Goal: Task Accomplishment & Management: Use online tool/utility

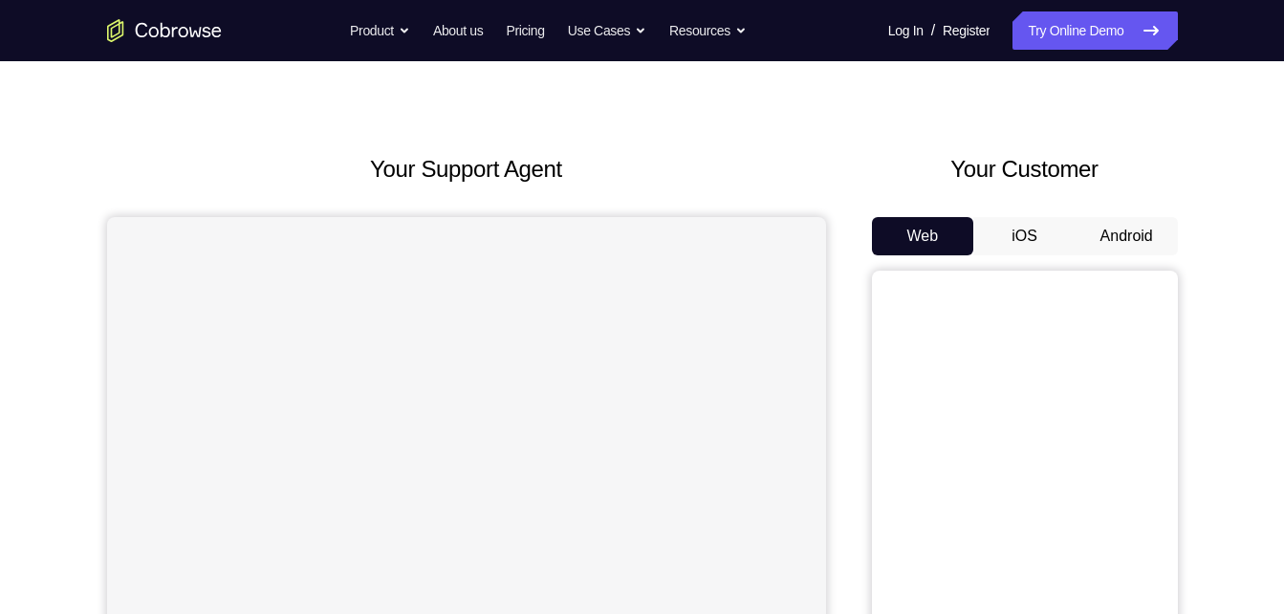
click at [1106, 232] on button "Android" at bounding box center [1127, 236] width 102 height 38
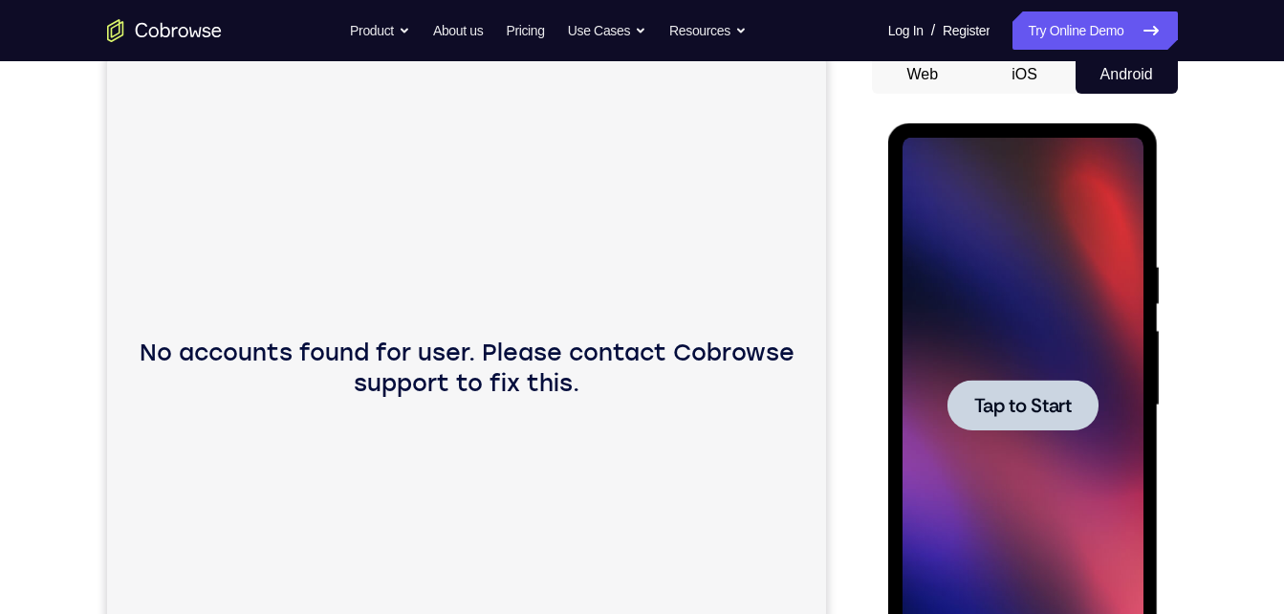
click at [1017, 399] on span "Tap to Start" at bounding box center [1023, 405] width 98 height 19
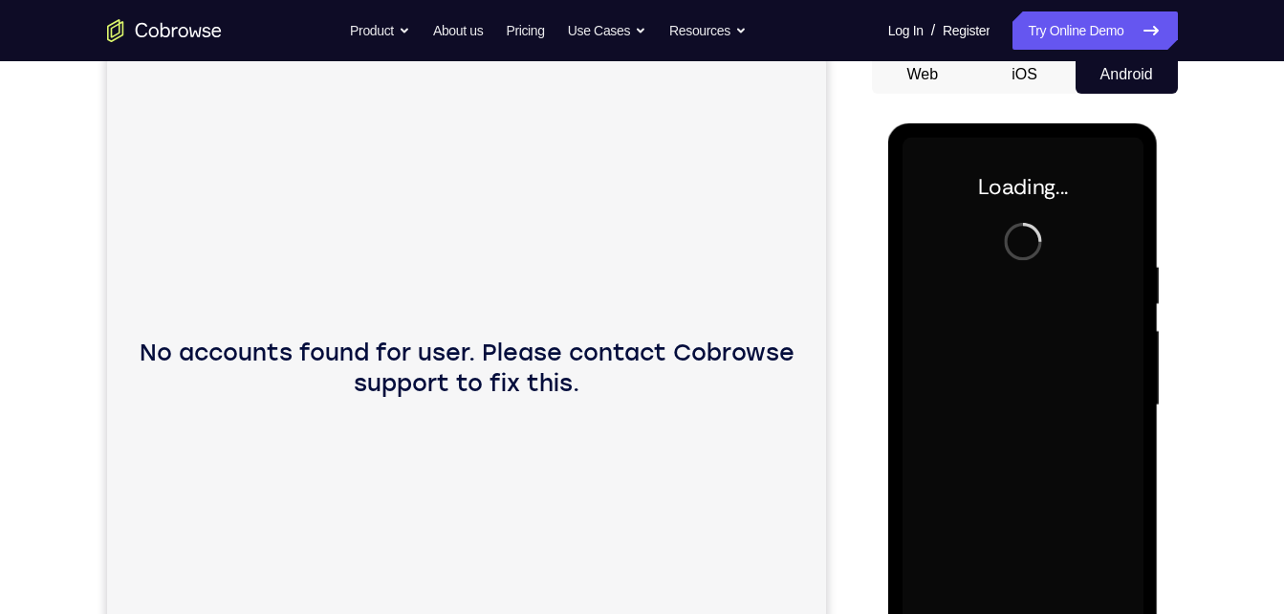
click at [1017, 399] on div at bounding box center [1023, 406] width 241 height 536
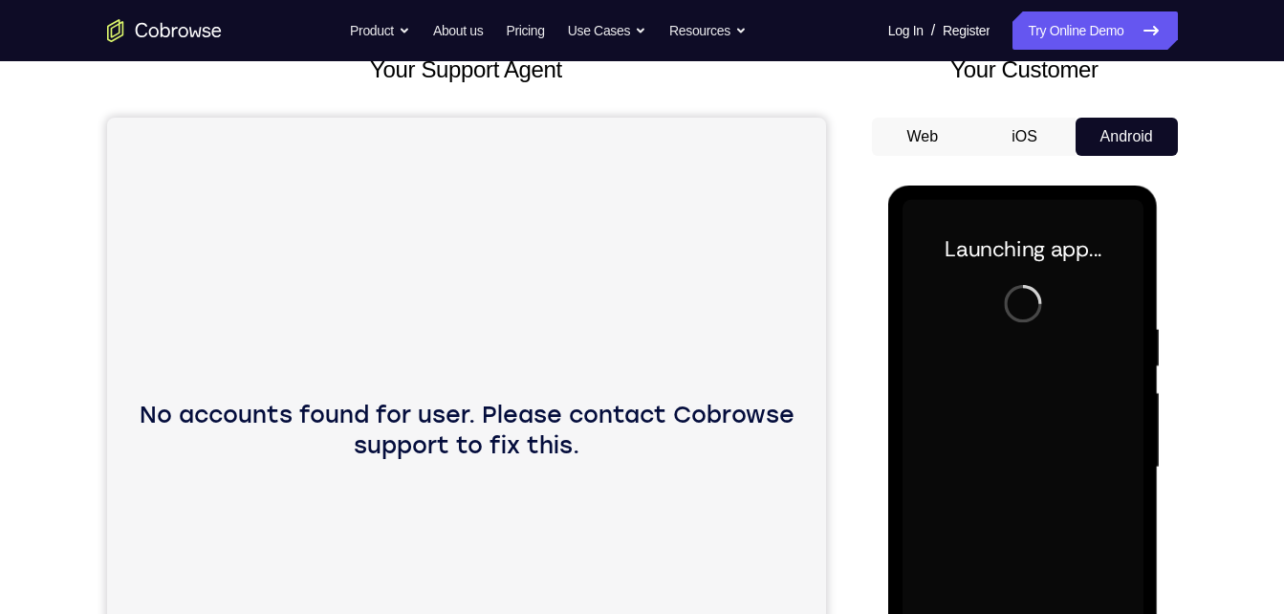
scroll to position [132, 0]
click at [739, 384] on div "No accounts found for user. Please contact Cobrowse support to fix this." at bounding box center [465, 437] width 719 height 641
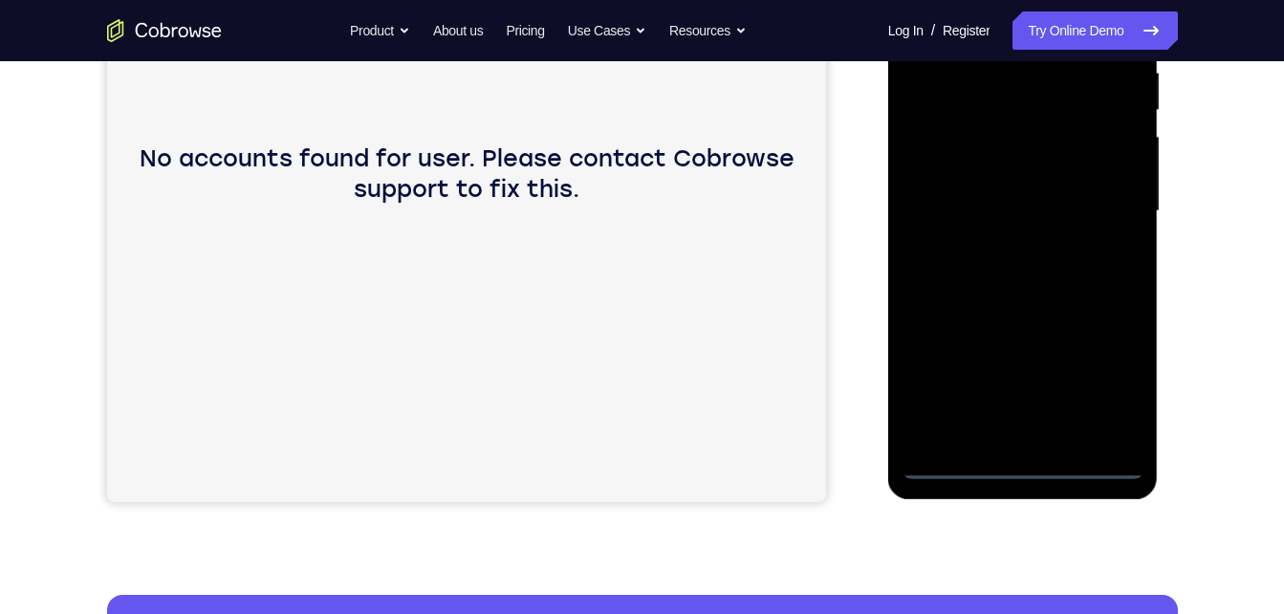
scroll to position [389, 0]
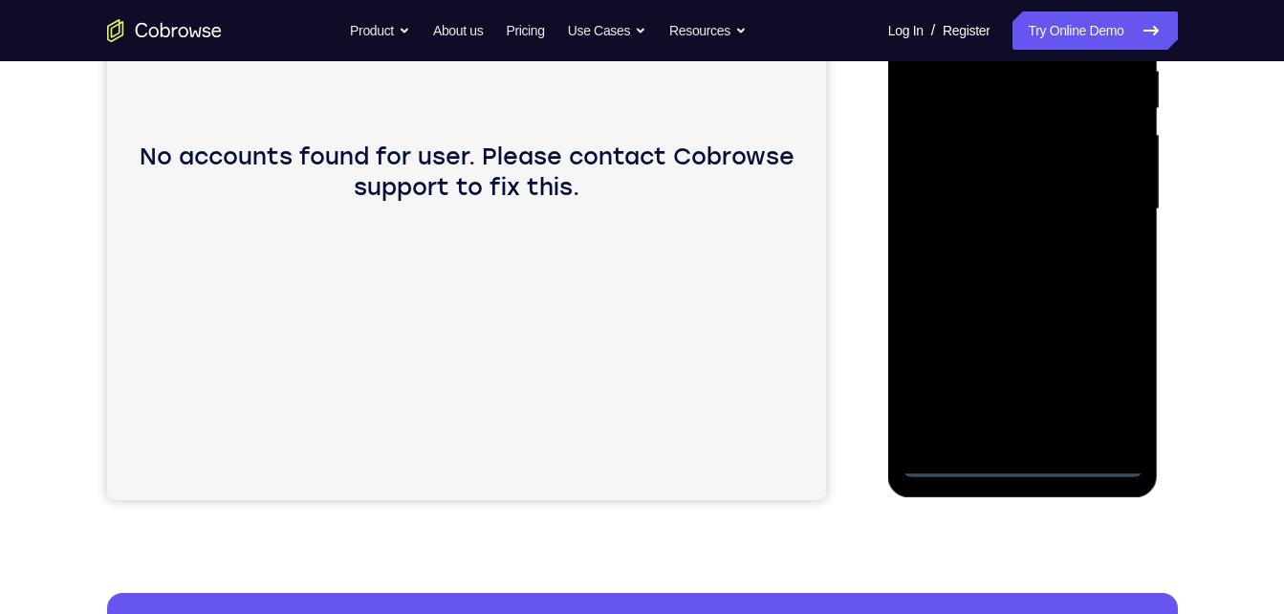
click at [1018, 465] on div at bounding box center [1023, 210] width 241 height 536
click at [1116, 387] on div at bounding box center [1023, 210] width 241 height 536
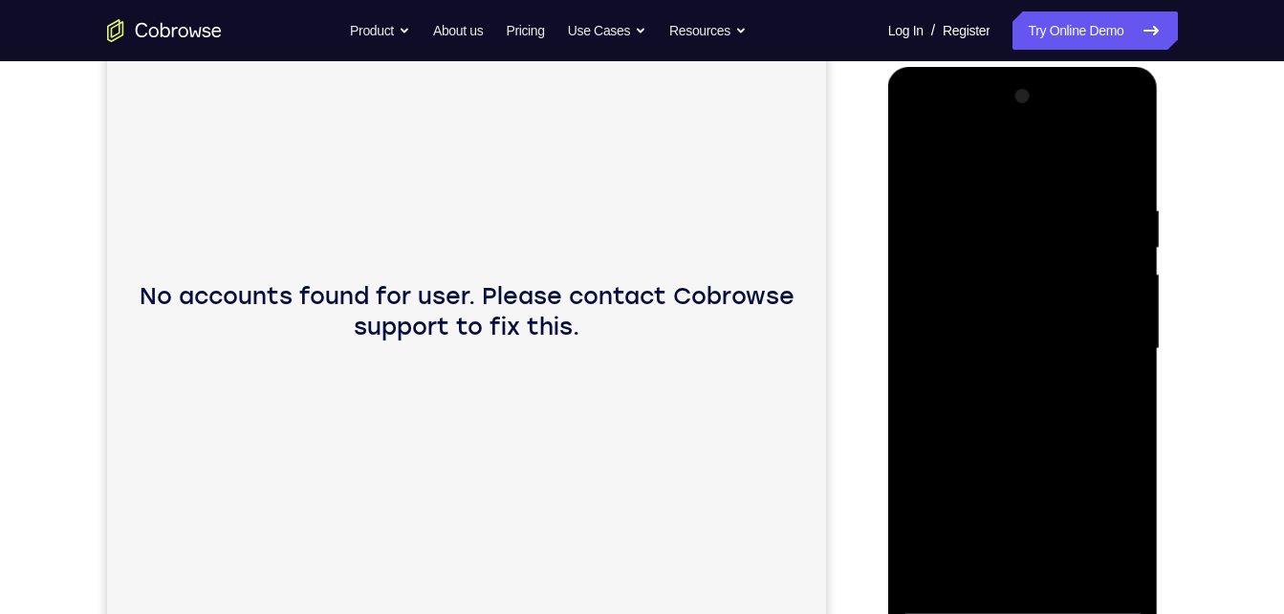
scroll to position [256, 0]
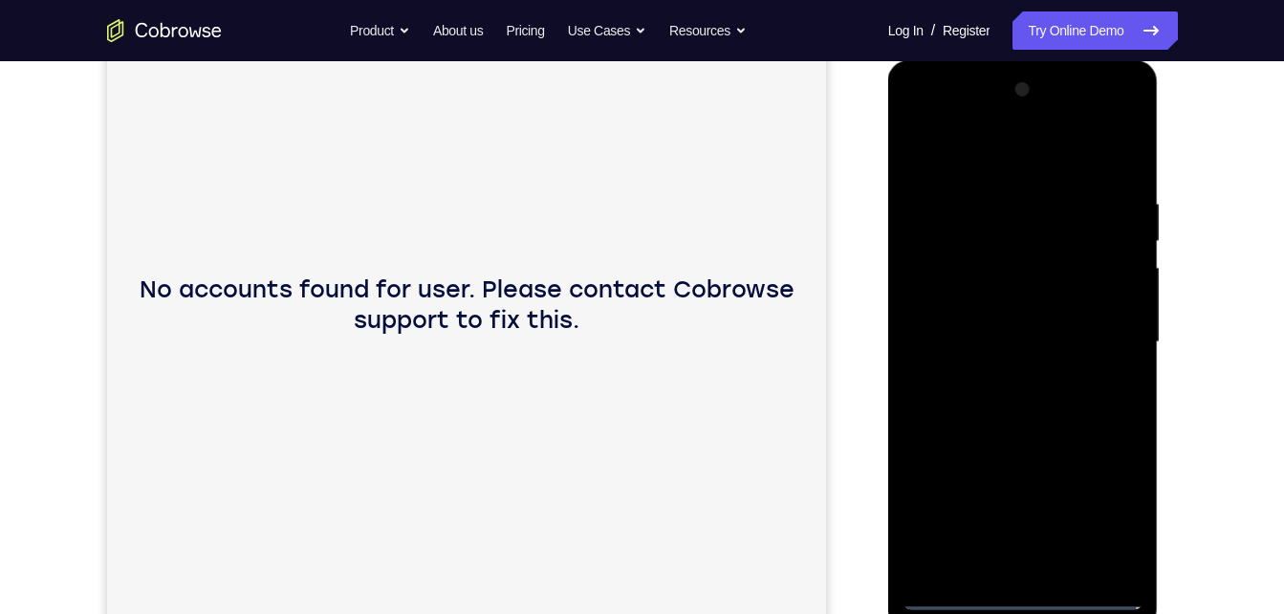
click at [990, 161] on div at bounding box center [1023, 343] width 241 height 536
click at [981, 235] on div at bounding box center [1023, 343] width 241 height 536
click at [992, 303] on div at bounding box center [1023, 343] width 241 height 536
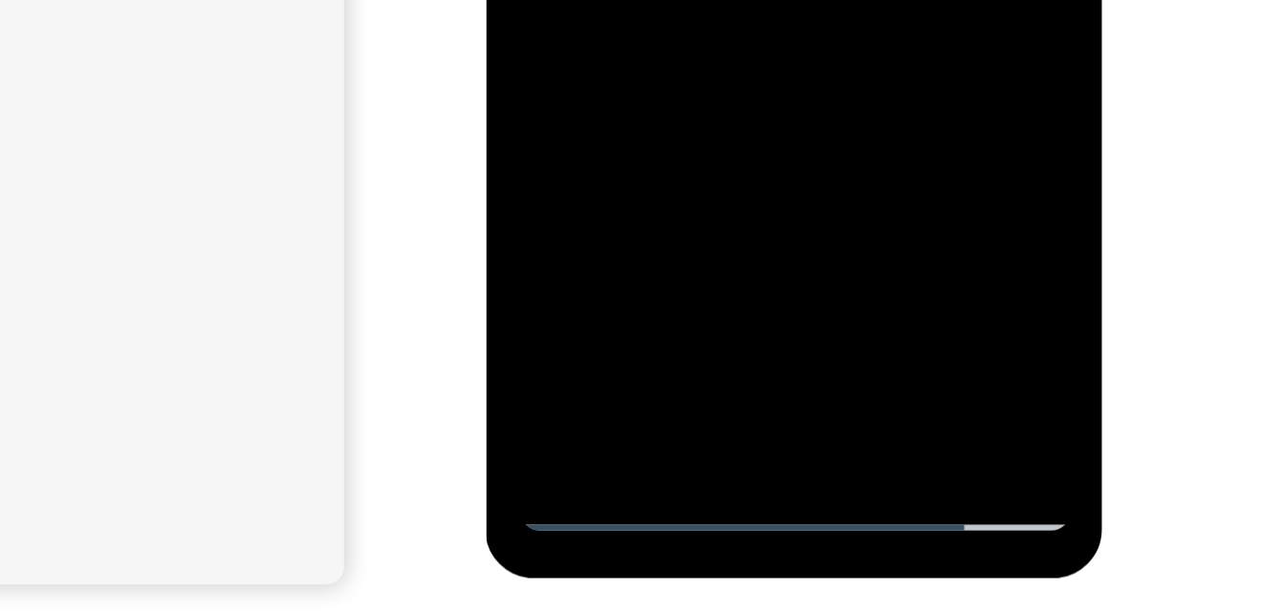
scroll to position [284, 0]
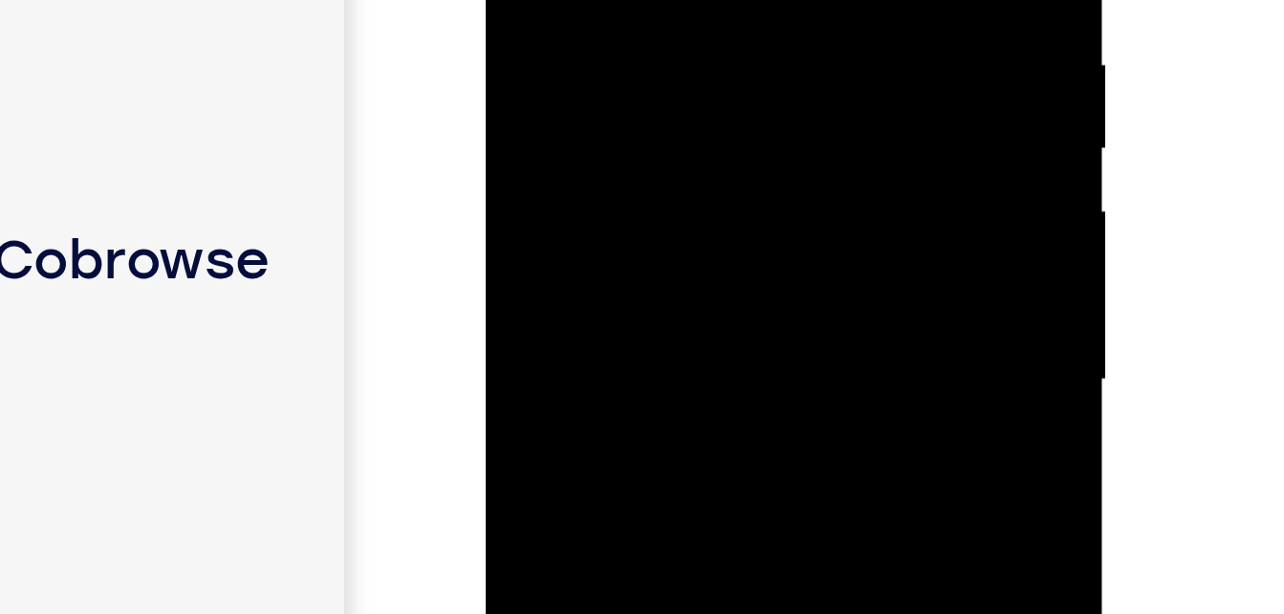
click at [528, 0] on div at bounding box center [620, 17] width 241 height 536
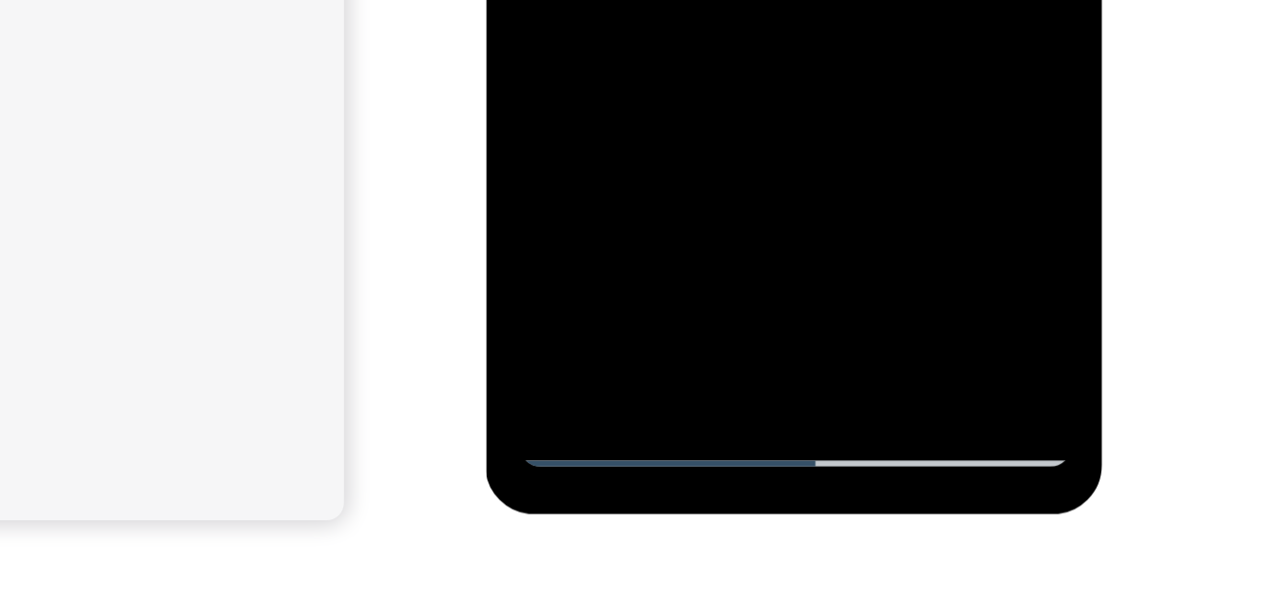
scroll to position [314, 0]
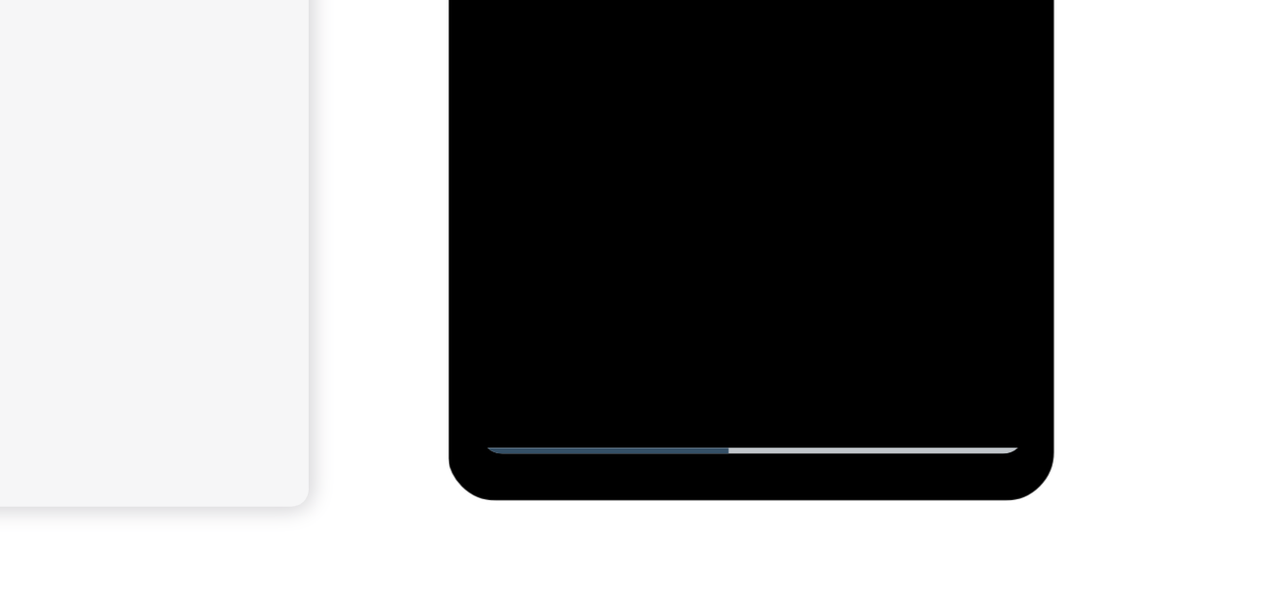
scroll to position [325, 0]
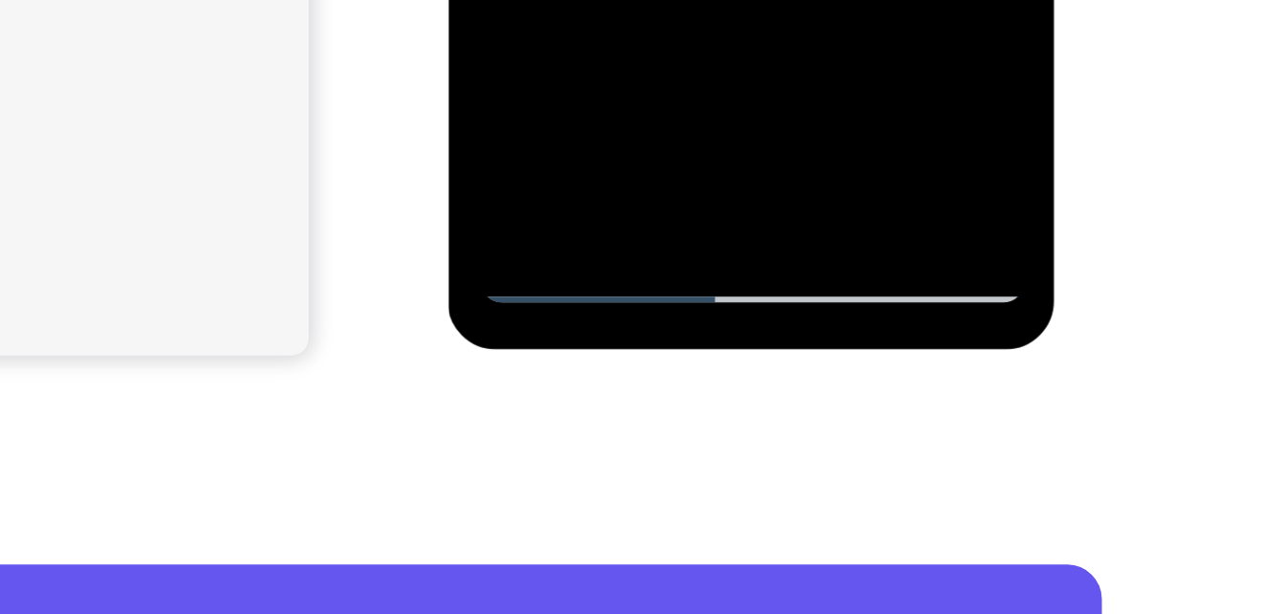
scroll to position [394, 0]
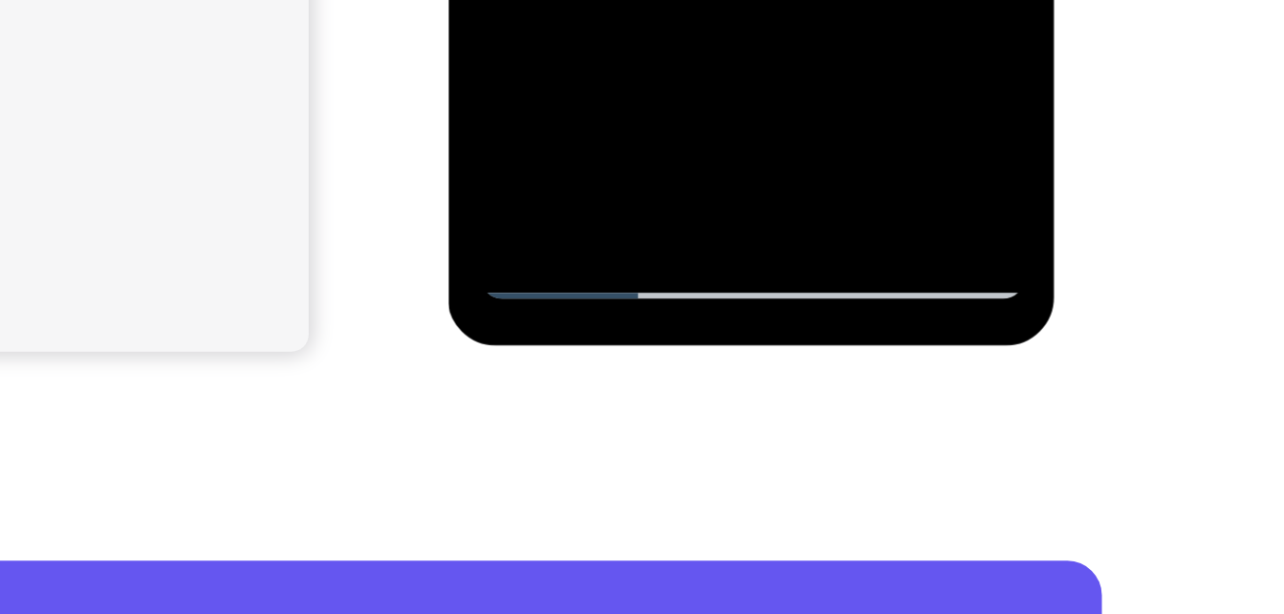
scroll to position [396, 0]
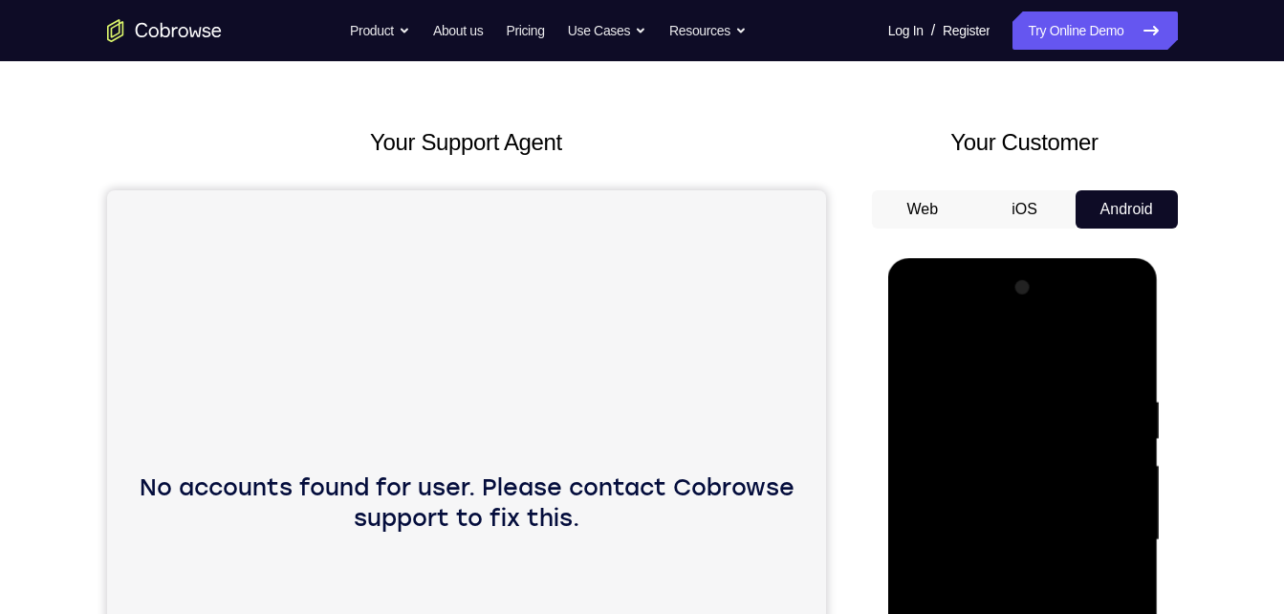
scroll to position [177, 0]
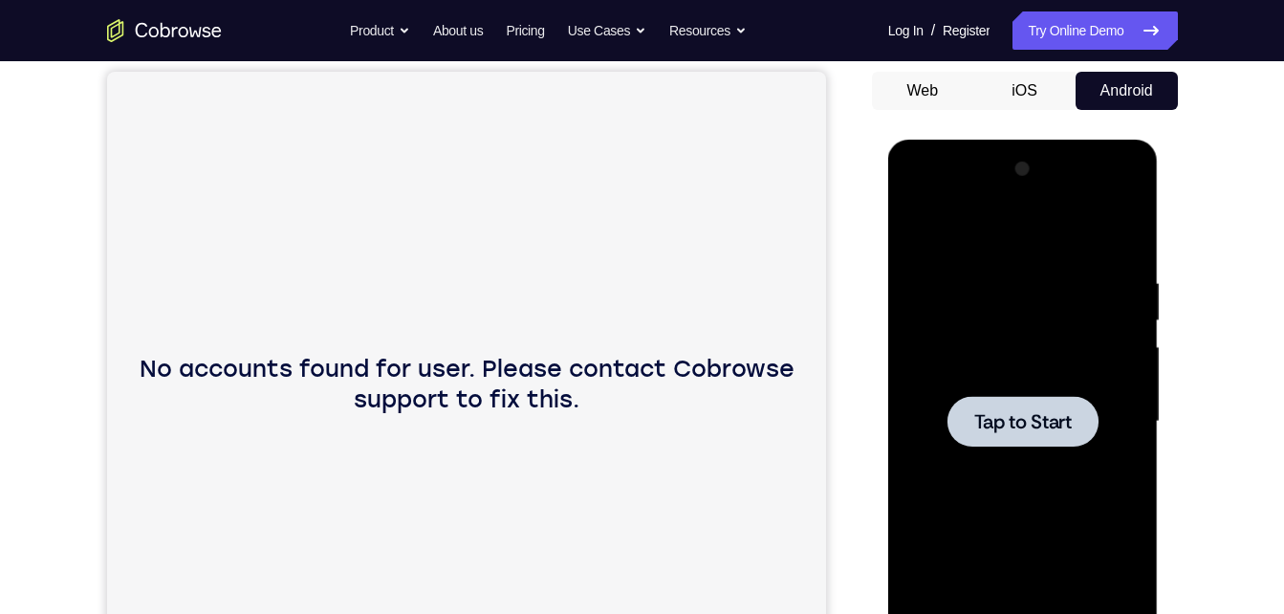
click at [1025, 435] on div at bounding box center [1023, 421] width 151 height 51
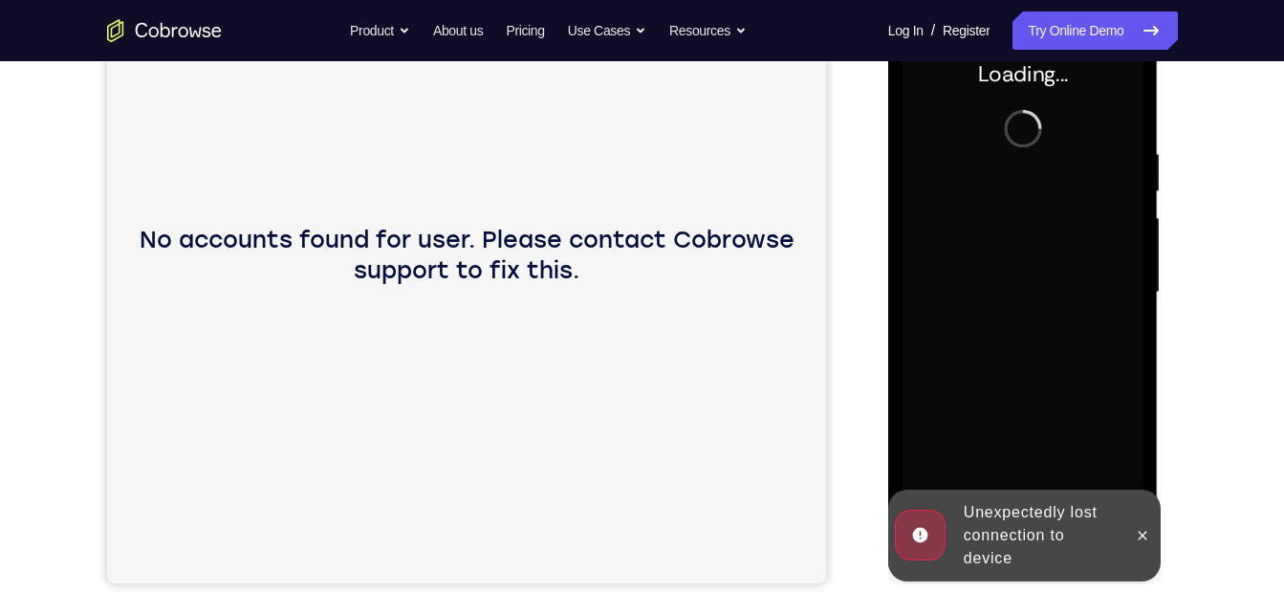
scroll to position [307, 0]
click at [1137, 534] on icon at bounding box center [1142, 534] width 15 height 15
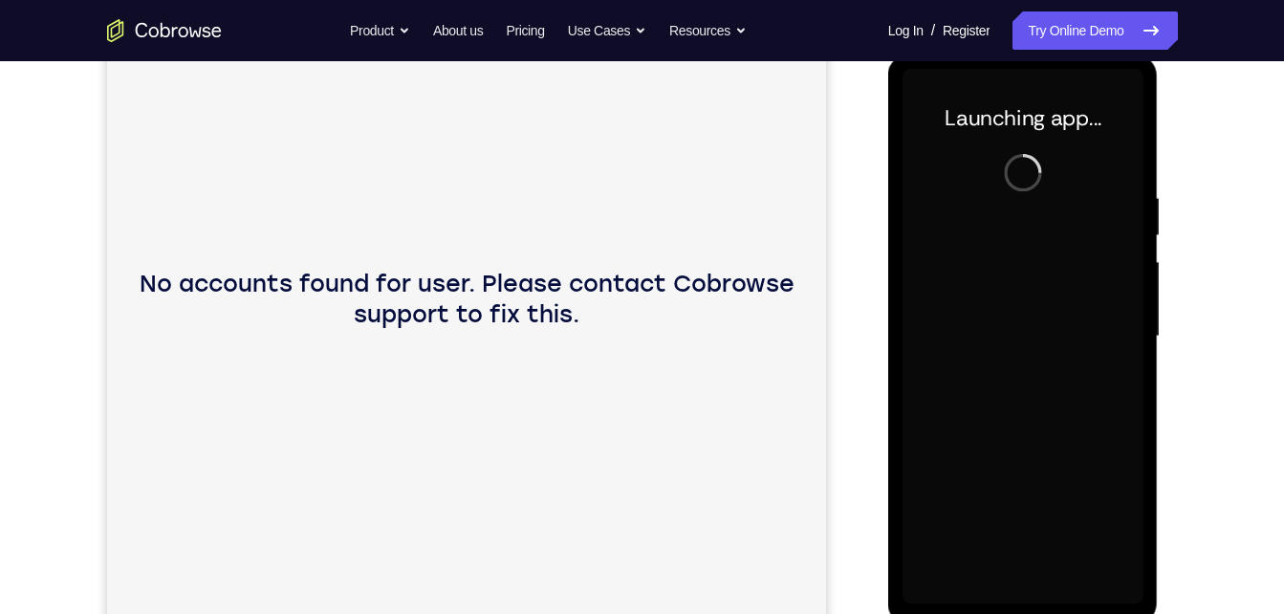
scroll to position [261, 0]
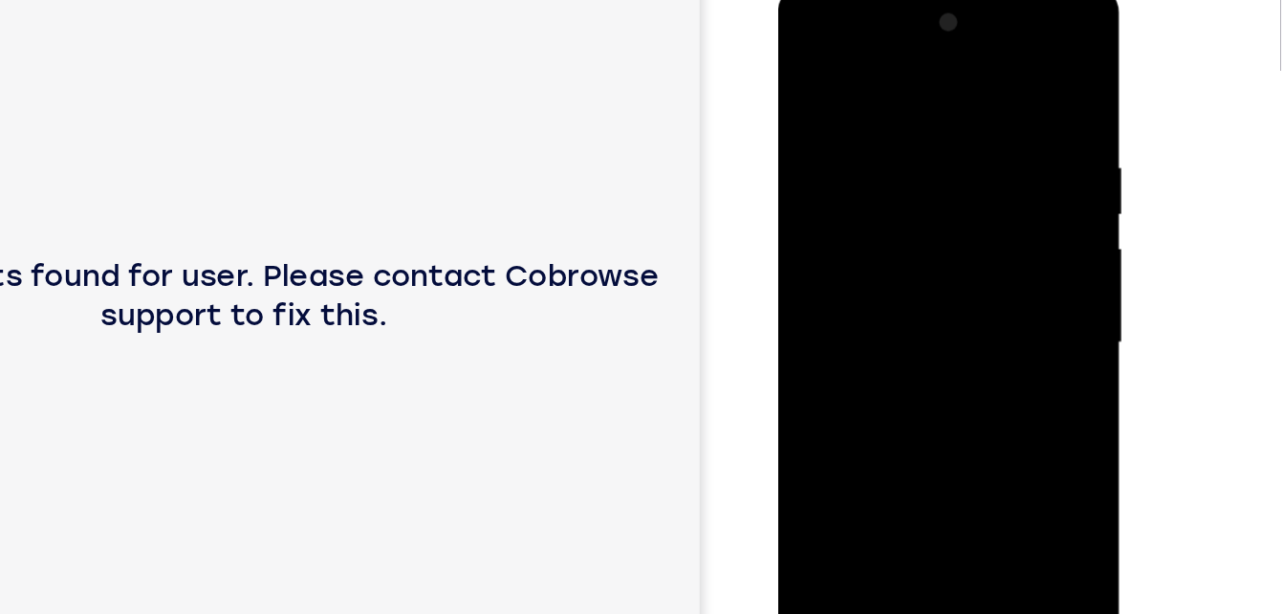
click at [965, 248] on div at bounding box center [913, 268] width 241 height 536
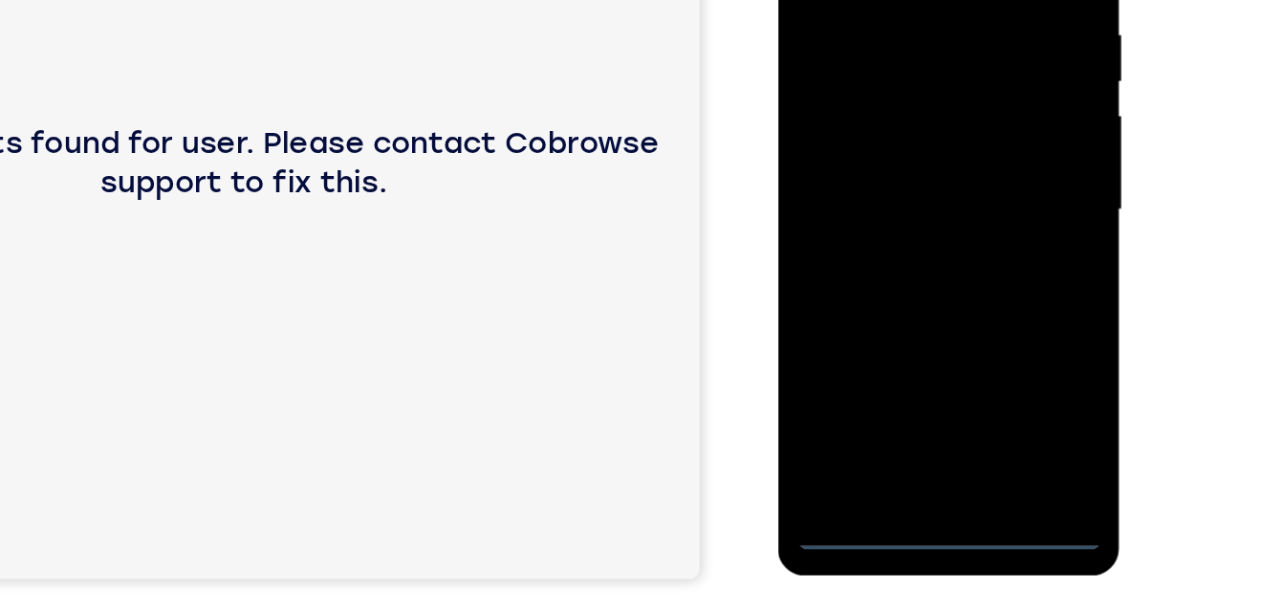
scroll to position [304, 0]
click at [916, 384] on div at bounding box center [913, 134] width 241 height 536
click at [998, 296] on div at bounding box center [913, 134] width 241 height 536
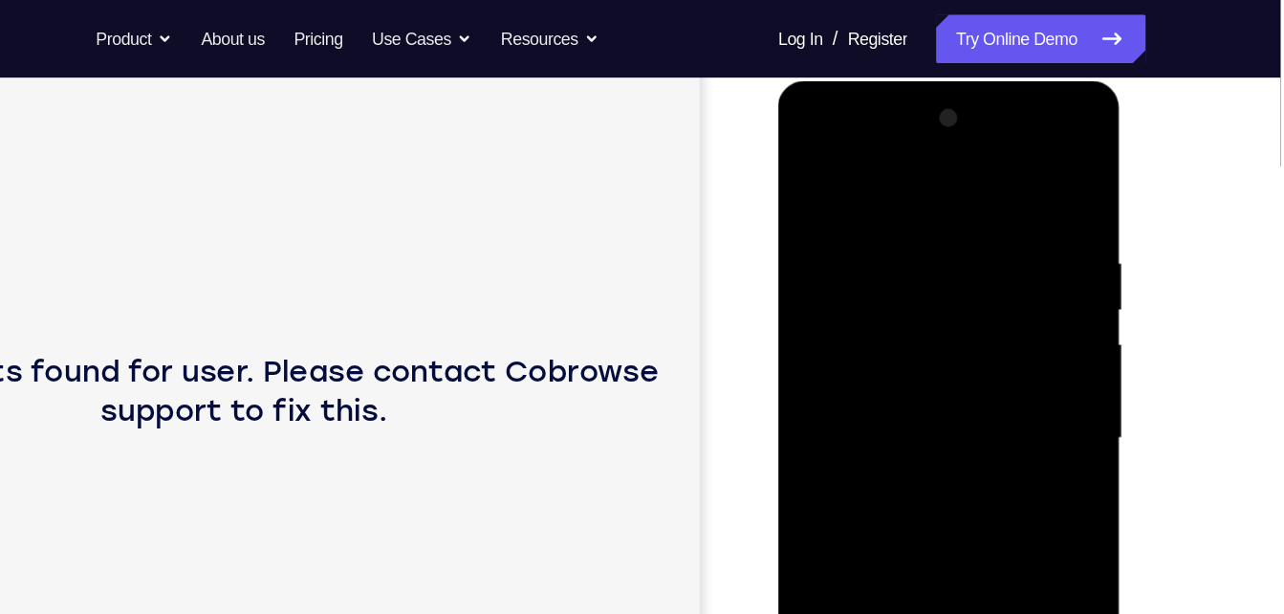
click at [867, 175] on div at bounding box center [913, 363] width 241 height 536
click at [887, 258] on div at bounding box center [913, 363] width 241 height 536
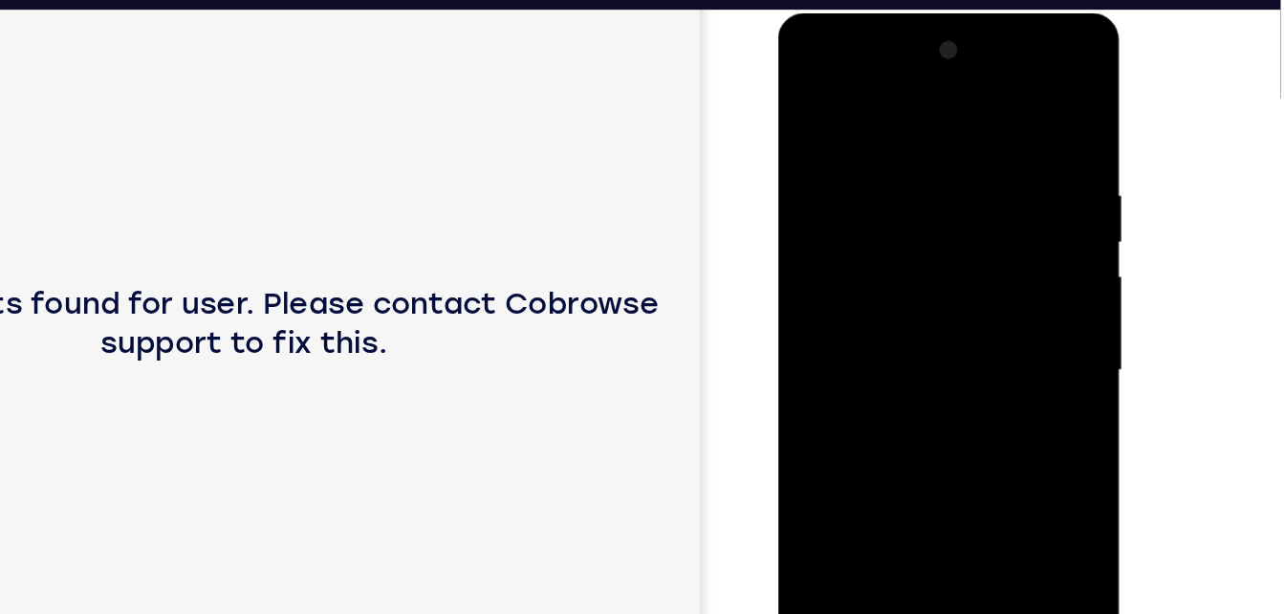
click at [845, 249] on div at bounding box center [913, 295] width 241 height 536
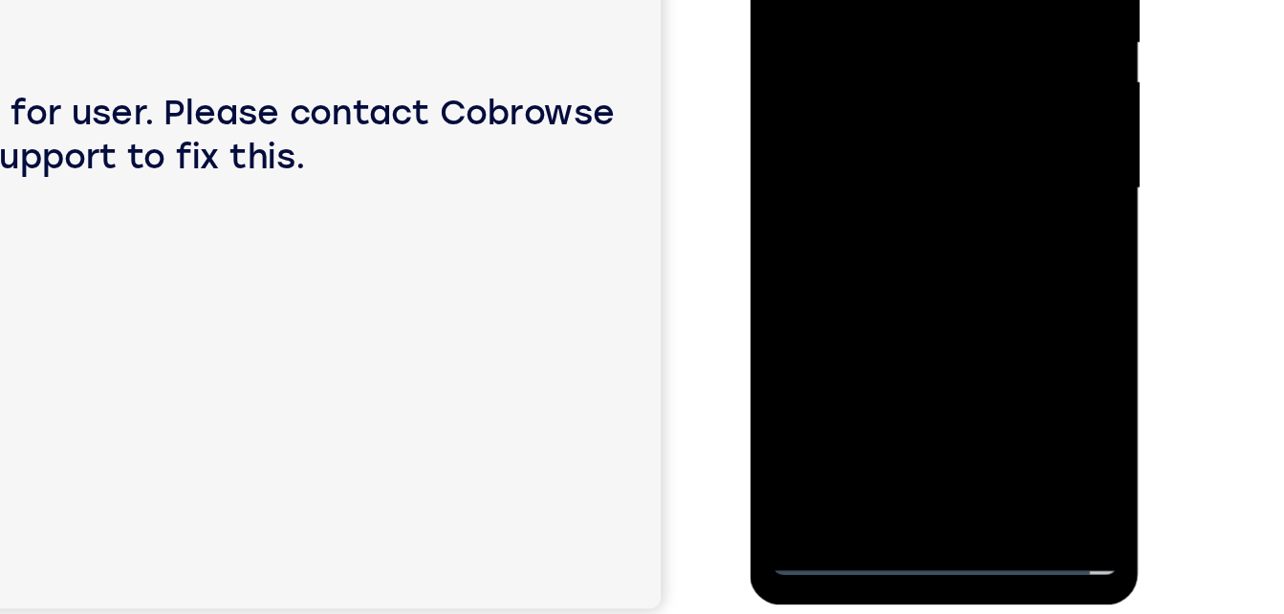
scroll to position [281, 0]
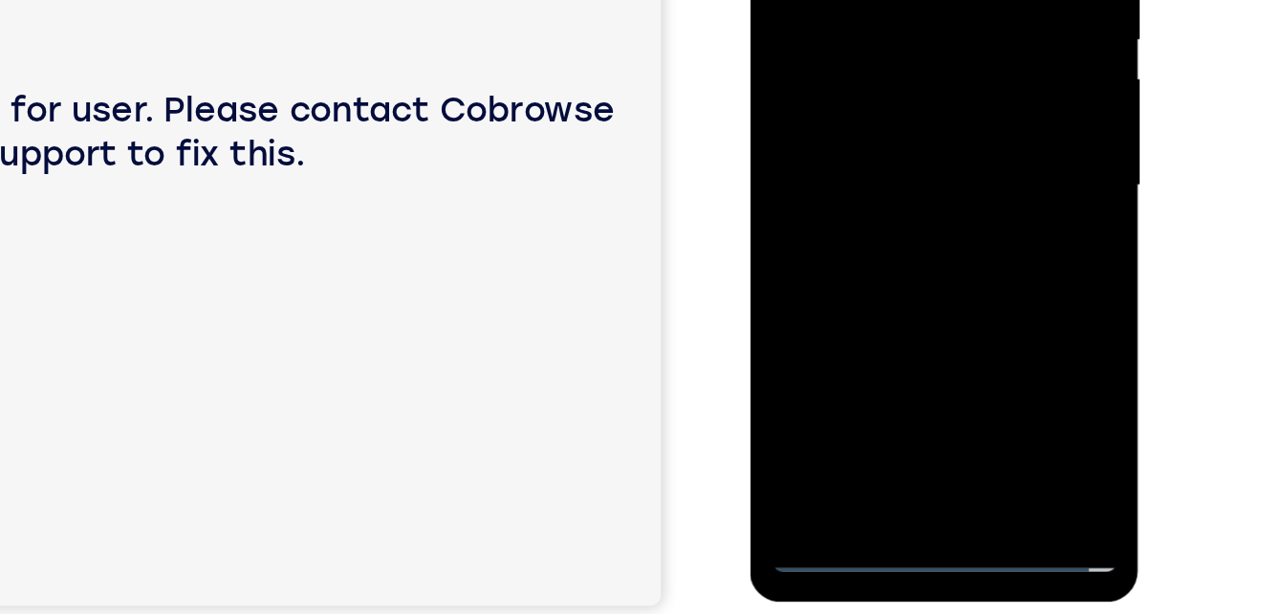
click at [877, 265] on div at bounding box center [884, 62] width 241 height 536
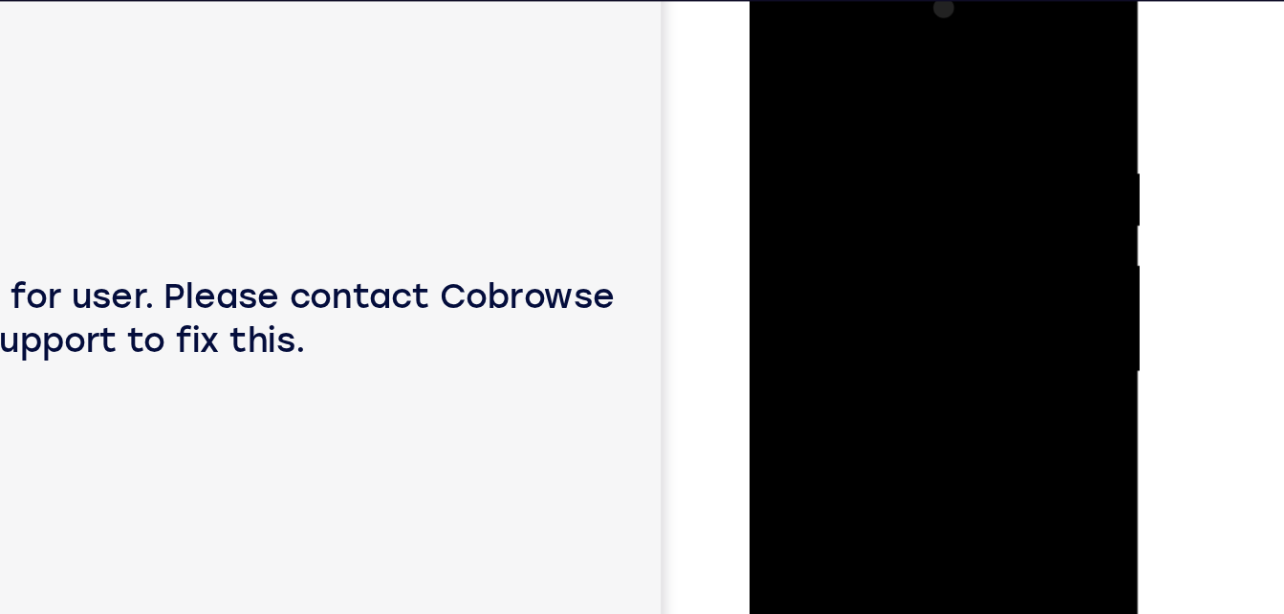
click at [834, 82] on div at bounding box center [884, 248] width 241 height 536
click at [817, 217] on div at bounding box center [884, 248] width 241 height 536
click at [798, 149] on div at bounding box center [884, 248] width 241 height 536
click at [863, 381] on div at bounding box center [884, 248] width 241 height 536
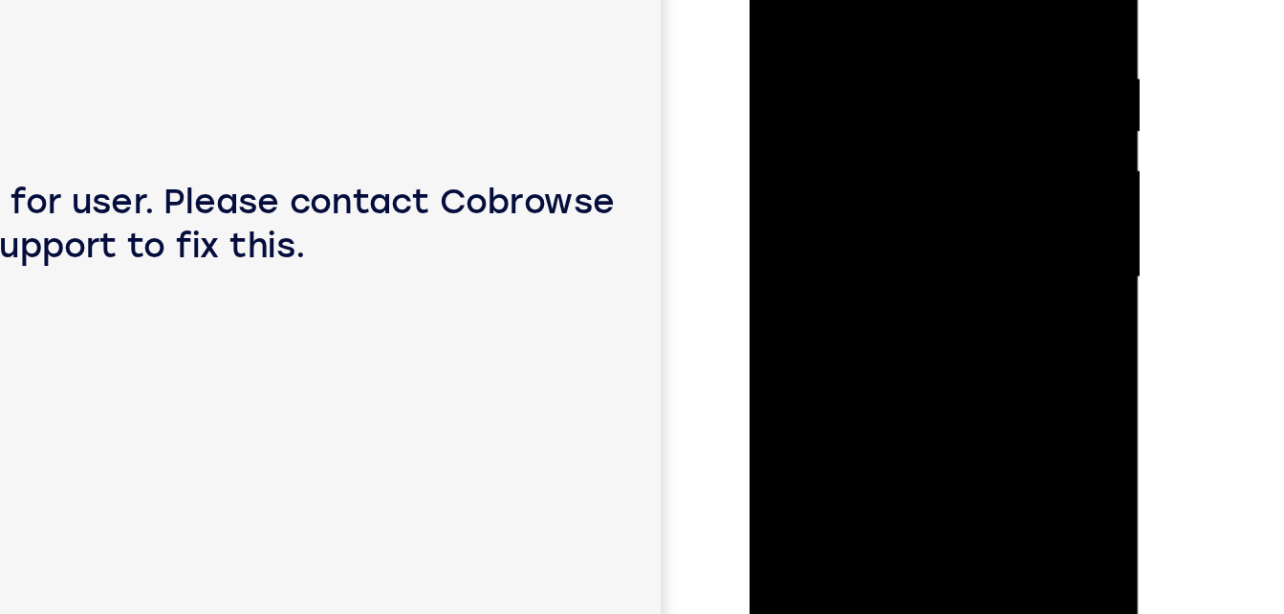
click at [865, 360] on div at bounding box center [884, 154] width 241 height 536
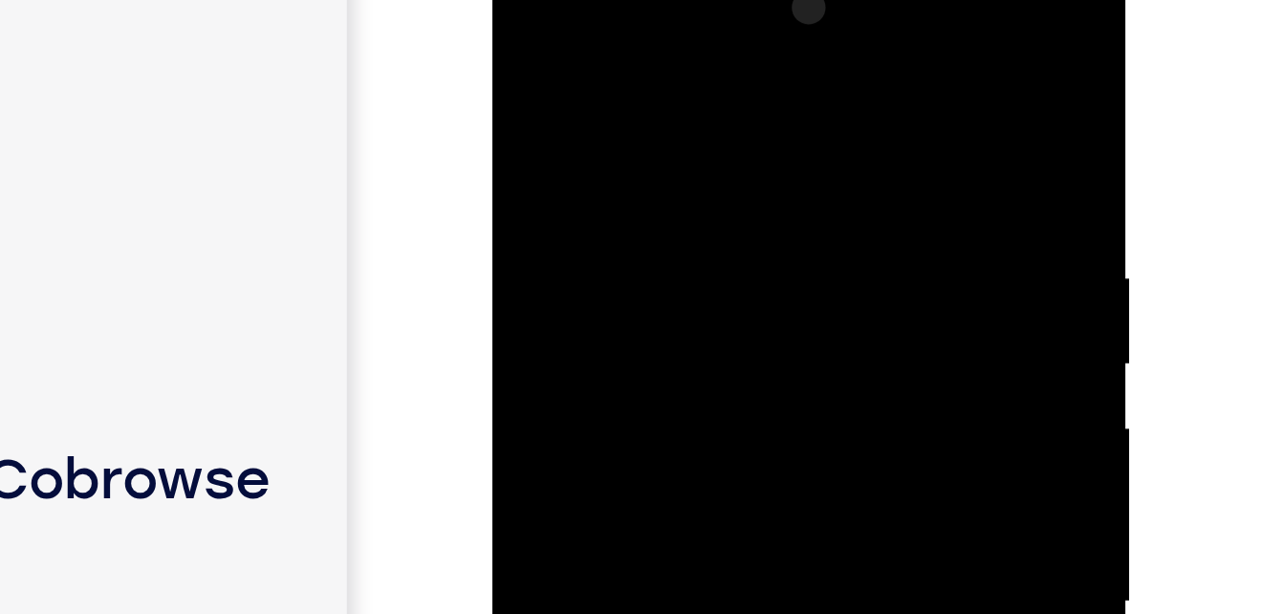
click at [678, 142] on div at bounding box center [627, 222] width 241 height 536
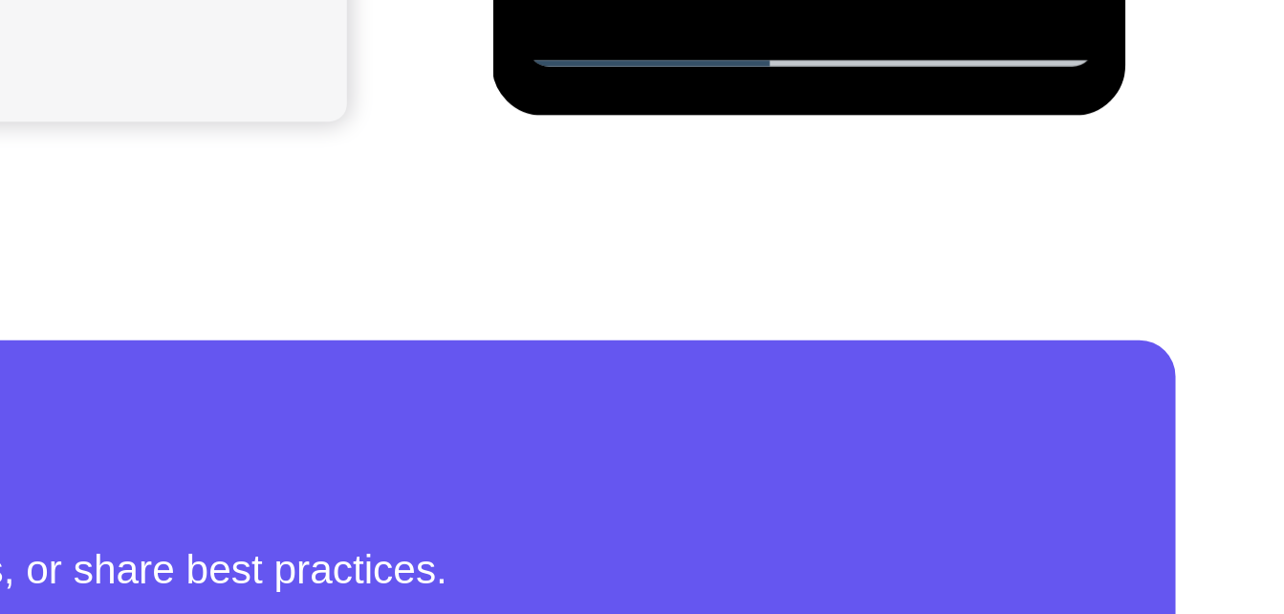
scroll to position [484, 0]
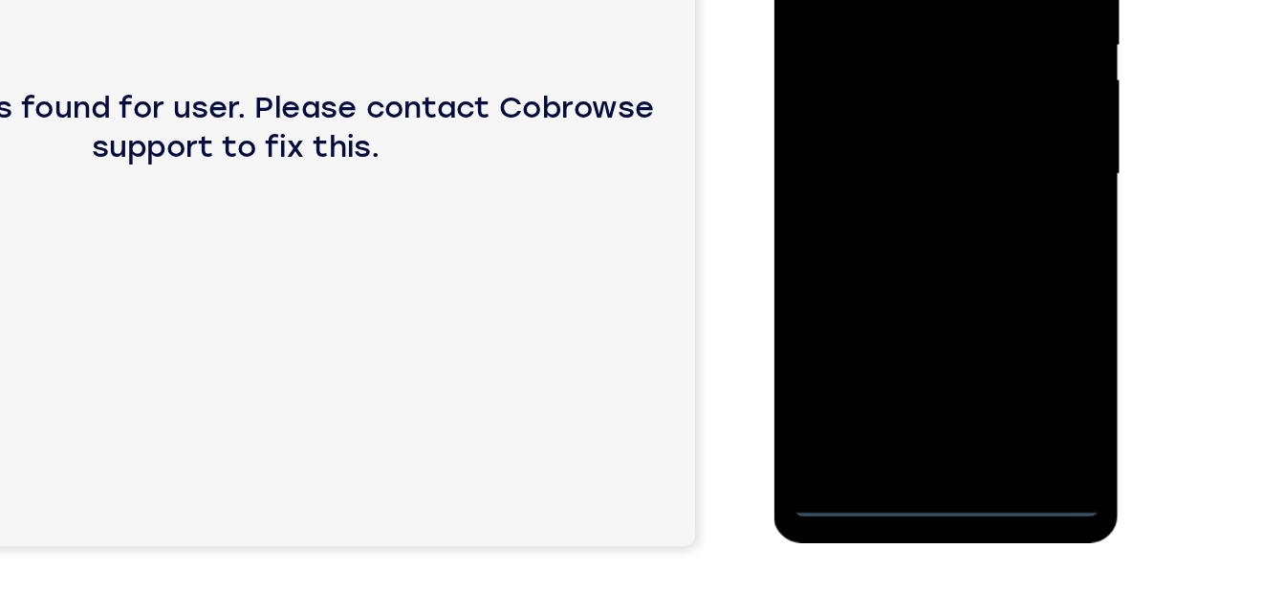
scroll to position [331, 0]
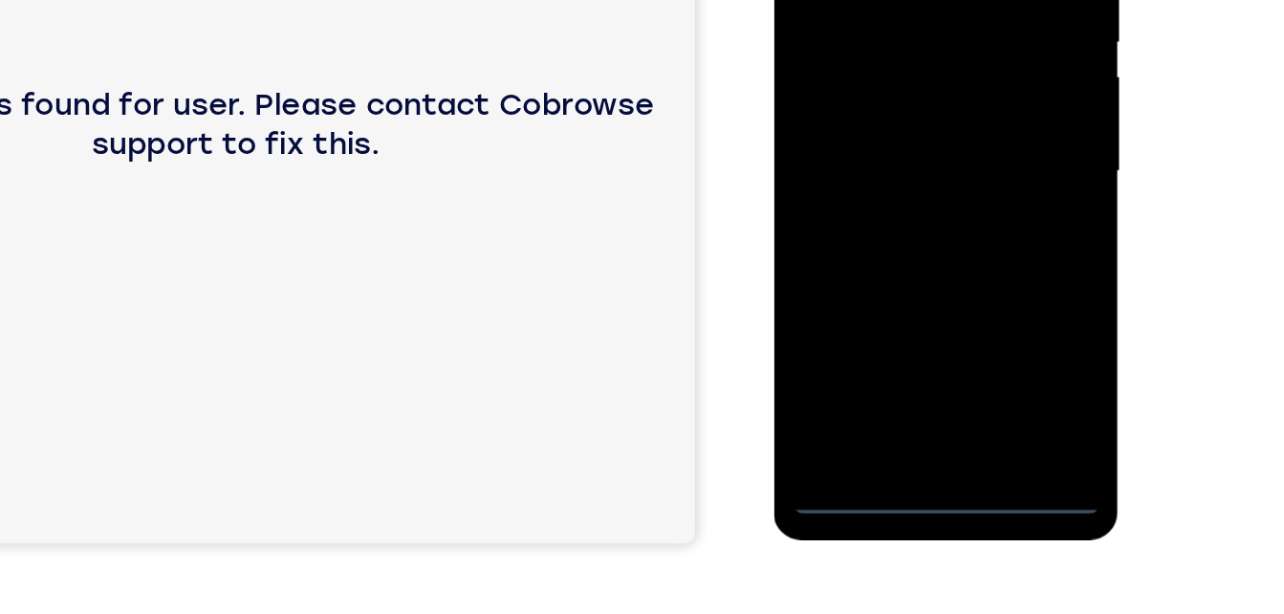
click at [909, 352] on div at bounding box center [909, 95] width 241 height 536
click at [1000, 276] on div at bounding box center [909, 95] width 241 height 536
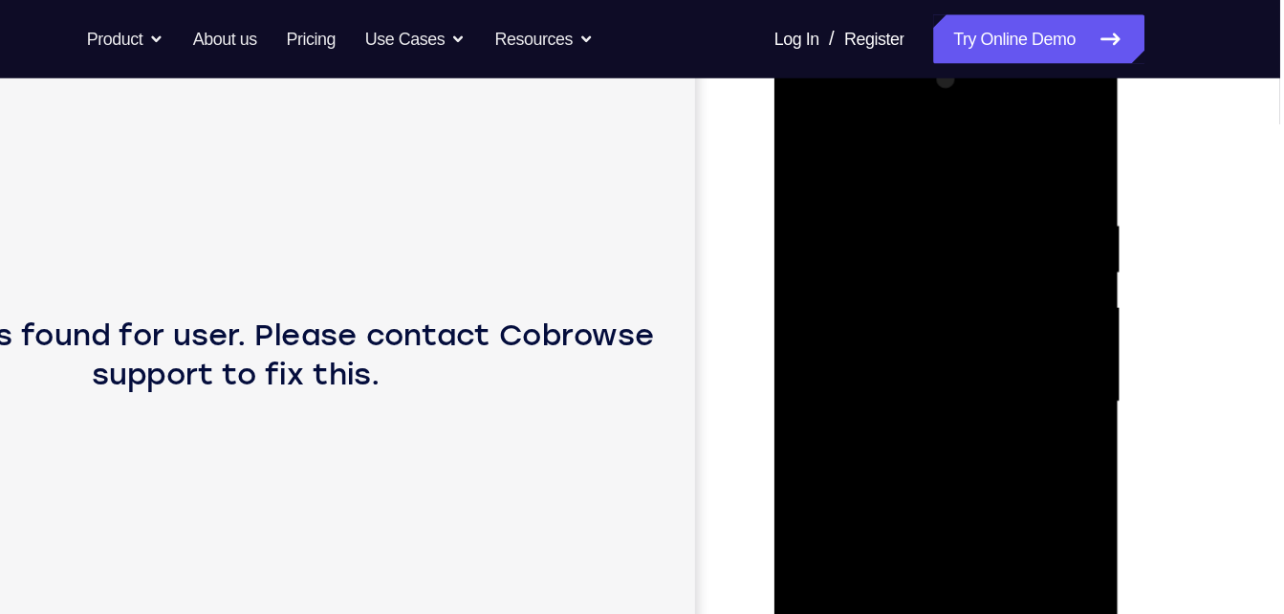
scroll to position [263, 0]
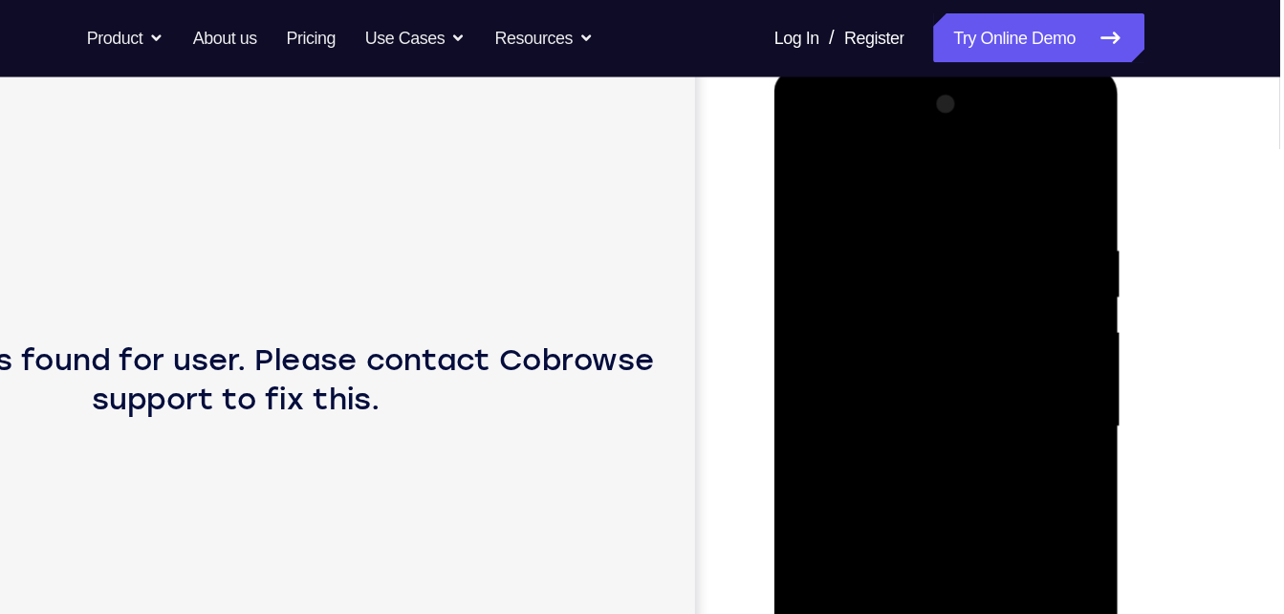
click at [898, 155] on div at bounding box center [909, 349] width 241 height 536
click at [880, 248] on div at bounding box center [909, 349] width 241 height 536
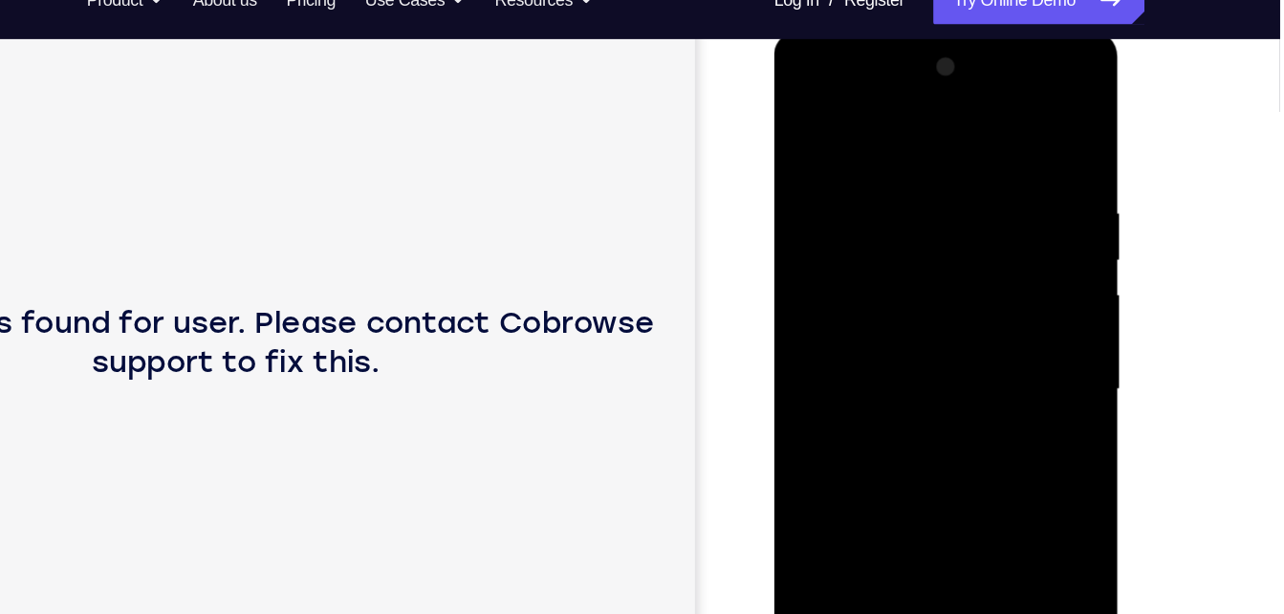
click at [840, 267] on div at bounding box center [909, 311] width 241 height 536
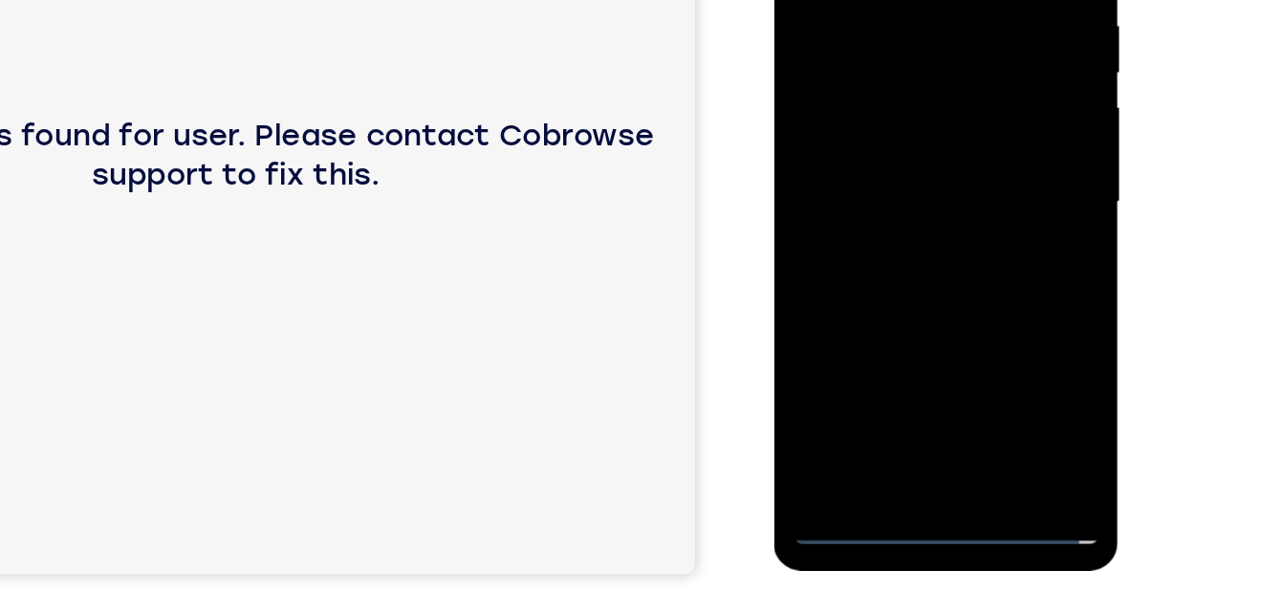
scroll to position [310, 0]
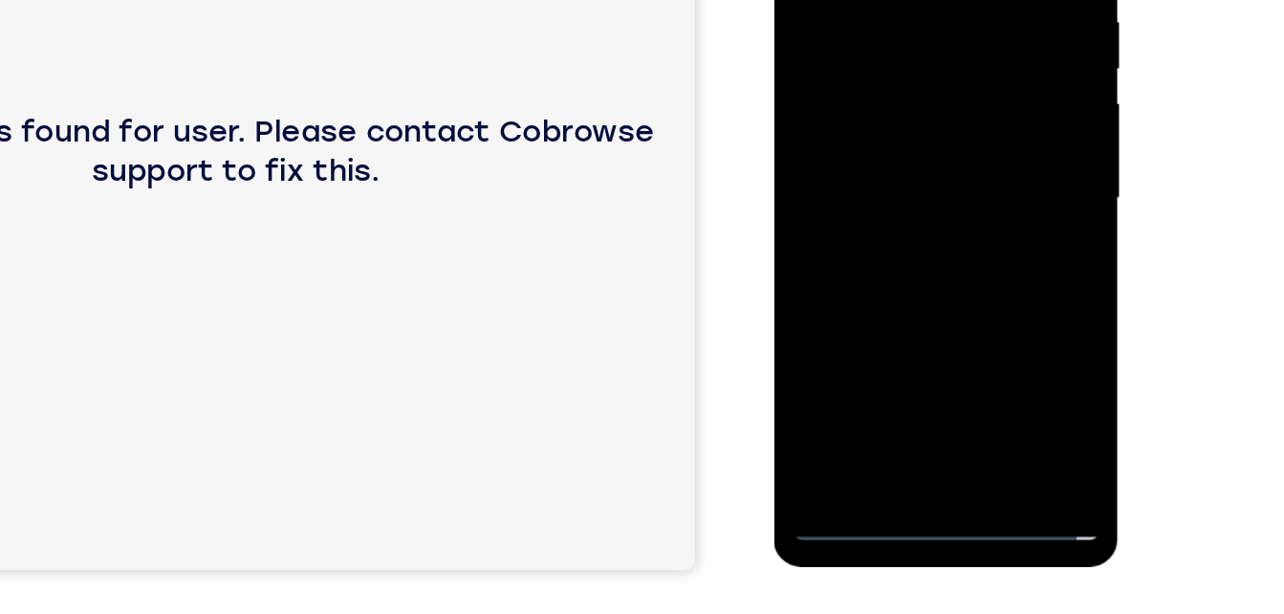
click at [890, 320] on div at bounding box center [909, 122] width 241 height 536
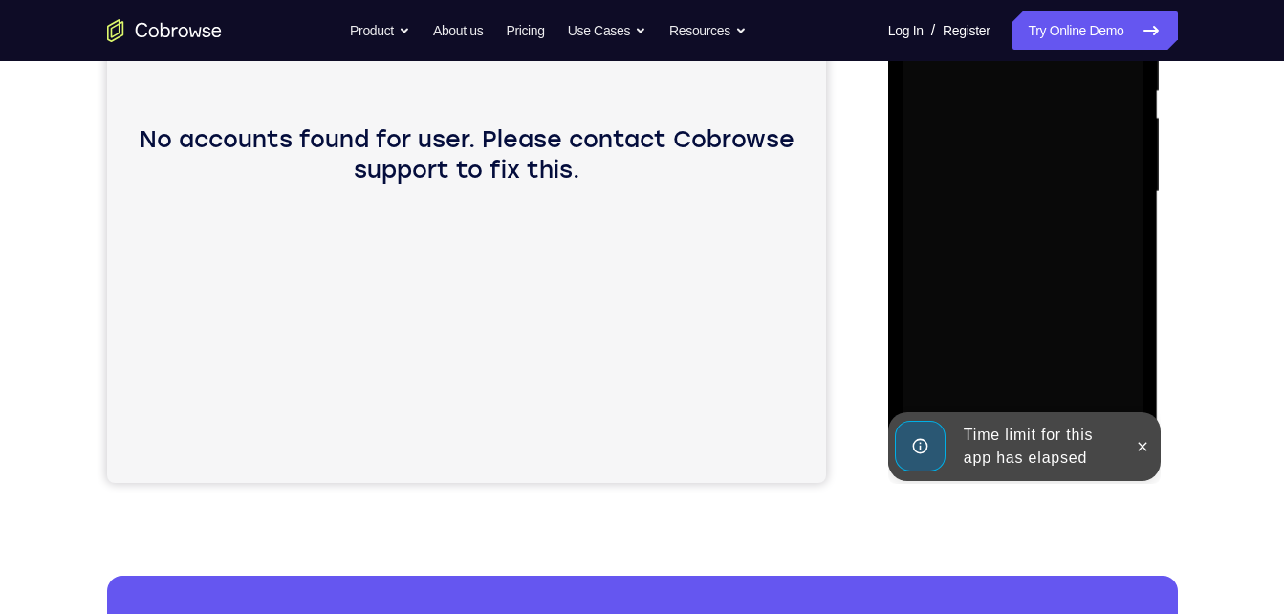
scroll to position [411, 0]
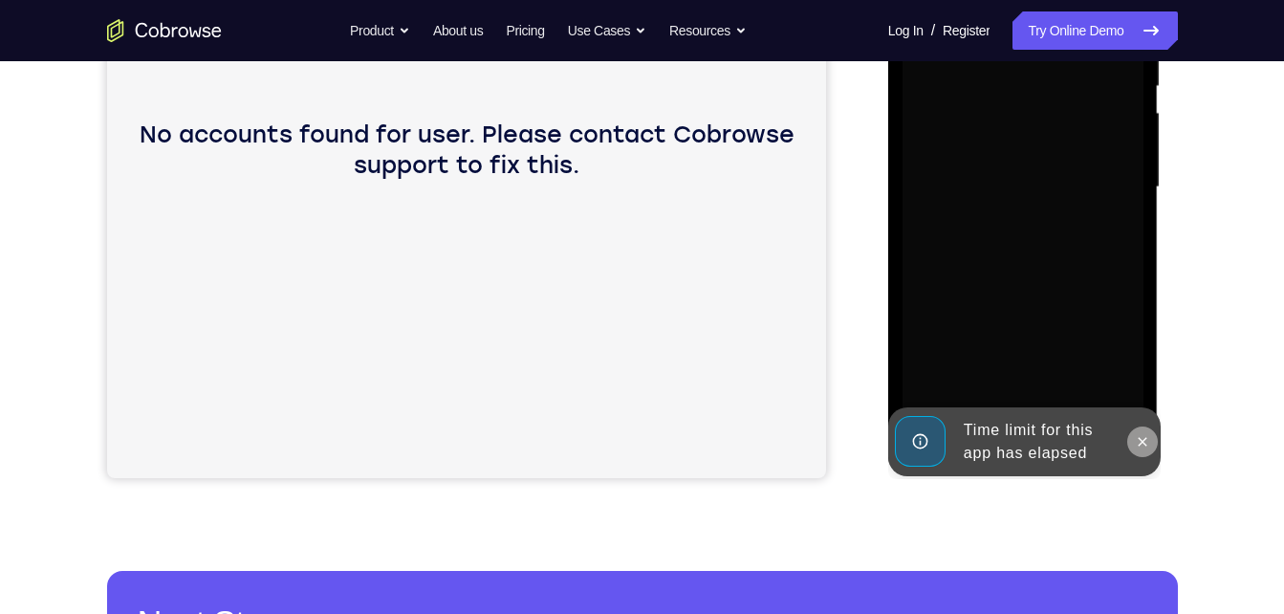
click at [1138, 440] on icon at bounding box center [1142, 441] width 15 height 15
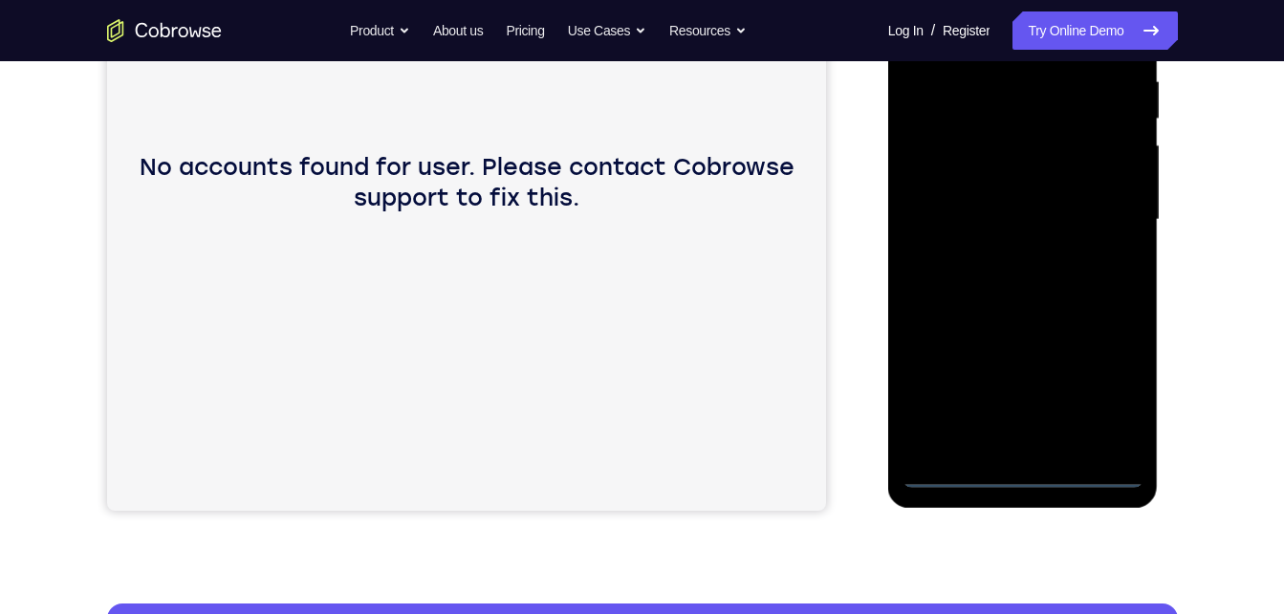
scroll to position [380, 0]
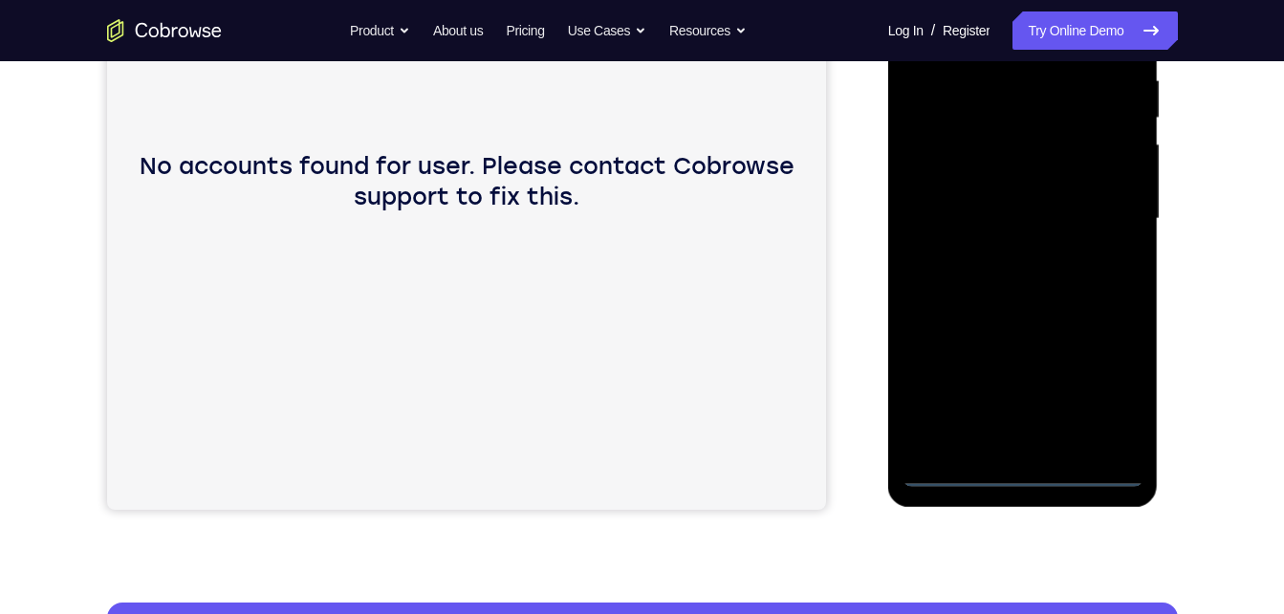
click at [1022, 471] on div at bounding box center [1023, 219] width 241 height 536
click at [1102, 393] on div at bounding box center [1023, 219] width 241 height 536
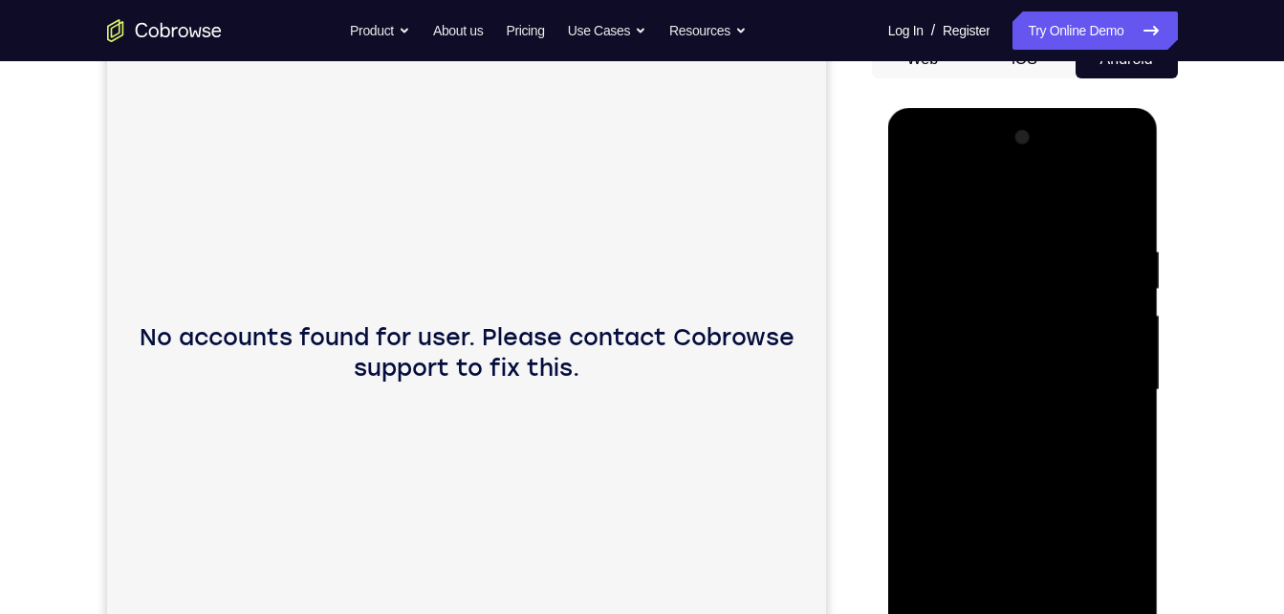
scroll to position [208, 0]
click at [979, 199] on div at bounding box center [1023, 391] width 241 height 536
click at [980, 280] on div at bounding box center [1023, 391] width 241 height 536
click at [948, 346] on div at bounding box center [1023, 391] width 241 height 536
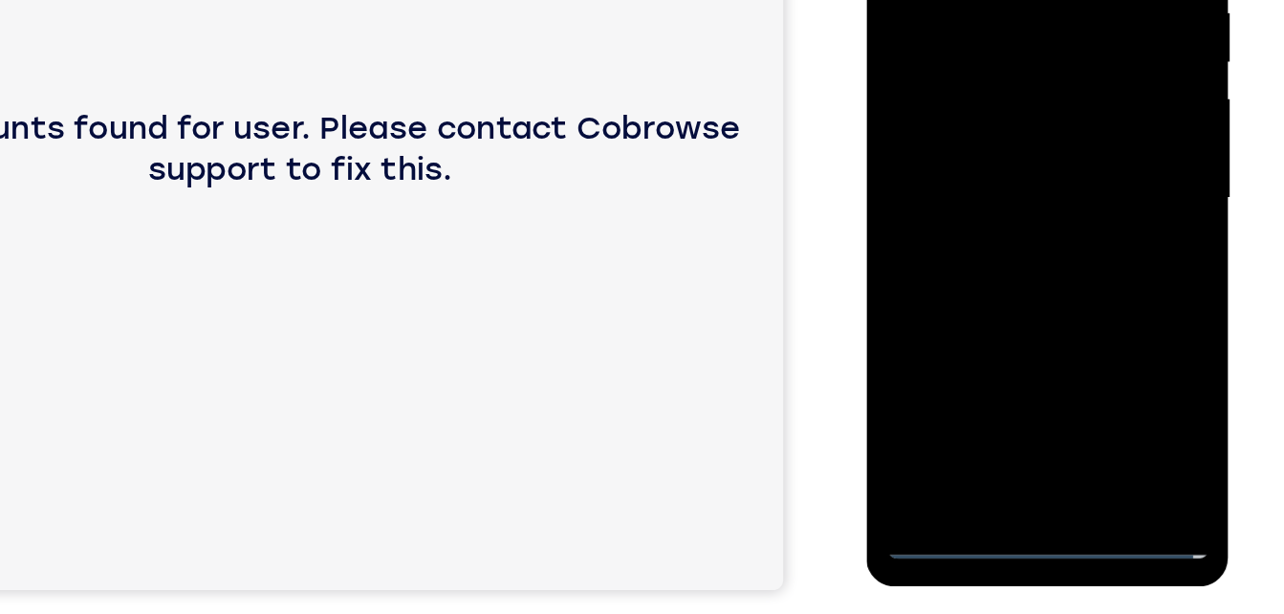
scroll to position [296, 0]
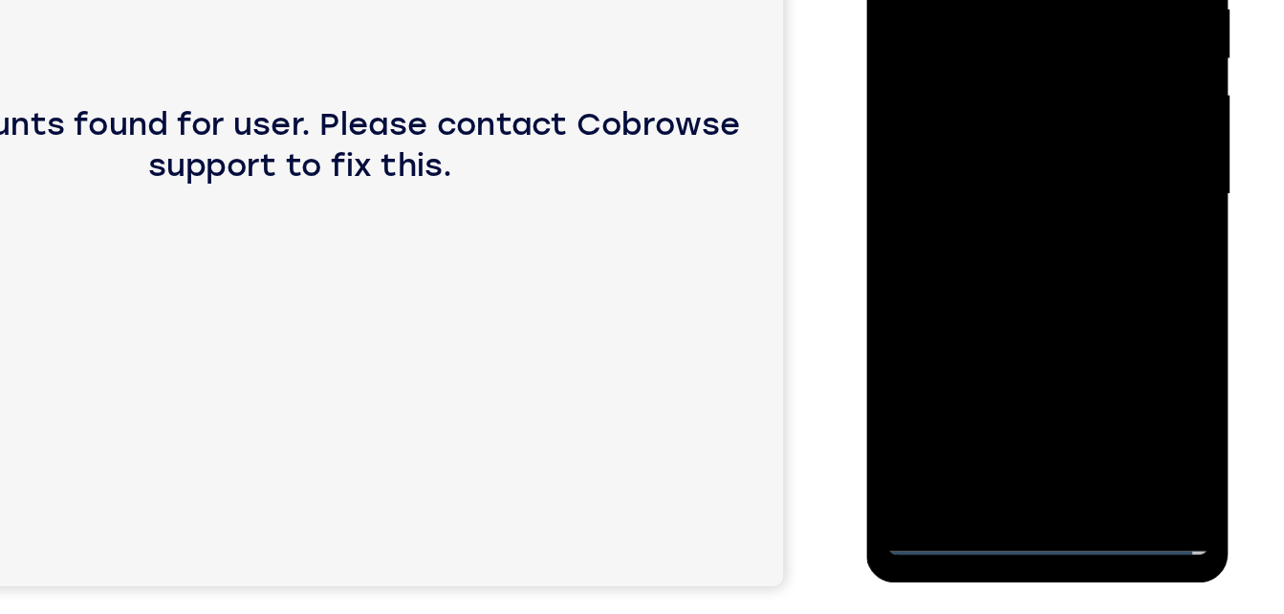
click at [1009, 298] on div at bounding box center [1001, 99] width 241 height 536
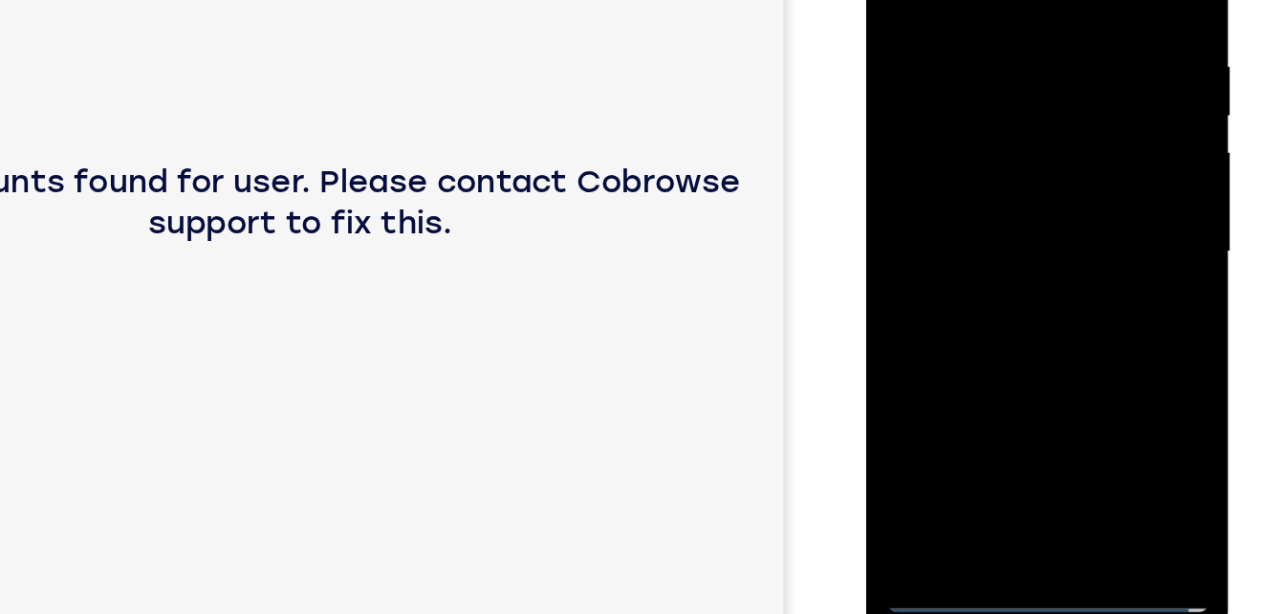
click at [970, 0] on div at bounding box center [1001, 155] width 241 height 536
click at [901, 0] on div at bounding box center [1001, 155] width 241 height 536
click at [908, 55] on div at bounding box center [1001, 155] width 241 height 536
click at [976, 289] on div at bounding box center [1001, 155] width 241 height 536
click at [1012, 372] on div at bounding box center [1001, 155] width 241 height 536
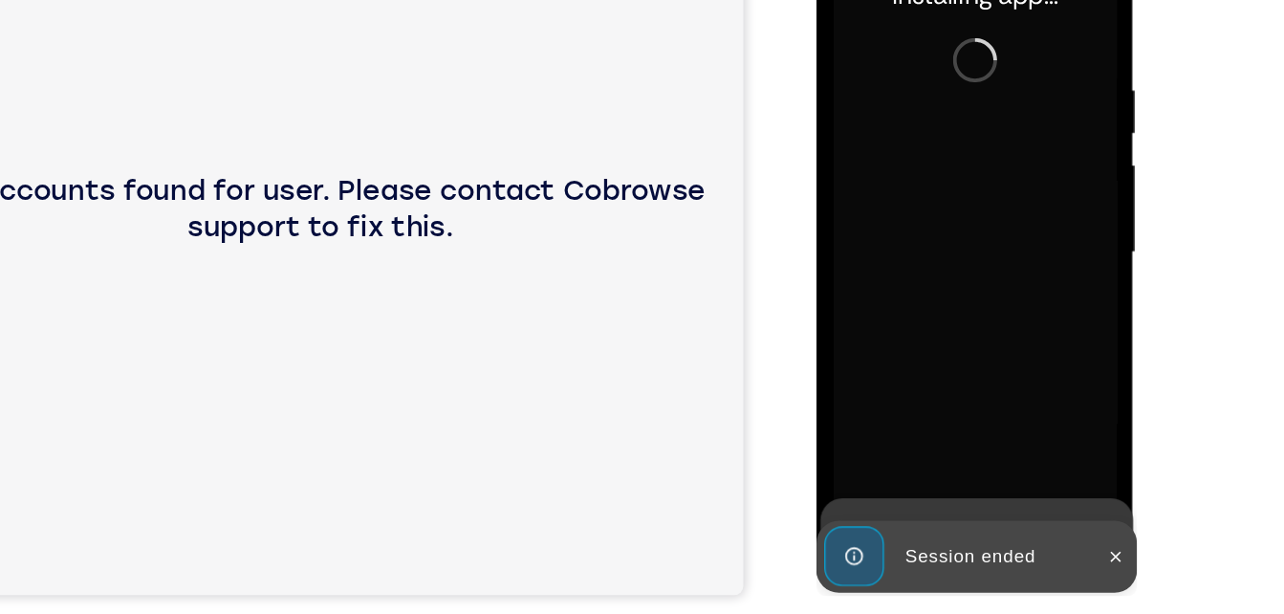
scroll to position [291, 0]
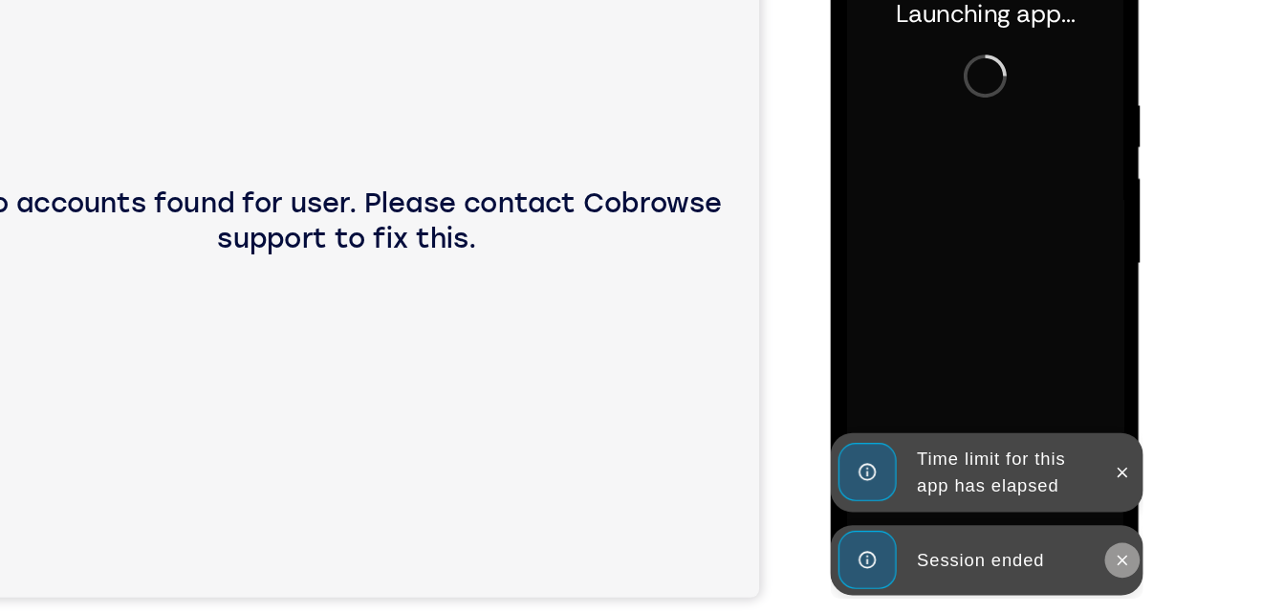
click at [1081, 481] on icon at bounding box center [1084, 481] width 15 height 15
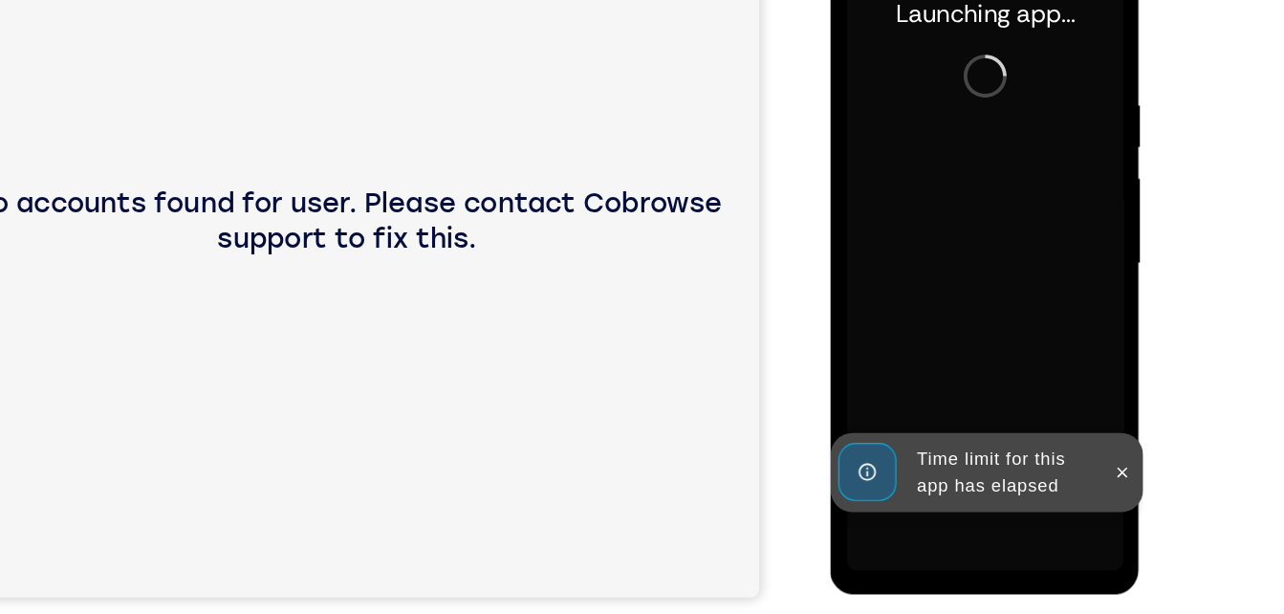
click at [1081, 440] on div "Time limit for this app has elapsed" at bounding box center [966, 405] width 273 height 69
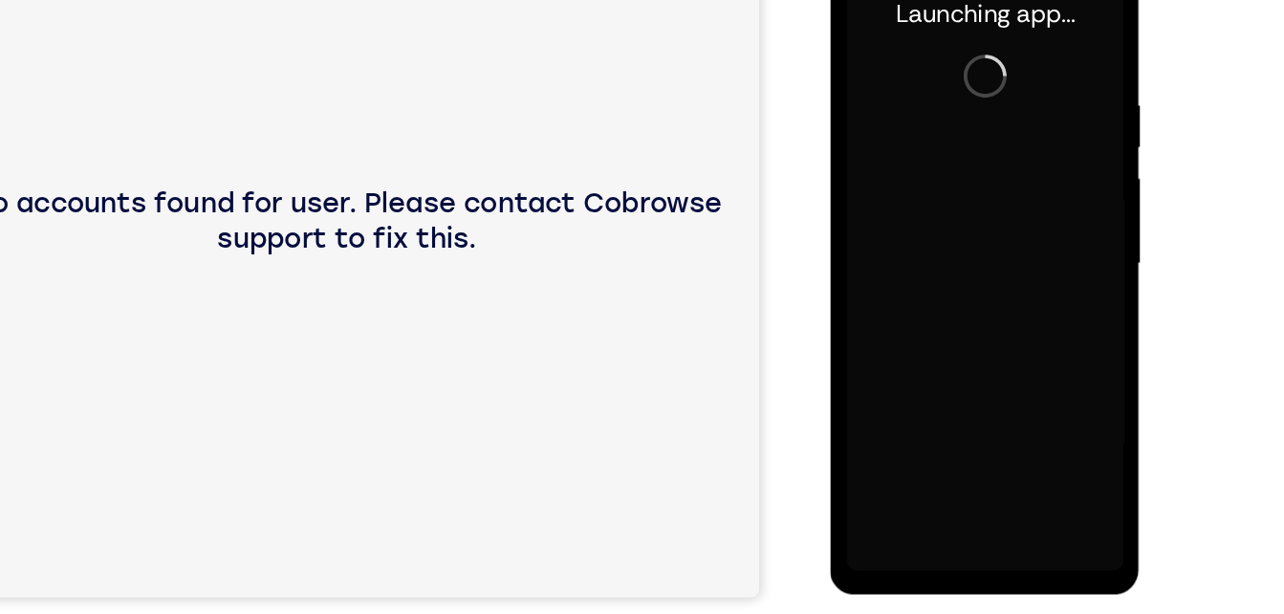
click at [1081, 481] on div at bounding box center [964, 224] width 241 height 536
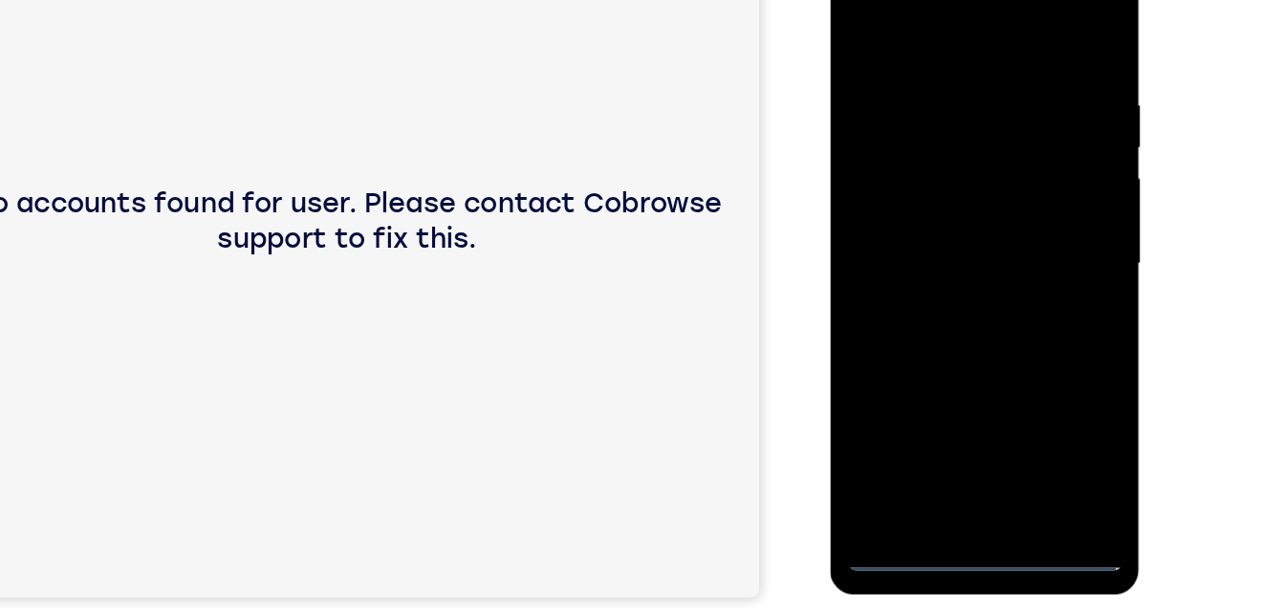
click at [967, 472] on div at bounding box center [964, 224] width 241 height 536
click at [1052, 401] on div at bounding box center [964, 224] width 241 height 536
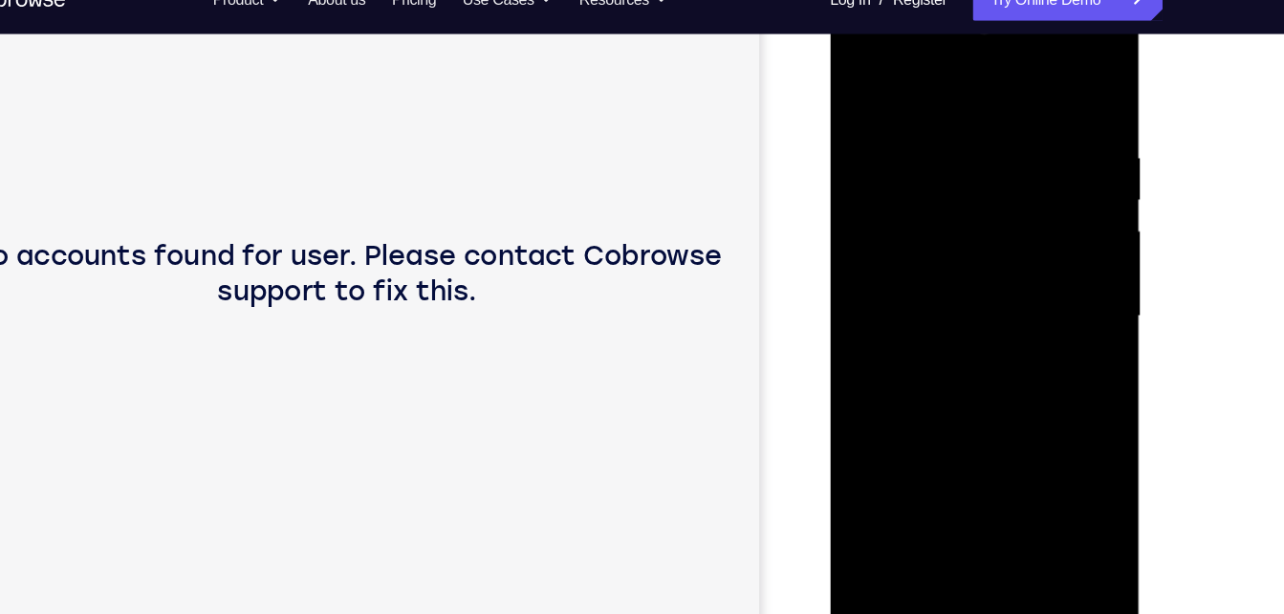
click at [907, 92] on div at bounding box center [964, 277] width 241 height 536
click at [905, 169] on div at bounding box center [964, 277] width 241 height 536
click at [899, 51] on div at bounding box center [964, 277] width 241 height 536
click at [941, 423] on div at bounding box center [964, 277] width 241 height 536
click at [998, 401] on div at bounding box center [964, 277] width 241 height 536
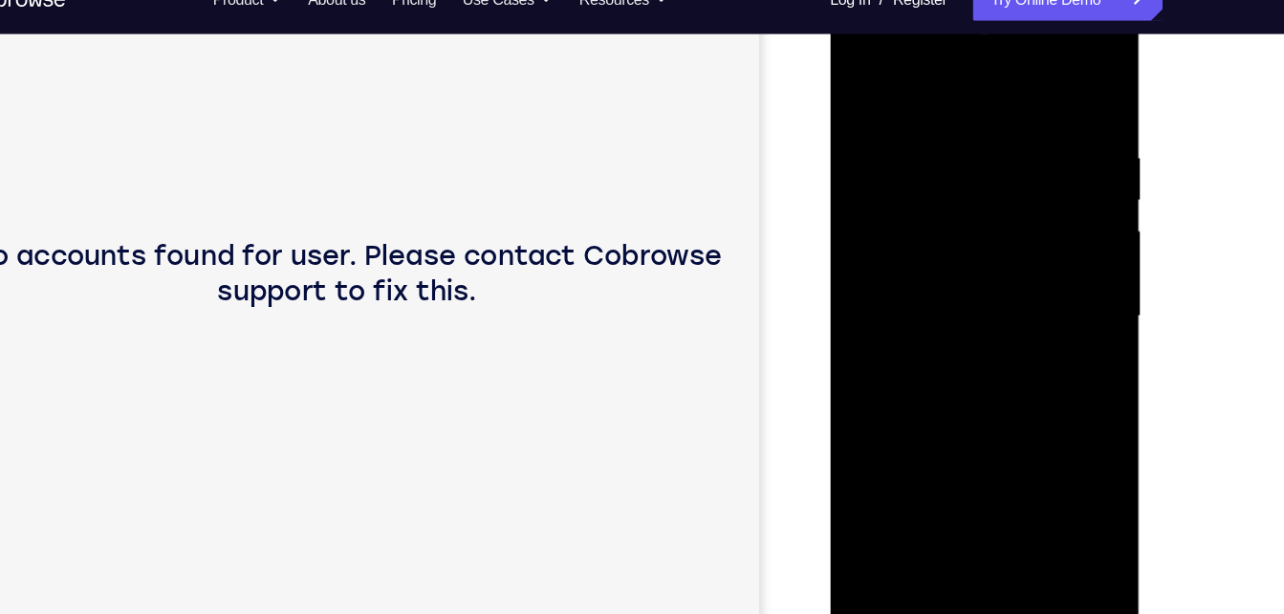
click at [858, 393] on div at bounding box center [964, 277] width 241 height 536
click at [976, 502] on div at bounding box center [964, 277] width 241 height 536
click at [1067, 396] on div at bounding box center [964, 277] width 241 height 536
click at [1046, 396] on div at bounding box center [964, 277] width 241 height 536
click at [930, 390] on div at bounding box center [964, 277] width 241 height 536
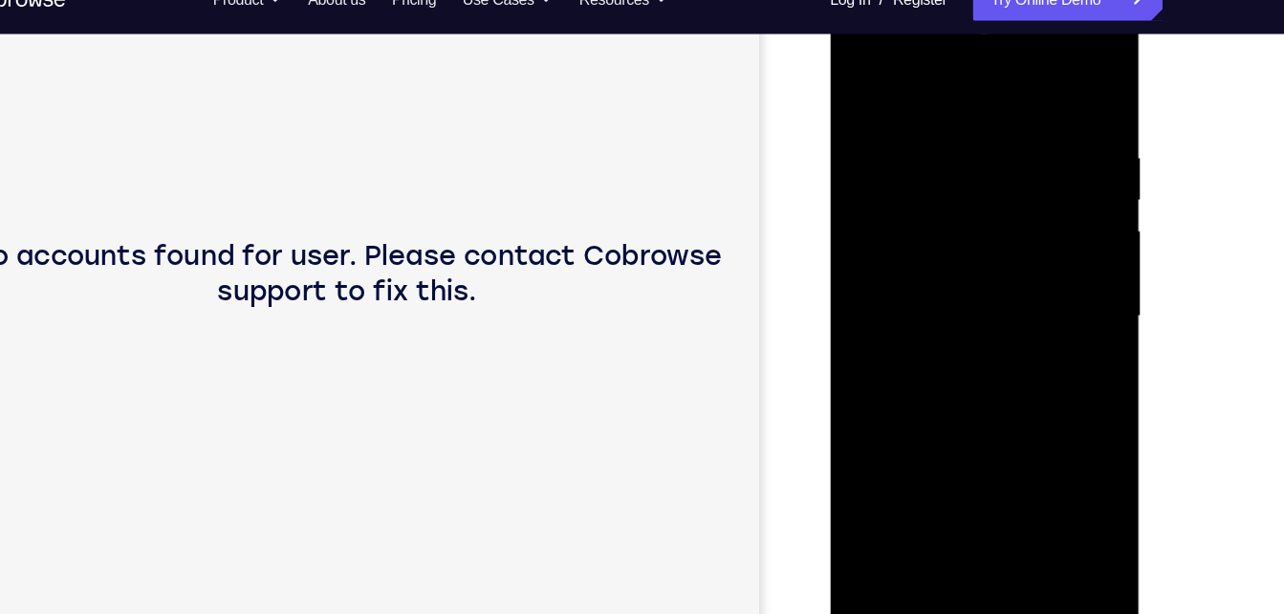
click at [1011, 460] on div at bounding box center [964, 277] width 241 height 536
click at [1064, 495] on div at bounding box center [964, 277] width 241 height 536
click at [898, 240] on div at bounding box center [964, 277] width 241 height 536
click at [970, 480] on div at bounding box center [964, 277] width 241 height 536
click at [936, 110] on div at bounding box center [964, 277] width 241 height 536
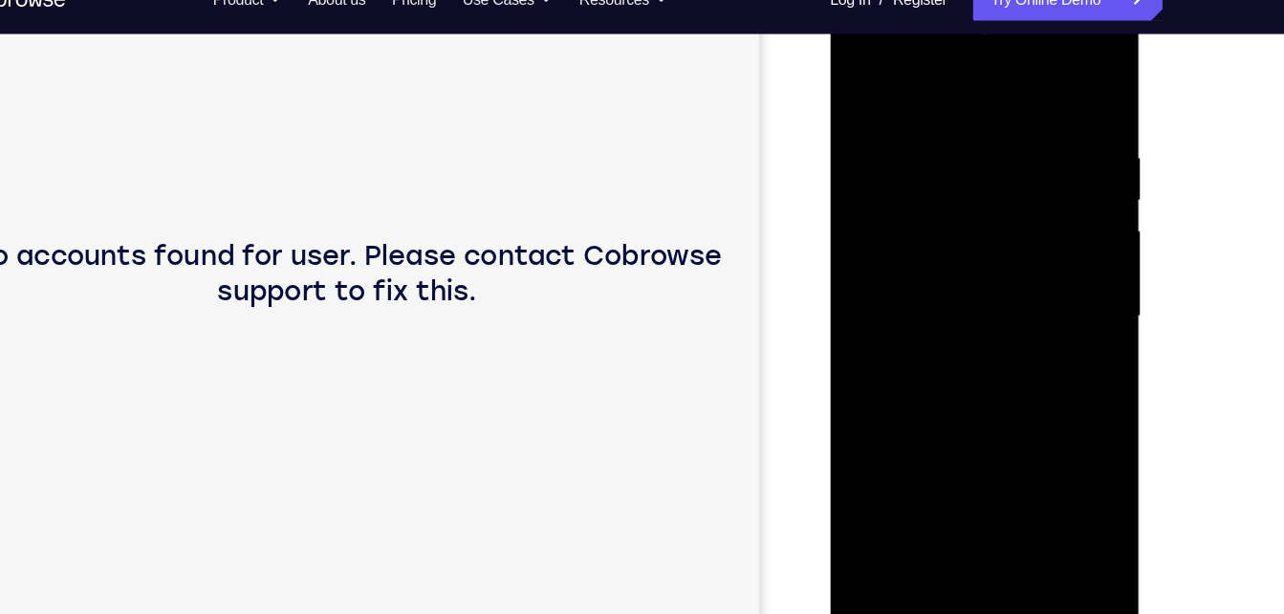
click at [1060, 428] on div at bounding box center [964, 277] width 241 height 536
click at [871, 108] on div at bounding box center [964, 277] width 241 height 536
click at [873, 175] on div at bounding box center [964, 277] width 241 height 536
click at [952, 407] on div at bounding box center [964, 277] width 241 height 536
click at [964, 494] on div at bounding box center [964, 277] width 241 height 536
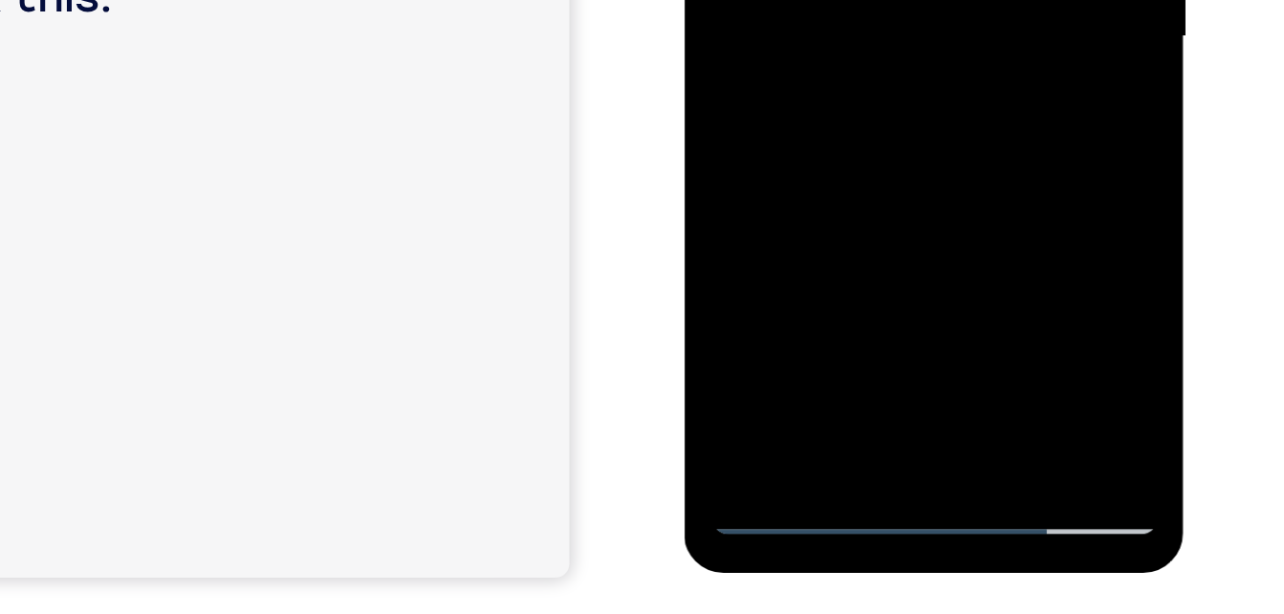
scroll to position [295, 0]
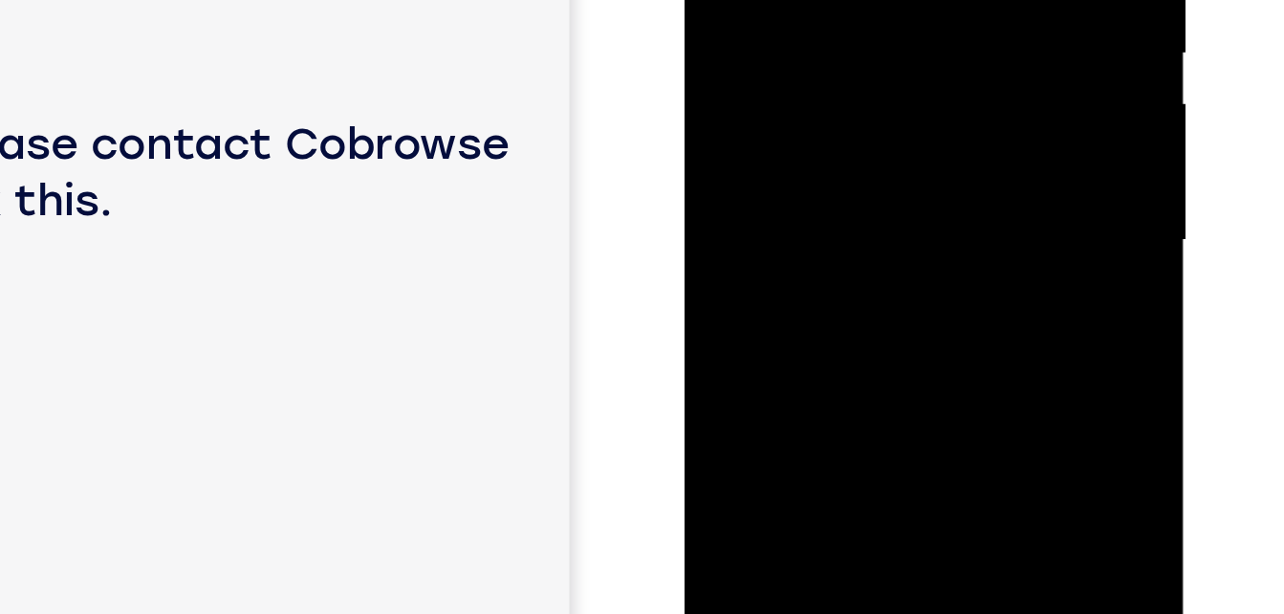
click at [884, 5] on div at bounding box center [819, 0] width 241 height 536
click at [883, 12] on div at bounding box center [819, 0] width 241 height 536
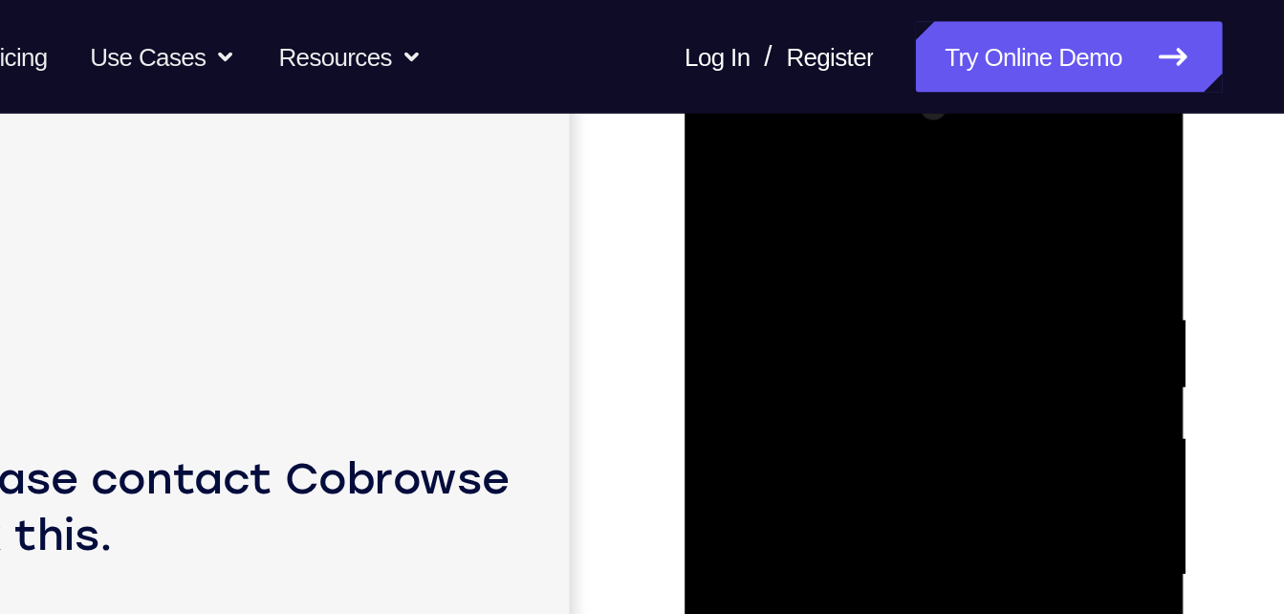
scroll to position [277, 0]
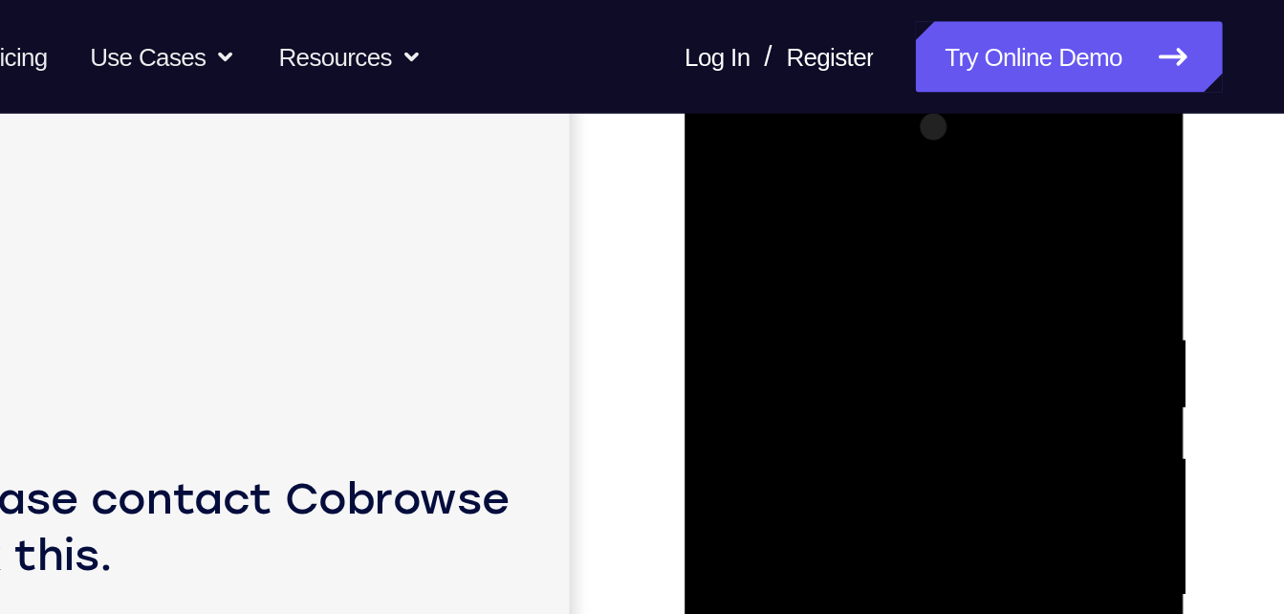
click at [897, 130] on div at bounding box center [819, 355] width 241 height 536
click at [784, 161] on div at bounding box center [819, 355] width 241 height 536
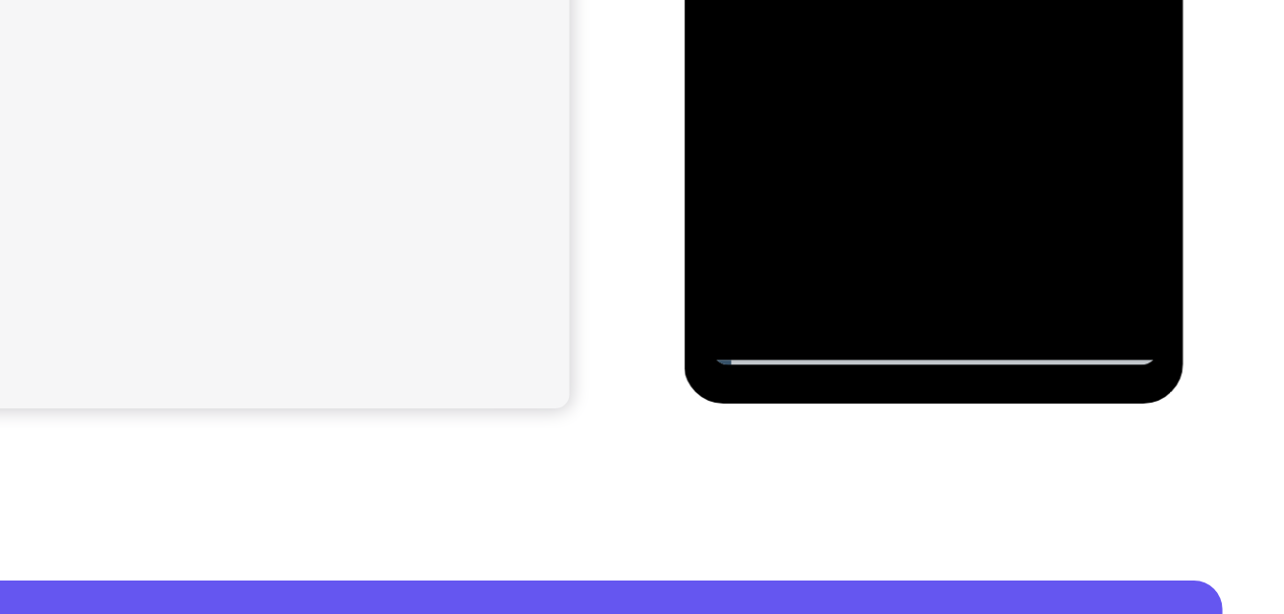
scroll to position [385, 0]
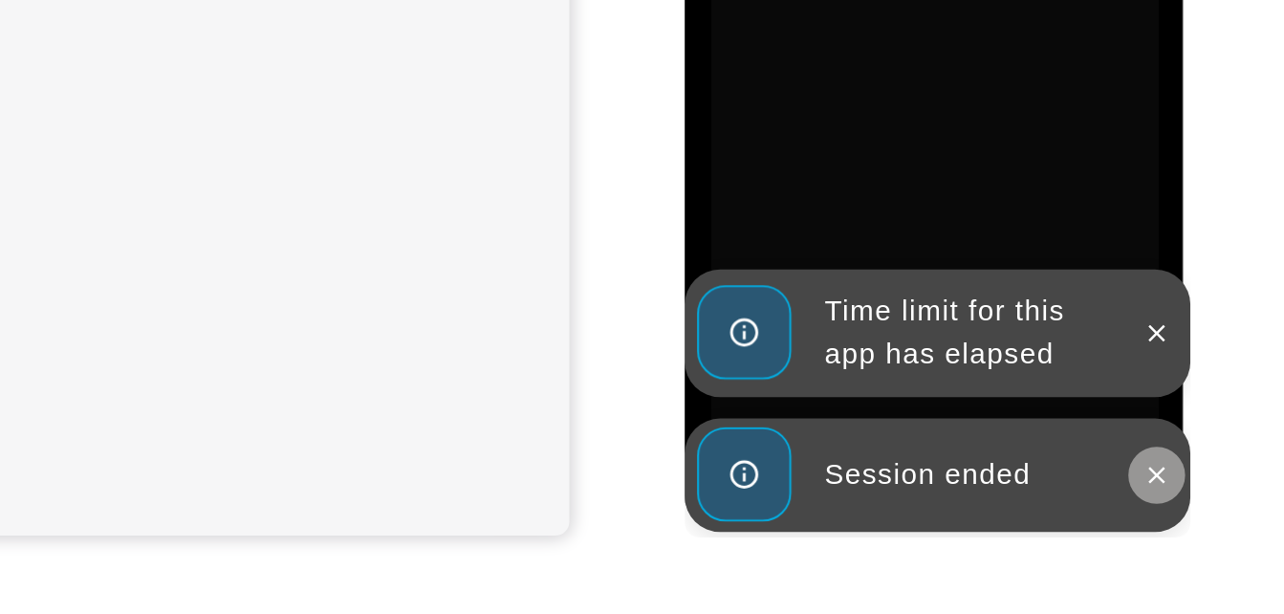
click at [935, 1] on button at bounding box center [939, 13] width 31 height 31
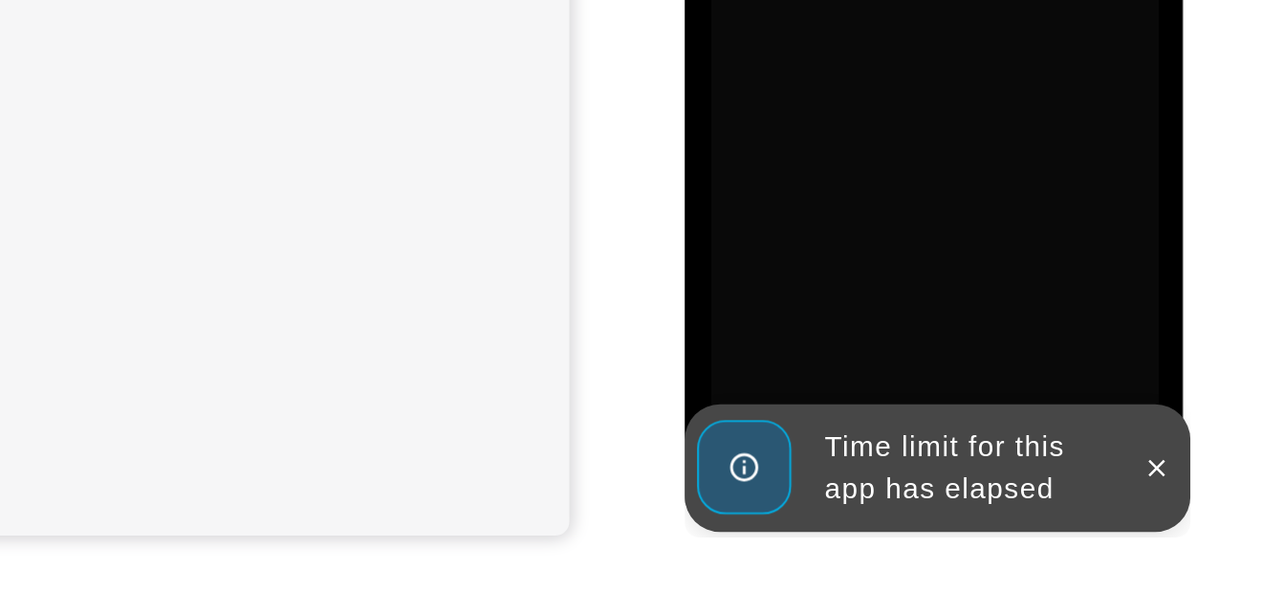
click at [935, 1] on button at bounding box center [939, 9] width 31 height 31
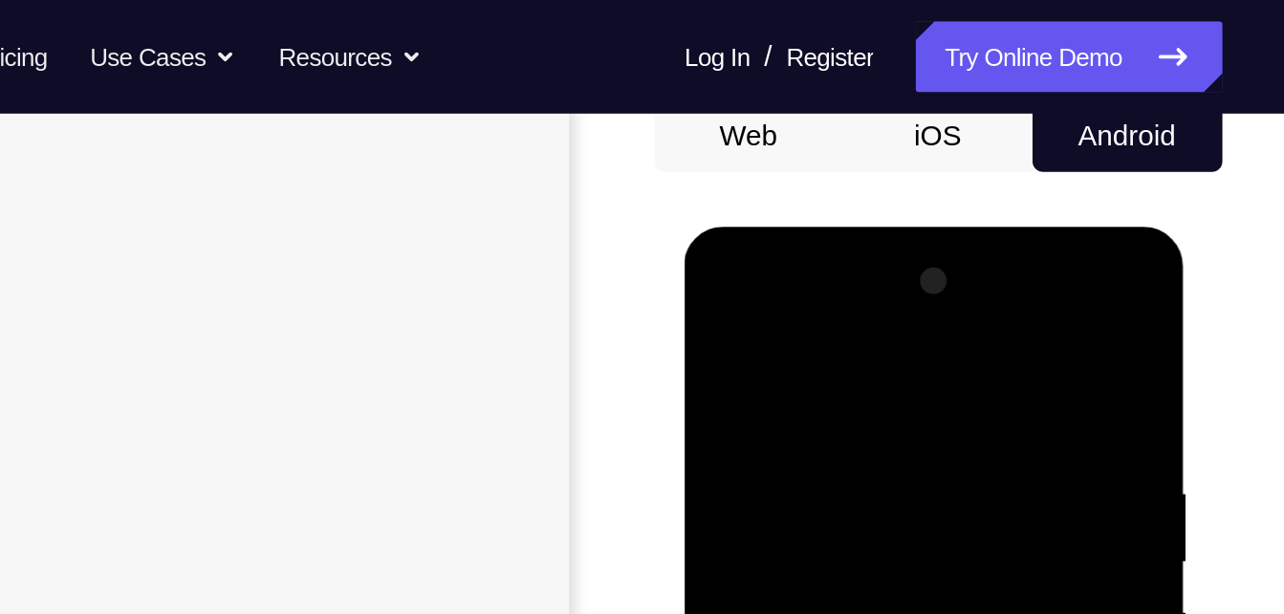
scroll to position [190, 0]
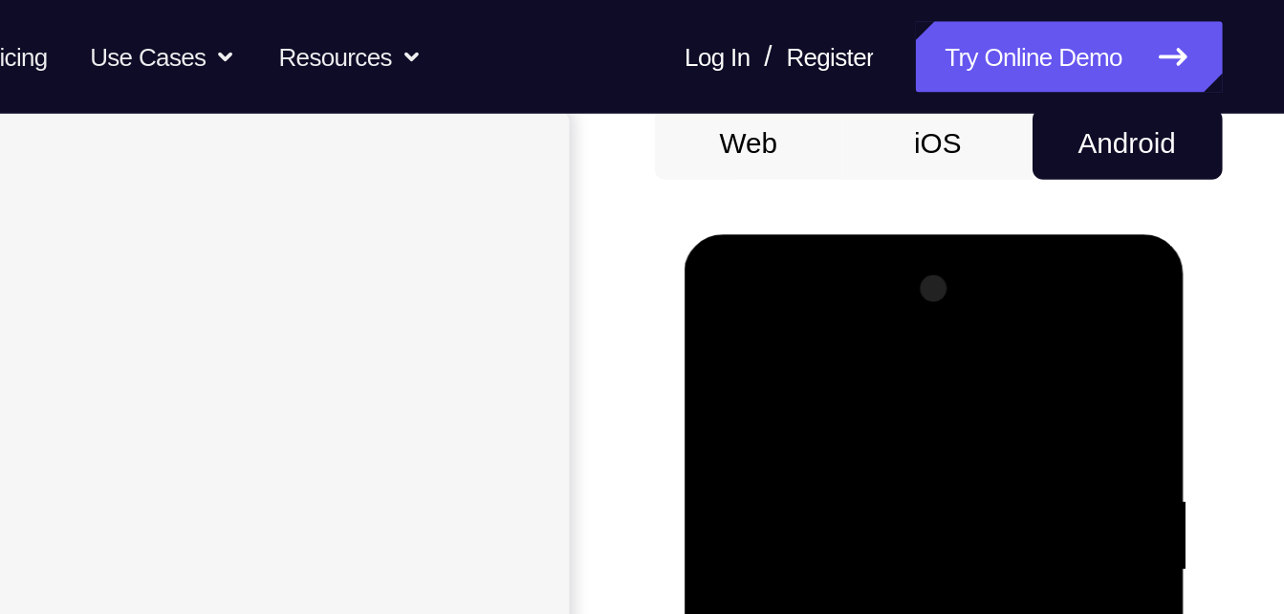
click at [779, 328] on div at bounding box center [819, 516] width 241 height 536
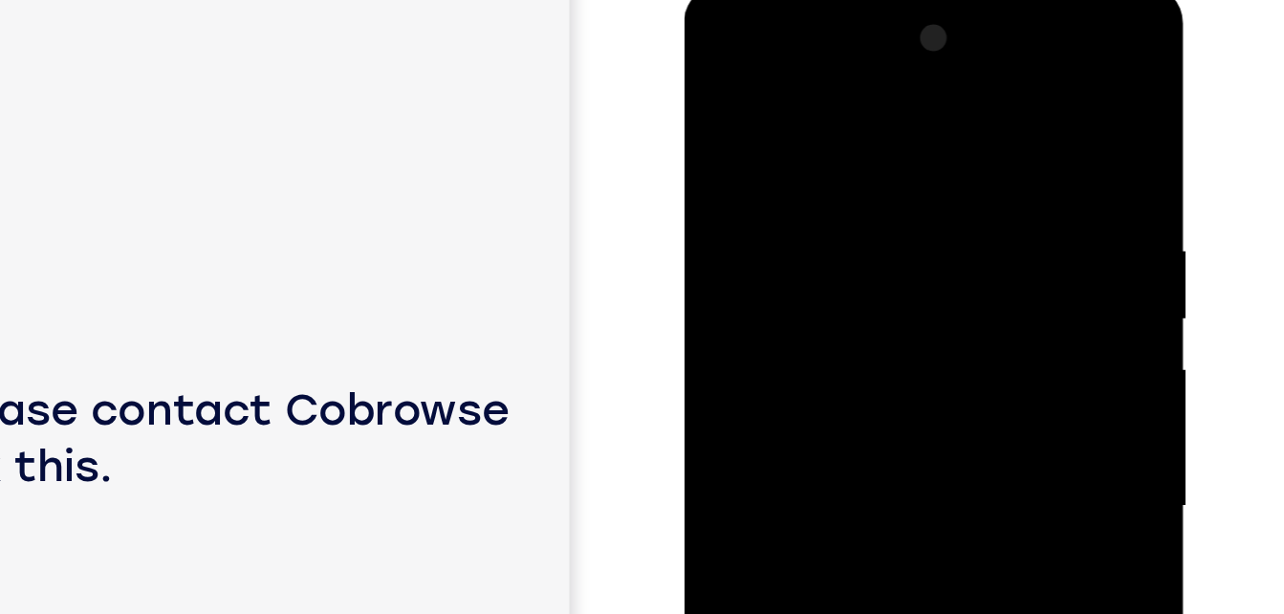
click at [792, 156] on div at bounding box center [819, 267] width 241 height 536
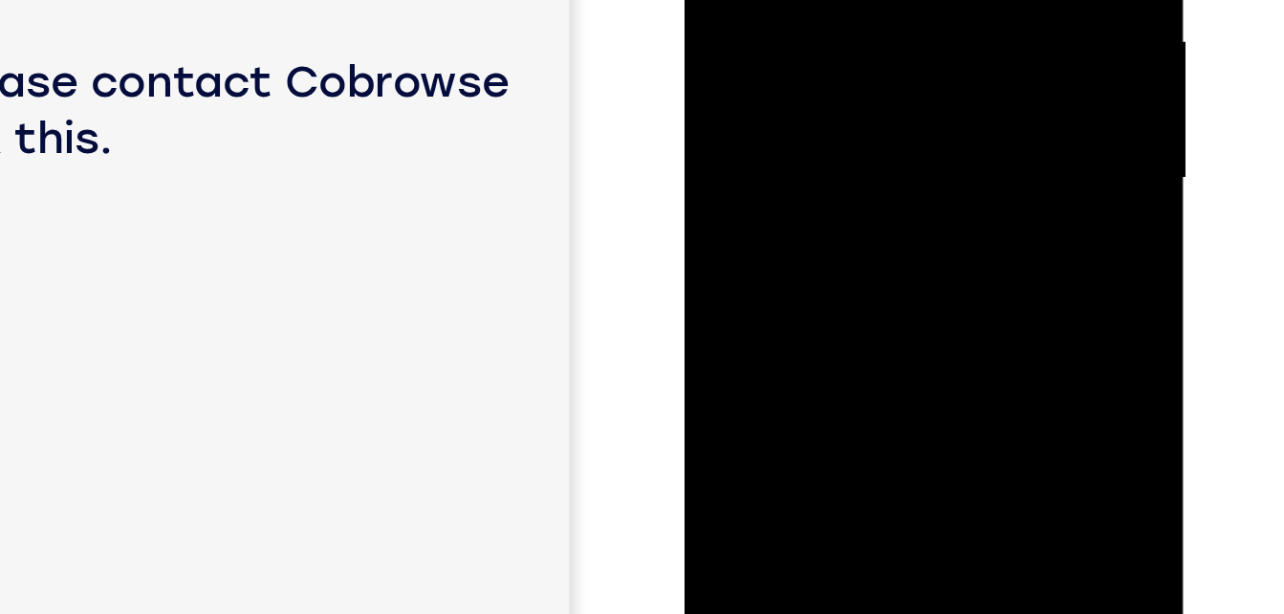
scroll to position [276, 0]
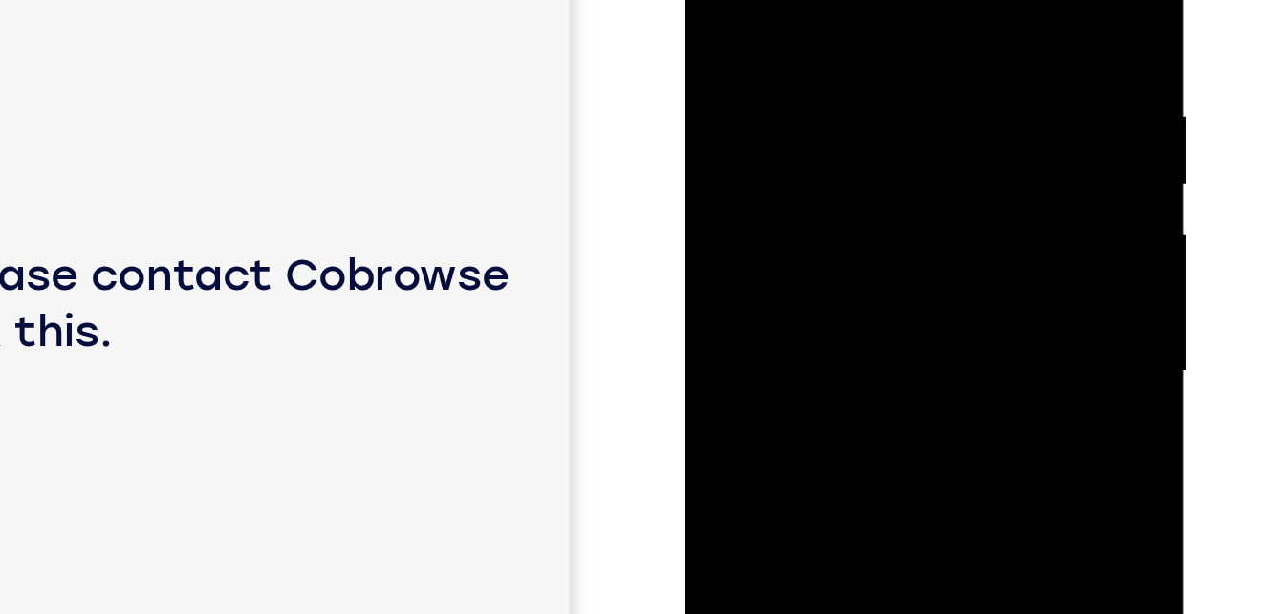
click at [779, 0] on div at bounding box center [819, 132] width 241 height 536
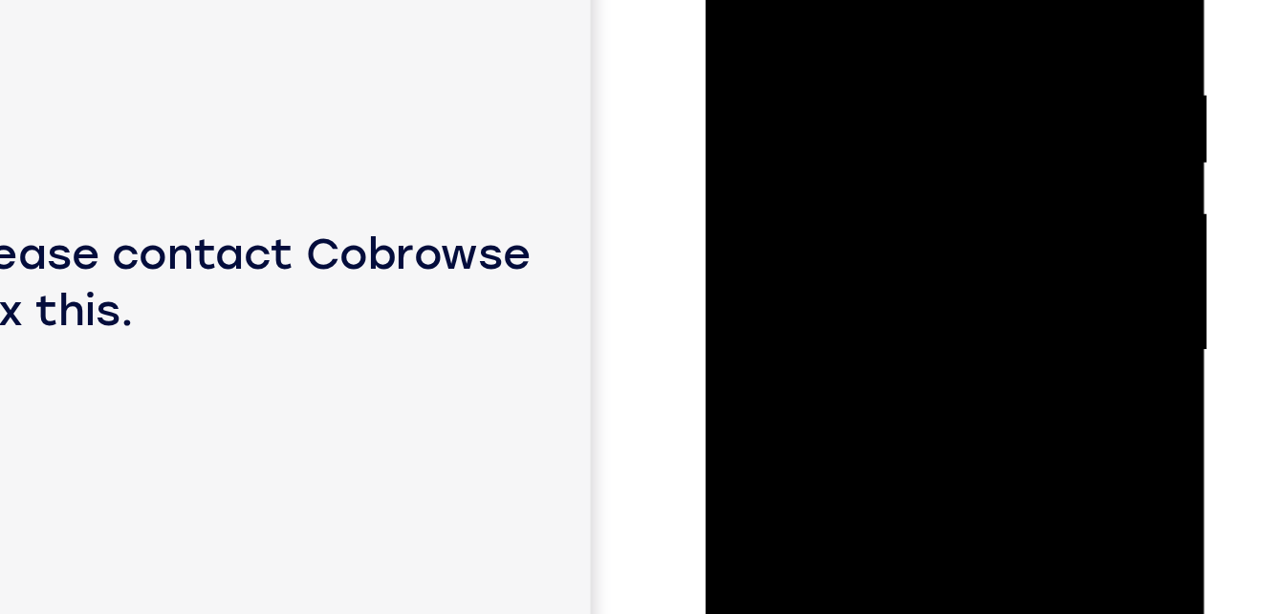
click at [747, 0] on div at bounding box center [840, 110] width 241 height 536
click at [745, 6] on div at bounding box center [840, 110] width 241 height 536
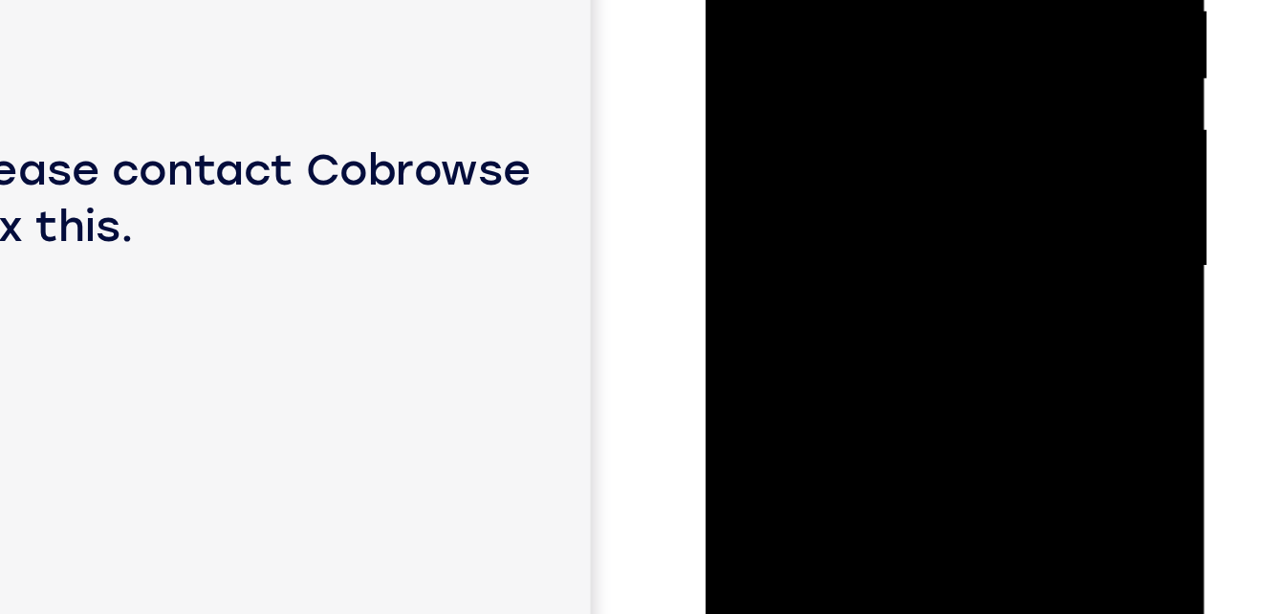
click at [829, 156] on div at bounding box center [840, 27] width 241 height 536
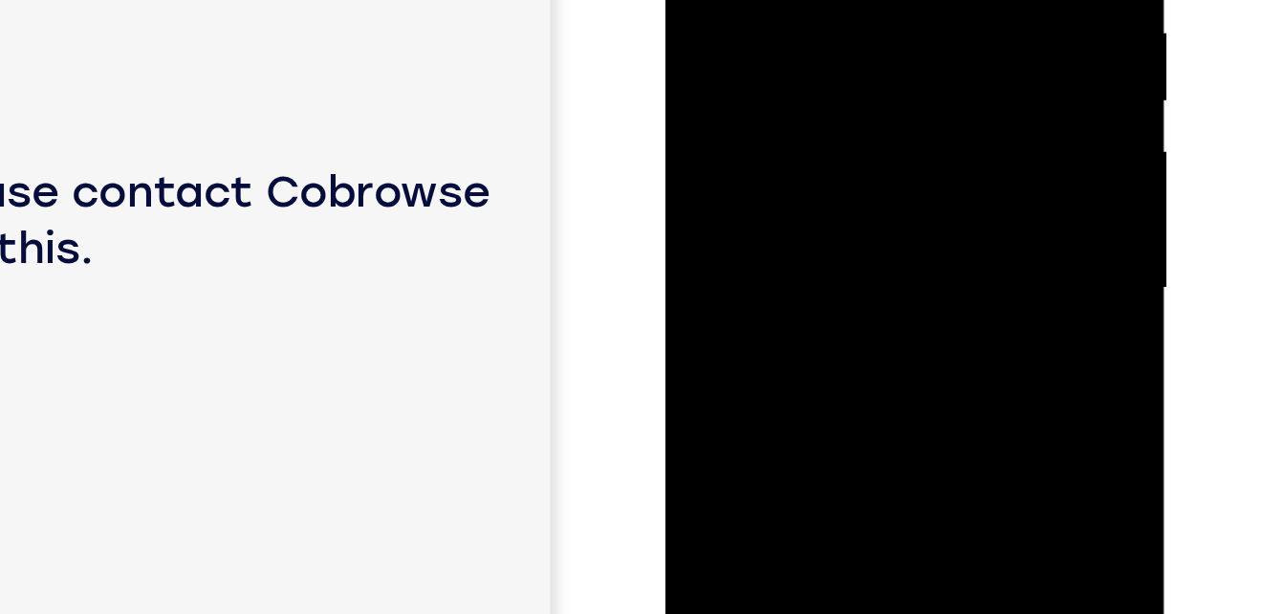
click at [788, 68] on div at bounding box center [799, 49] width 241 height 536
click at [860, 68] on div at bounding box center [799, 49] width 241 height 536
click at [867, 68] on div at bounding box center [799, 49] width 241 height 536
click at [703, 83] on div at bounding box center [799, 49] width 241 height 536
click at [709, 82] on div at bounding box center [799, 49] width 241 height 536
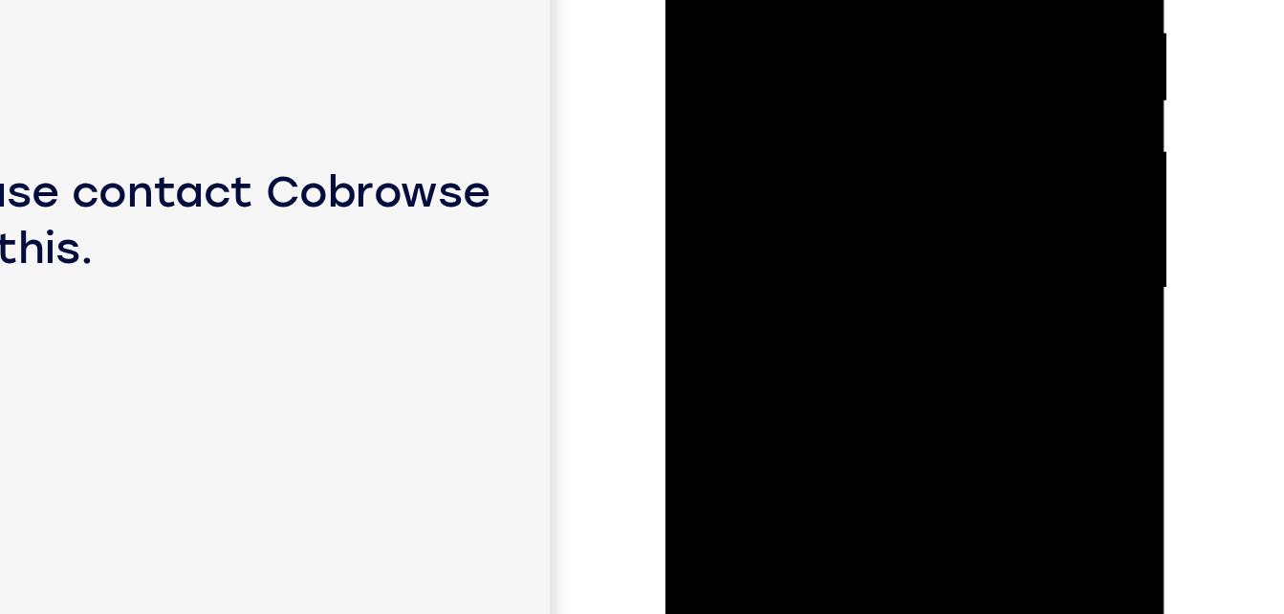
click at [711, 81] on div at bounding box center [799, 49] width 241 height 536
click at [708, 81] on div at bounding box center [799, 49] width 241 height 536
click at [710, 81] on div at bounding box center [799, 49] width 241 height 536
click at [712, 81] on div at bounding box center [799, 49] width 241 height 536
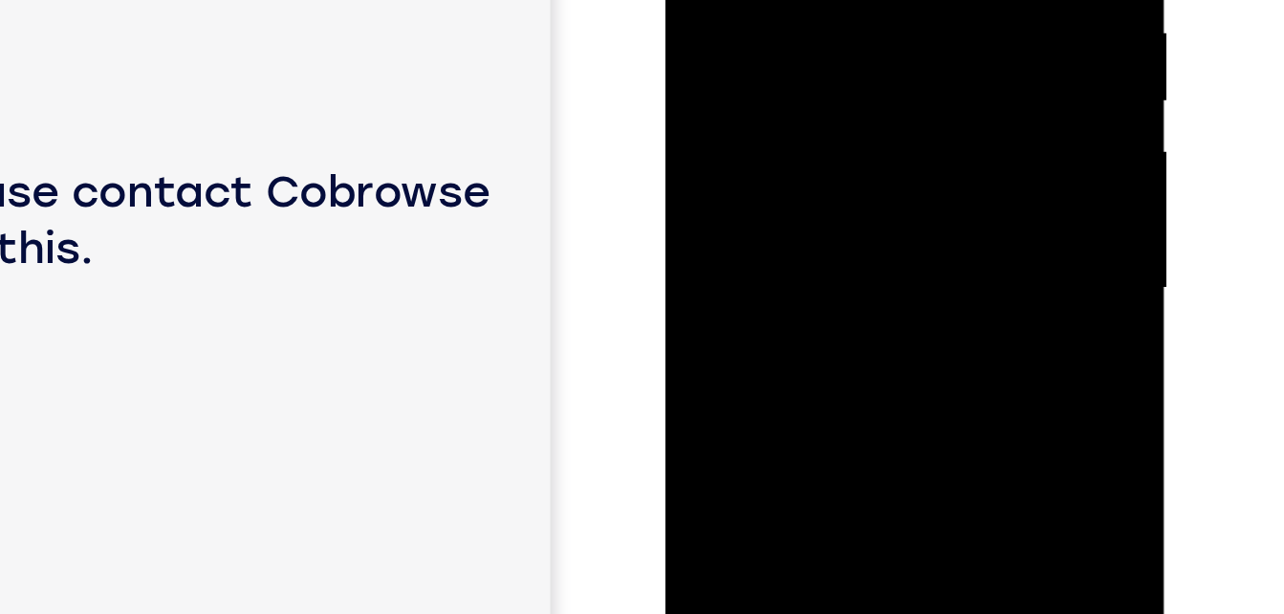
click at [716, 82] on div at bounding box center [799, 49] width 241 height 536
click at [719, 82] on div at bounding box center [799, 49] width 241 height 536
click at [723, 82] on div at bounding box center [799, 49] width 241 height 536
click at [729, 82] on div at bounding box center [799, 49] width 241 height 536
click at [734, 83] on div at bounding box center [799, 49] width 241 height 536
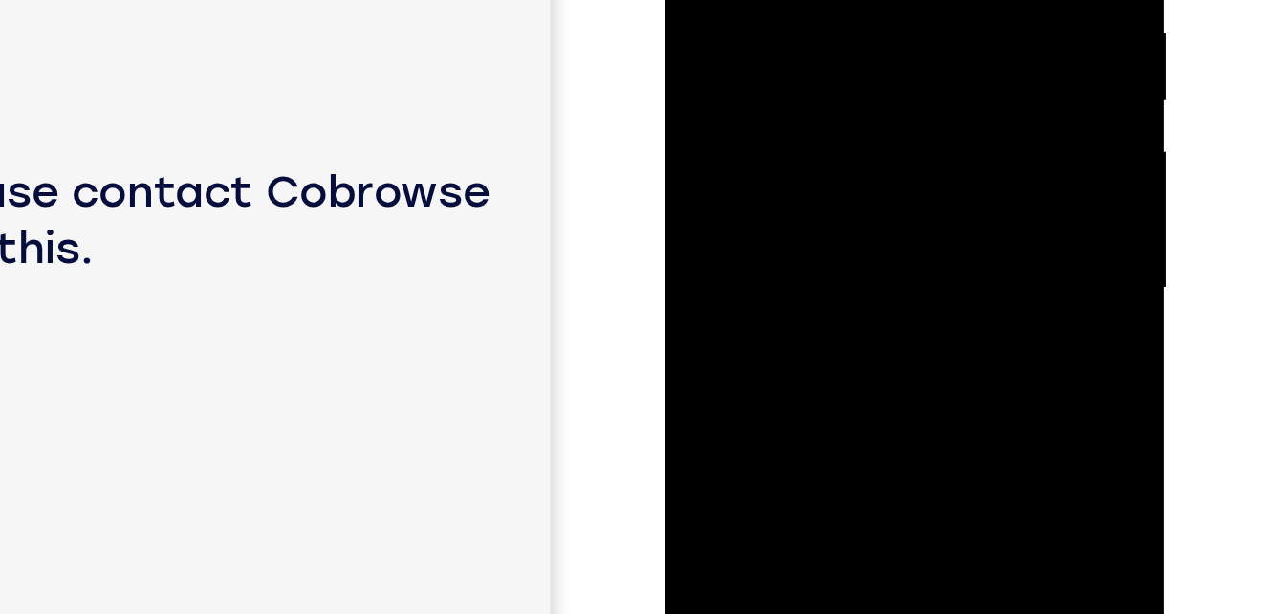
click at [740, 83] on div at bounding box center [799, 49] width 241 height 536
click at [742, 84] on div at bounding box center [799, 49] width 241 height 536
click at [751, 83] on div at bounding box center [799, 49] width 241 height 536
click at [759, 83] on div at bounding box center [799, 49] width 241 height 536
click at [763, 82] on div at bounding box center [799, 49] width 241 height 536
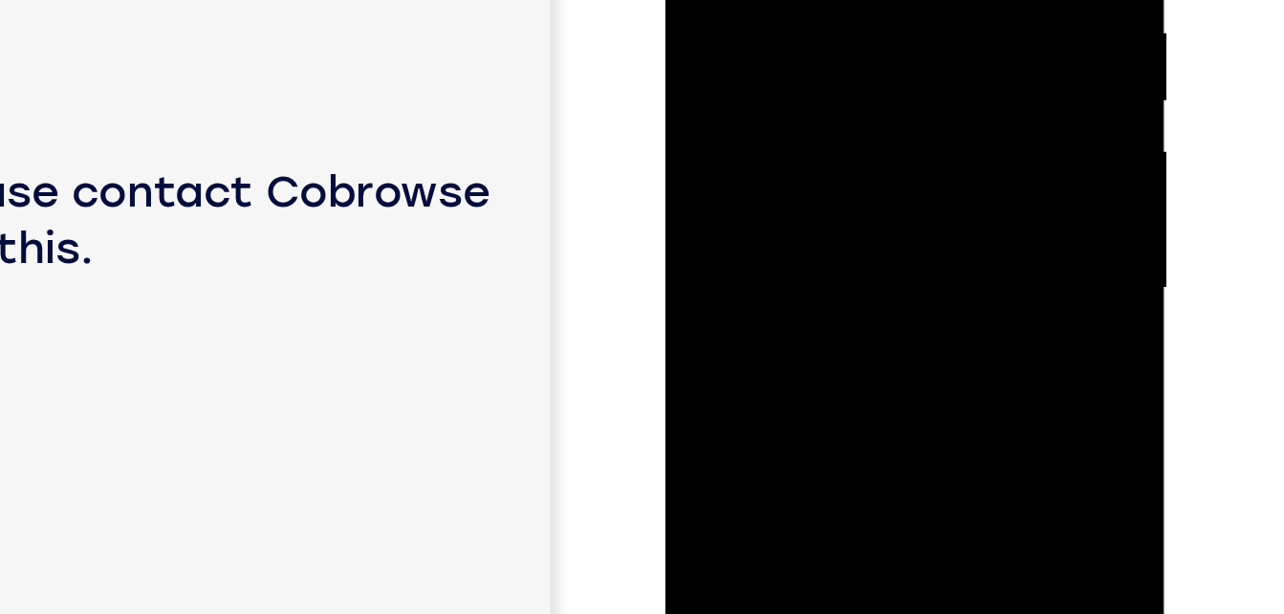
click at [768, 82] on div at bounding box center [799, 49] width 241 height 536
click at [777, 82] on div at bounding box center [799, 49] width 241 height 536
click at [784, 82] on div at bounding box center [799, 49] width 241 height 536
click at [798, 83] on div at bounding box center [799, 49] width 241 height 536
click at [814, 83] on div at bounding box center [799, 49] width 241 height 536
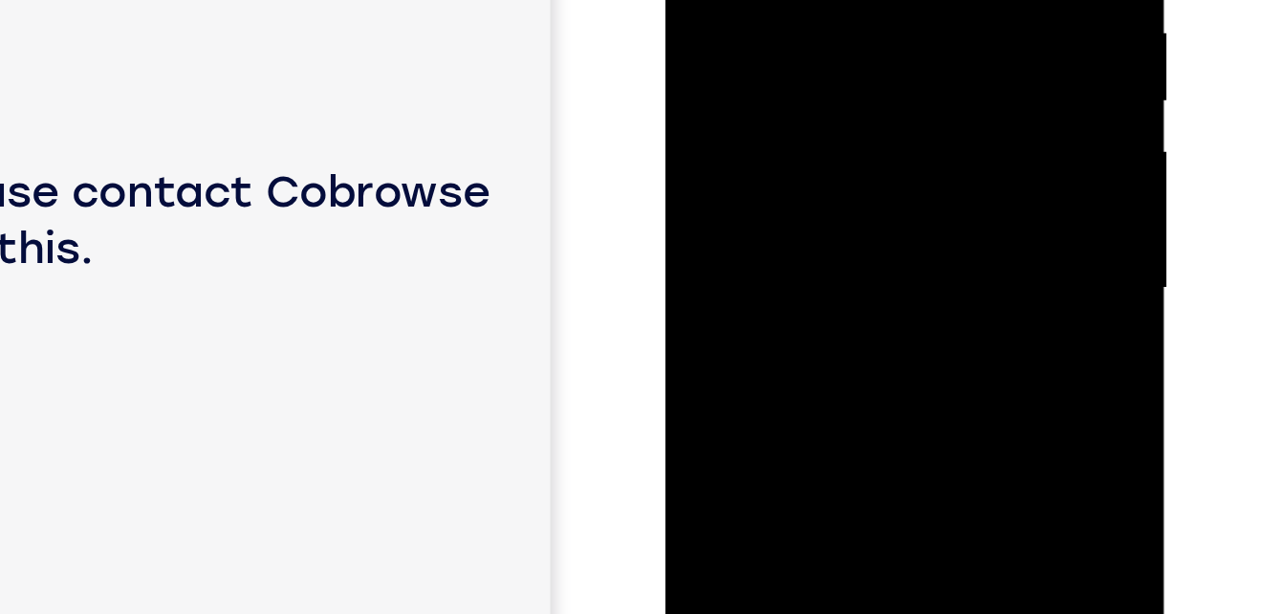
click at [817, 83] on div at bounding box center [799, 49] width 241 height 536
click at [827, 83] on div at bounding box center [799, 49] width 241 height 536
click at [848, 85] on div at bounding box center [799, 49] width 241 height 536
click at [864, 84] on div at bounding box center [799, 49] width 241 height 536
click at [882, 82] on div at bounding box center [799, 49] width 241 height 536
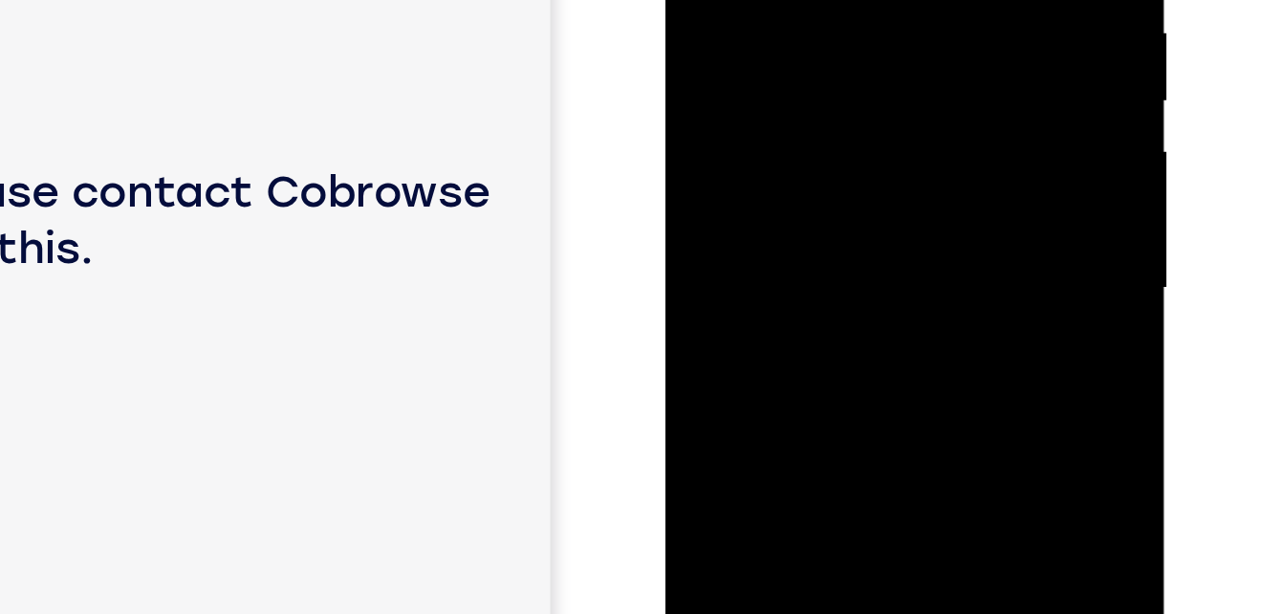
click at [887, 82] on div at bounding box center [799, 49] width 241 height 536
click at [889, 82] on div at bounding box center [799, 49] width 241 height 536
click at [894, 82] on div at bounding box center [799, 49] width 241 height 536
click at [896, 82] on div at bounding box center [799, 49] width 241 height 536
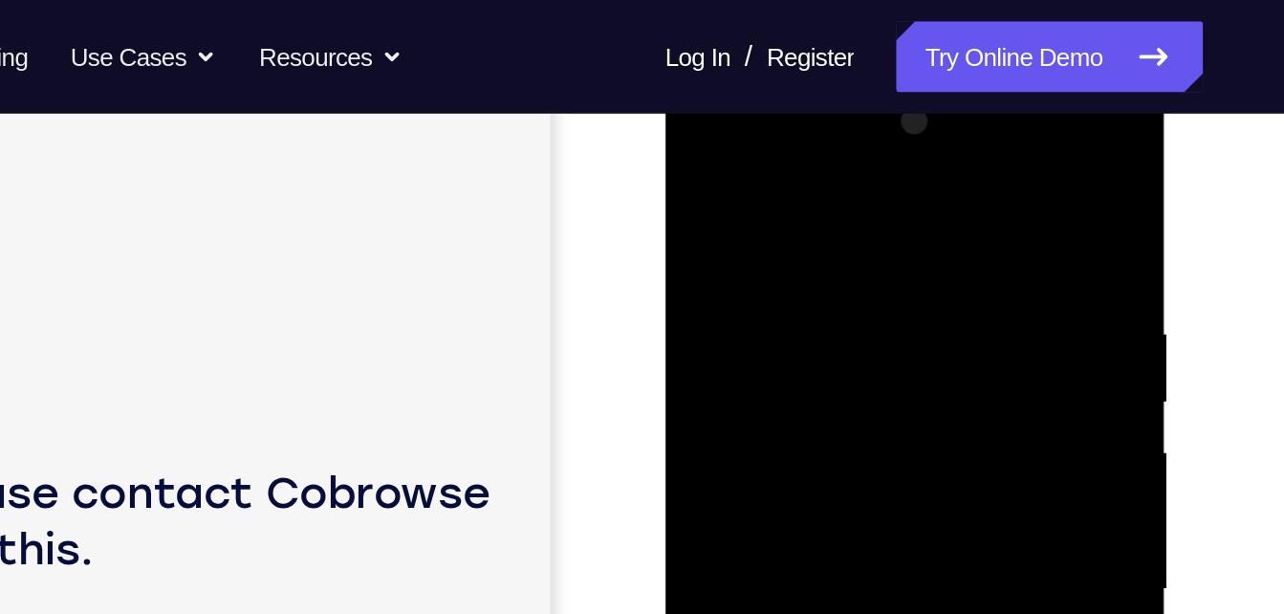
scroll to position [278, 0]
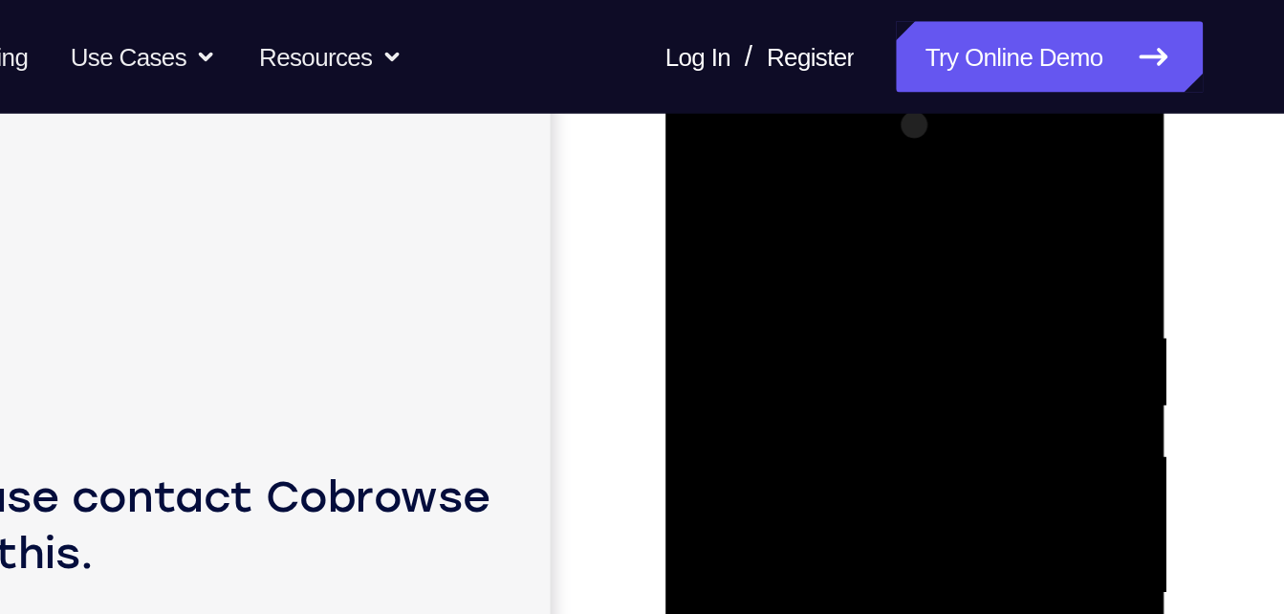
click at [878, 131] on div at bounding box center [799, 353] width 241 height 536
click at [773, 159] on div at bounding box center [799, 353] width 241 height 536
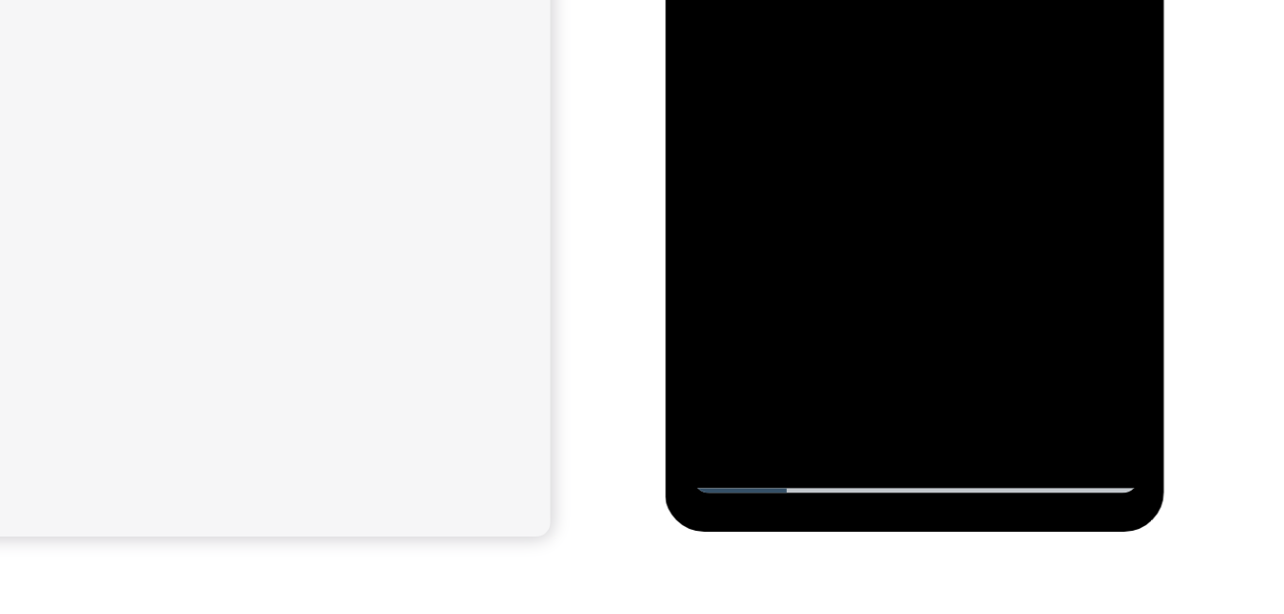
scroll to position [316, 0]
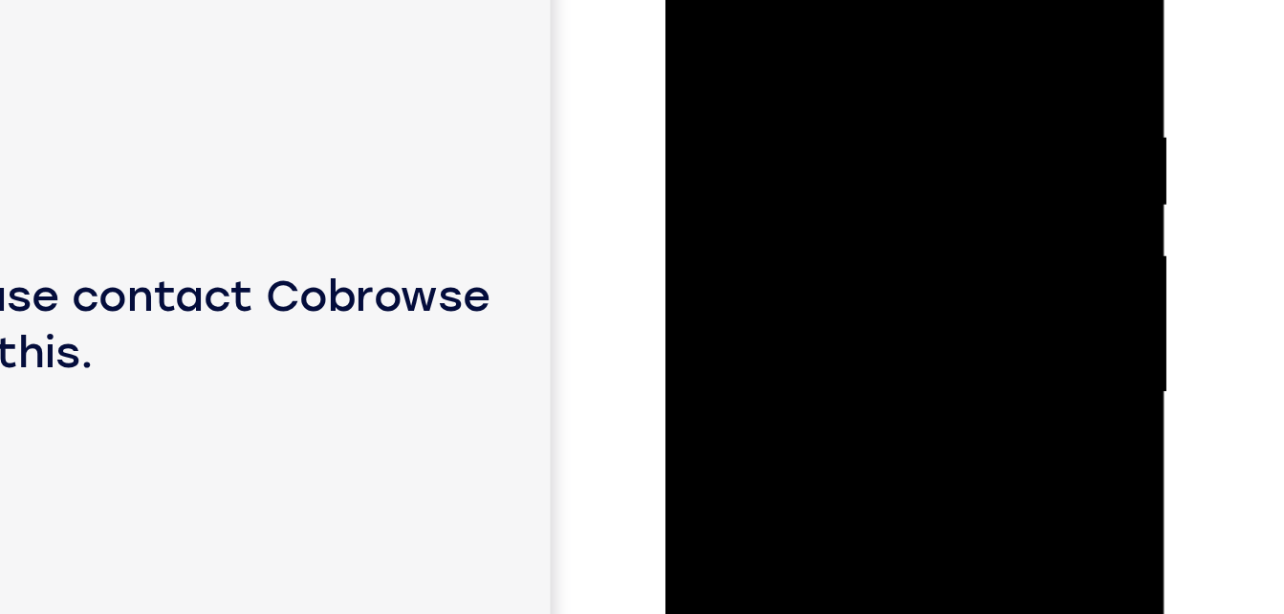
click at [733, 33] on div at bounding box center [799, 153] width 241 height 536
click at [785, 200] on div at bounding box center [799, 153] width 241 height 536
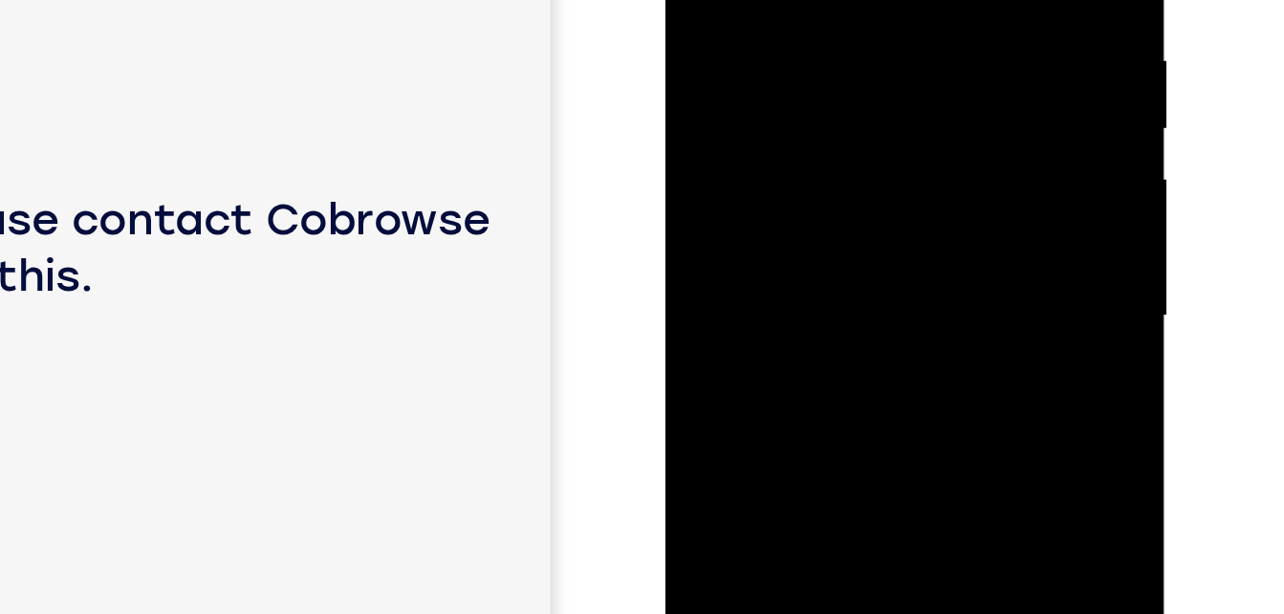
click at [880, 162] on div at bounding box center [799, 77] width 241 height 536
click at [694, 168] on div at bounding box center [799, 77] width 241 height 536
click at [690, 171] on div at bounding box center [799, 77] width 241 height 536
click at [688, 171] on div at bounding box center [799, 77] width 241 height 536
click at [770, 141] on div at bounding box center [799, 77] width 241 height 536
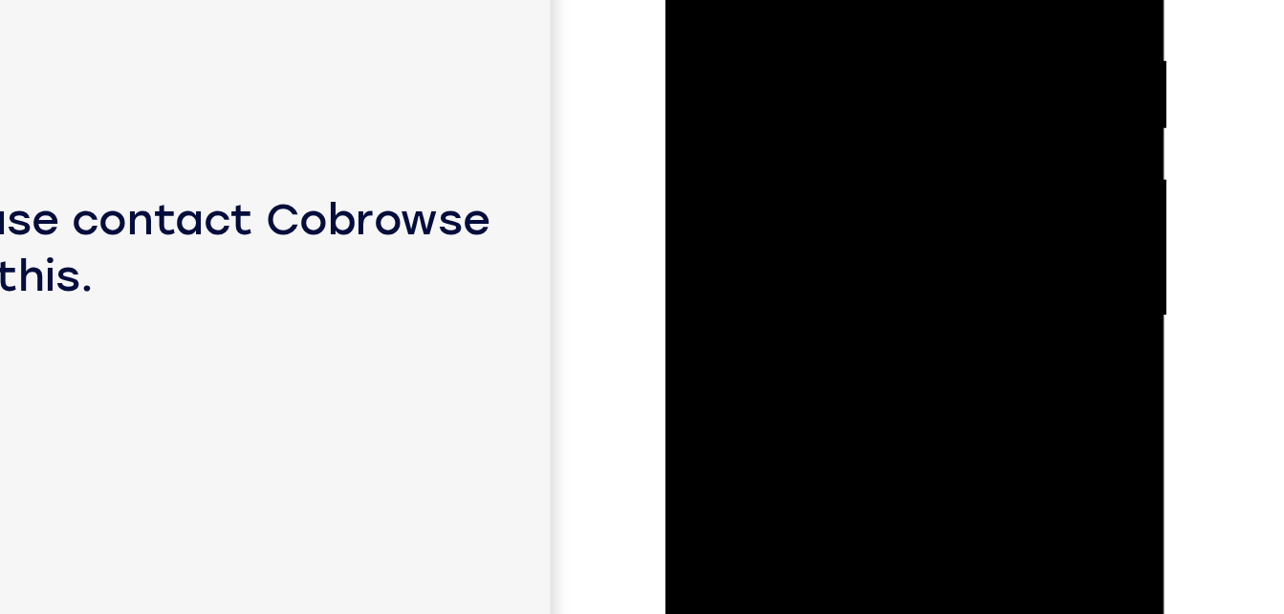
click at [689, 169] on div at bounding box center [799, 77] width 241 height 536
click at [690, 170] on div at bounding box center [799, 77] width 241 height 536
click at [695, 170] on div at bounding box center [799, 77] width 241 height 536
click at [700, 171] on div at bounding box center [799, 77] width 241 height 536
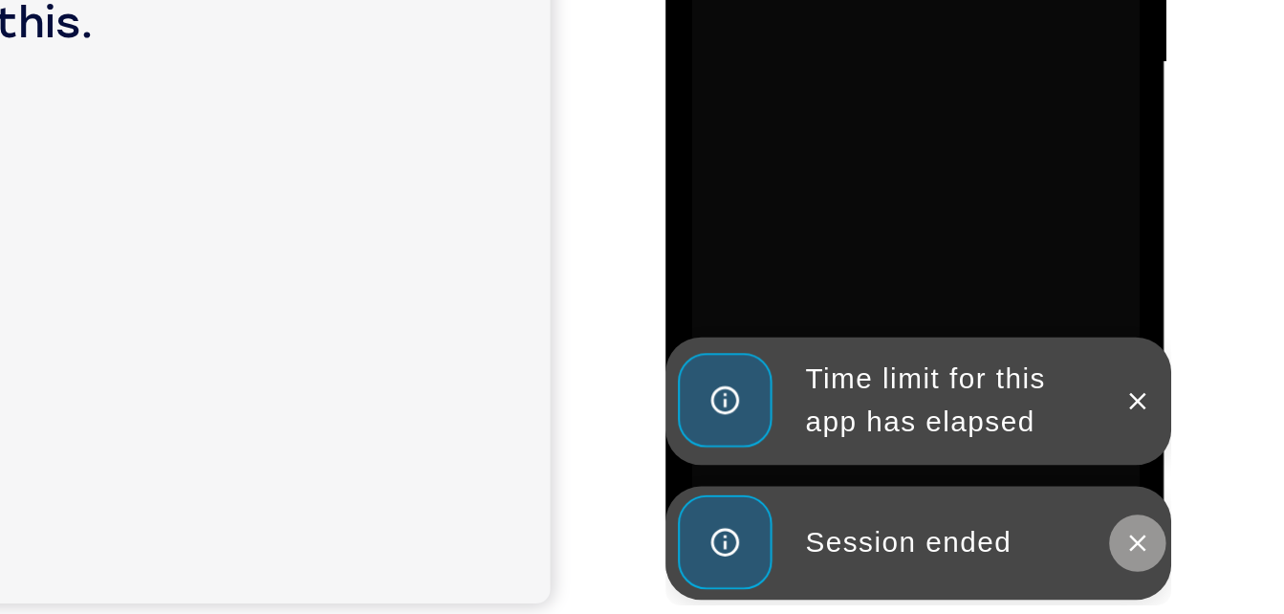
click at [921, 83] on icon at bounding box center [919, 81] width 9 height 9
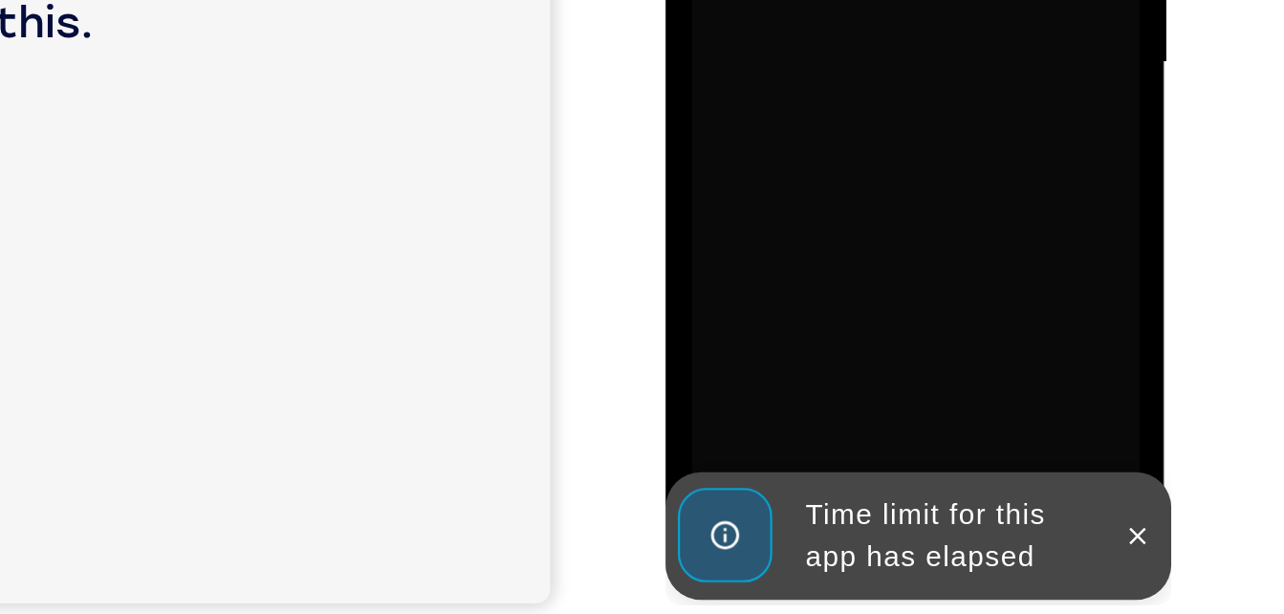
click at [921, 83] on icon at bounding box center [918, 77] width 15 height 15
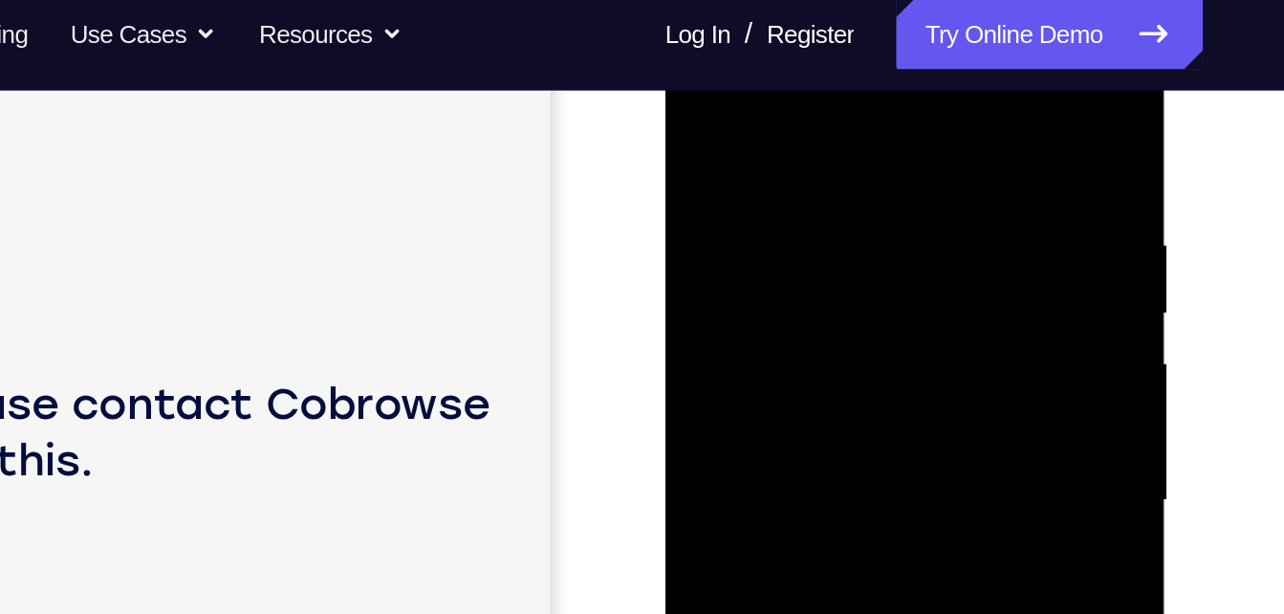
click at [748, 65] on div at bounding box center [799, 261] width 241 height 536
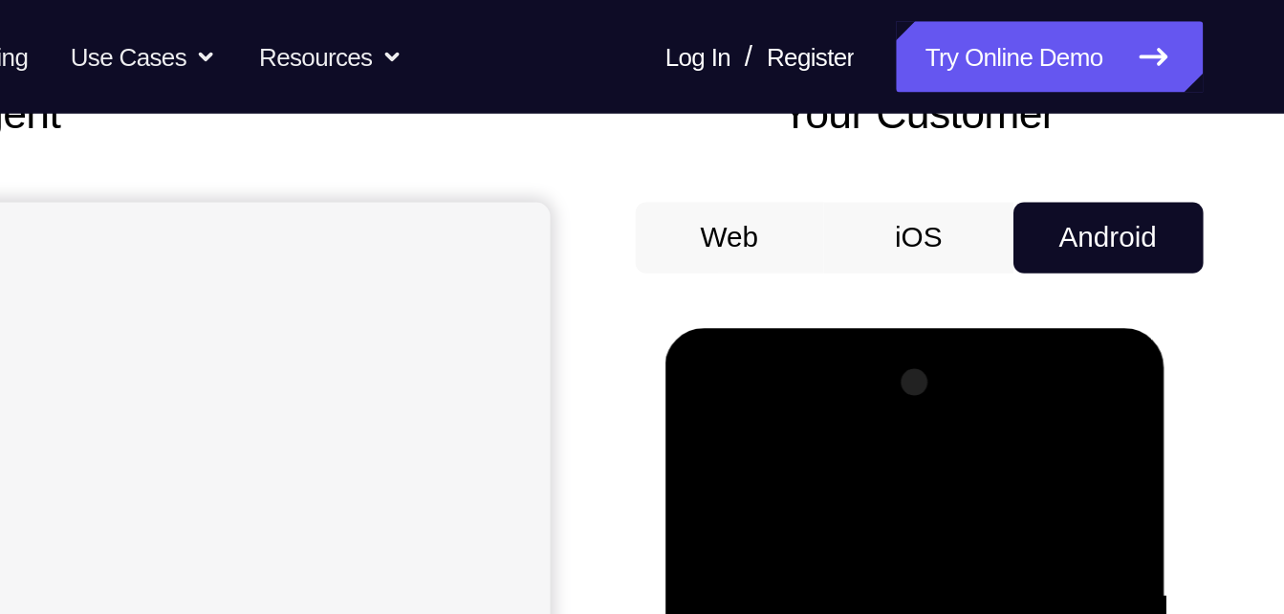
scroll to position [139, 0]
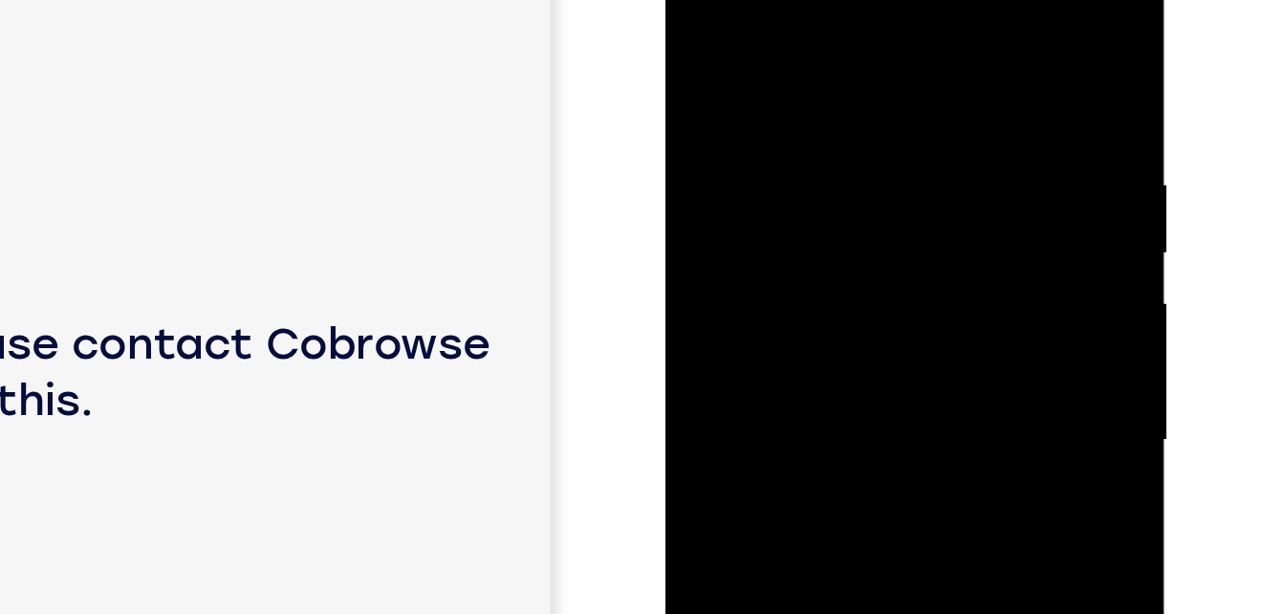
click at [767, 92] on div at bounding box center [799, 201] width 241 height 536
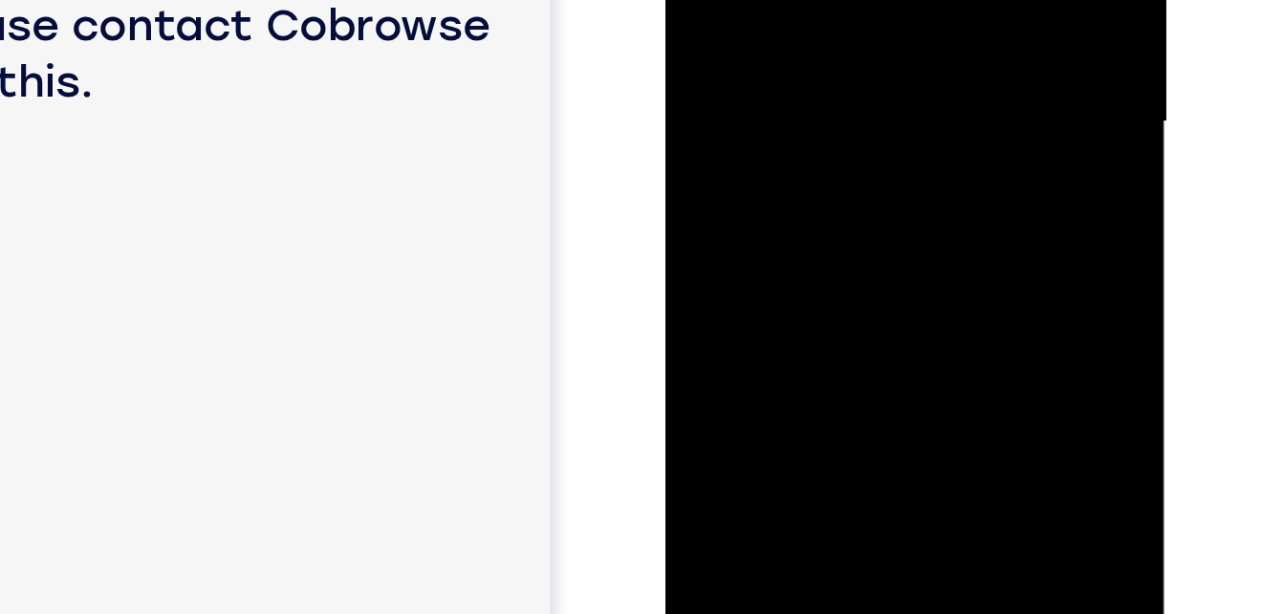
scroll to position [273, 0]
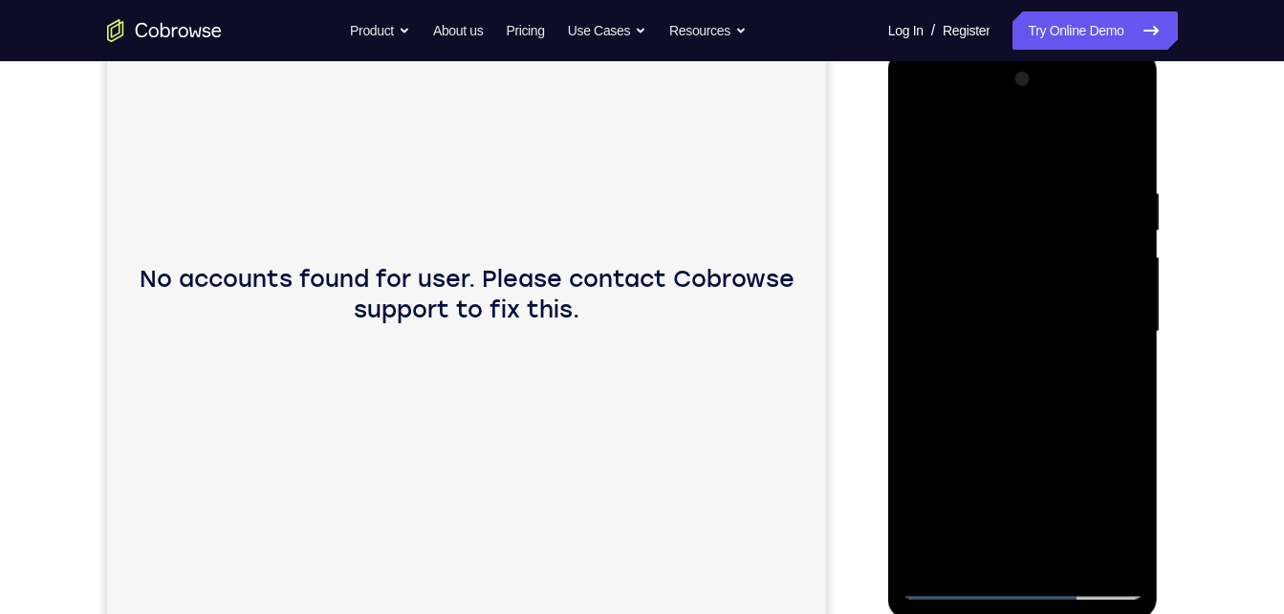
scroll to position [0, 0]
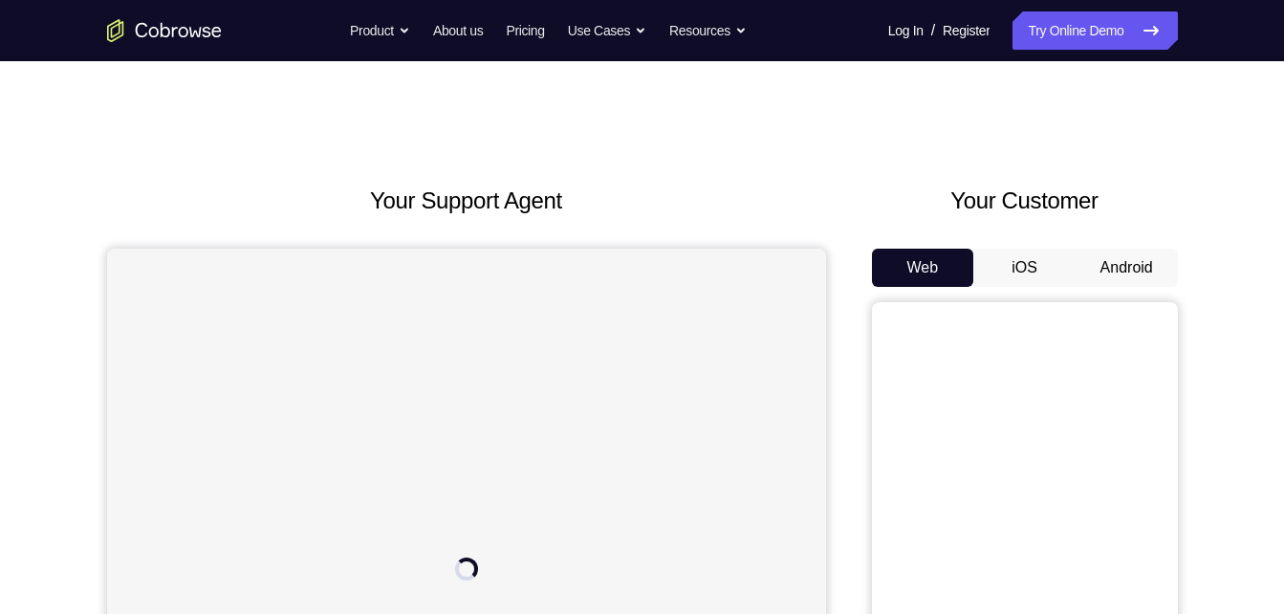
click at [1155, 255] on button "Android" at bounding box center [1127, 268] width 102 height 38
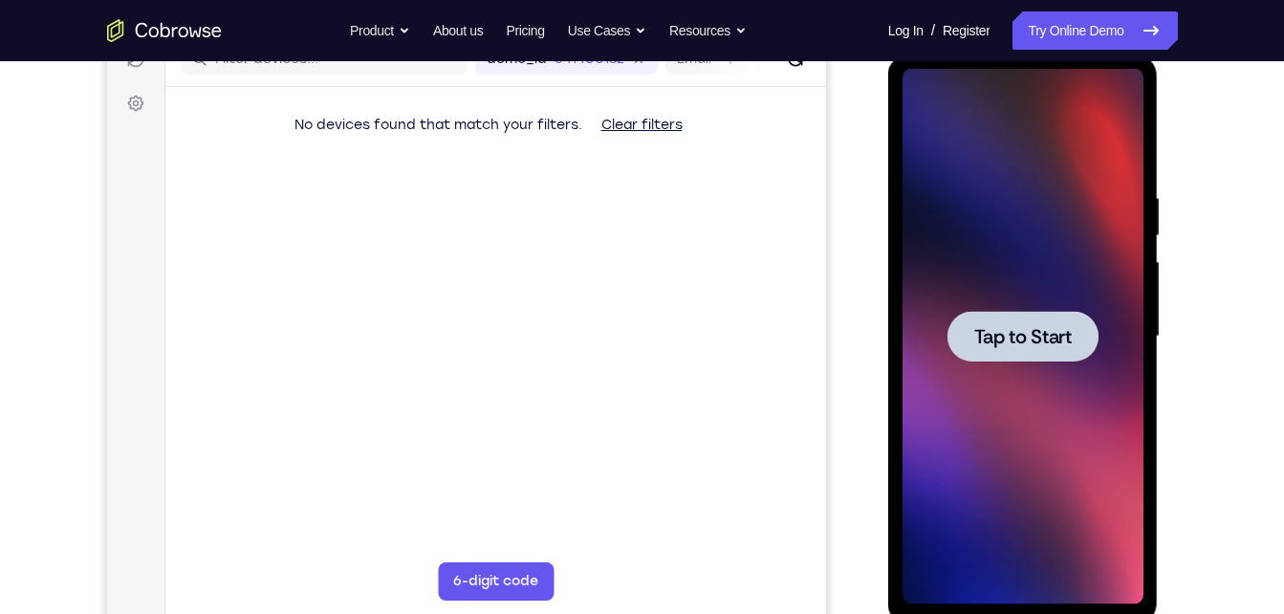
click at [1040, 383] on div at bounding box center [1023, 337] width 241 height 536
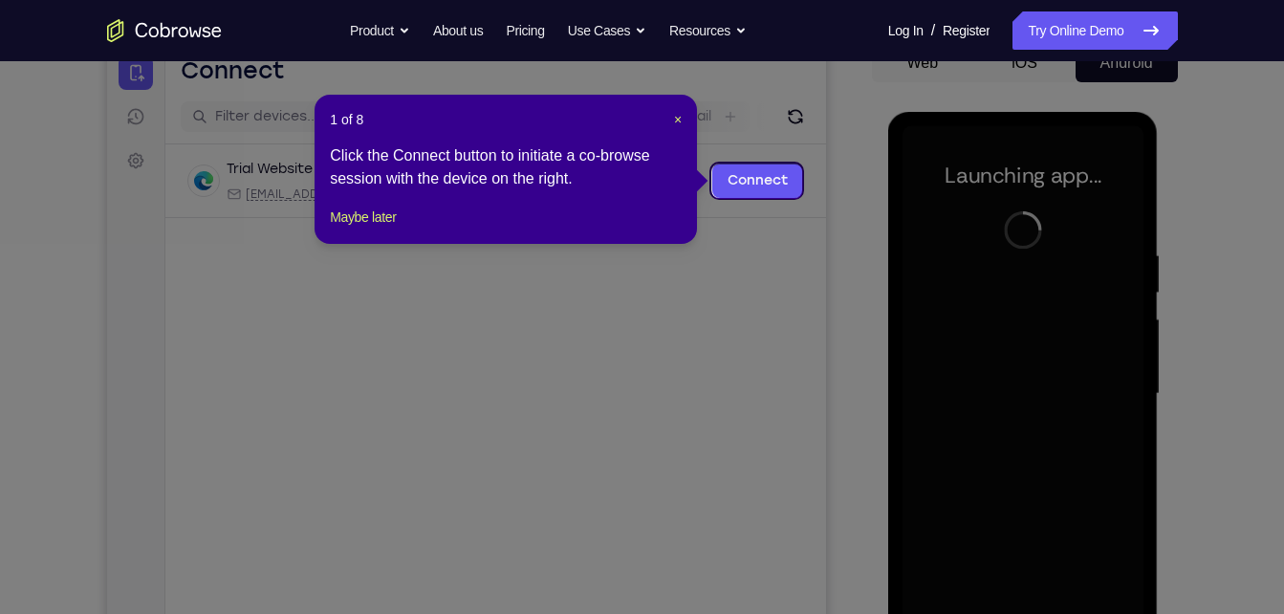
scroll to position [204, 0]
click at [681, 116] on span "×" at bounding box center [678, 120] width 8 height 15
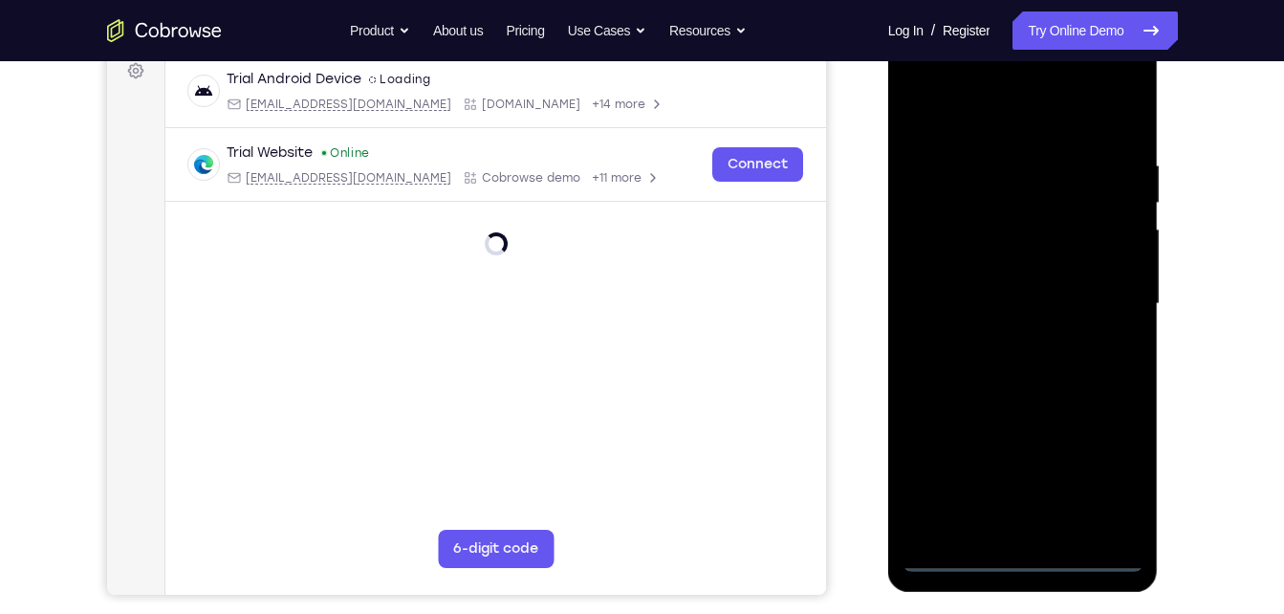
scroll to position [296, 0]
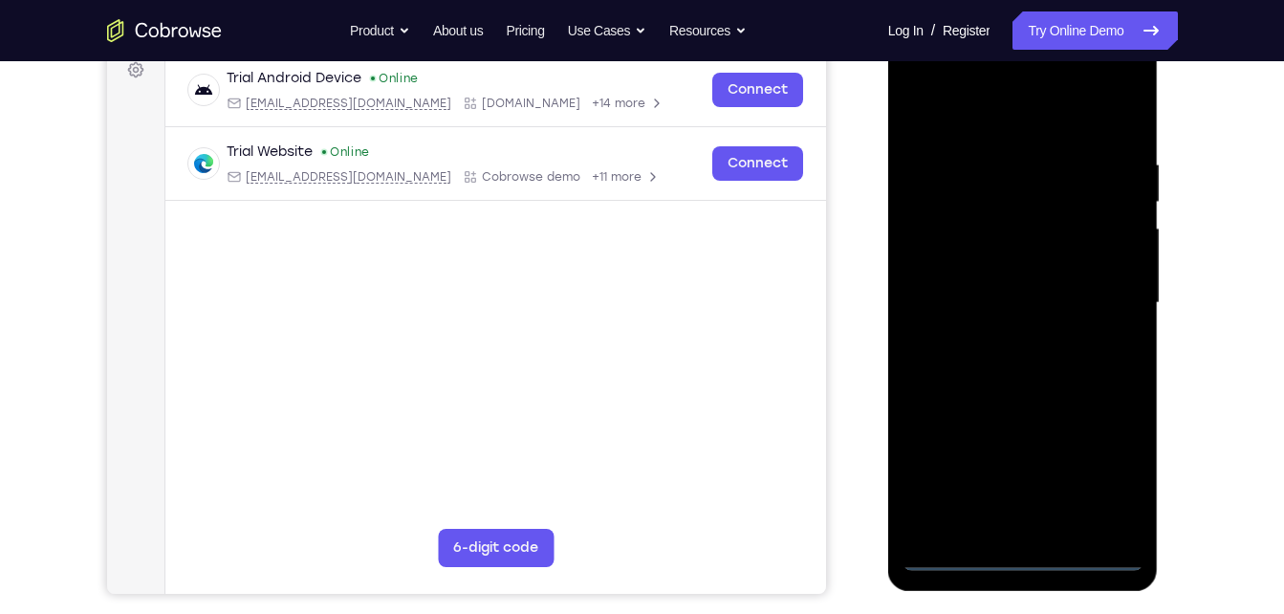
click at [1022, 559] on div at bounding box center [1023, 303] width 241 height 536
click at [1117, 470] on div at bounding box center [1023, 303] width 241 height 536
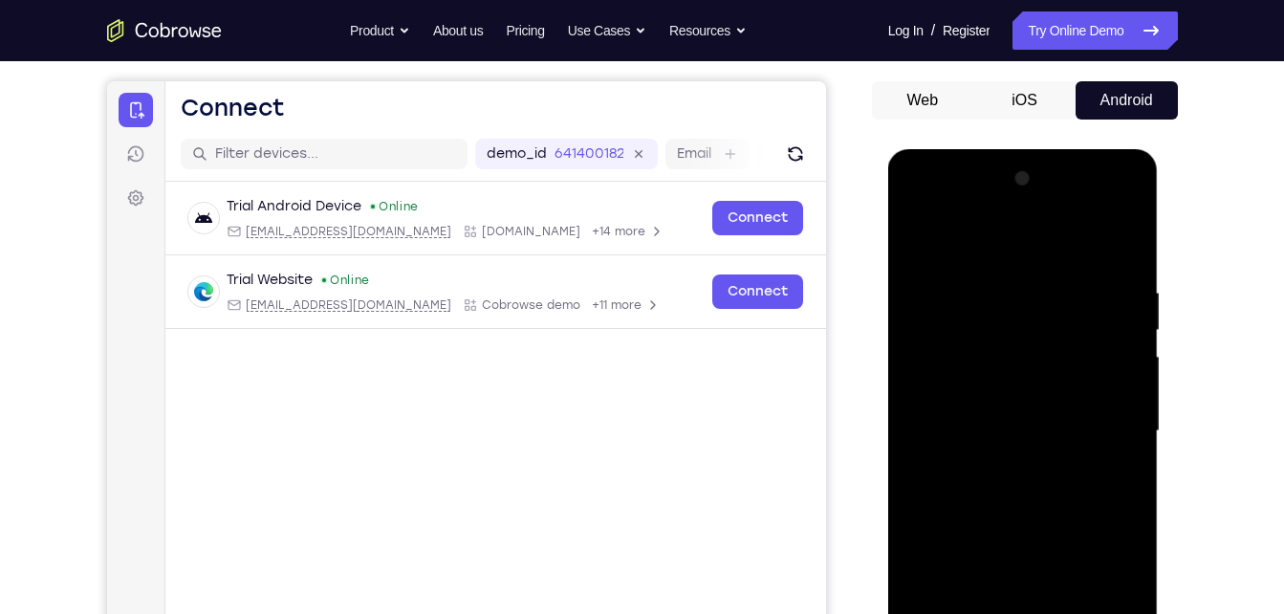
click at [990, 250] on div at bounding box center [1023, 432] width 241 height 536
click at [966, 317] on div at bounding box center [1023, 432] width 241 height 536
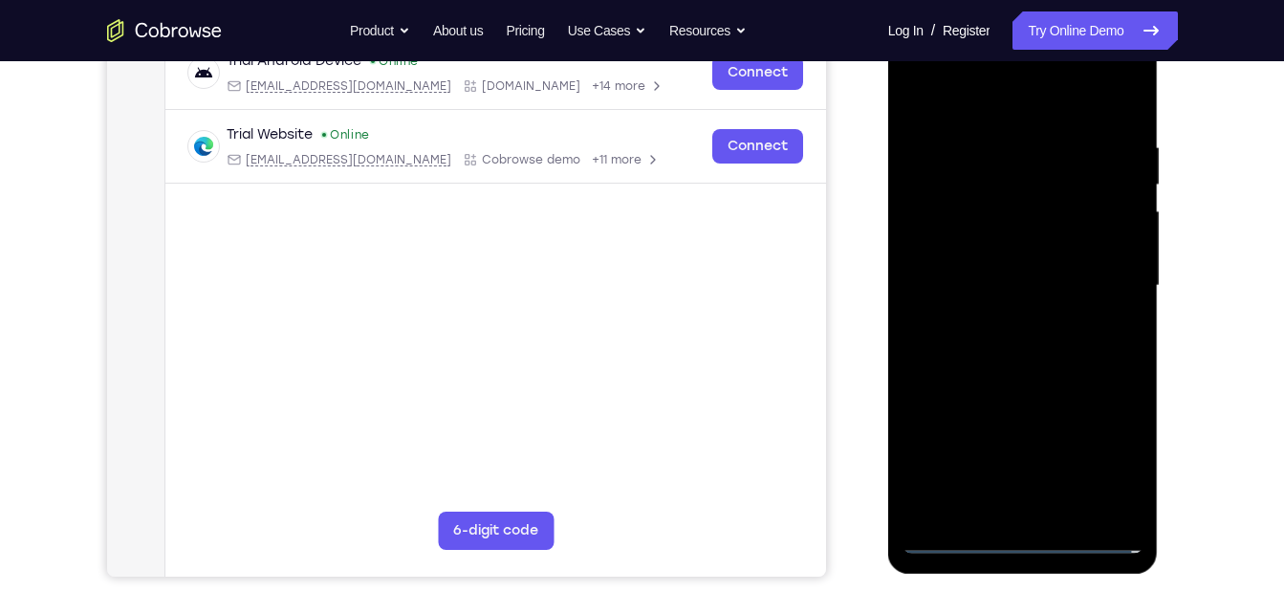
scroll to position [315, 0]
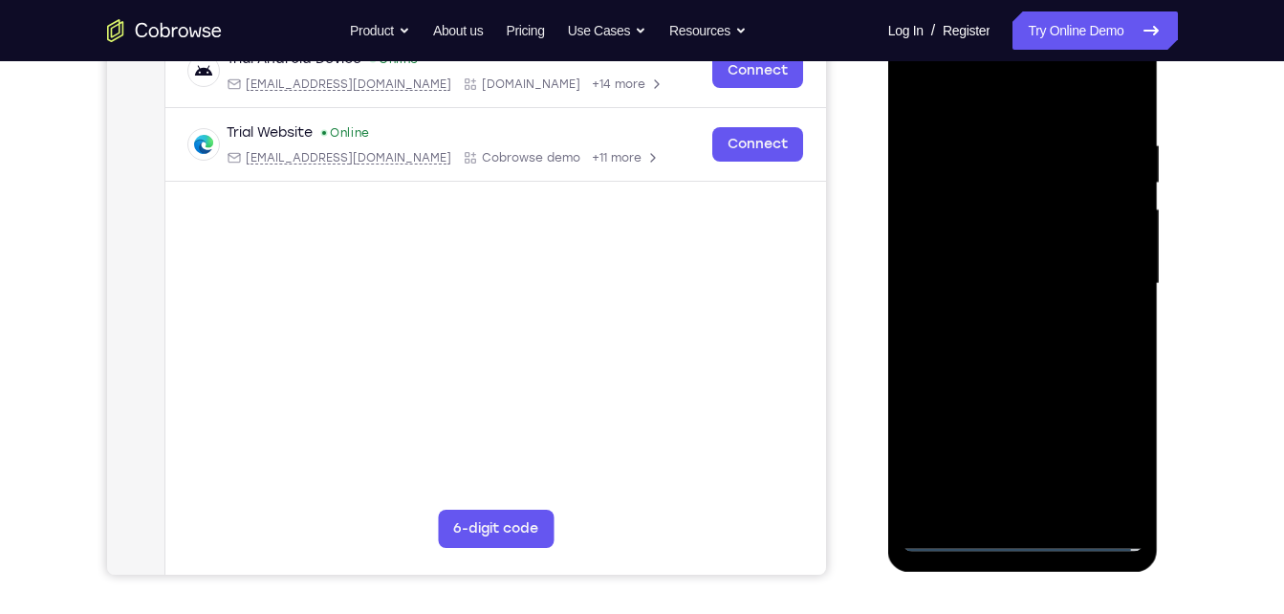
click at [997, 433] on div at bounding box center [1023, 284] width 241 height 536
click at [1068, 399] on div at bounding box center [1023, 284] width 241 height 536
click at [918, 396] on div at bounding box center [1023, 284] width 241 height 536
click at [1040, 495] on div at bounding box center [1023, 284] width 241 height 536
click at [1130, 402] on div at bounding box center [1023, 284] width 241 height 536
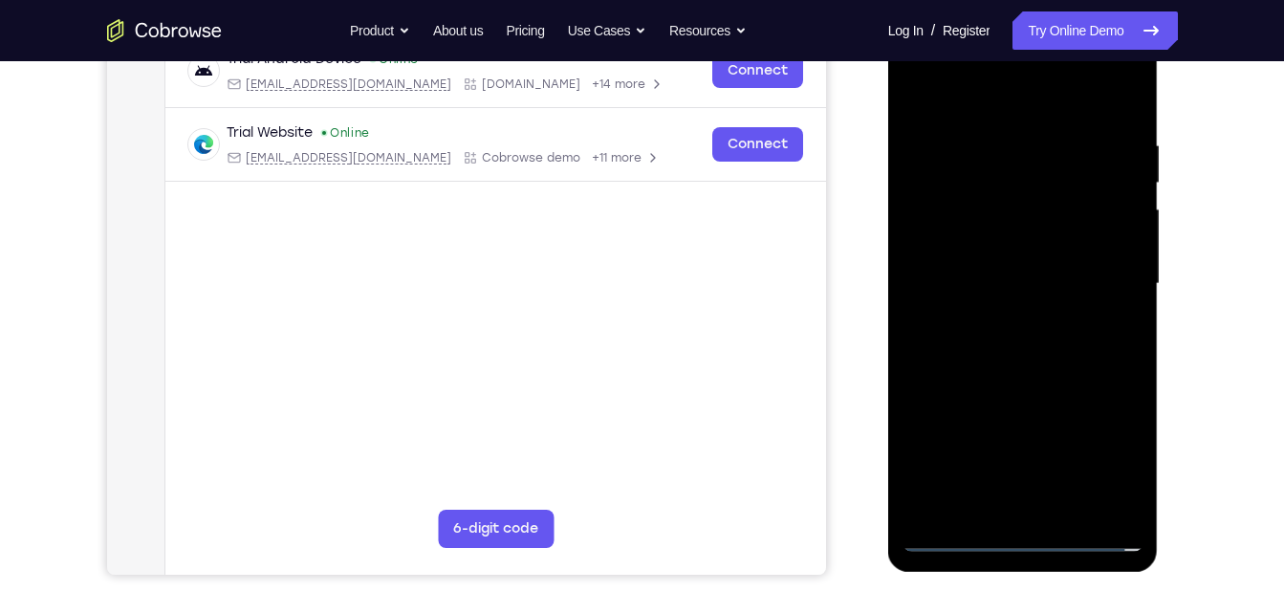
click at [1108, 398] on div at bounding box center [1023, 284] width 241 height 536
click at [986, 398] on div at bounding box center [1023, 284] width 241 height 536
click at [1071, 466] on div at bounding box center [1023, 284] width 241 height 536
click at [971, 250] on div at bounding box center [1023, 284] width 241 height 536
click at [1026, 487] on div at bounding box center [1023, 284] width 241 height 536
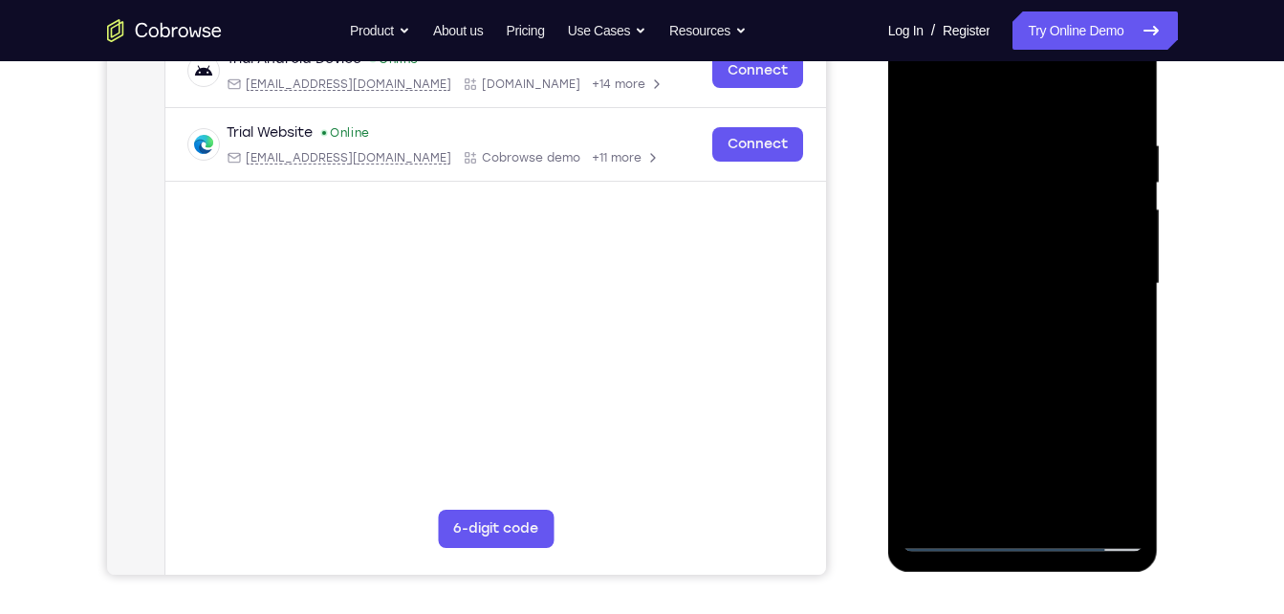
click at [1091, 387] on div at bounding box center [1023, 284] width 241 height 536
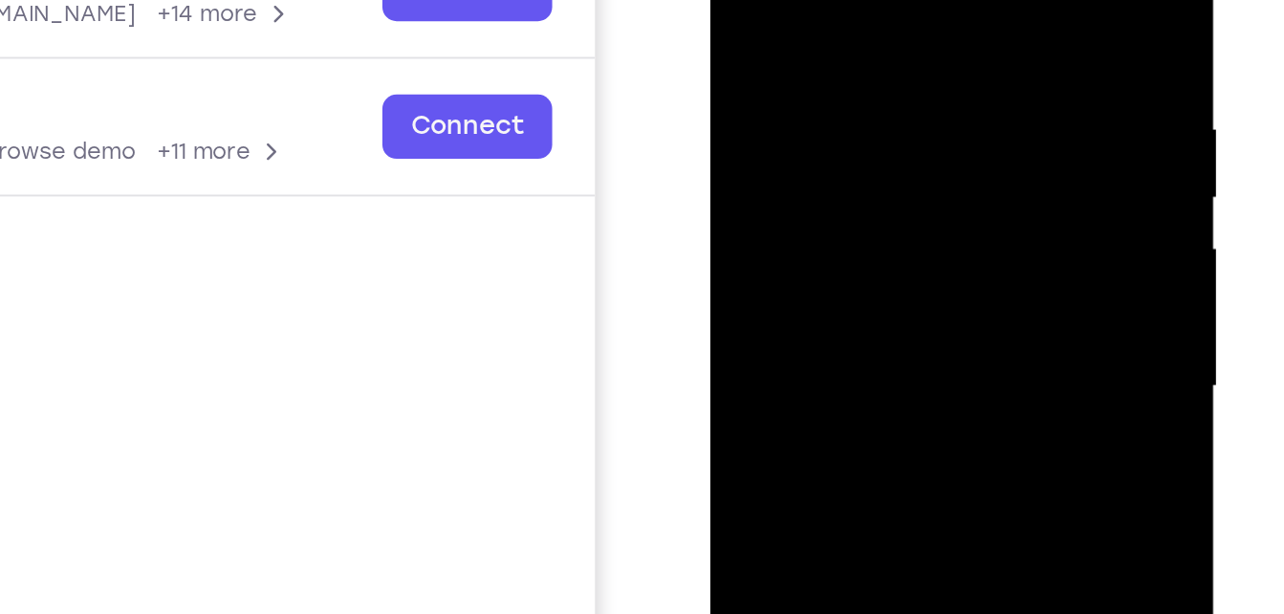
click at [761, 40] on div at bounding box center [846, 144] width 241 height 536
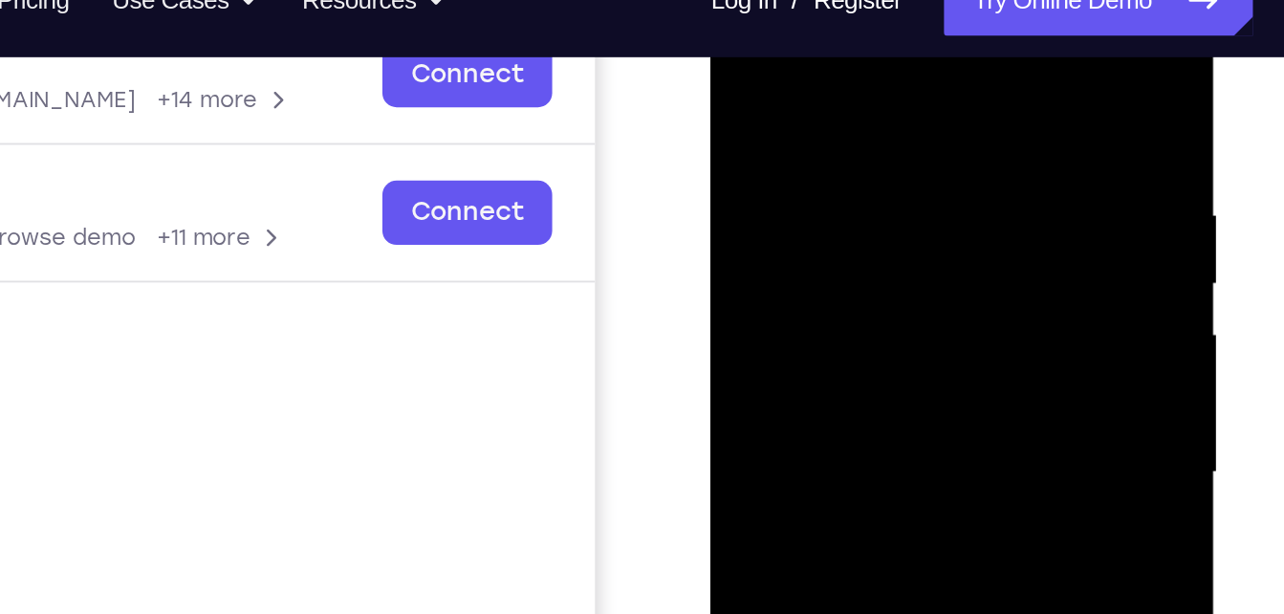
click at [780, 111] on div at bounding box center [846, 229] width 241 height 536
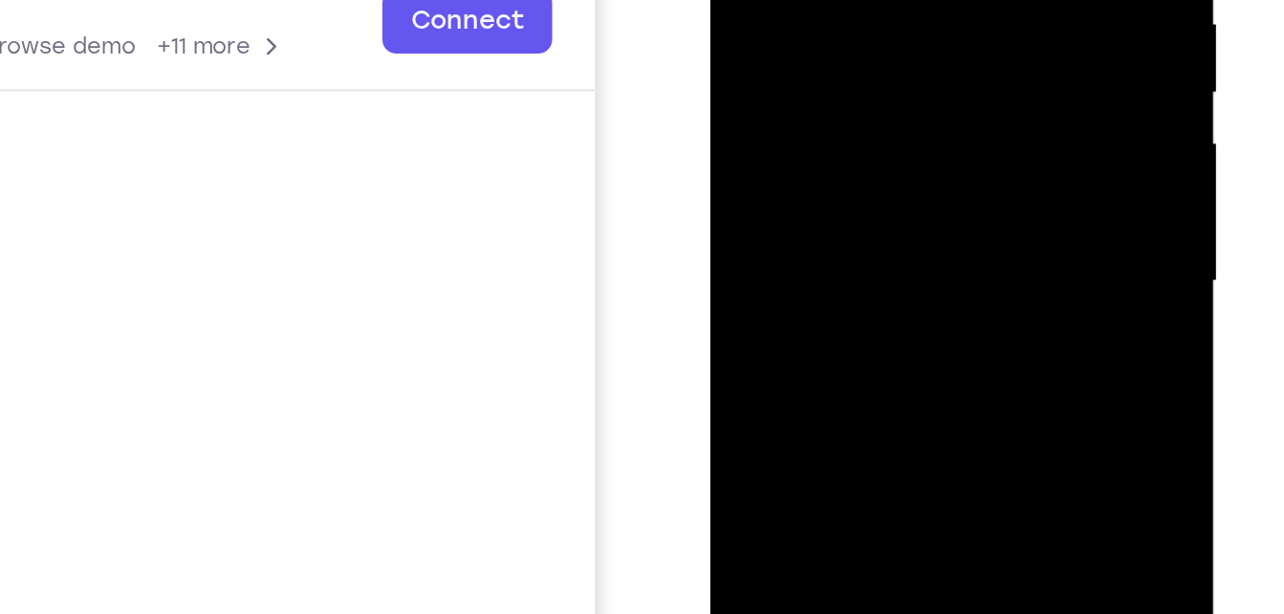
click at [846, 87] on div at bounding box center [846, 38] width 241 height 536
click at [926, 115] on div at bounding box center [846, 38] width 241 height 536
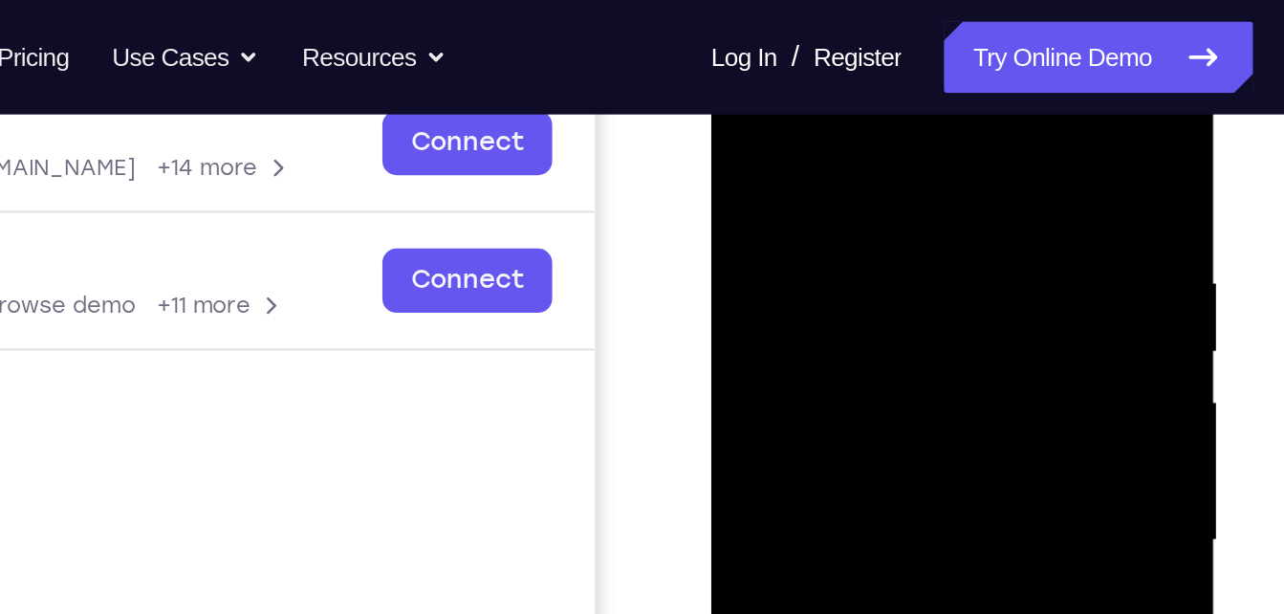
scroll to position [308, 0]
click at [930, 76] on div at bounding box center [846, 298] width 241 height 536
click at [790, 105] on div at bounding box center [846, 298] width 241 height 536
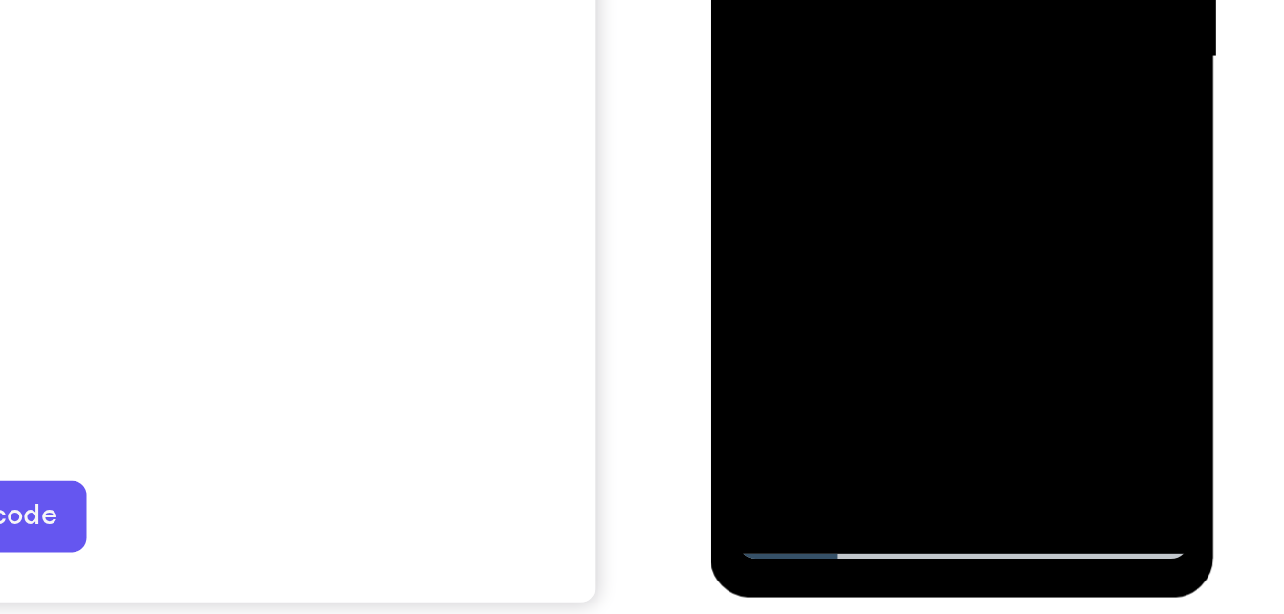
scroll to position [284, 0]
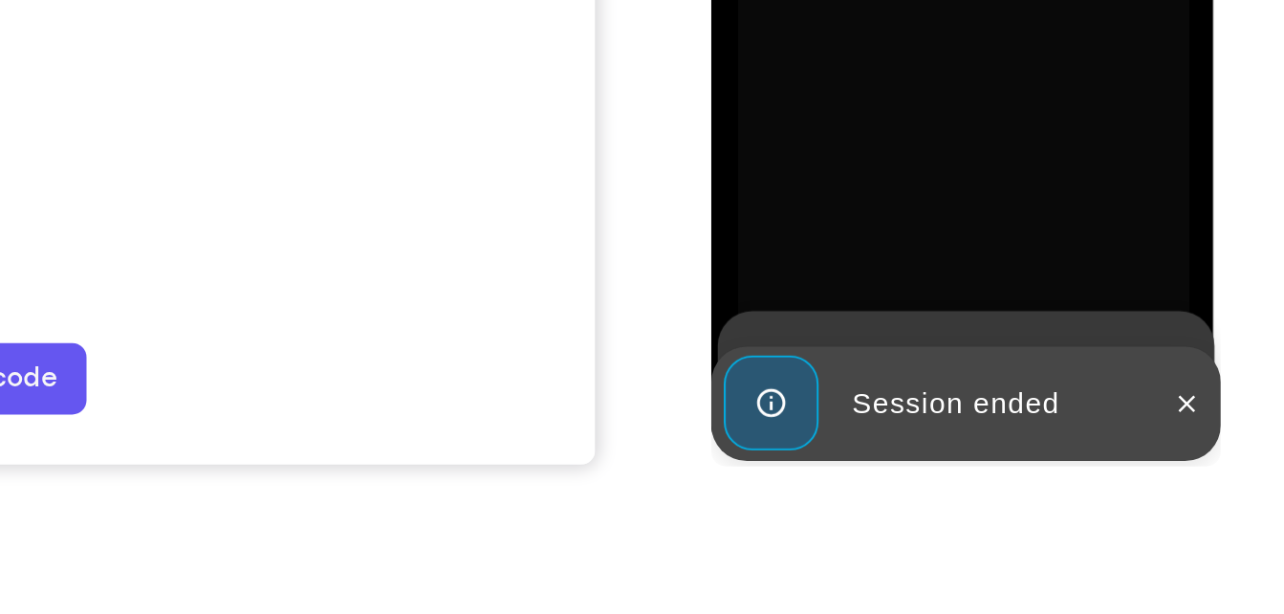
scroll to position [365, 0]
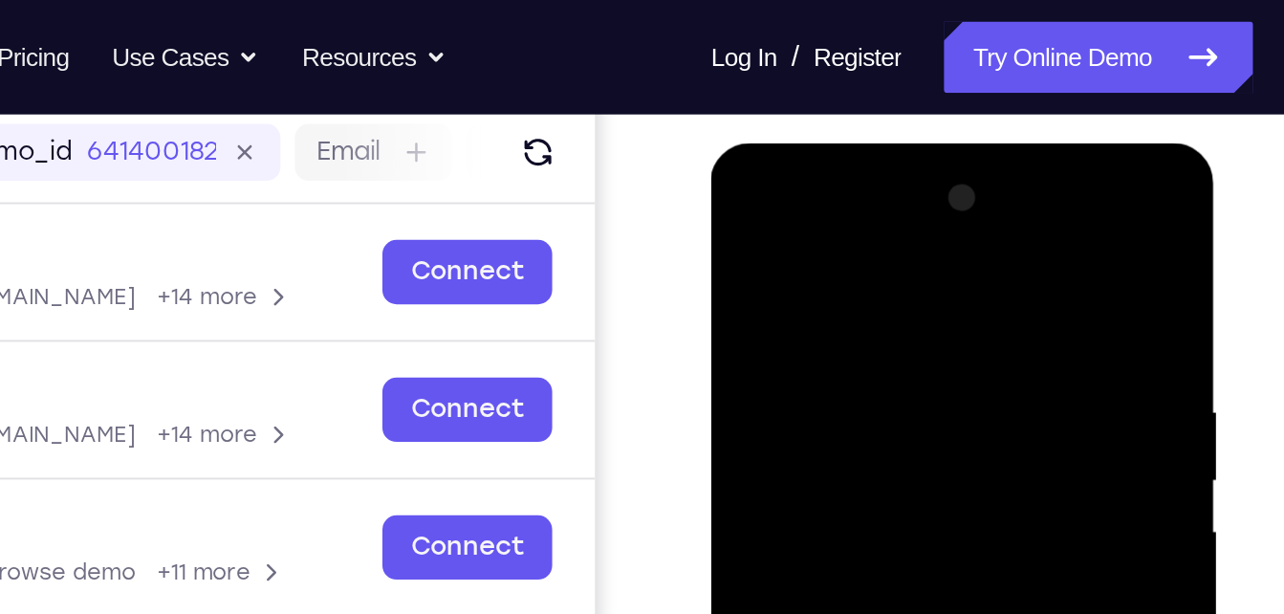
scroll to position [234, 0]
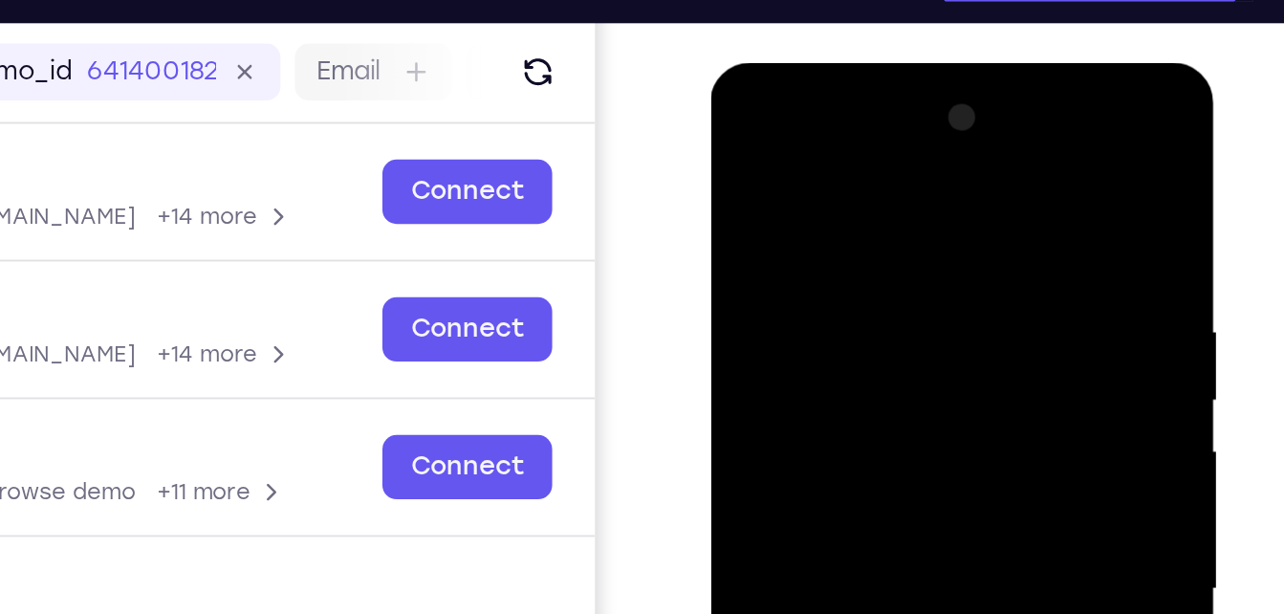
click at [800, 152] on div at bounding box center [846, 345] width 241 height 536
click at [795, 235] on div at bounding box center [846, 345] width 241 height 536
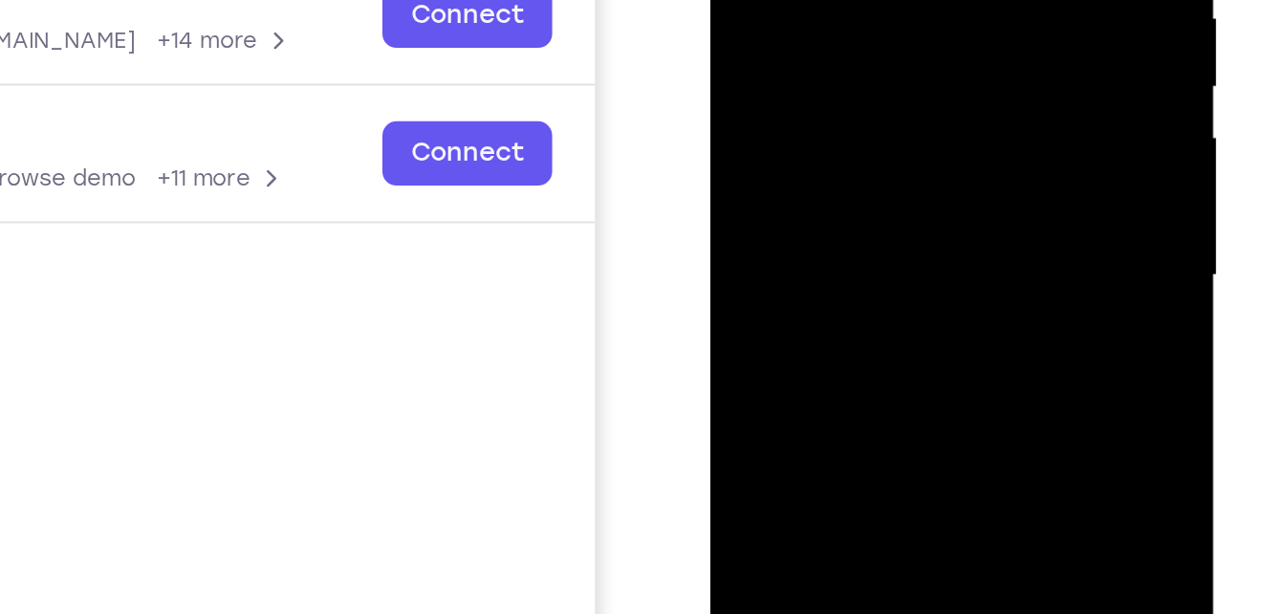
click at [773, 0] on div at bounding box center [846, 33] width 241 height 536
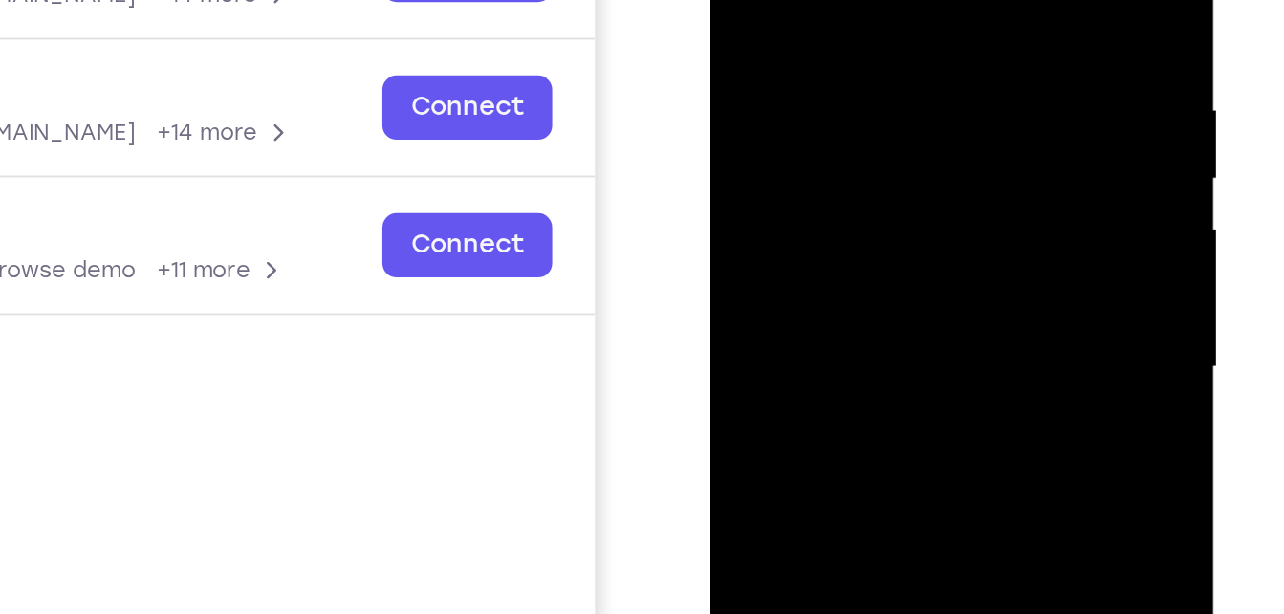
click at [772, 0] on div at bounding box center [846, 124] width 241 height 536
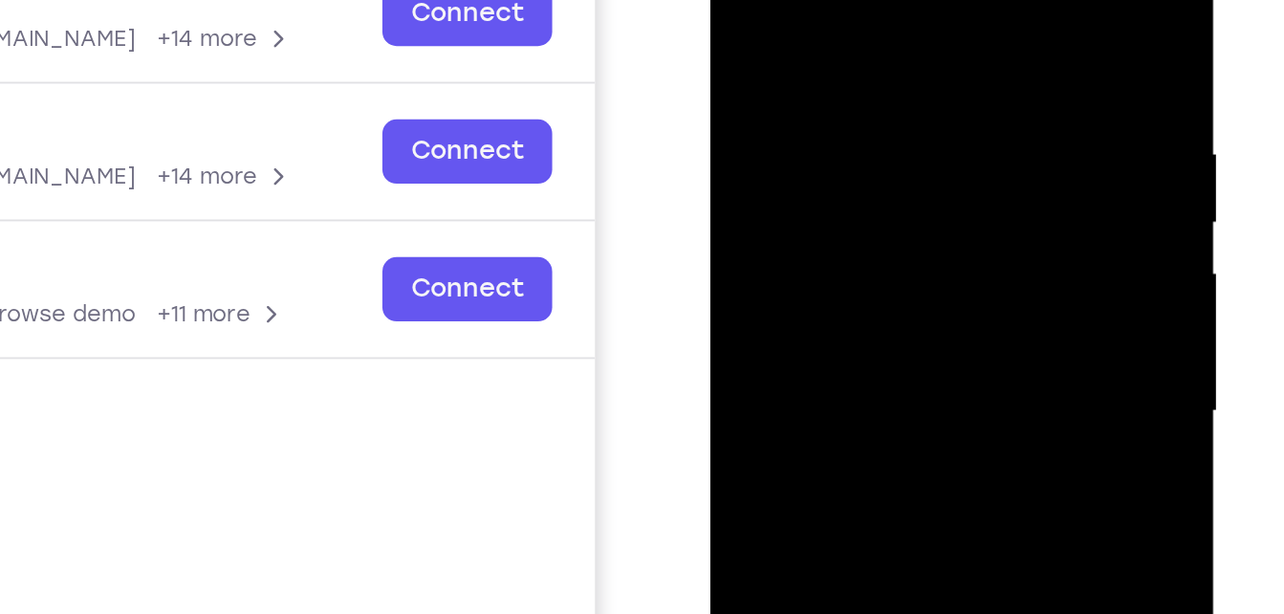
click at [750, 10] on div at bounding box center [846, 169] width 241 height 536
click at [755, 59] on div at bounding box center [846, 169] width 241 height 536
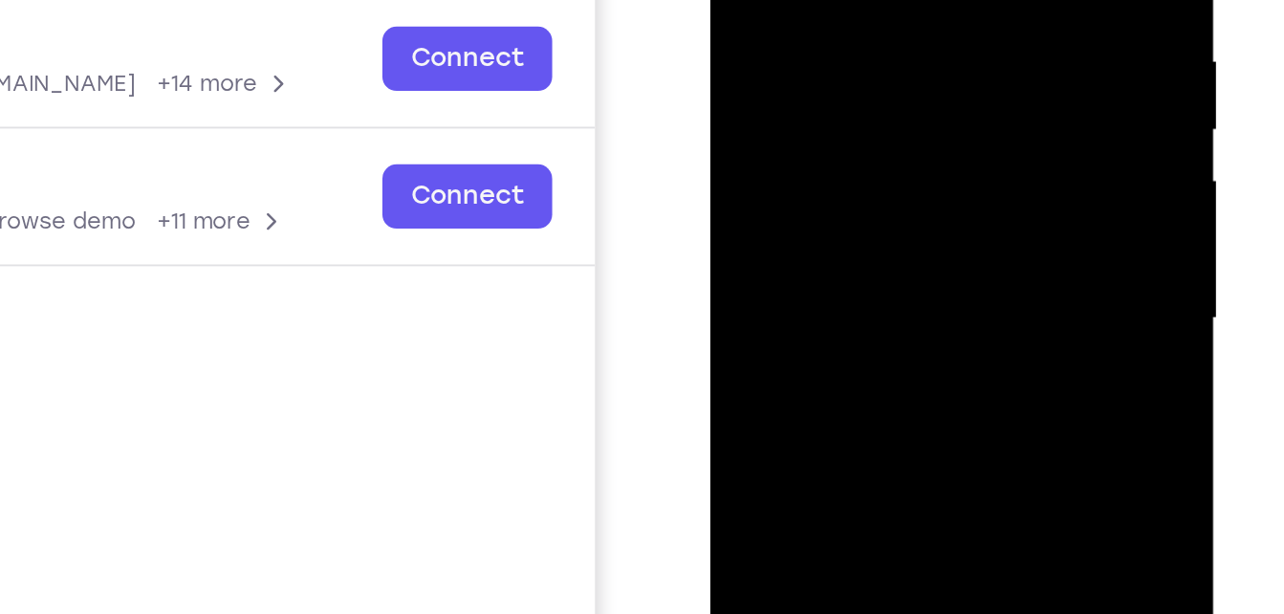
click at [839, 207] on div at bounding box center [846, 76] width 241 height 536
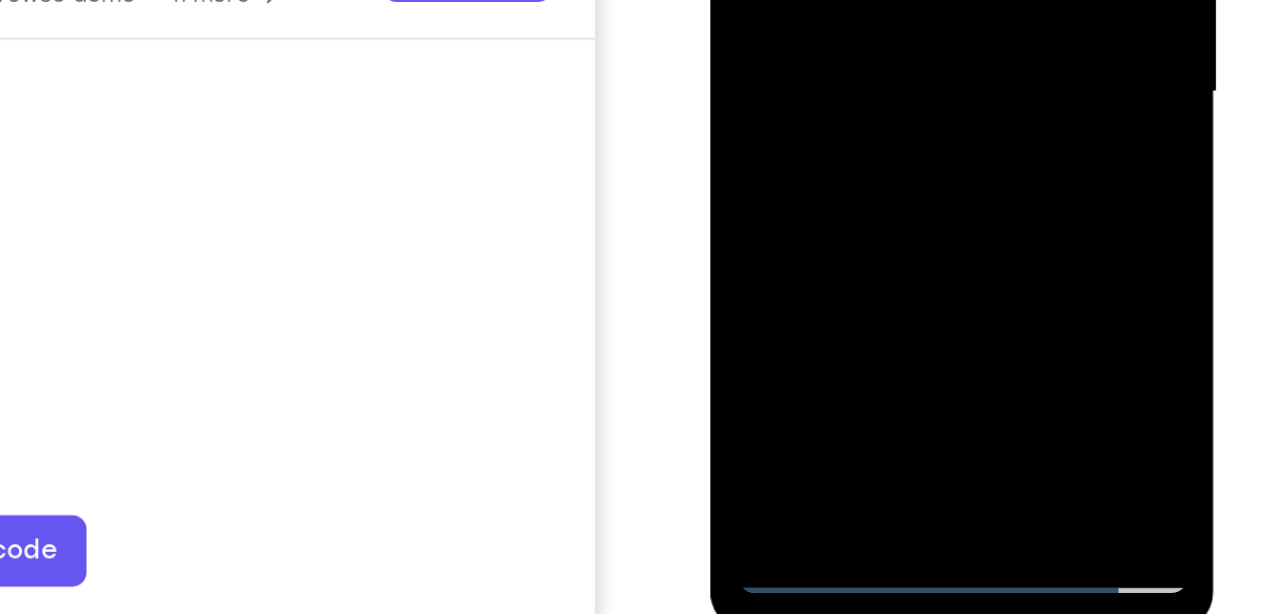
scroll to position [265, 0]
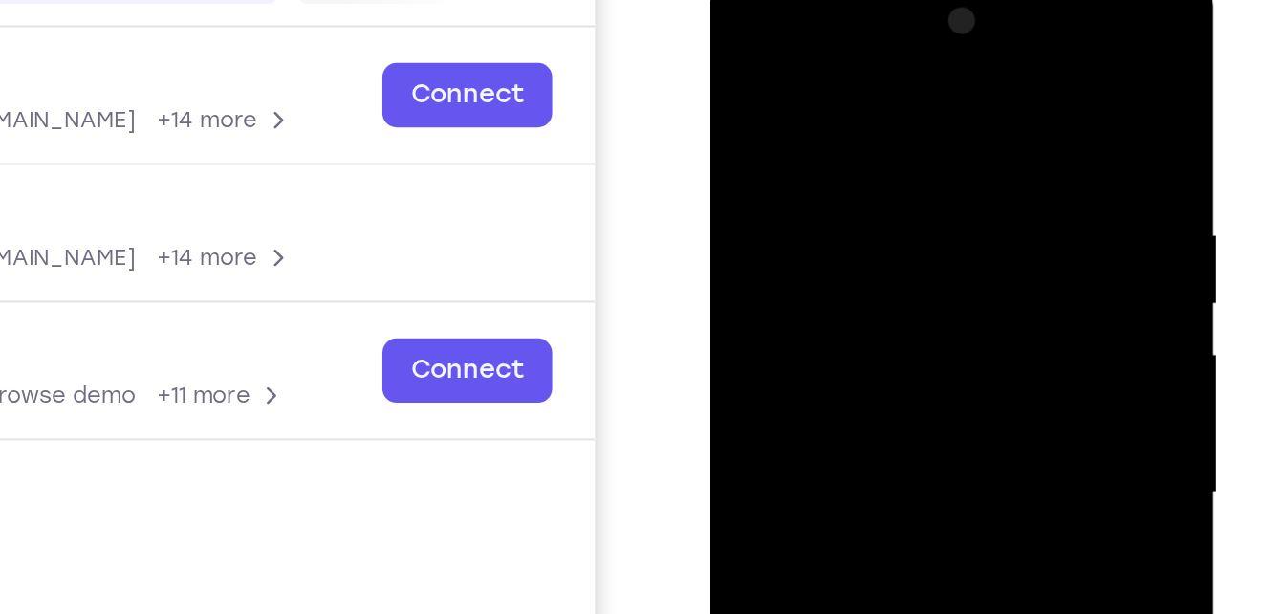
click at [924, 19] on div at bounding box center [846, 249] width 241 height 536
click at [796, 48] on div at bounding box center [846, 249] width 241 height 536
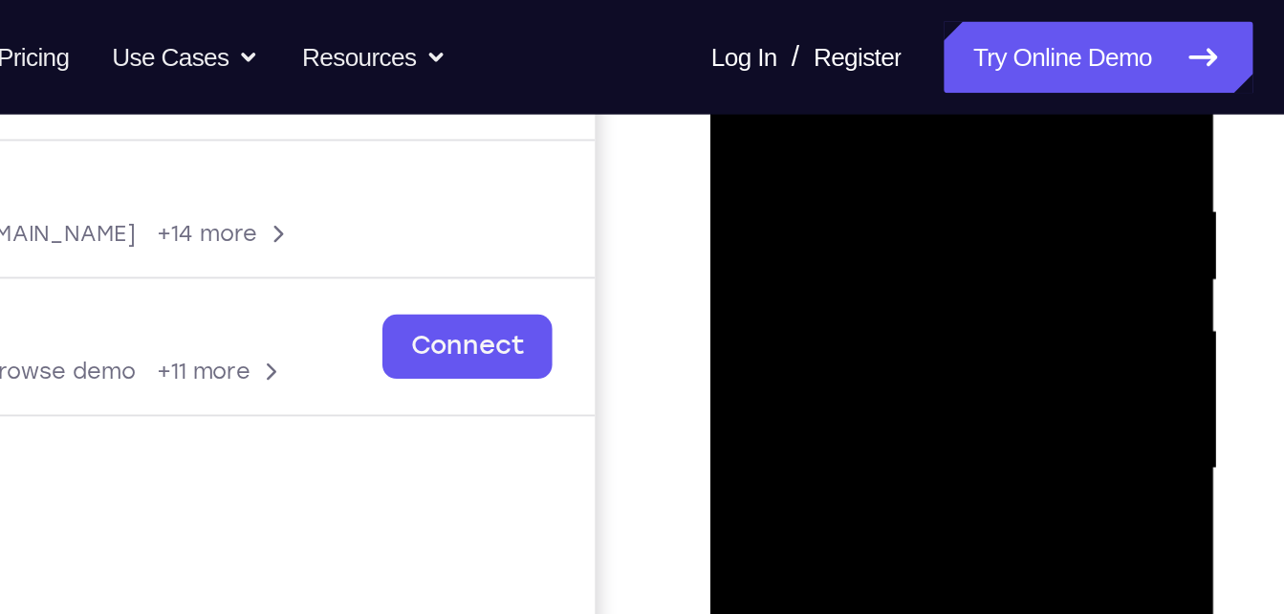
scroll to position [344, 0]
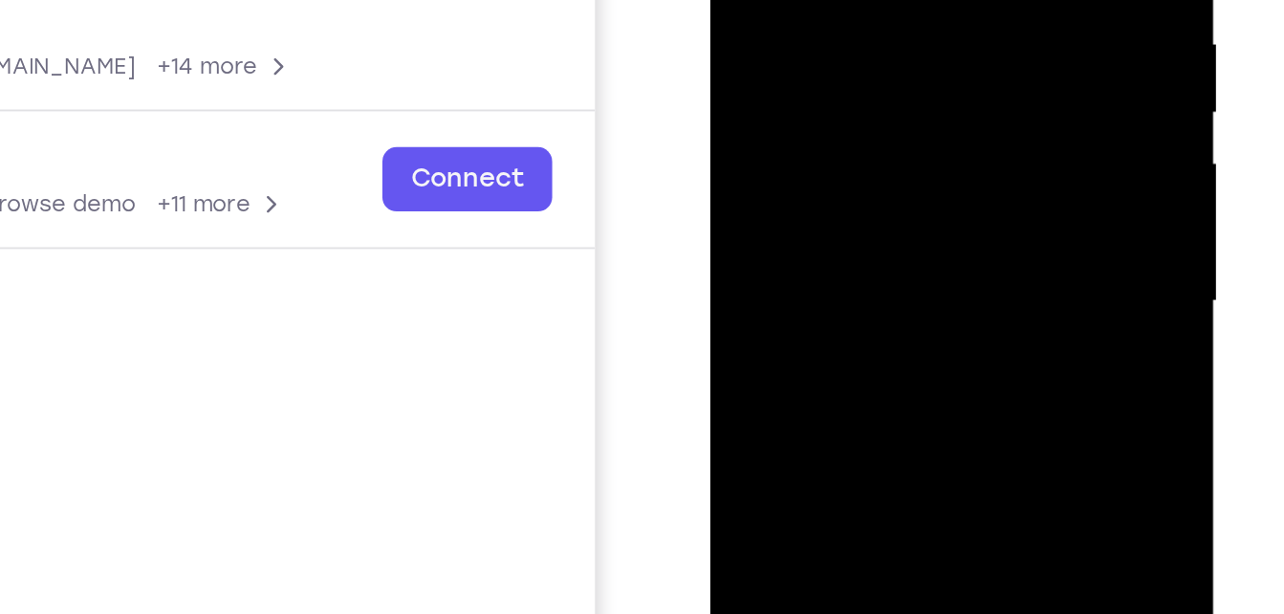
click at [903, 0] on div at bounding box center [846, 58] width 241 height 536
click at [851, 33] on div at bounding box center [846, 58] width 241 height 536
click at [856, 67] on div at bounding box center [846, 58] width 241 height 536
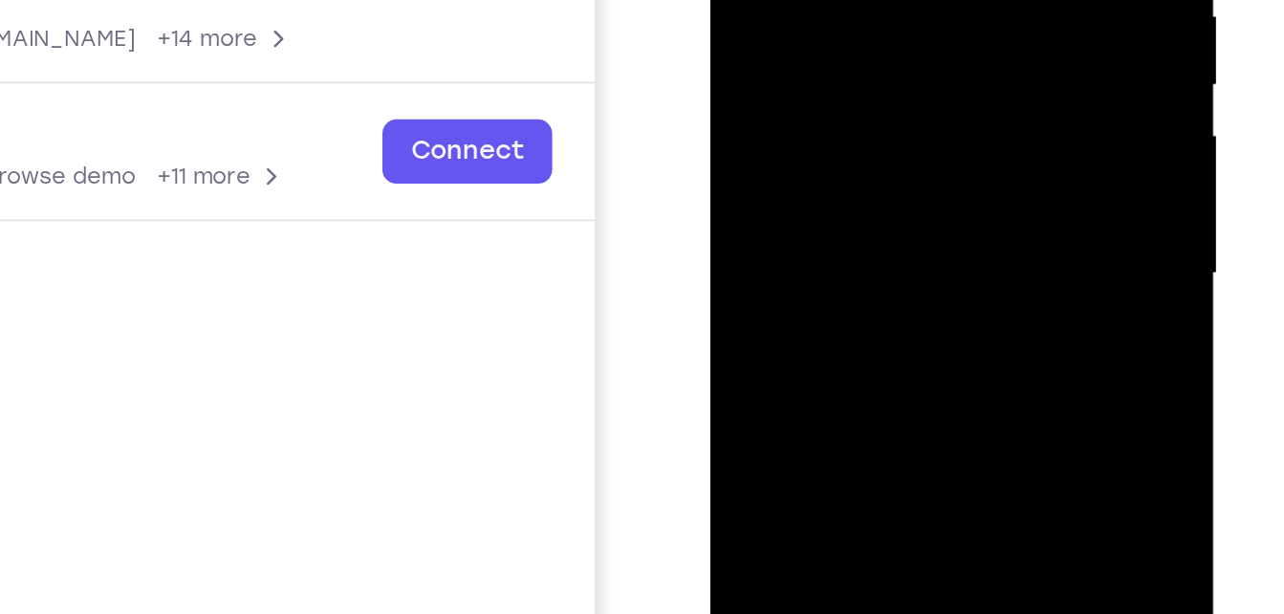
click at [740, 96] on div at bounding box center [846, 31] width 241 height 536
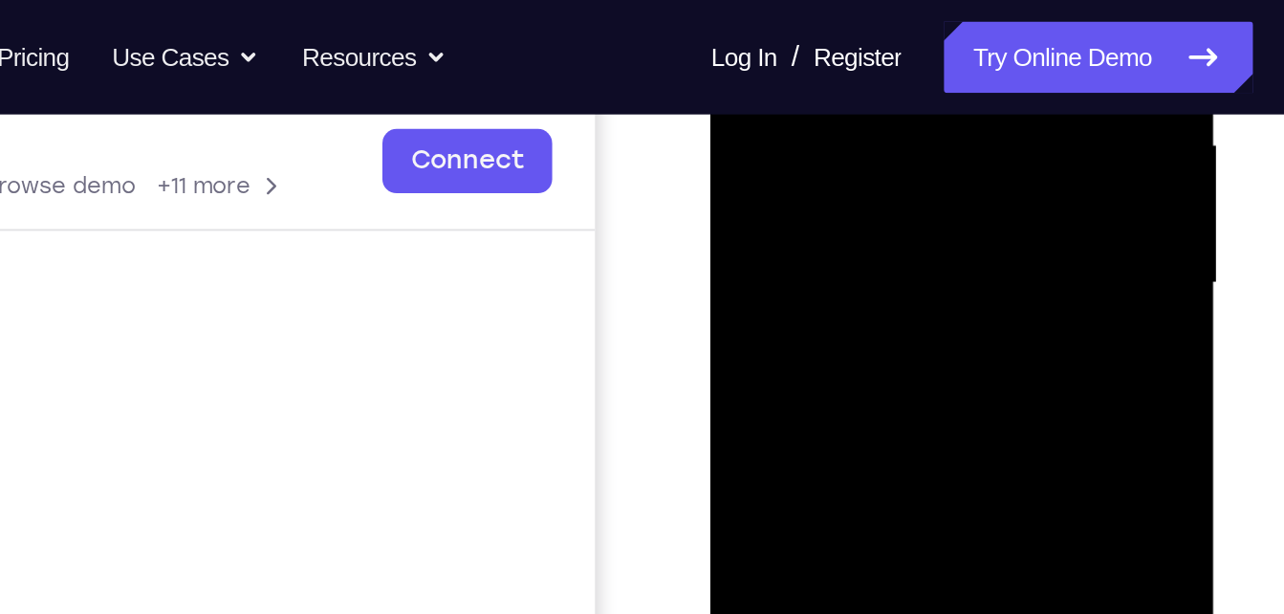
scroll to position [446, 0]
click at [828, 105] on div at bounding box center [846, 41] width 241 height 536
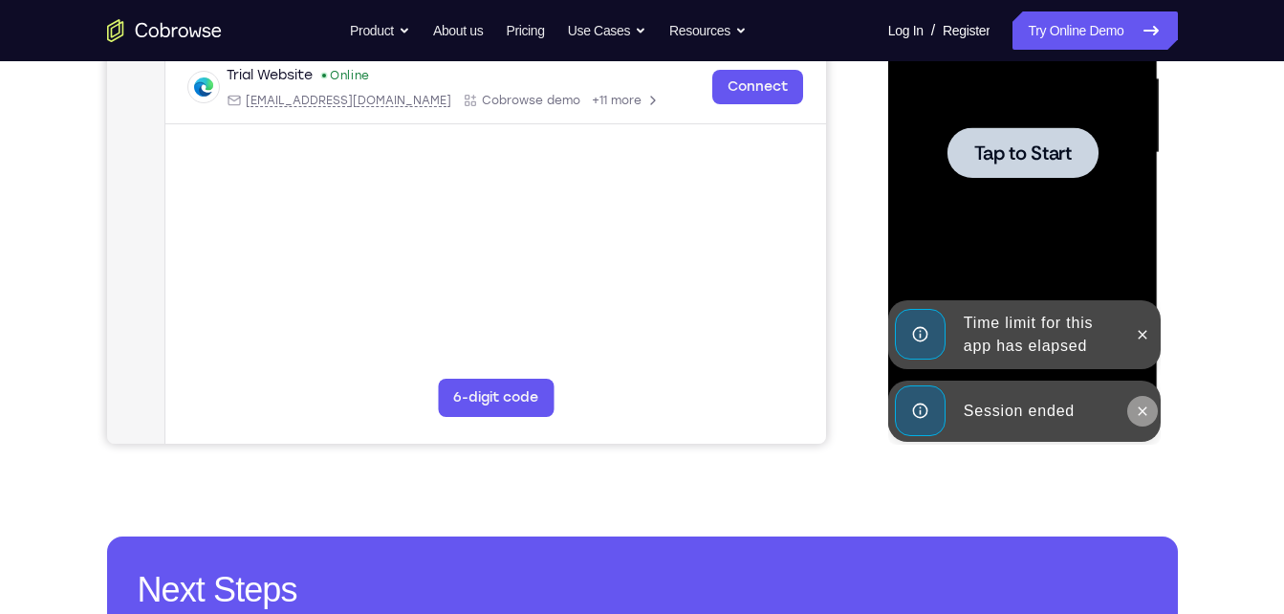
click at [1144, 404] on icon at bounding box center [1142, 411] width 15 height 15
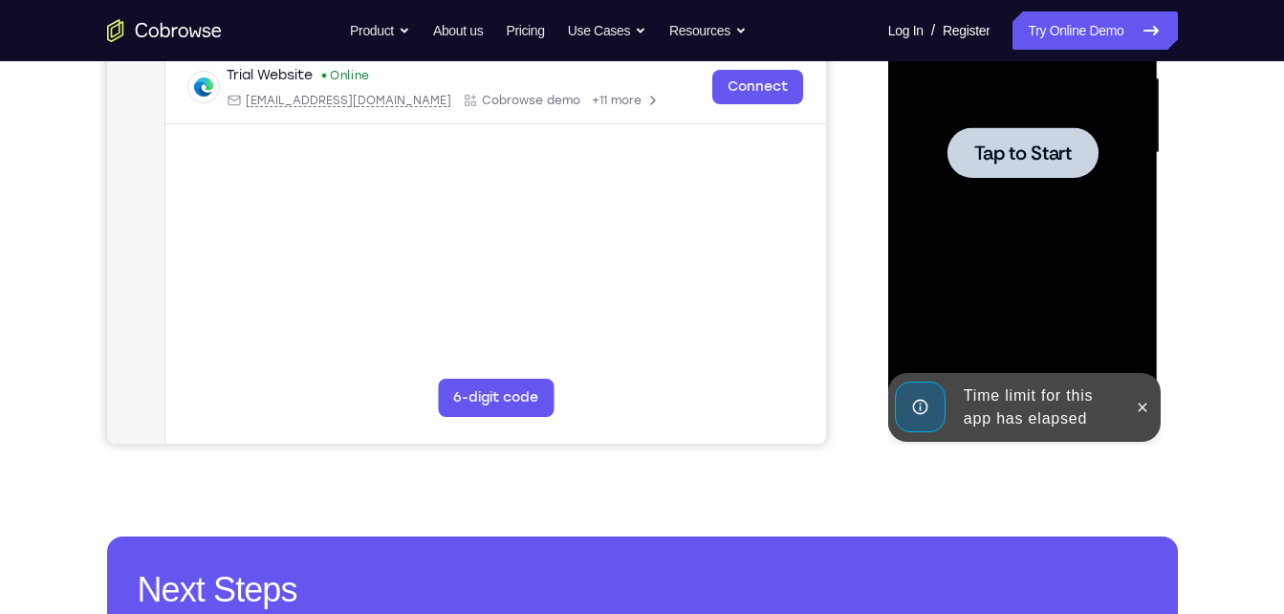
click at [1144, 403] on icon at bounding box center [1142, 407] width 15 height 15
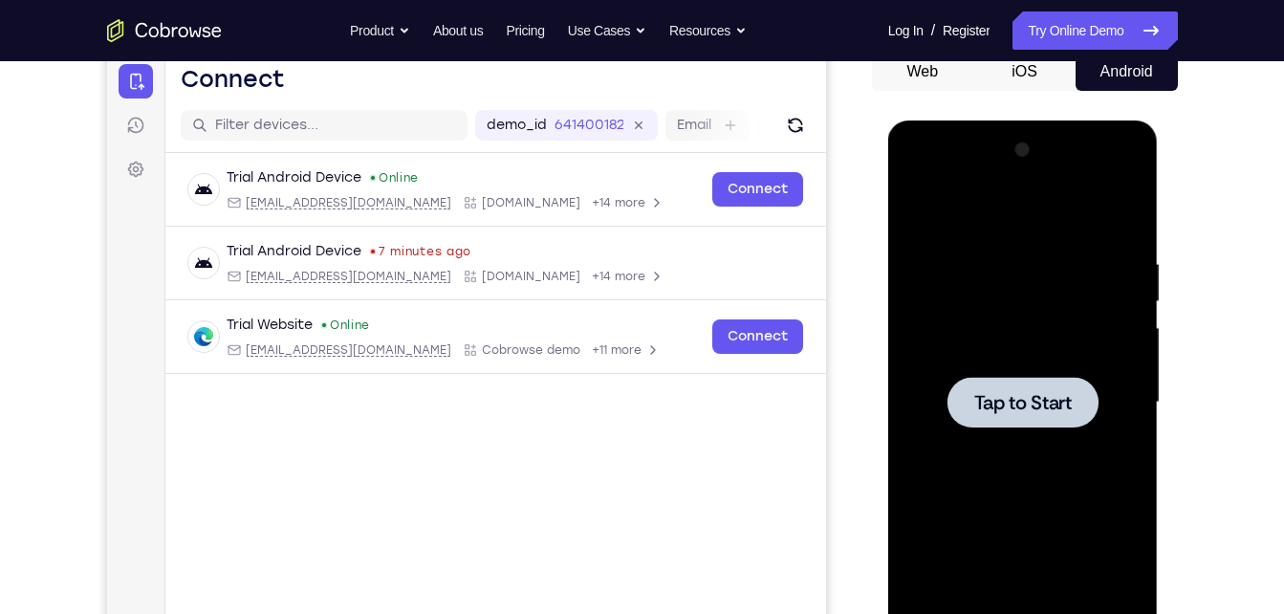
scroll to position [60, 0]
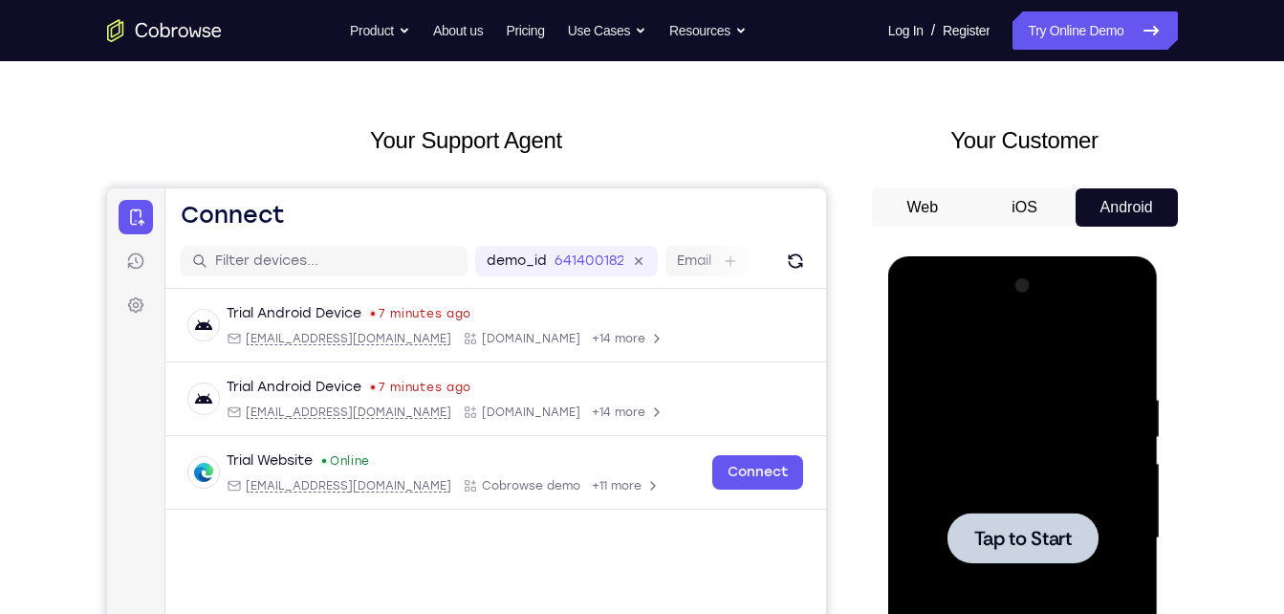
click at [1013, 496] on div at bounding box center [1023, 539] width 241 height 536
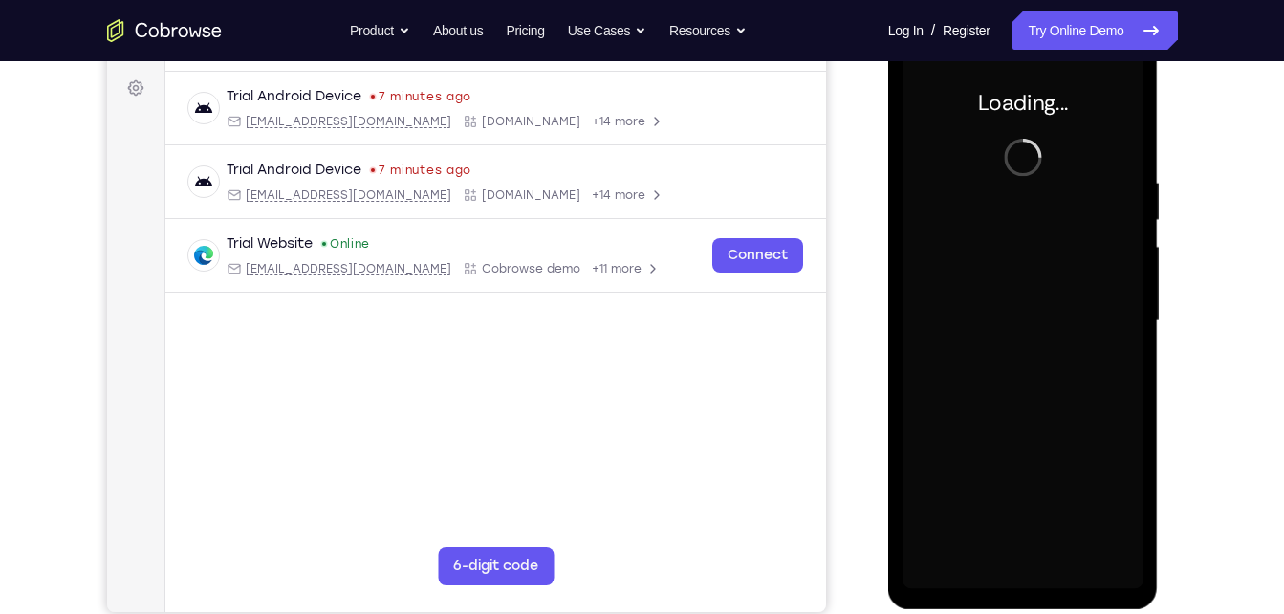
scroll to position [278, 0]
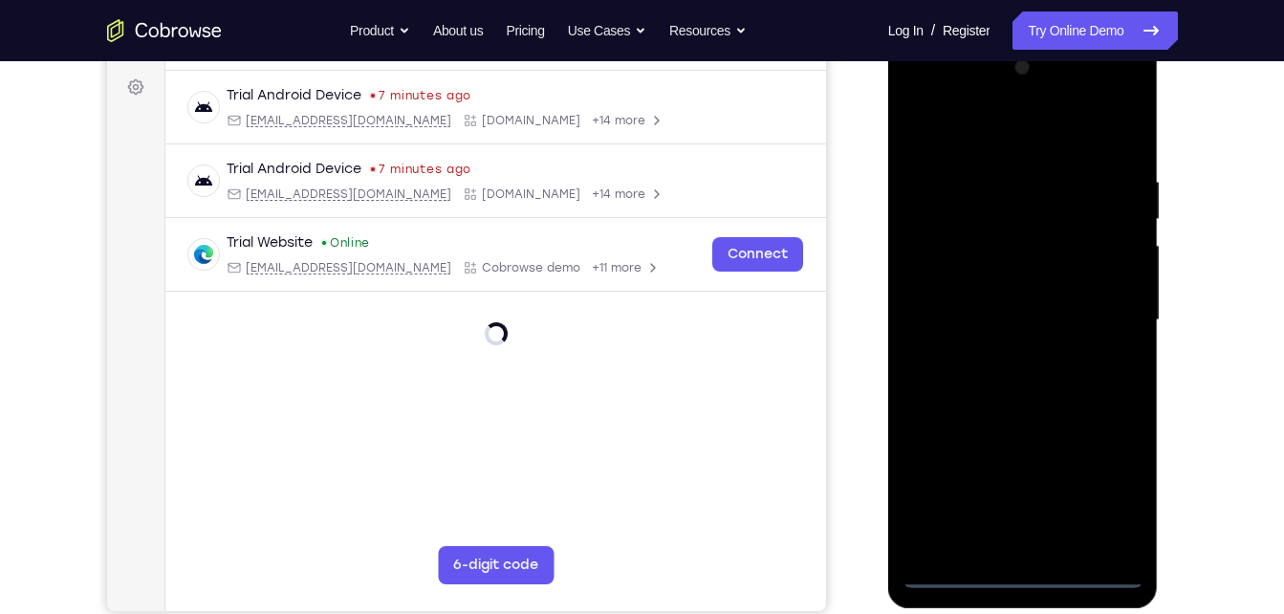
click at [1024, 570] on div at bounding box center [1023, 321] width 241 height 536
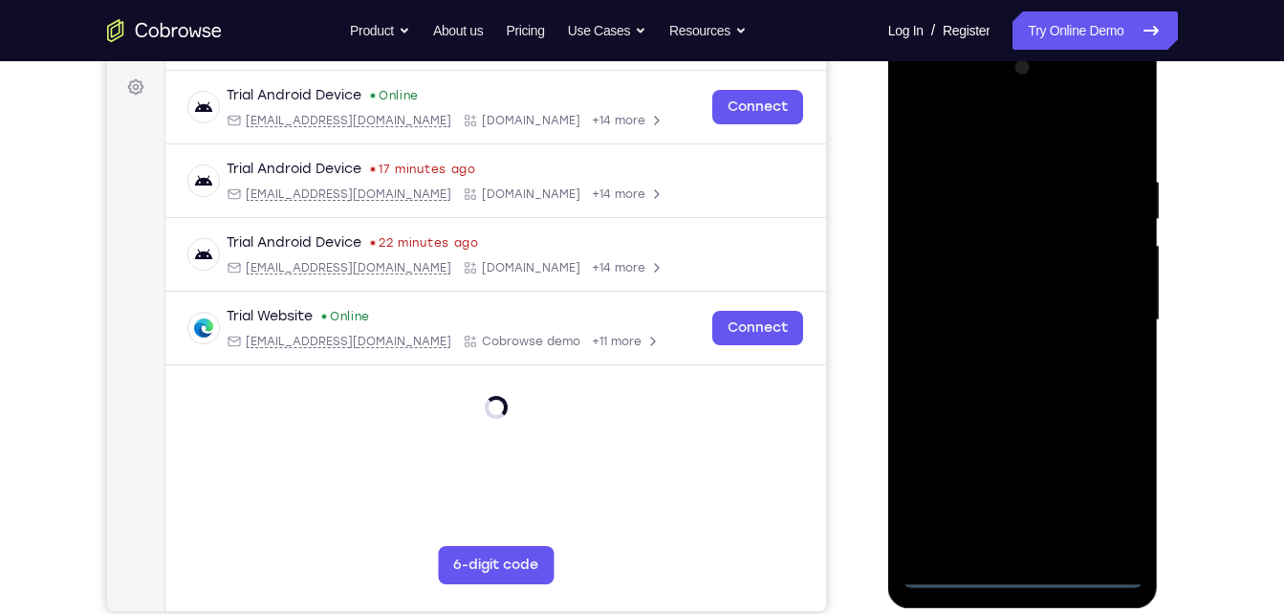
click at [1096, 500] on div at bounding box center [1023, 321] width 241 height 536
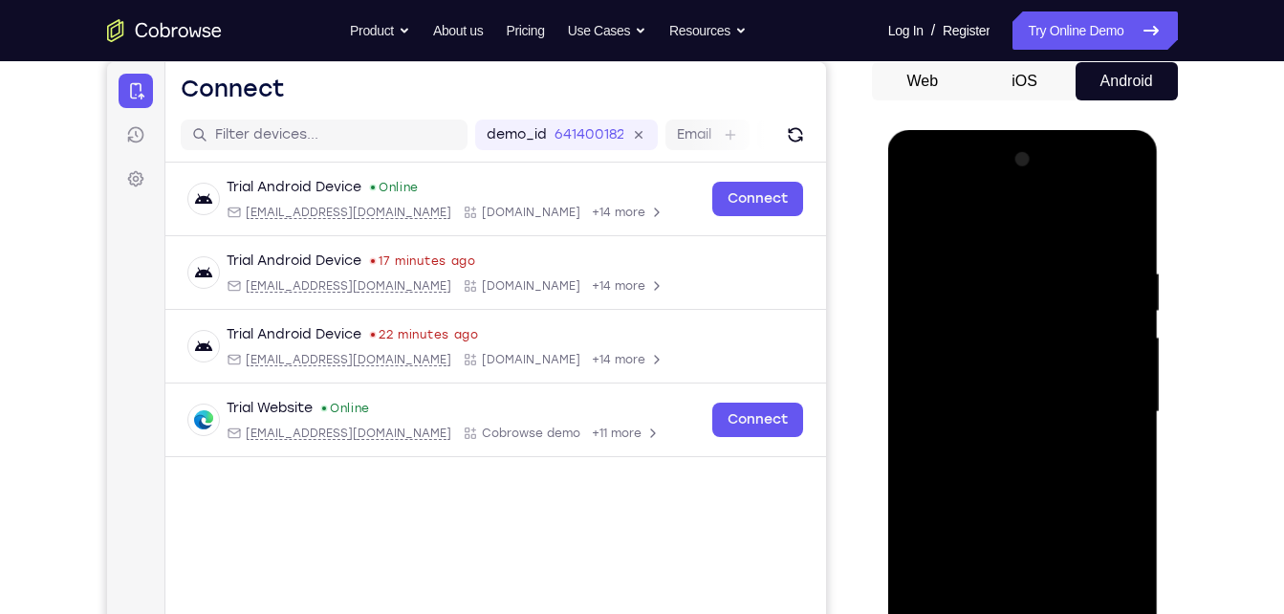
scroll to position [186, 0]
click at [997, 223] on div at bounding box center [1023, 413] width 241 height 536
click at [972, 302] on div at bounding box center [1023, 413] width 241 height 536
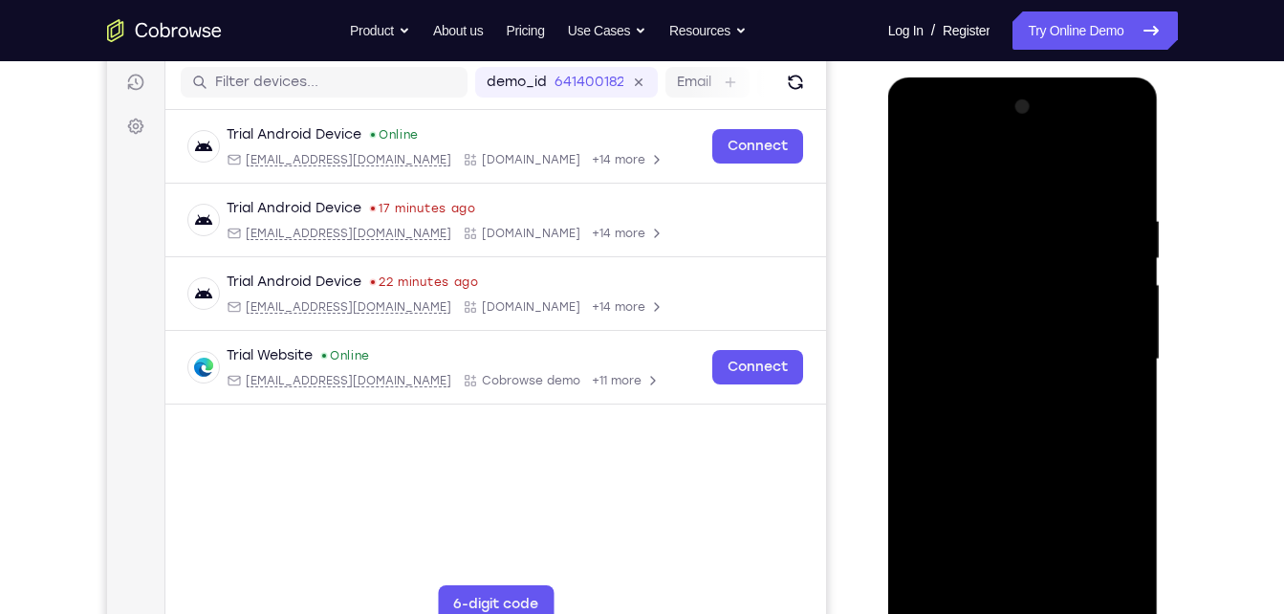
scroll to position [238, 0]
click at [1004, 510] on div at bounding box center [1023, 361] width 241 height 536
click at [1056, 474] on div at bounding box center [1023, 361] width 241 height 536
click at [914, 475] on div at bounding box center [1023, 361] width 241 height 536
click at [1019, 581] on div at bounding box center [1023, 361] width 241 height 536
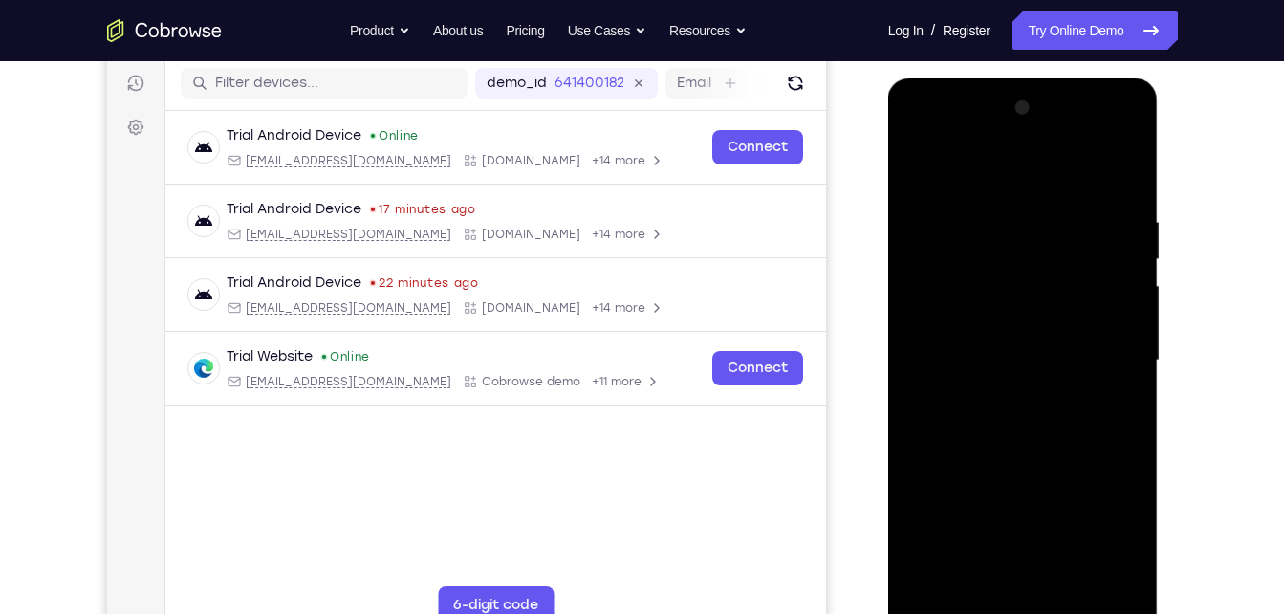
click at [1130, 478] on div at bounding box center [1023, 361] width 241 height 536
click at [1109, 478] on div at bounding box center [1023, 361] width 241 height 536
click at [980, 482] on div at bounding box center [1023, 361] width 241 height 536
click at [1075, 550] on div at bounding box center [1023, 361] width 241 height 536
click at [1128, 581] on div at bounding box center [1023, 361] width 241 height 536
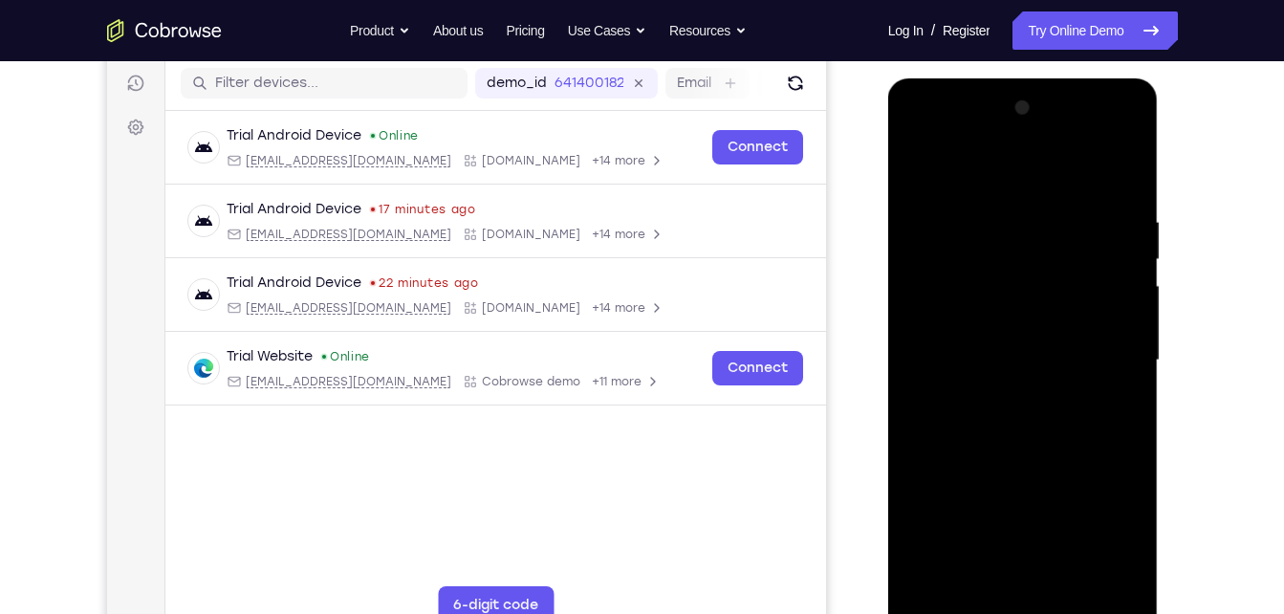
click at [954, 308] on div at bounding box center [1023, 361] width 241 height 536
click at [1000, 566] on div at bounding box center [1023, 361] width 241 height 536
click at [960, 206] on div at bounding box center [1023, 361] width 241 height 536
click at [1113, 515] on div at bounding box center [1023, 361] width 241 height 536
click at [925, 199] on div at bounding box center [1023, 361] width 241 height 536
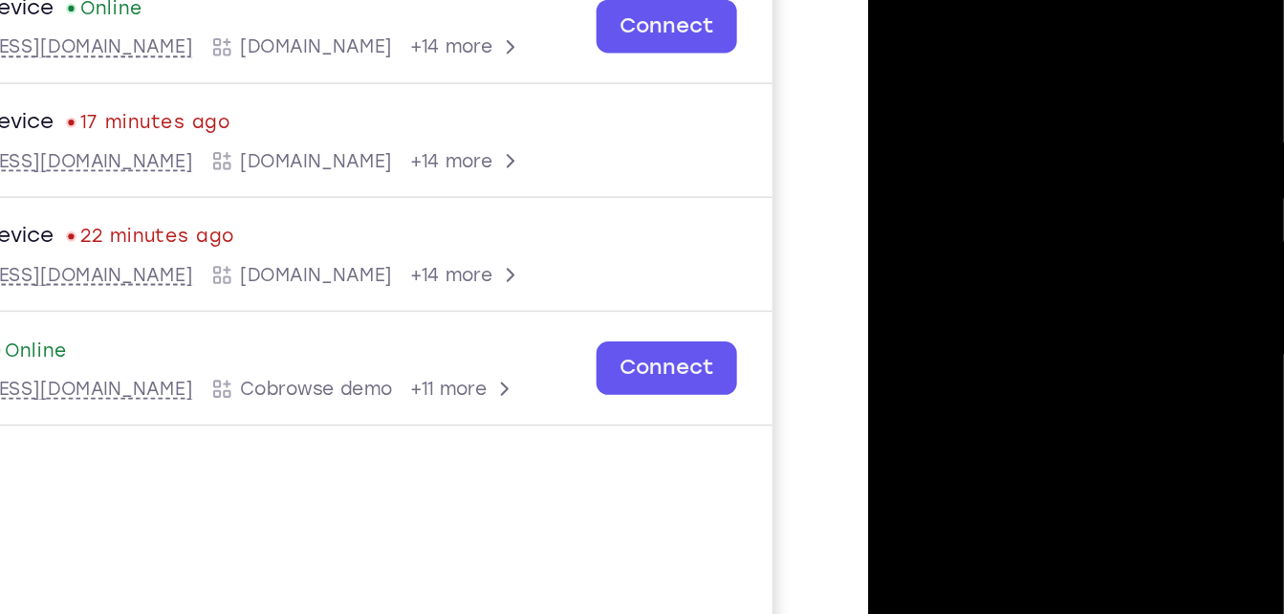
click at [904, 100] on div at bounding box center [1003, 203] width 241 height 536
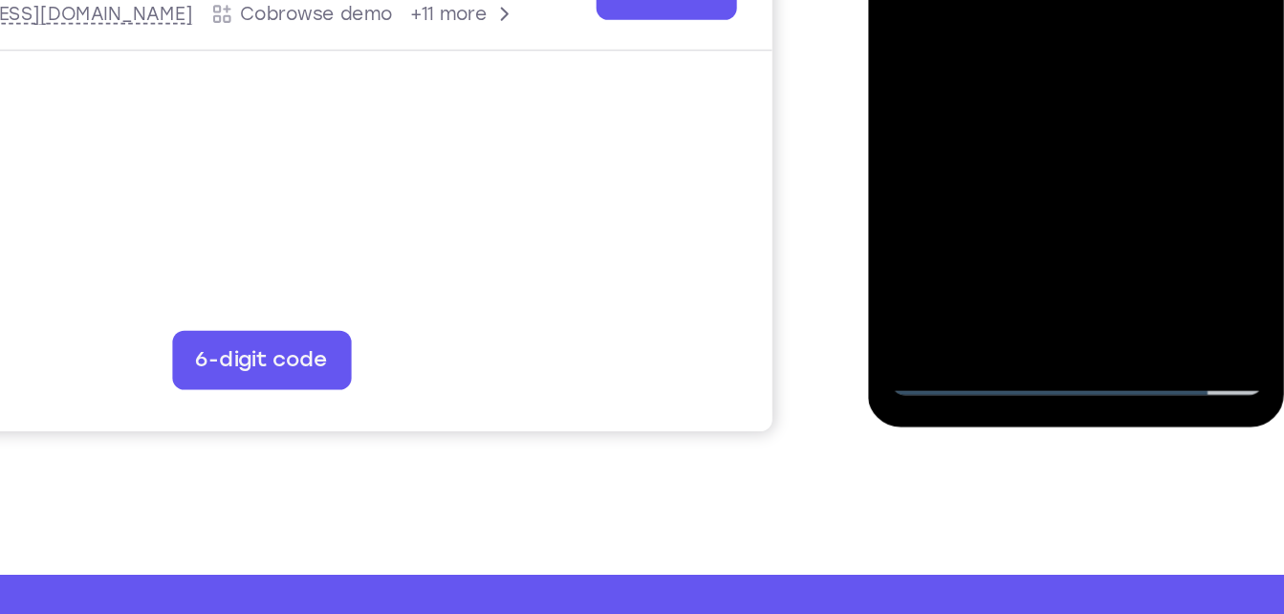
scroll to position [398, 0]
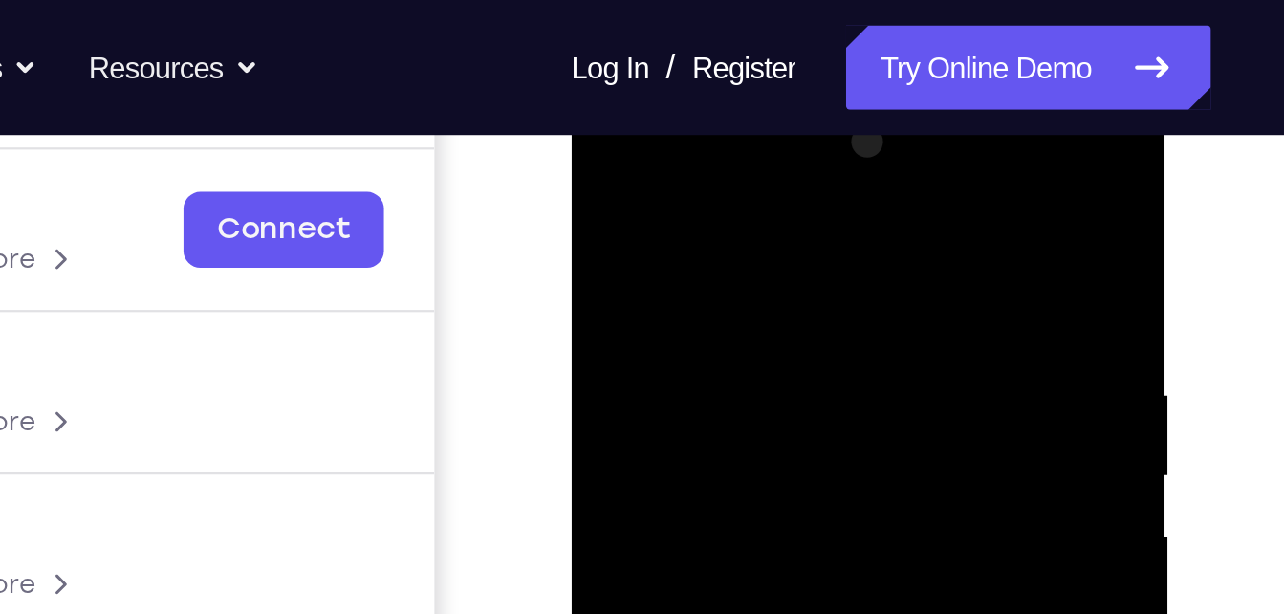
scroll to position [278, 0]
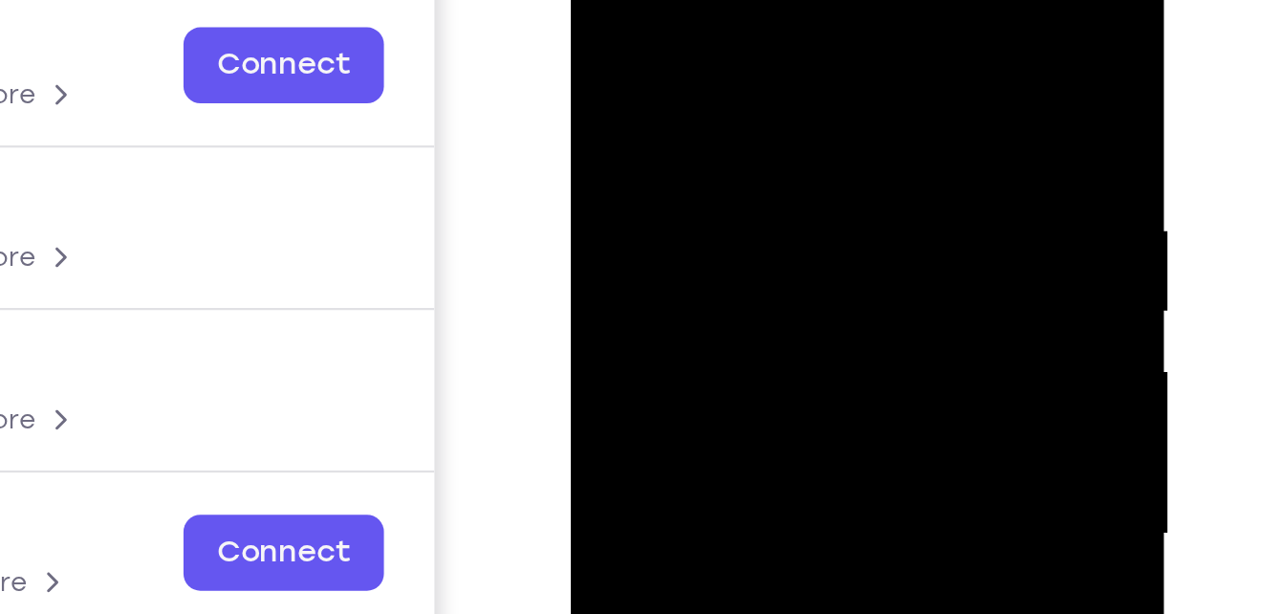
click at [768, 37] on div at bounding box center [705, 196] width 241 height 536
click at [716, 199] on div at bounding box center [705, 196] width 241 height 536
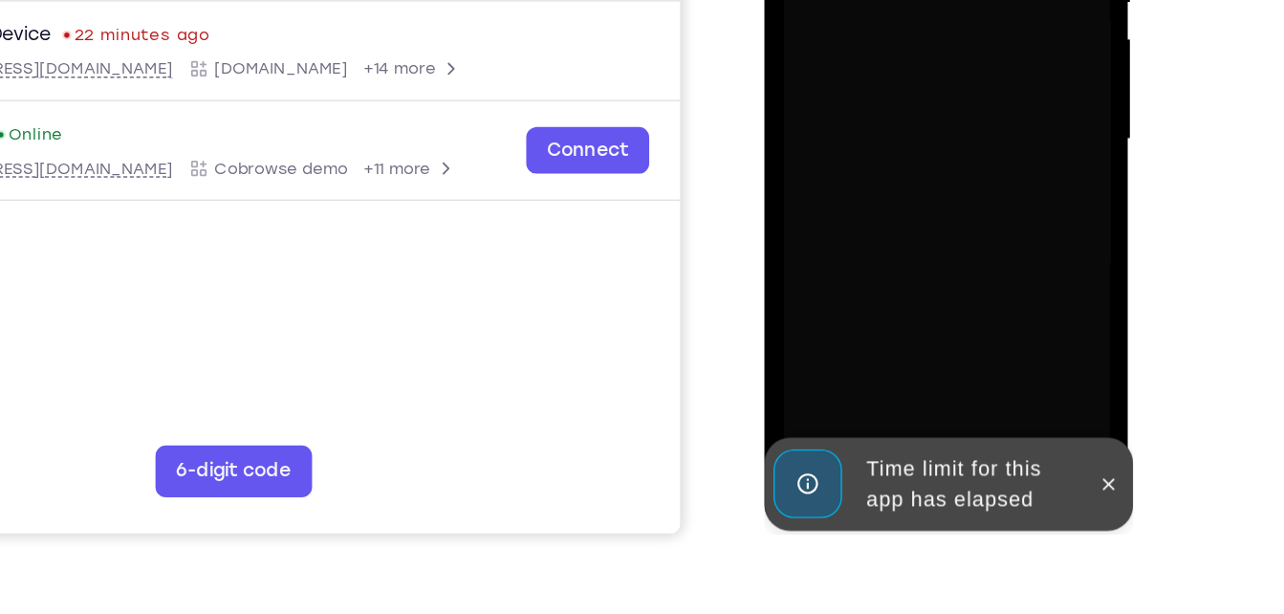
scroll to position [336, 0]
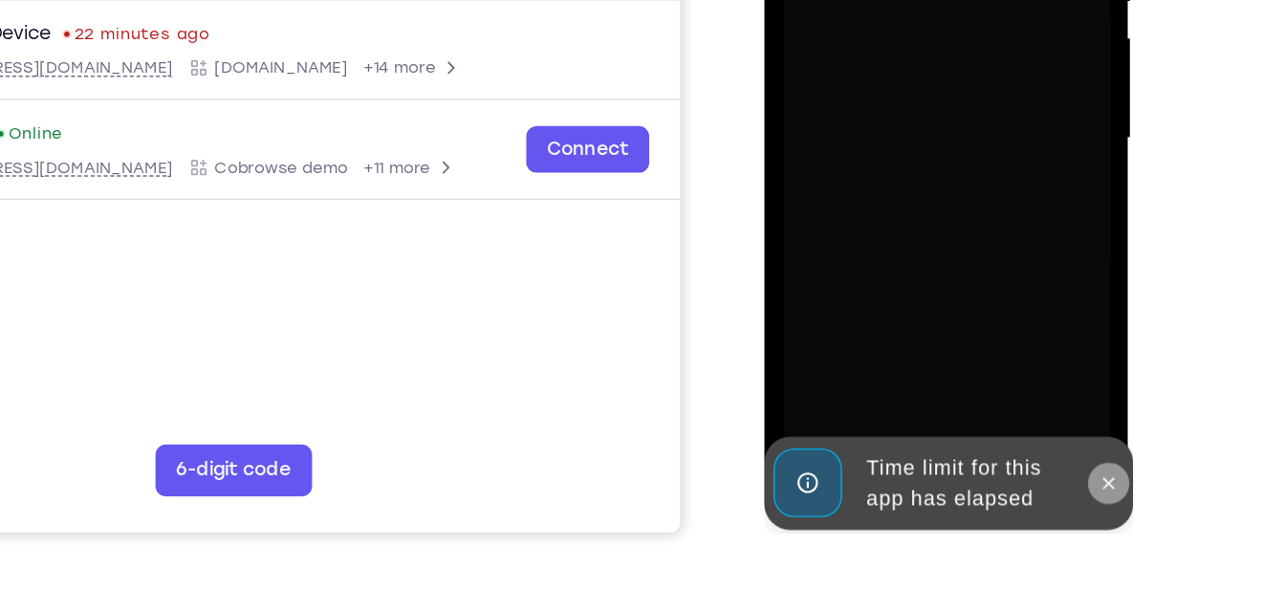
click at [1020, 294] on icon at bounding box center [1018, 293] width 15 height 15
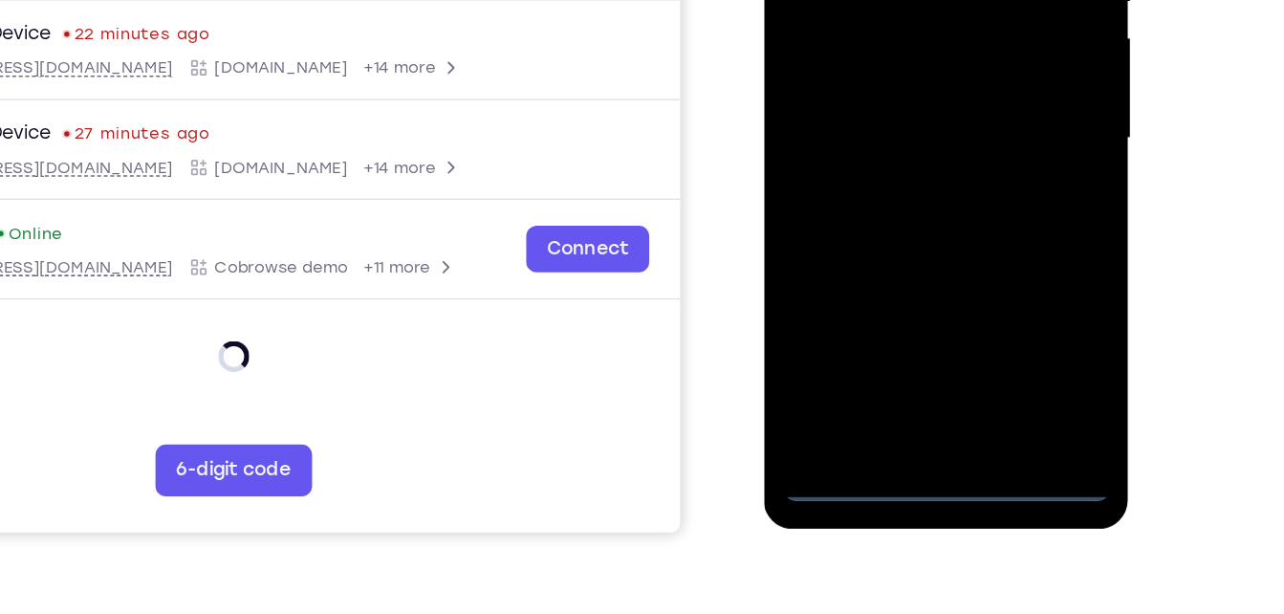
click at [901, 288] on div at bounding box center [898, 39] width 241 height 536
click at [975, 203] on div at bounding box center [898, 39] width 241 height 536
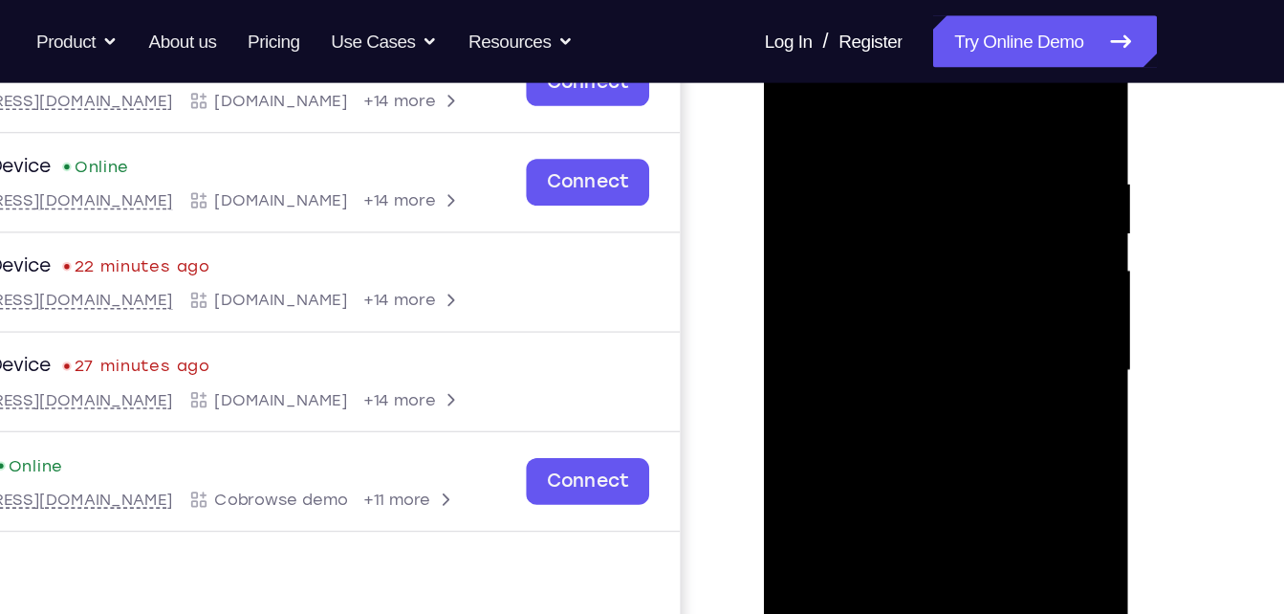
scroll to position [321, 0]
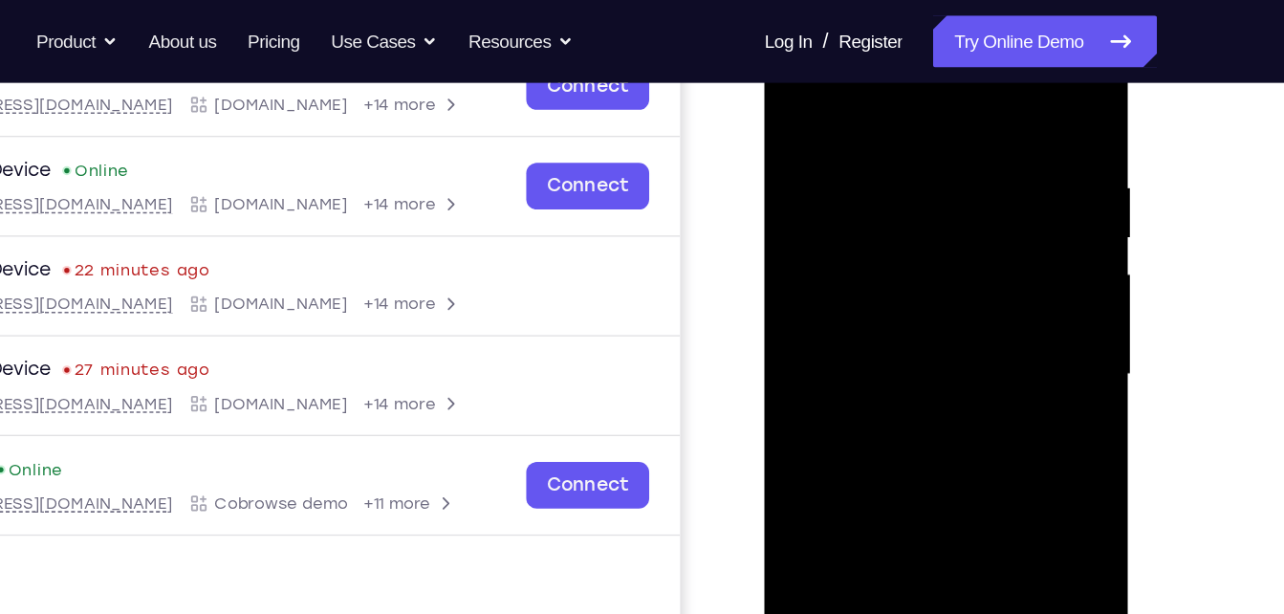
click at [844, 85] on div at bounding box center [898, 277] width 241 height 536
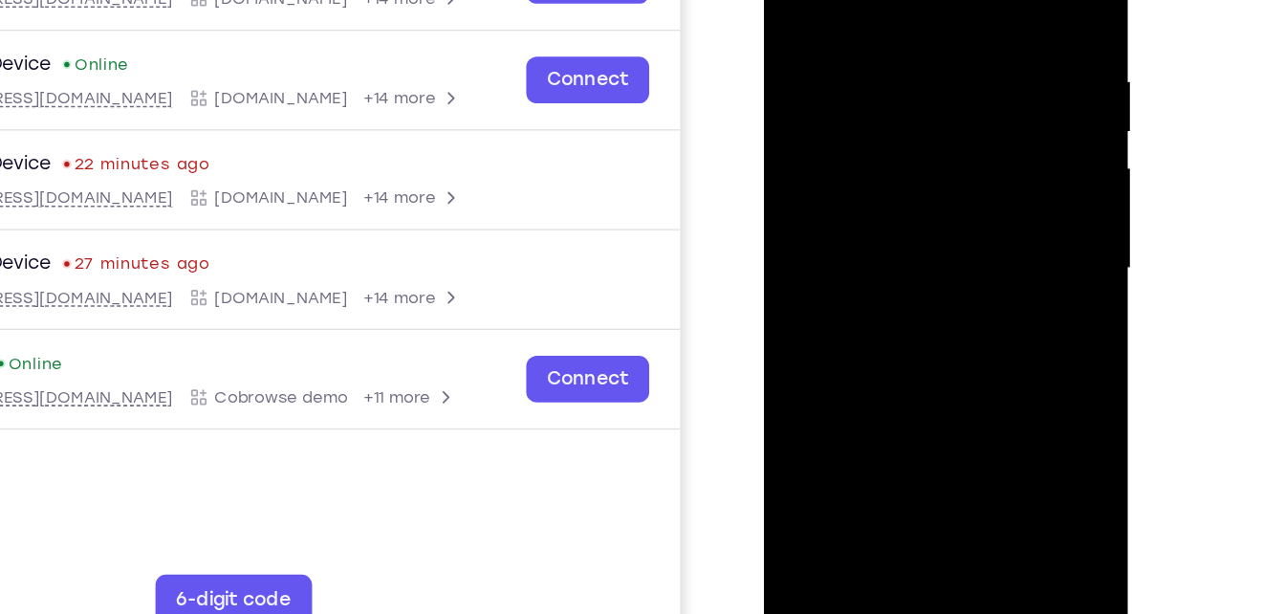
click at [858, 73] on div at bounding box center [898, 170] width 241 height 536
click at [869, 318] on div at bounding box center [898, 170] width 241 height 536
click at [929, 290] on div at bounding box center [898, 170] width 241 height 536
click at [792, 281] on div at bounding box center [898, 170] width 241 height 536
click at [924, 399] on div at bounding box center [898, 170] width 241 height 536
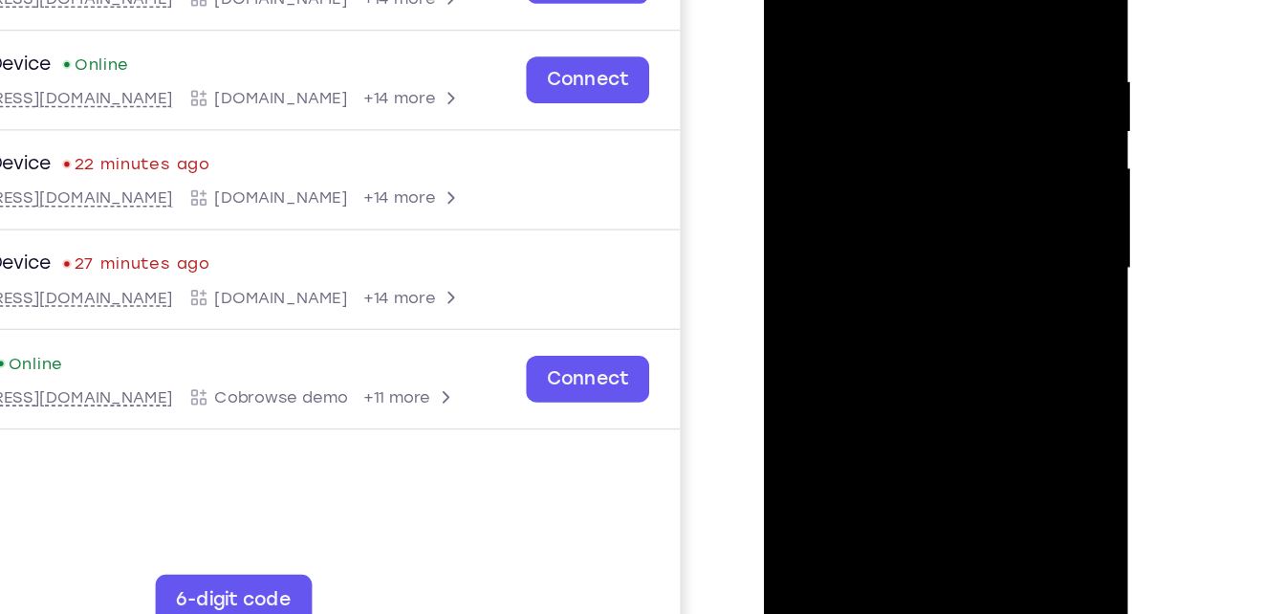
click at [1001, 291] on div at bounding box center [898, 170] width 241 height 536
click at [983, 287] on div at bounding box center [898, 170] width 241 height 536
click at [859, 278] on div at bounding box center [898, 170] width 241 height 536
click at [947, 359] on div at bounding box center [898, 170] width 241 height 536
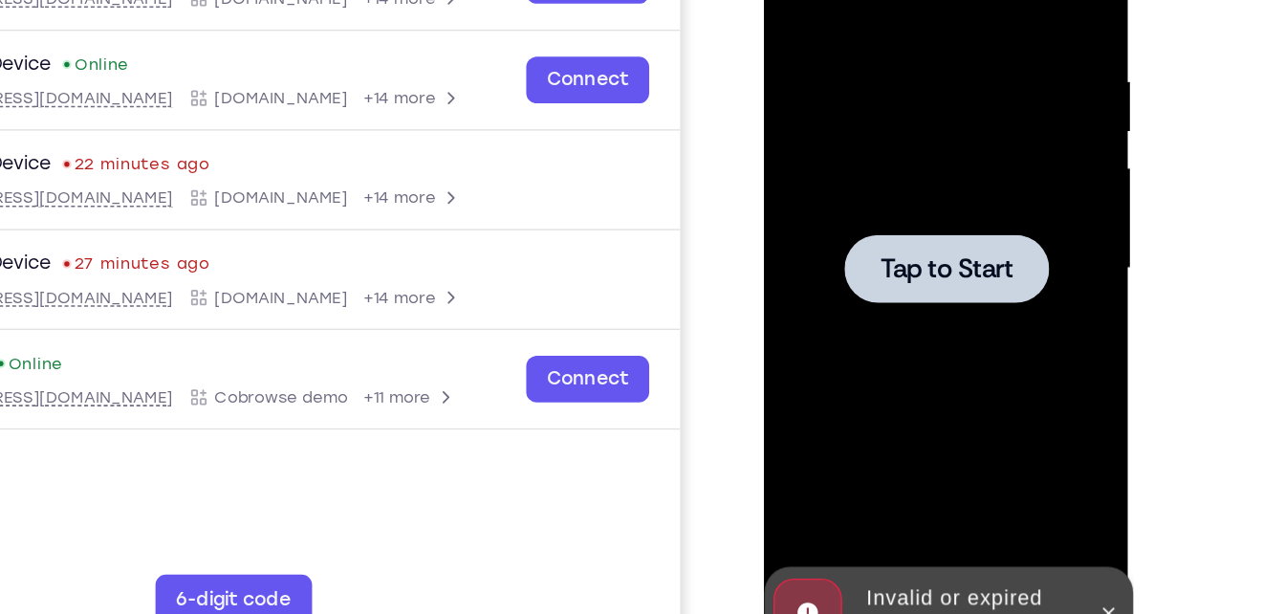
click at [879, 179] on span "Tap to Start" at bounding box center [899, 170] width 98 height 19
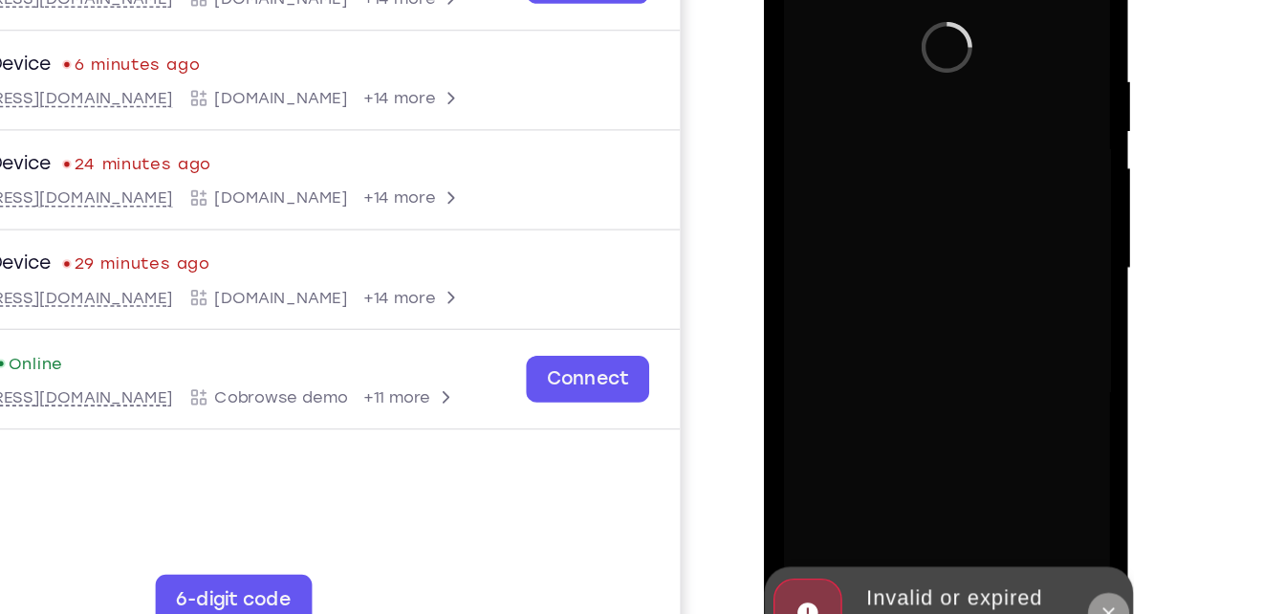
click at [1016, 415] on button at bounding box center [1018, 424] width 31 height 31
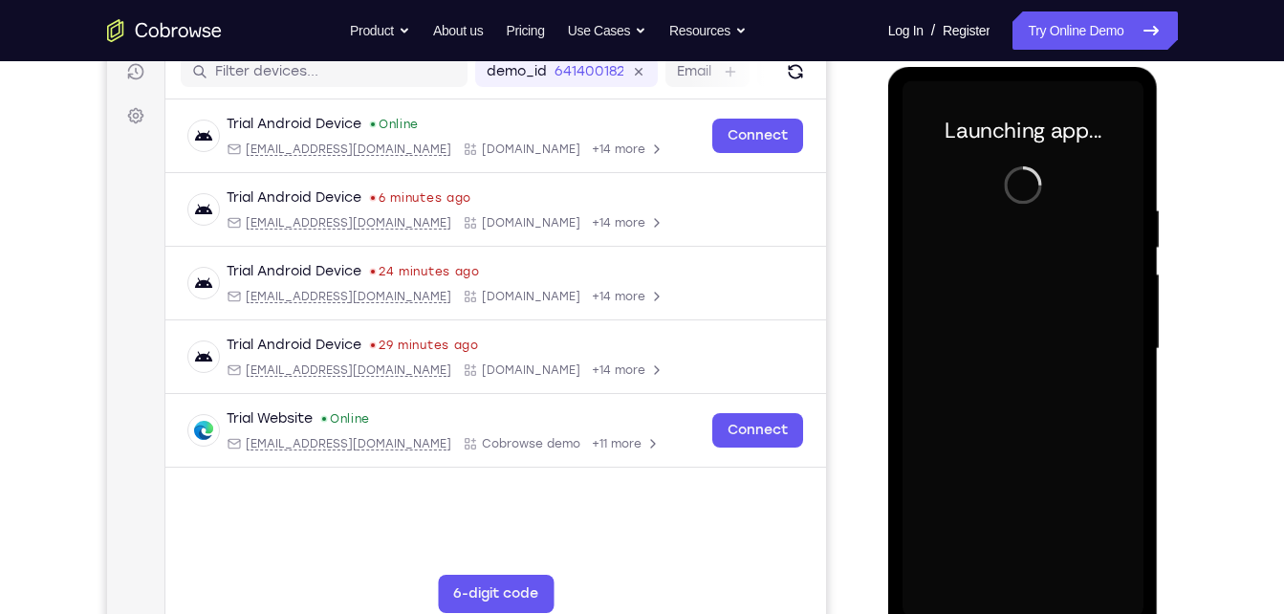
scroll to position [248, 0]
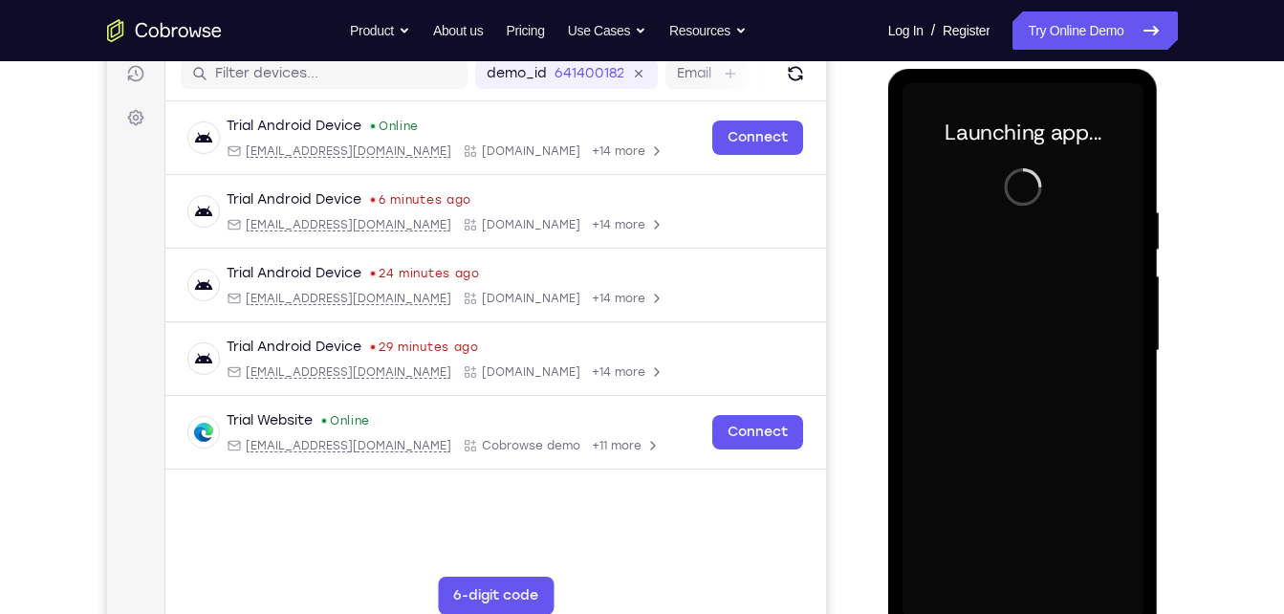
click at [1008, 378] on div at bounding box center [1023, 351] width 241 height 536
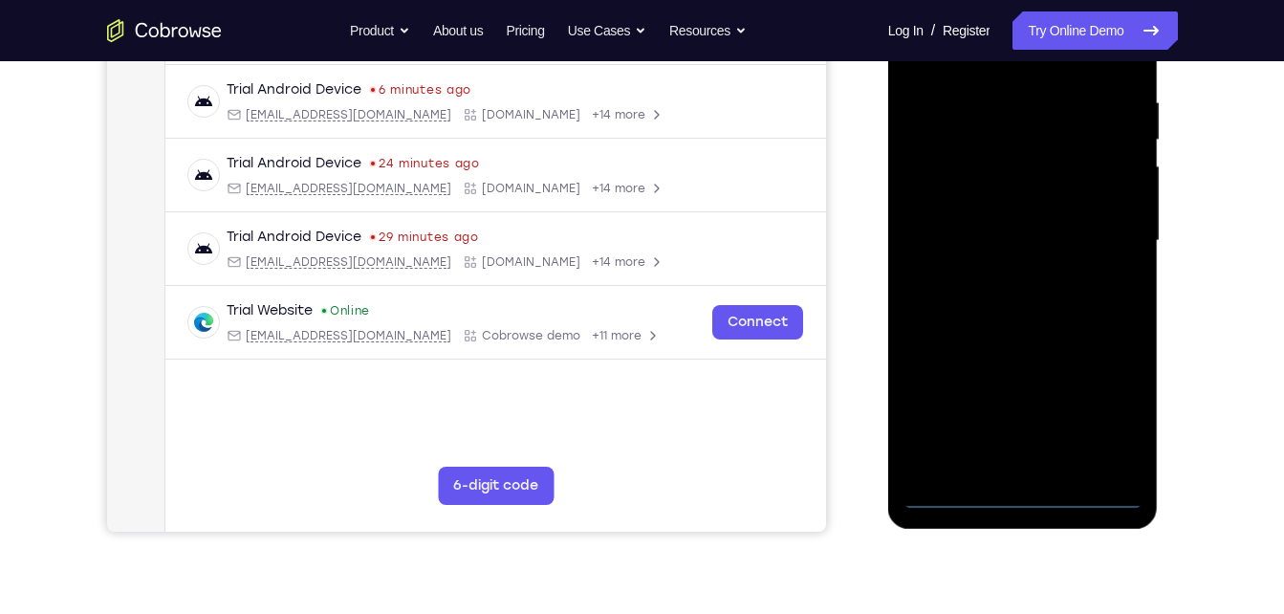
scroll to position [357, 0]
click at [1025, 491] on div at bounding box center [1023, 242] width 241 height 536
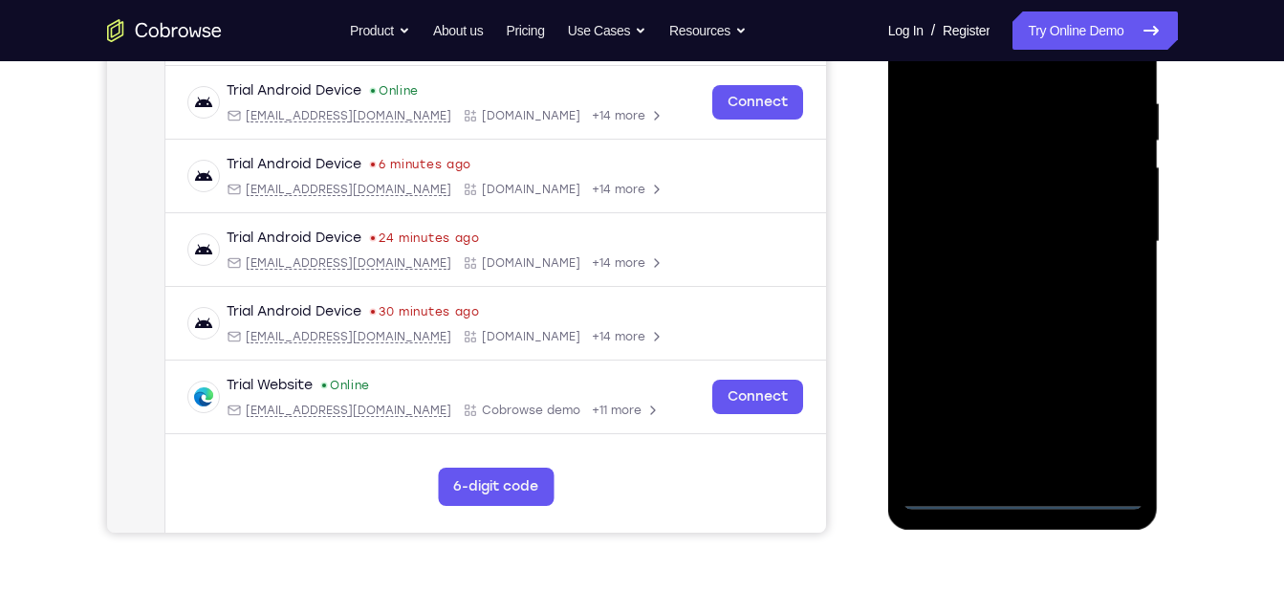
click at [1106, 416] on div at bounding box center [1023, 242] width 241 height 536
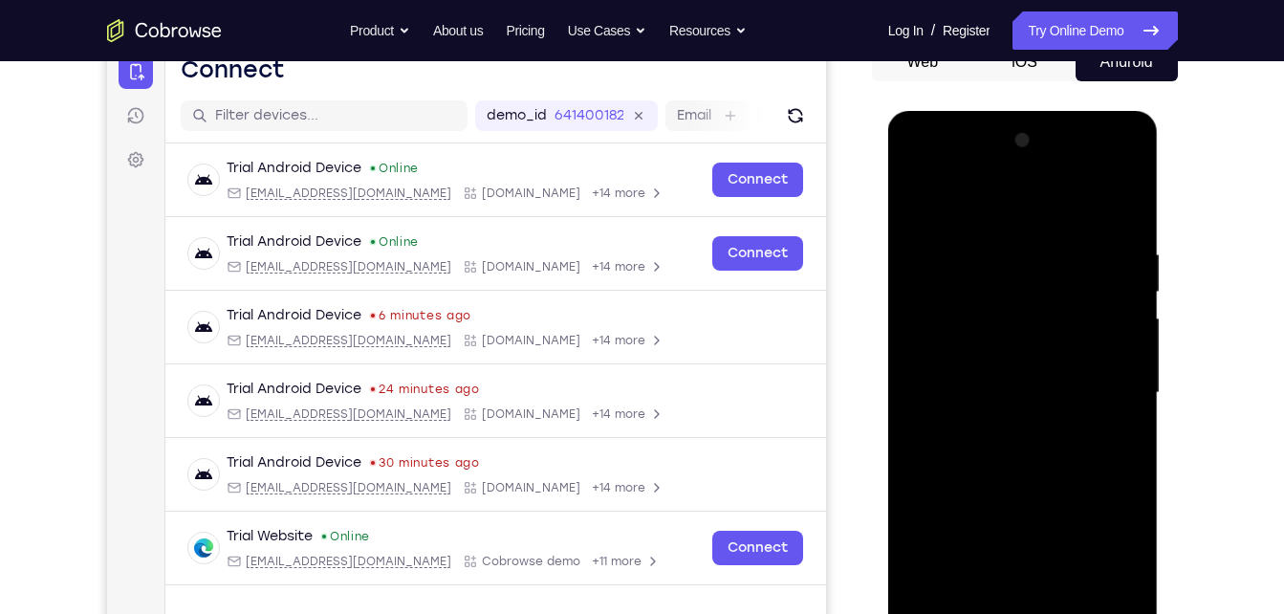
scroll to position [201, 0]
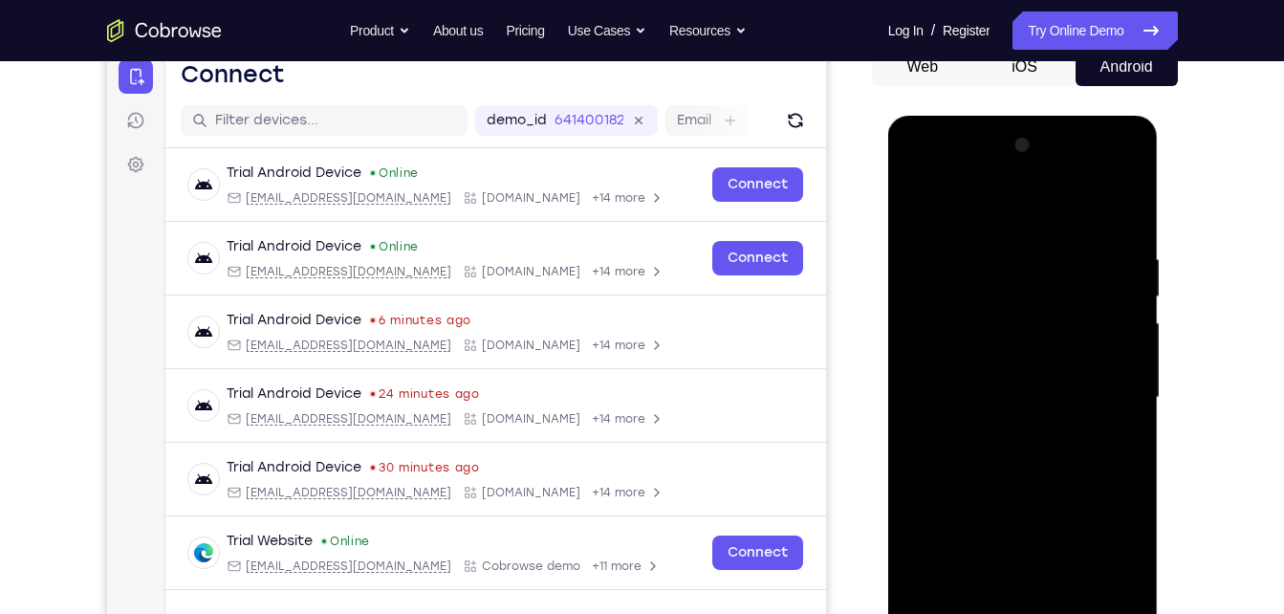
click at [985, 209] on div at bounding box center [1023, 398] width 241 height 536
click at [983, 278] on div at bounding box center [1023, 398] width 241 height 536
click at [984, 294] on div at bounding box center [1023, 398] width 241 height 536
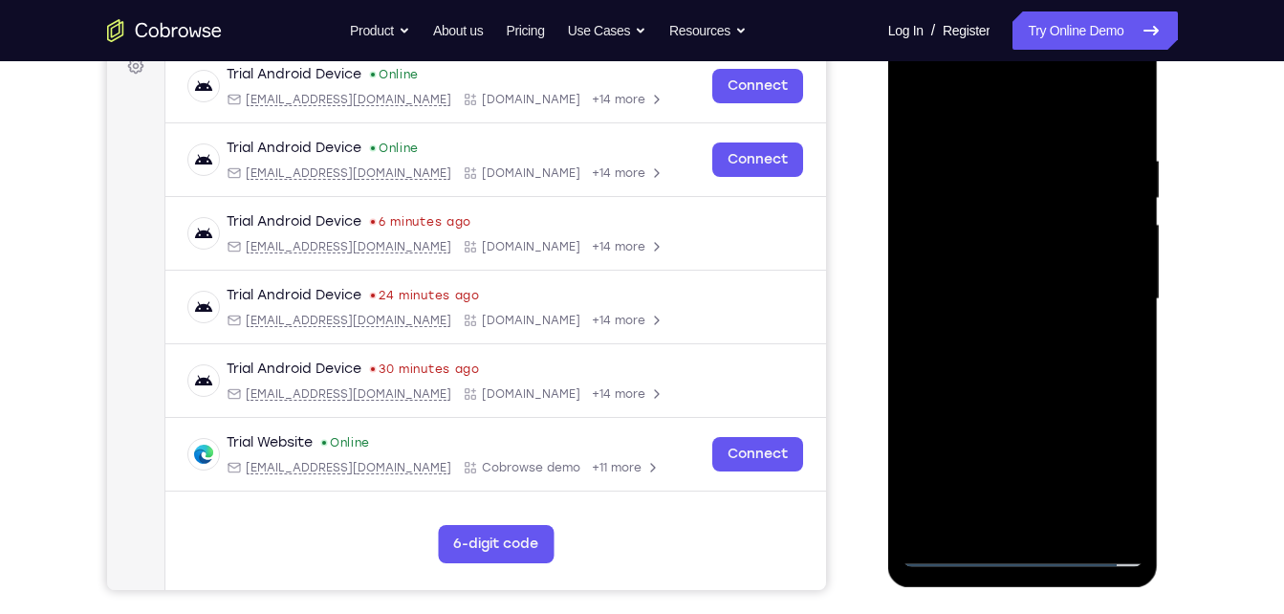
click at [969, 252] on div at bounding box center [1023, 300] width 241 height 536
click at [1032, 511] on div at bounding box center [1023, 300] width 241 height 536
click at [970, 135] on div at bounding box center [1023, 300] width 241 height 536
click at [932, 138] on div at bounding box center [1023, 300] width 241 height 536
click at [939, 207] on div at bounding box center [1023, 300] width 241 height 536
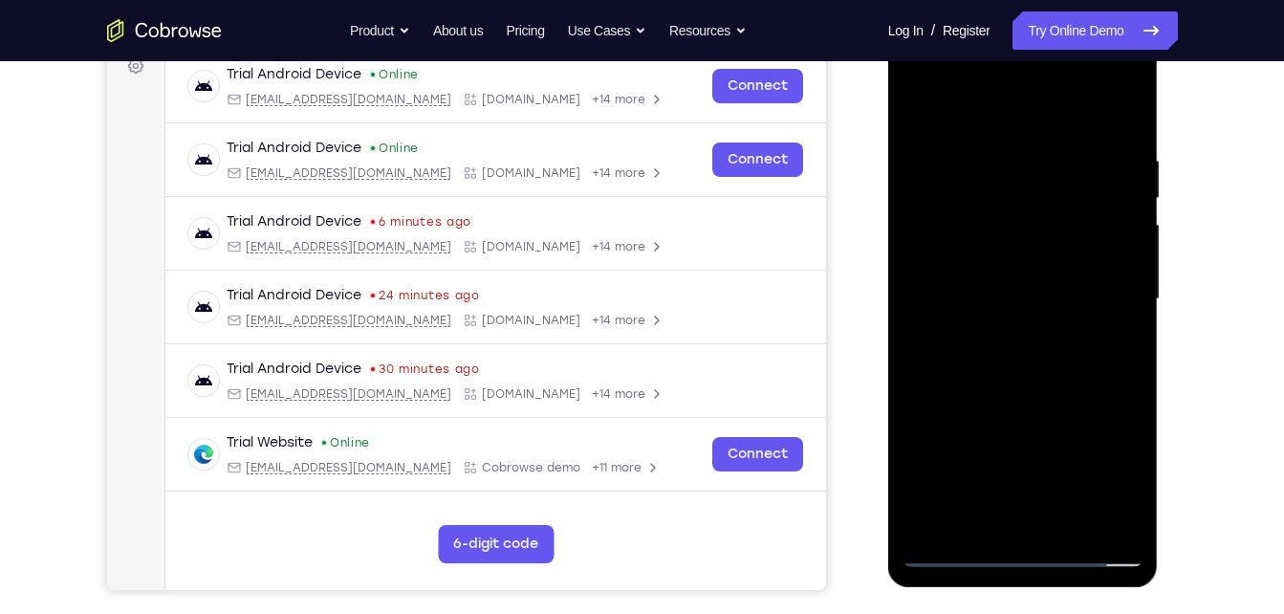
click at [1023, 428] on div at bounding box center [1023, 300] width 241 height 536
click at [1033, 508] on div at bounding box center [1023, 300] width 241 height 536
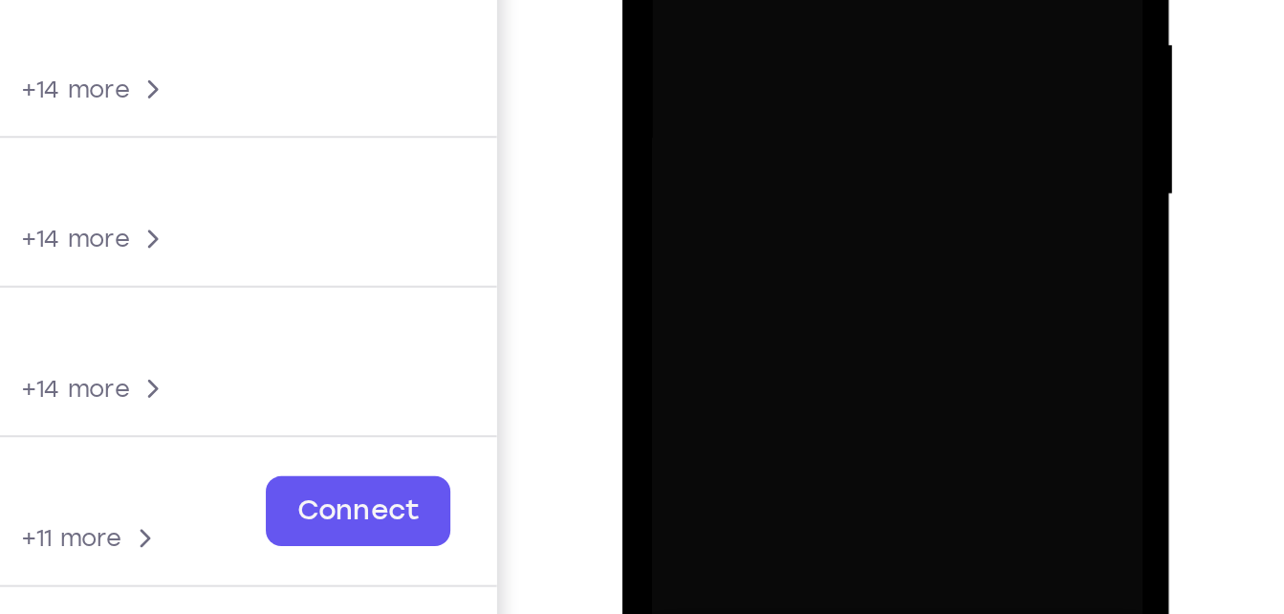
scroll to position [298, 0]
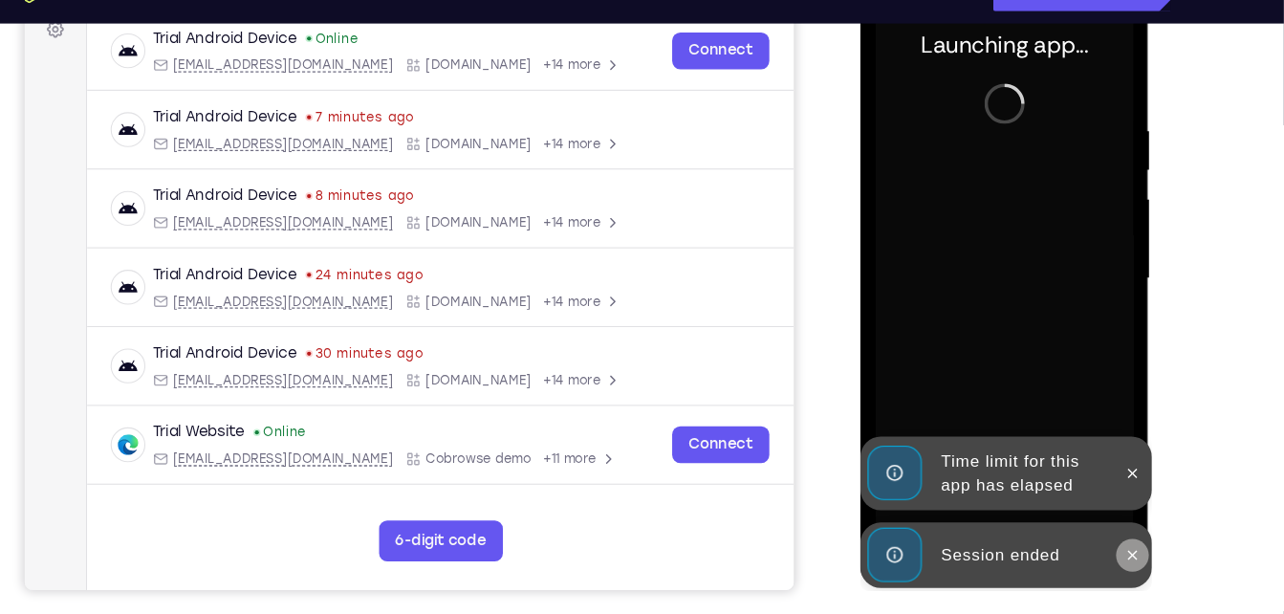
click at [1108, 518] on icon at bounding box center [1113, 518] width 15 height 15
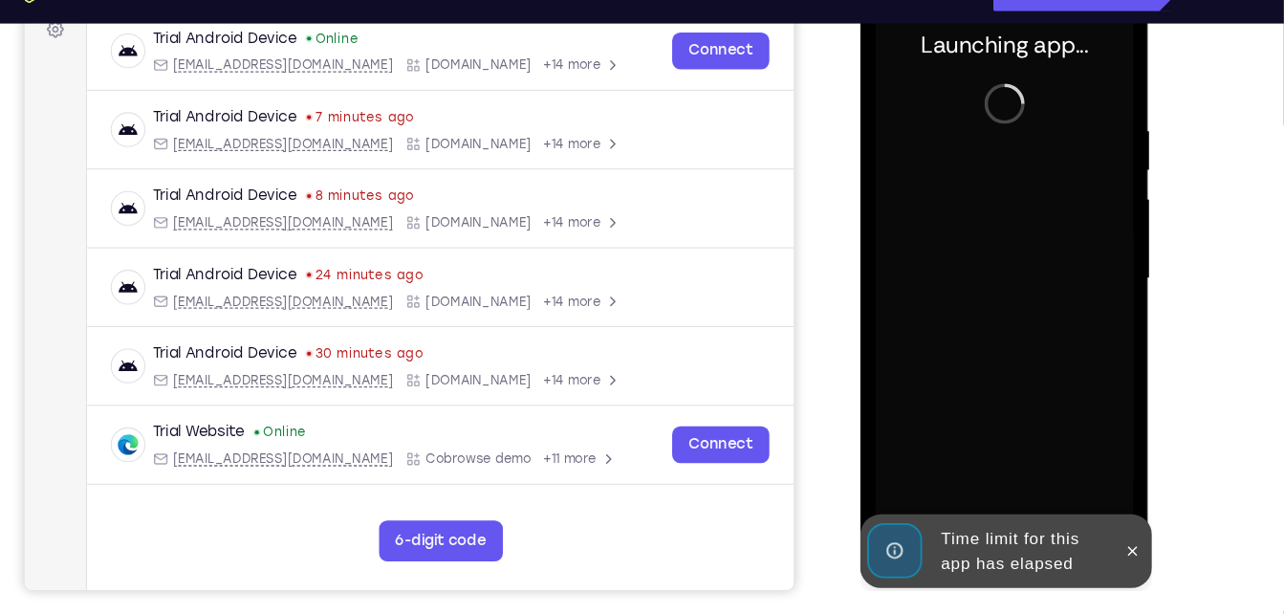
click at [1108, 518] on icon at bounding box center [1113, 514] width 15 height 15
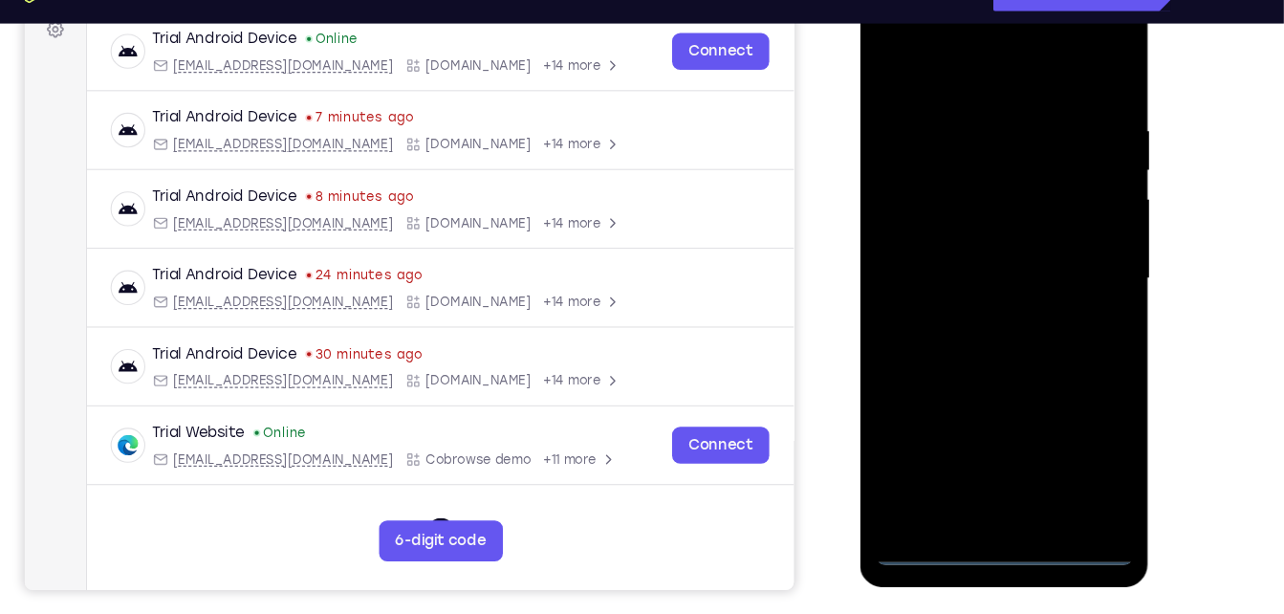
click at [985, 514] on div at bounding box center [994, 260] width 241 height 536
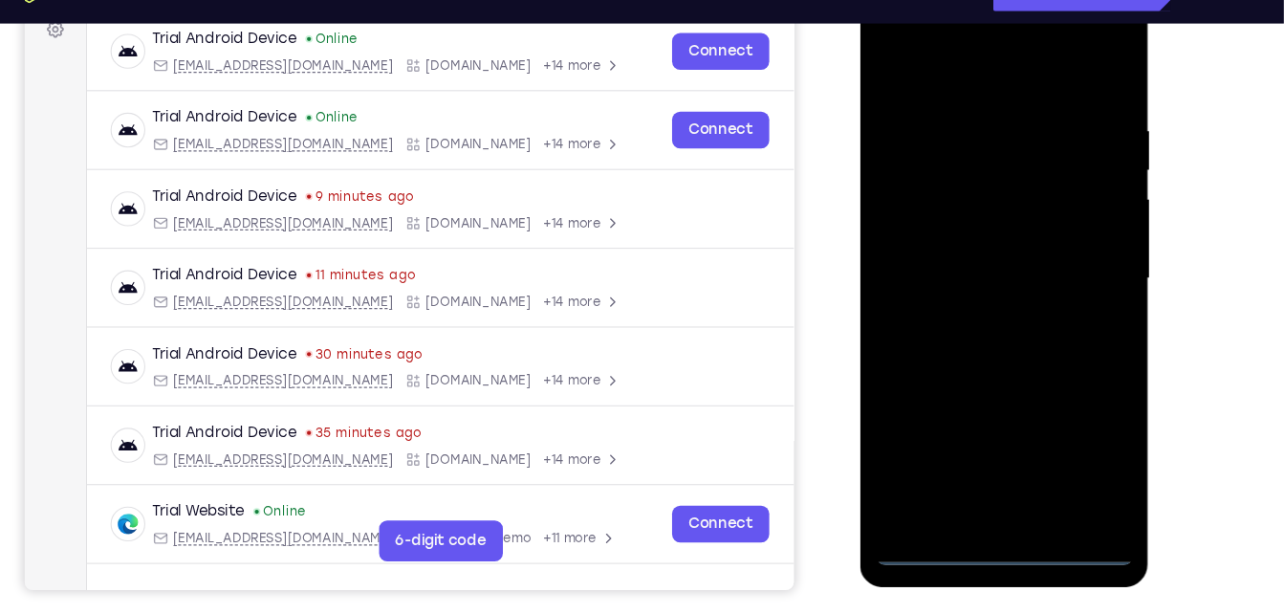
click at [1081, 423] on div at bounding box center [994, 260] width 241 height 536
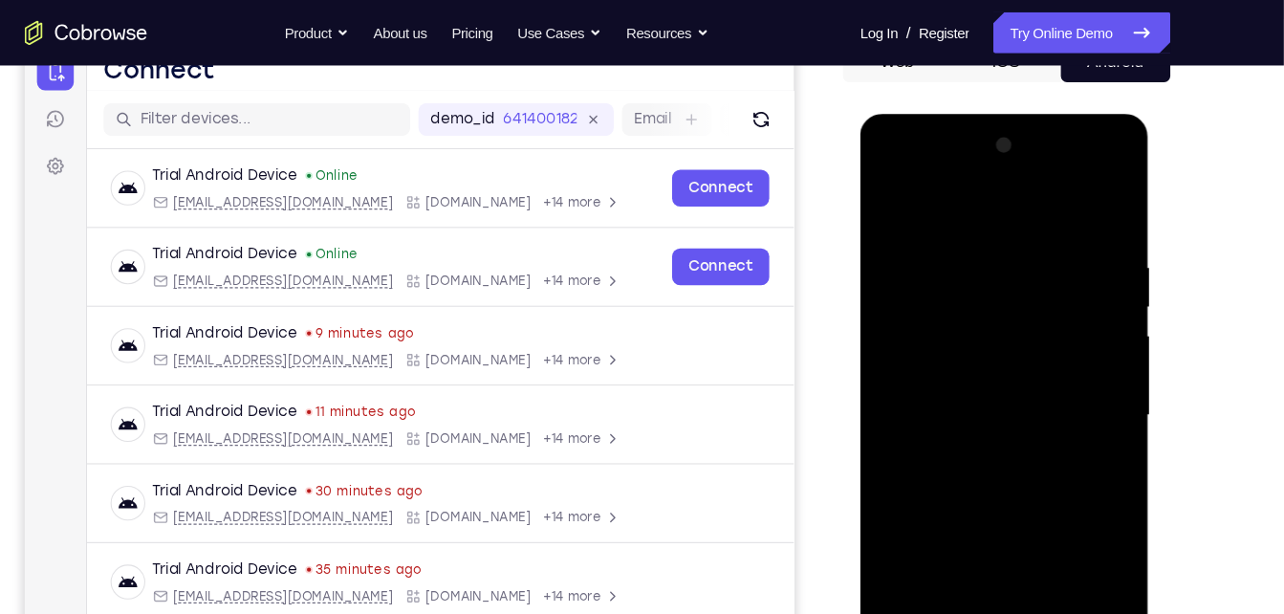
scroll to position [202, 0]
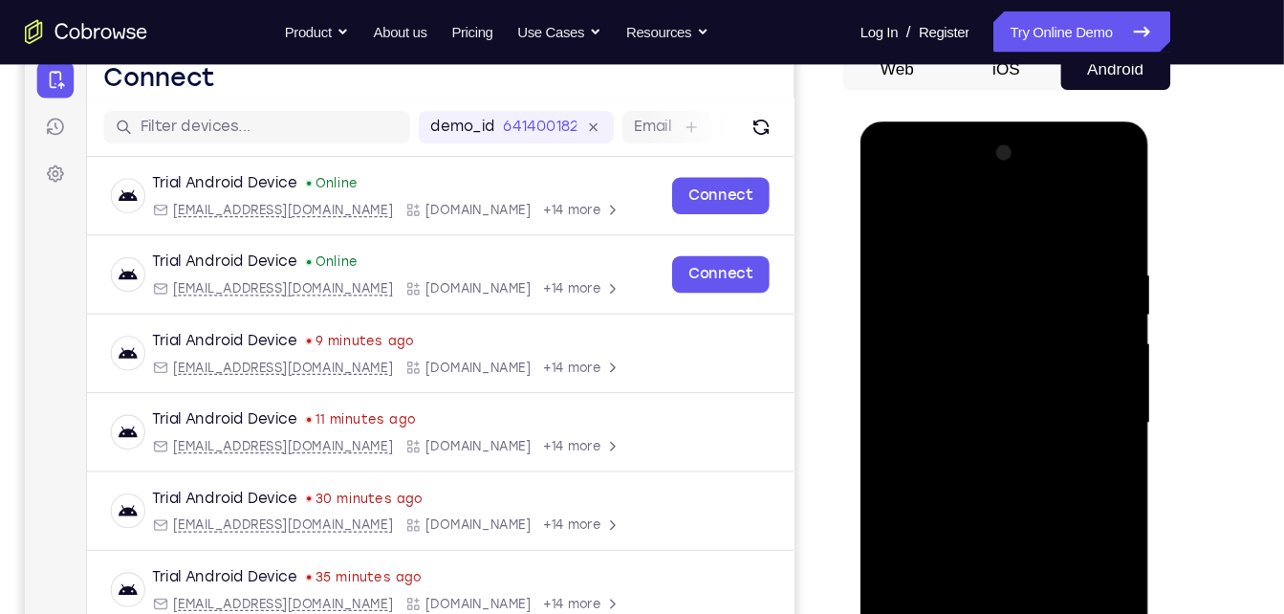
click at [965, 202] on div at bounding box center [994, 404] width 241 height 536
click at [939, 305] on div at bounding box center [994, 404] width 241 height 536
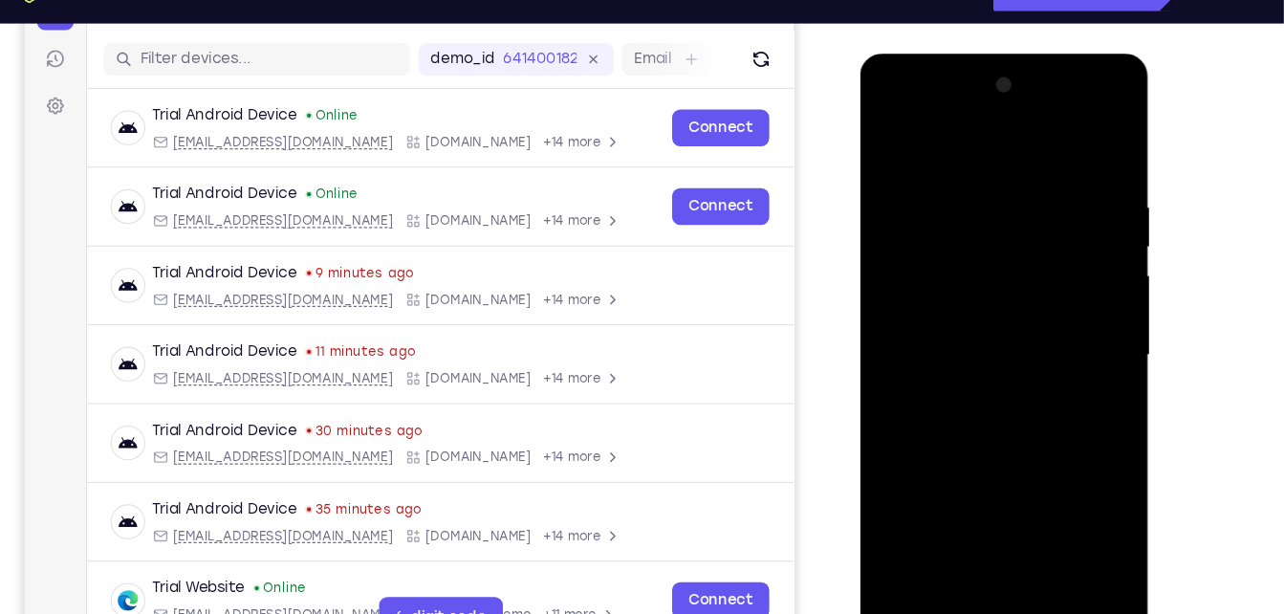
scroll to position [229, 0]
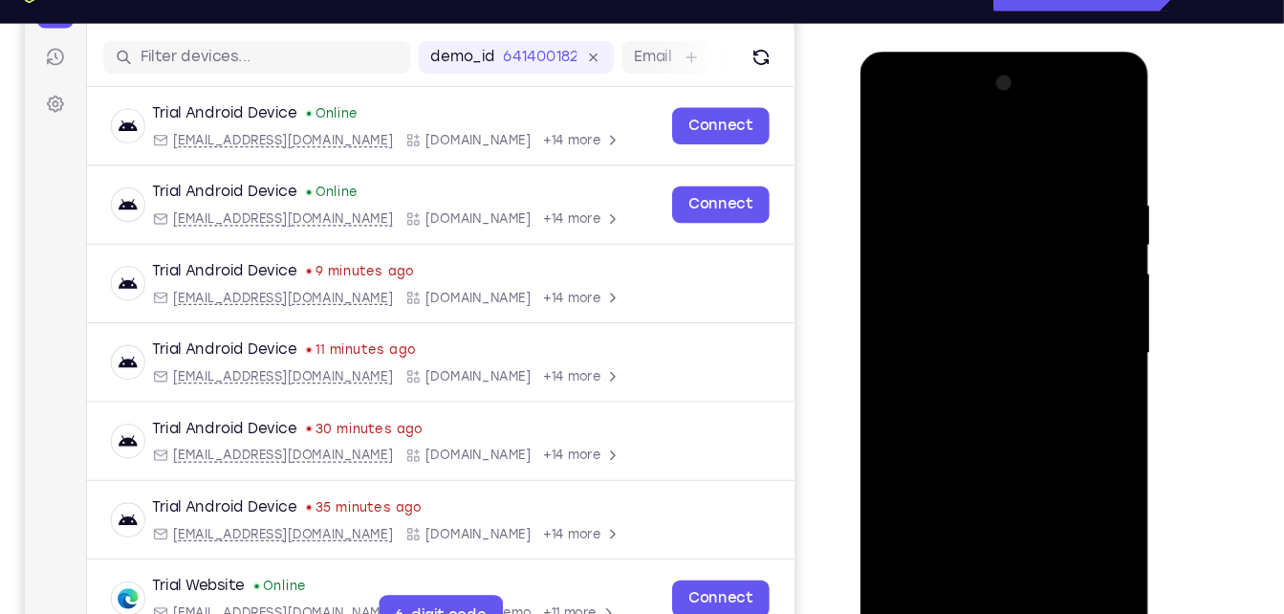
click at [941, 194] on div at bounding box center [994, 334] width 241 height 536
click at [981, 400] on div at bounding box center [994, 334] width 241 height 536
click at [1013, 344] on div at bounding box center [994, 334] width 241 height 536
click at [988, 344] on div at bounding box center [994, 334] width 241 height 536
click at [980, 290] on div at bounding box center [994, 334] width 241 height 536
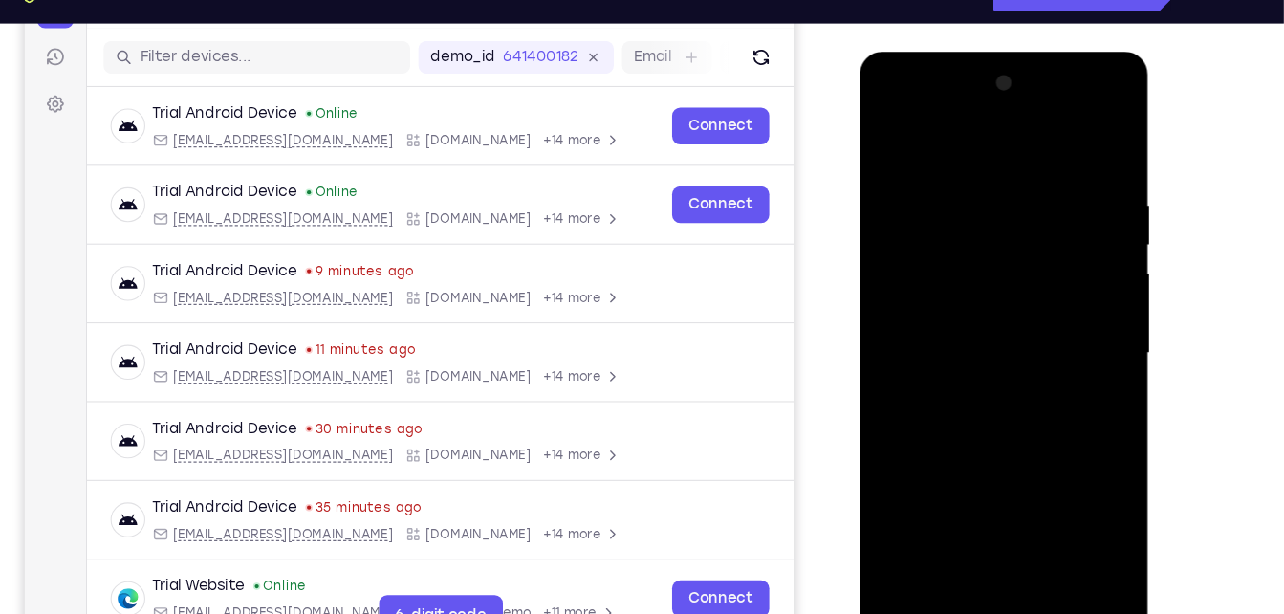
click at [998, 392] on div at bounding box center [994, 334] width 241 height 536
click at [1084, 441] on div at bounding box center [994, 334] width 241 height 536
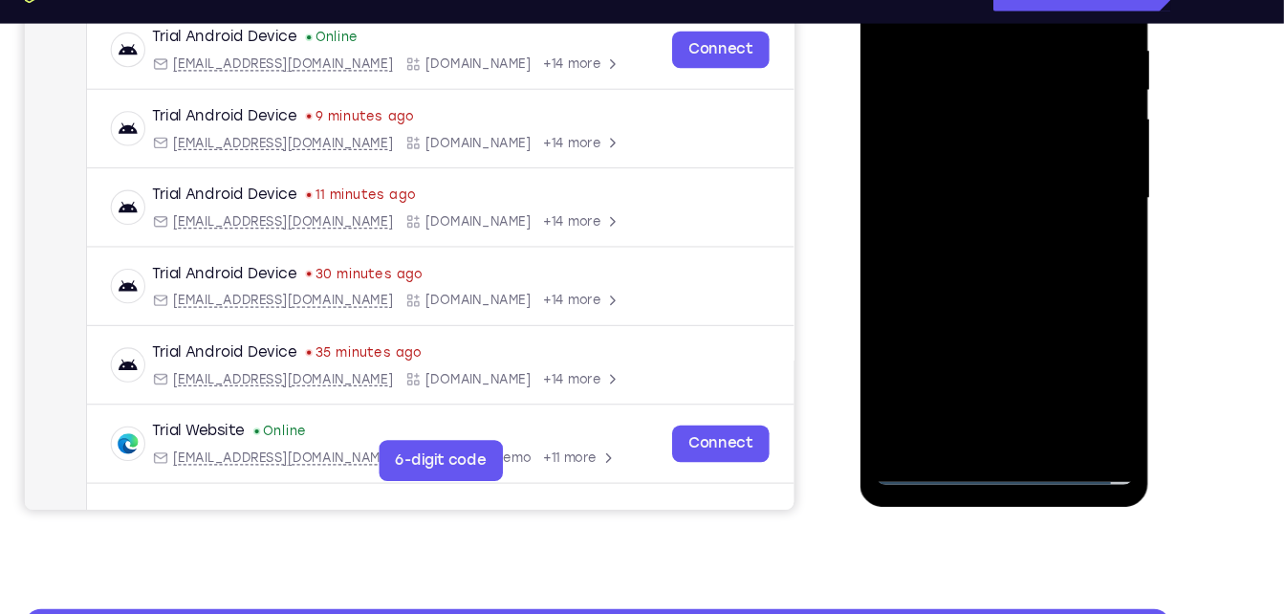
scroll to position [375, 0]
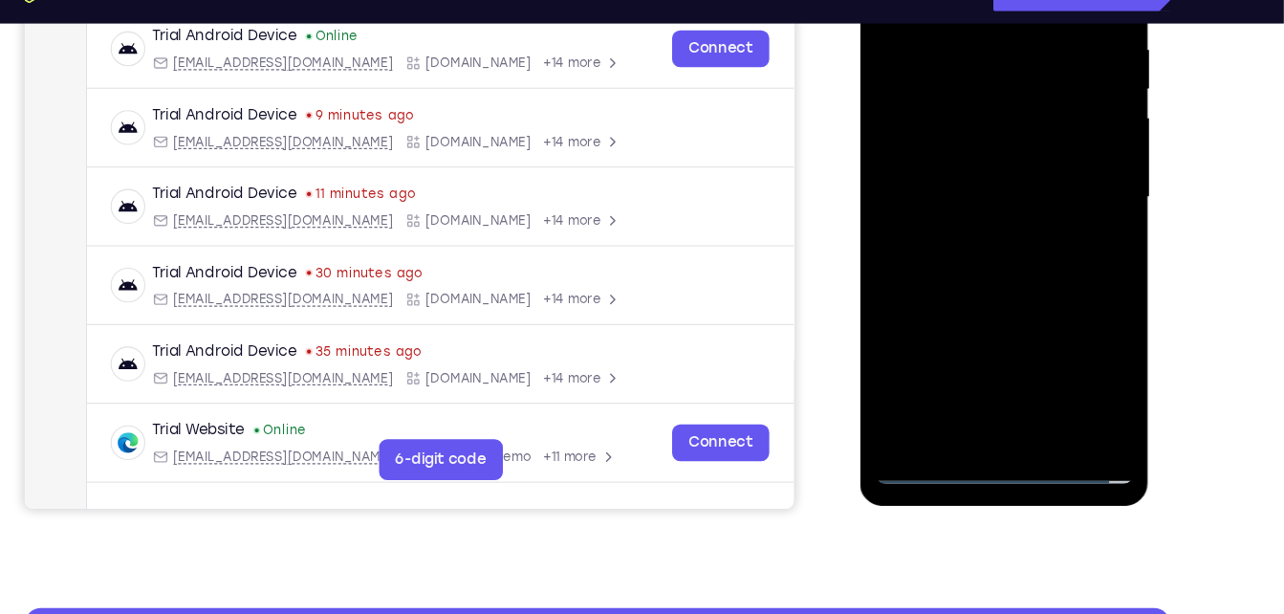
click at [990, 427] on div at bounding box center [994, 178] width 241 height 536
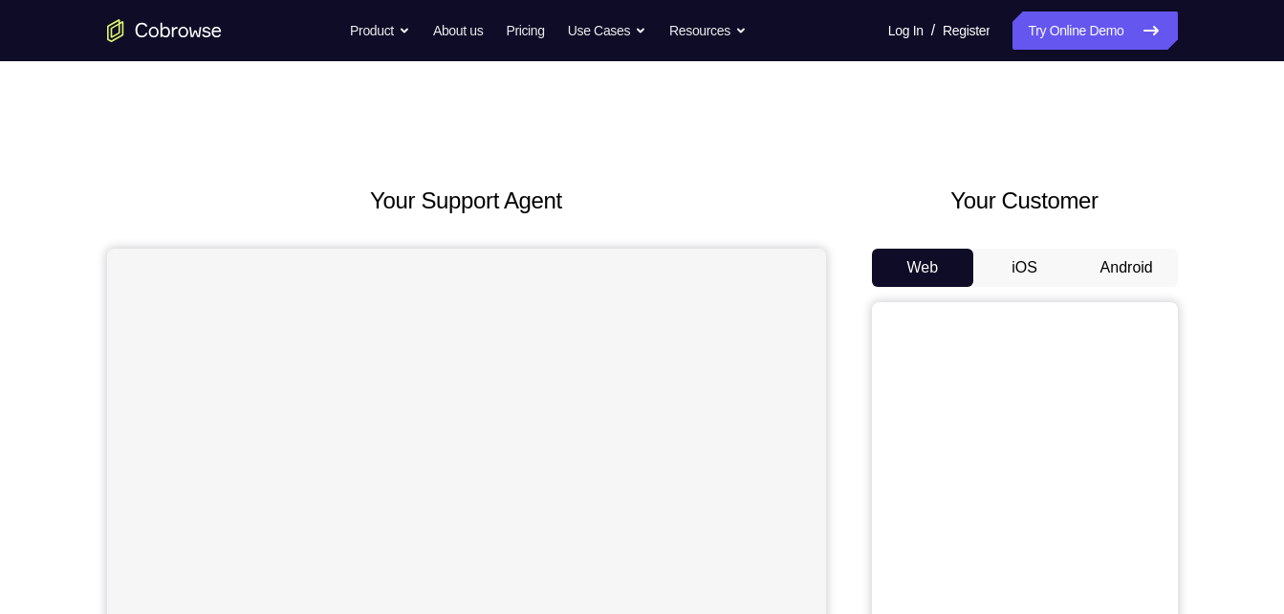
scroll to position [39, 0]
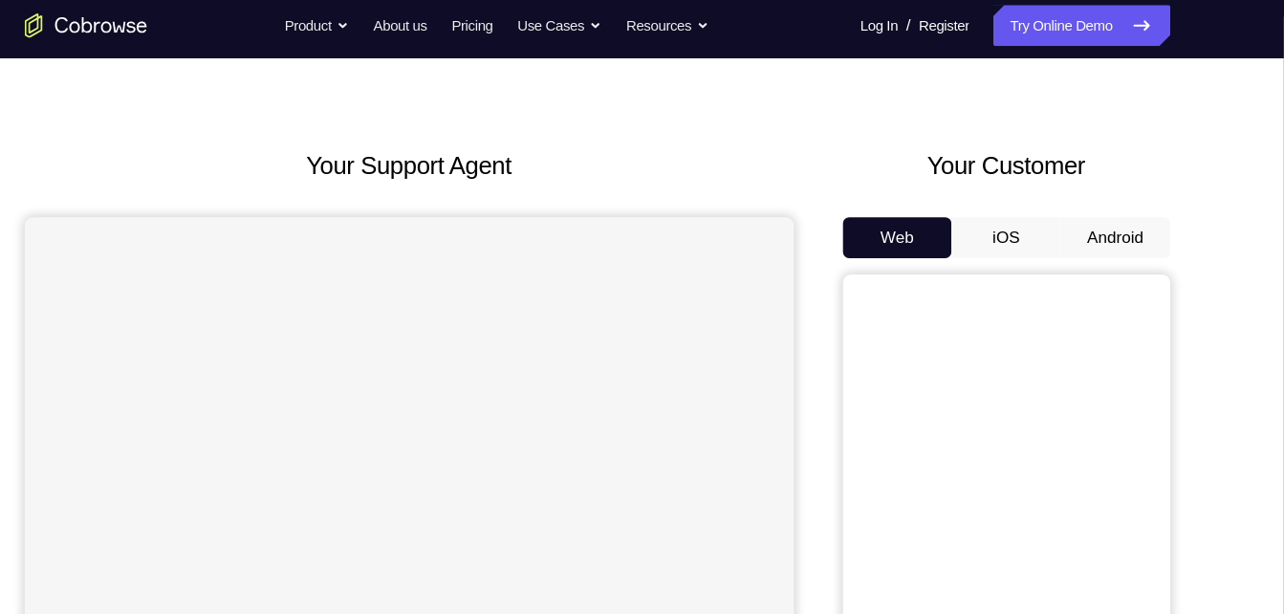
click at [1109, 231] on button "Android" at bounding box center [1127, 228] width 102 height 38
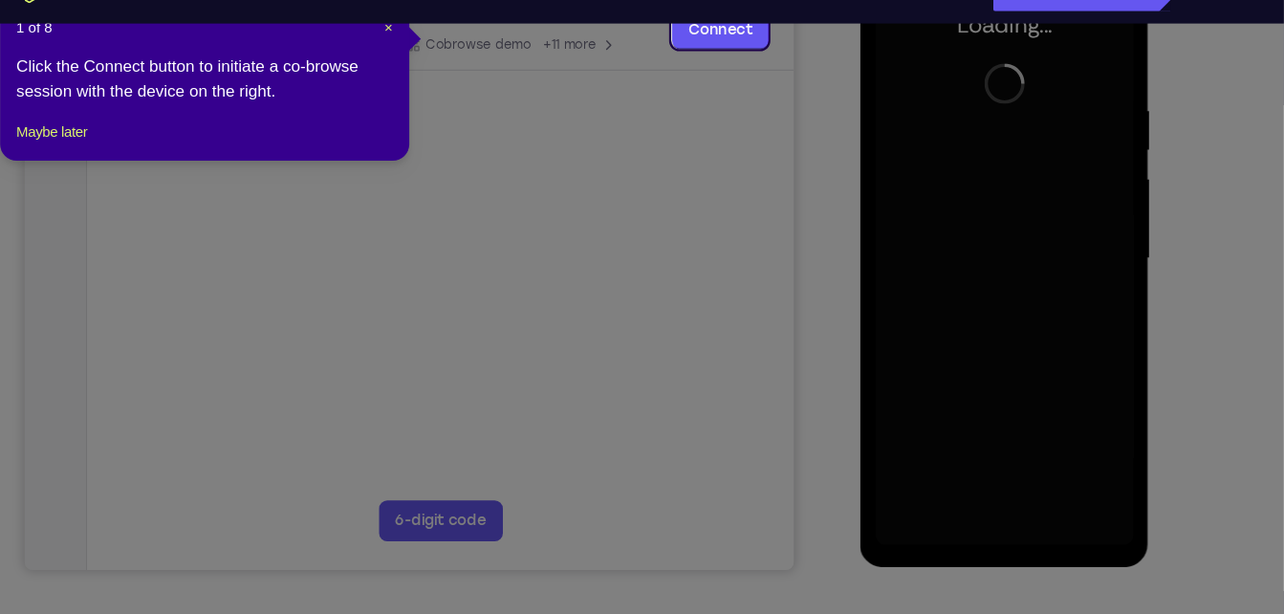
scroll to position [318, 0]
click at [961, 331] on div at bounding box center [994, 238] width 241 height 536
click at [996, 489] on div at bounding box center [994, 238] width 241 height 536
click at [1081, 418] on div at bounding box center [994, 238] width 241 height 536
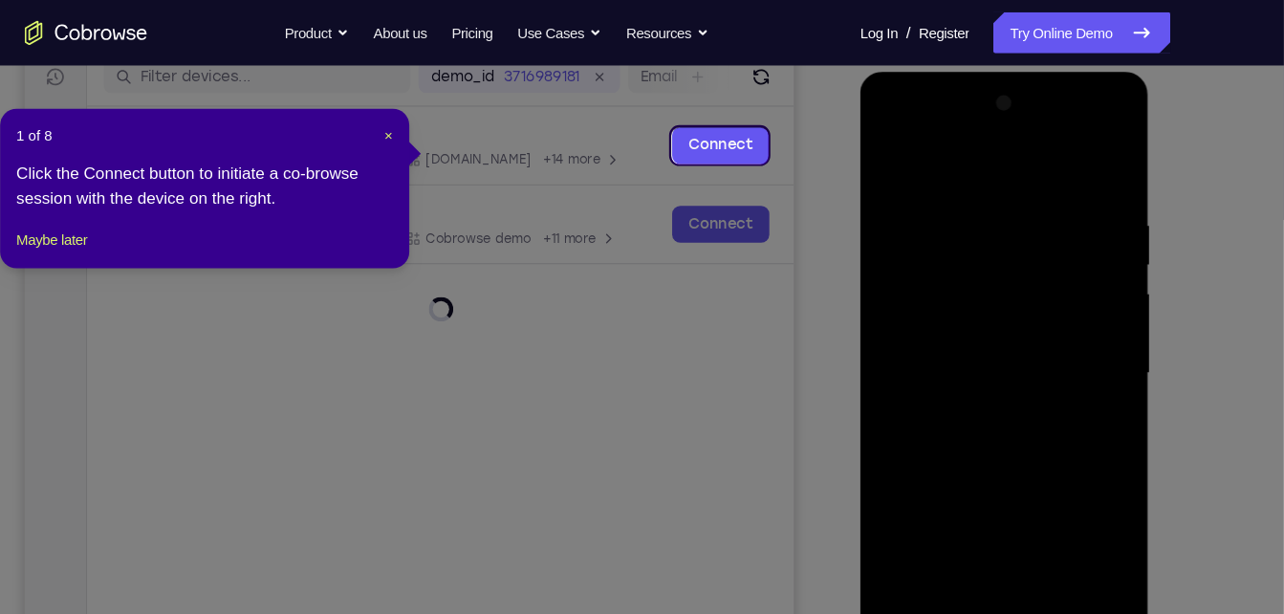
scroll to position [249, 0]
click at [948, 168] on div at bounding box center [994, 354] width 241 height 536
click at [926, 244] on div at bounding box center [994, 354] width 241 height 536
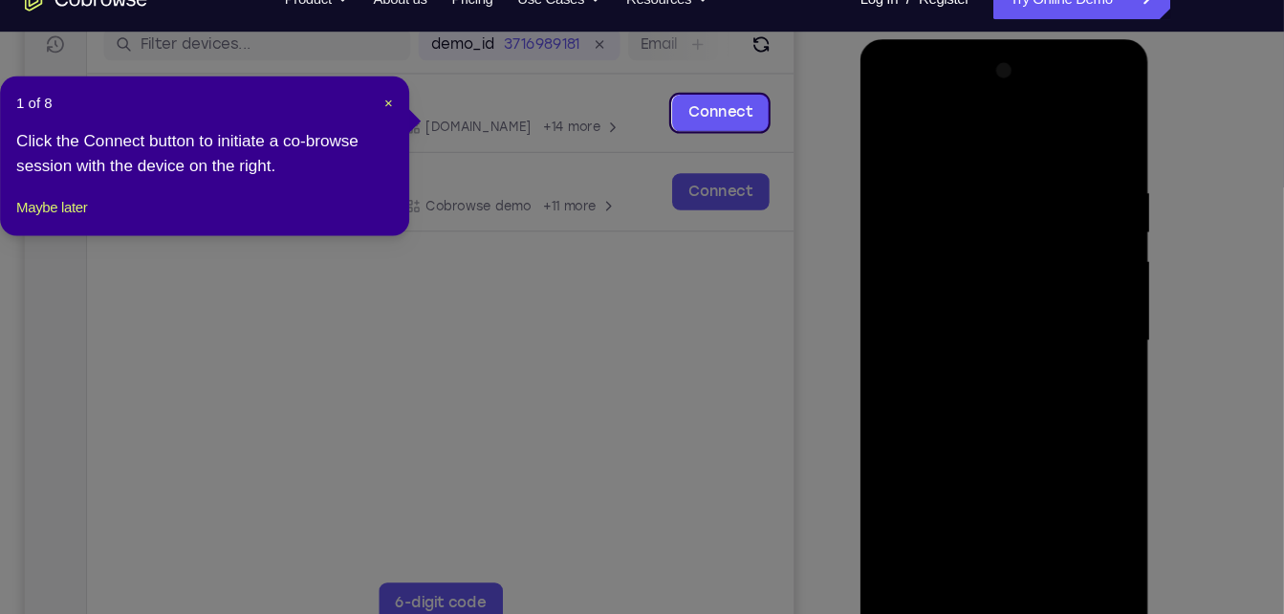
click at [922, 278] on div at bounding box center [994, 321] width 241 height 536
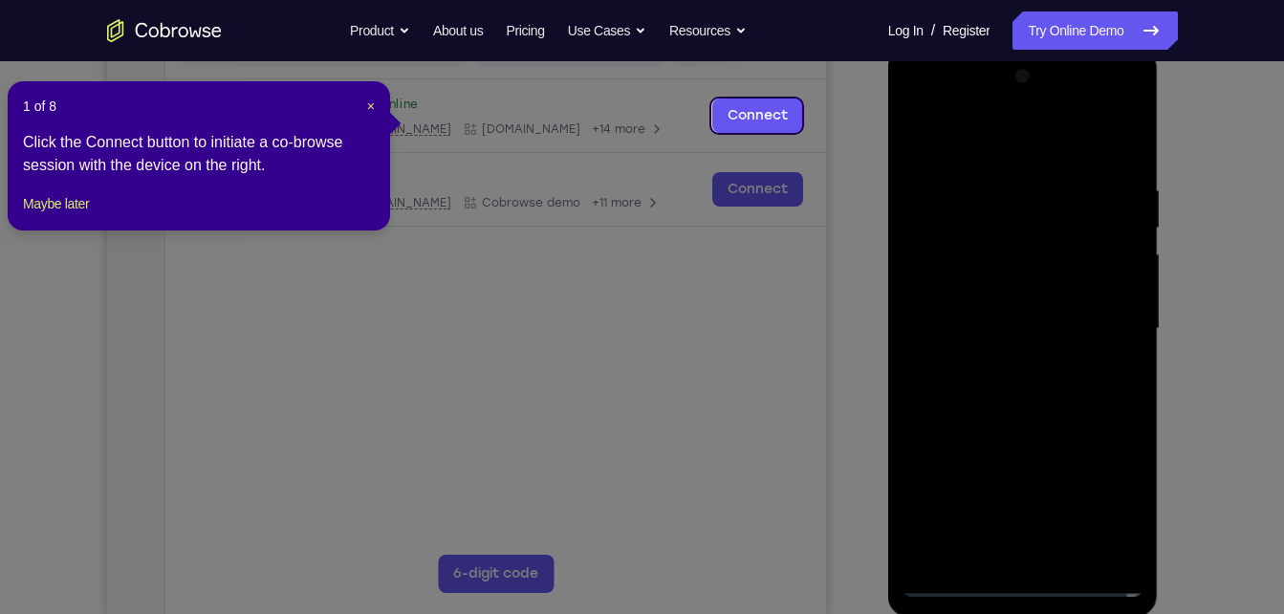
scroll to position [271, 0]
click at [1047, 535] on div at bounding box center [1023, 328] width 241 height 536
click at [992, 168] on div at bounding box center [1023, 328] width 241 height 536
click at [930, 172] on div at bounding box center [1023, 328] width 241 height 536
click at [938, 228] on div at bounding box center [1023, 328] width 241 height 536
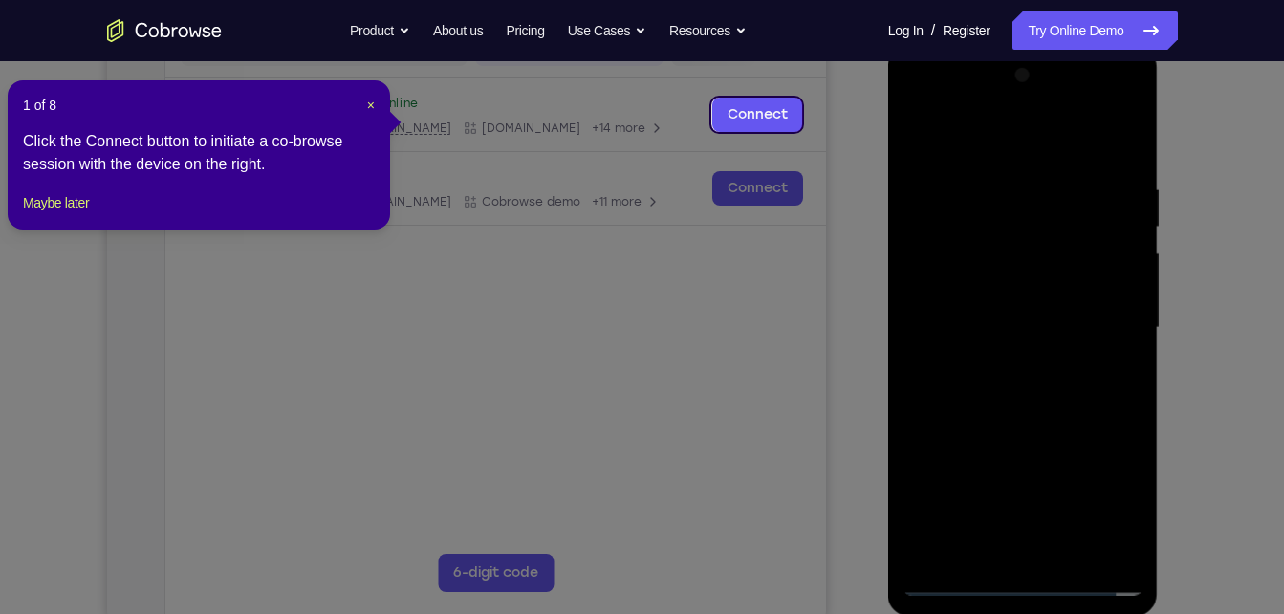
click at [996, 458] on div at bounding box center [1023, 328] width 241 height 536
click at [1019, 554] on div at bounding box center [1023, 328] width 241 height 536
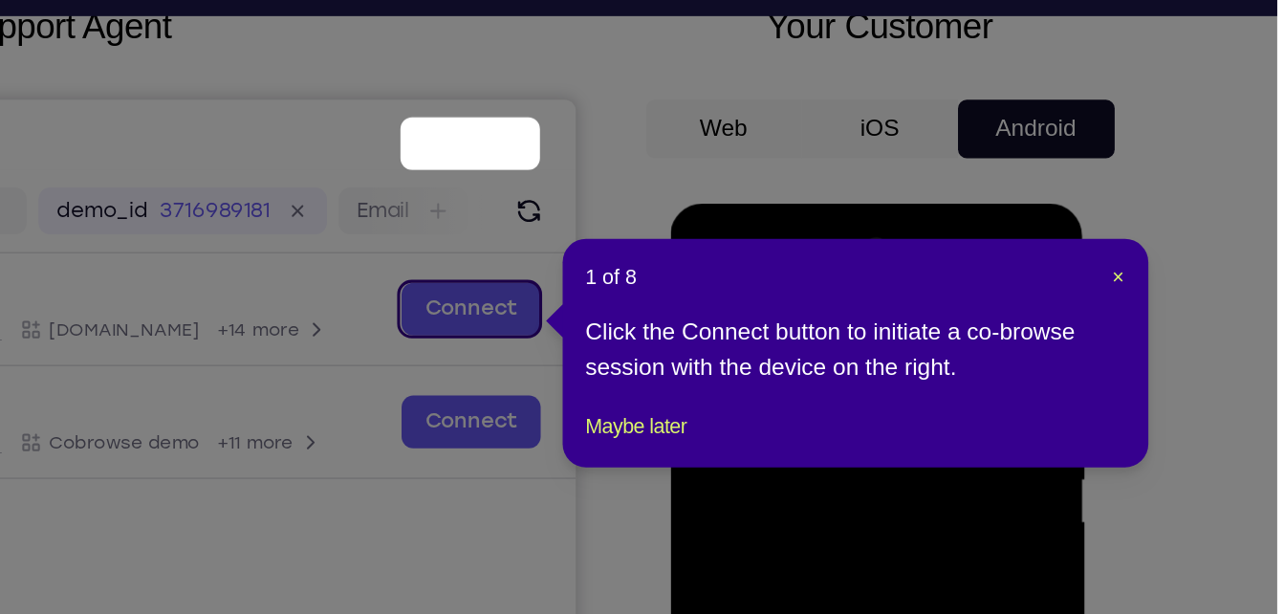
scroll to position [54, 0]
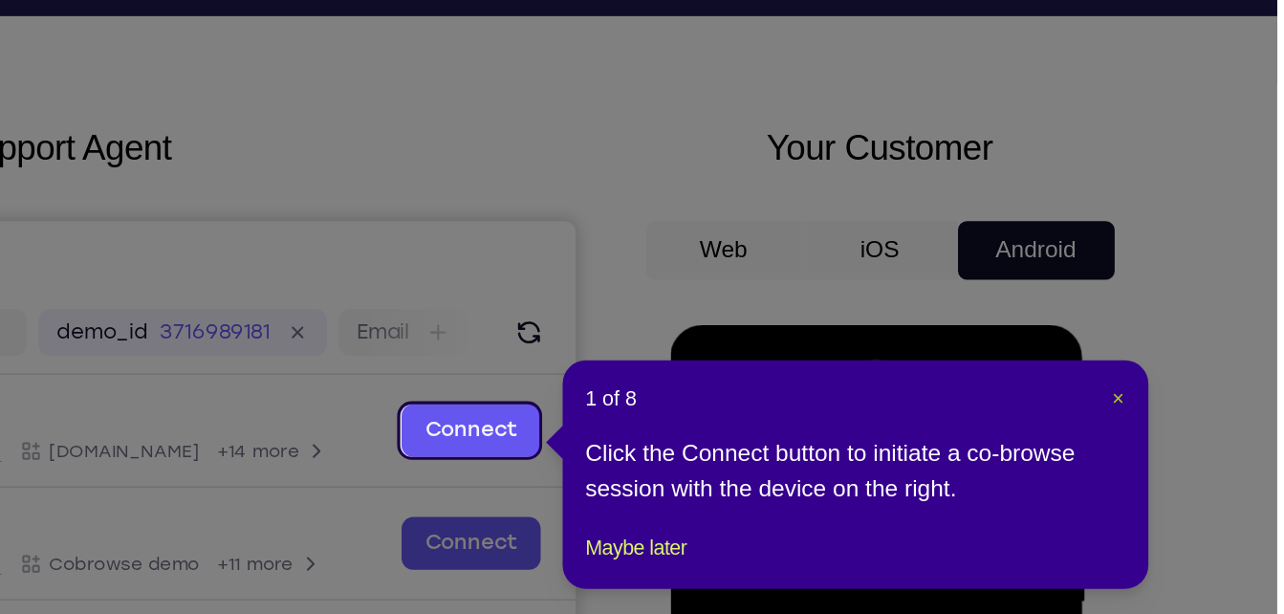
click at [1176, 303] on span "×" at bounding box center [1180, 310] width 8 height 15
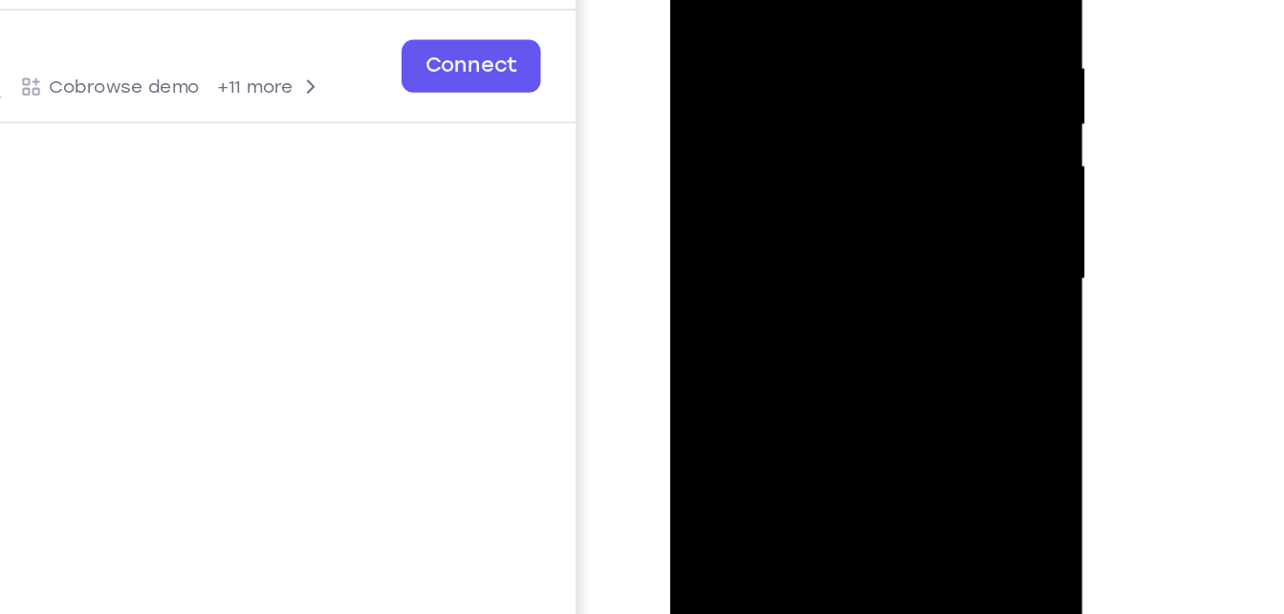
scroll to position [204, 0]
drag, startPoint x: 818, startPoint y: -26, endPoint x: 818, endPoint y: 379, distance: 404.5
click at [818, 379] on div at bounding box center [805, 129] width 241 height 536
click at [847, 128] on div at bounding box center [805, 129] width 241 height 536
click at [795, 180] on div at bounding box center [805, 129] width 241 height 536
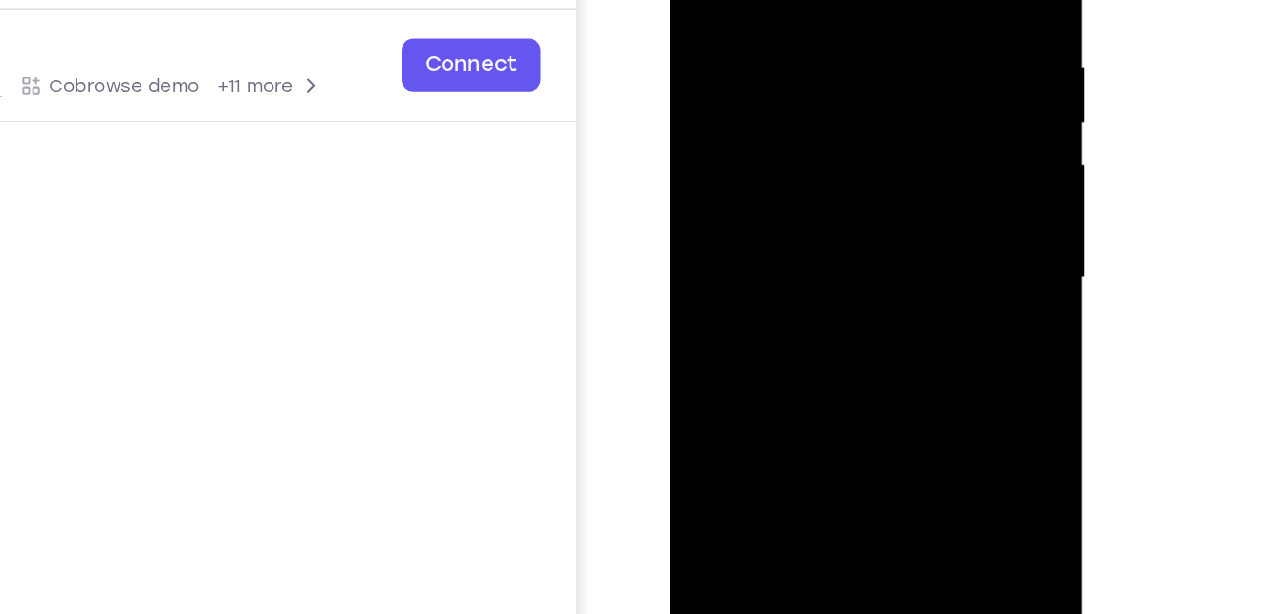
click at [795, 180] on div at bounding box center [805, 129] width 241 height 536
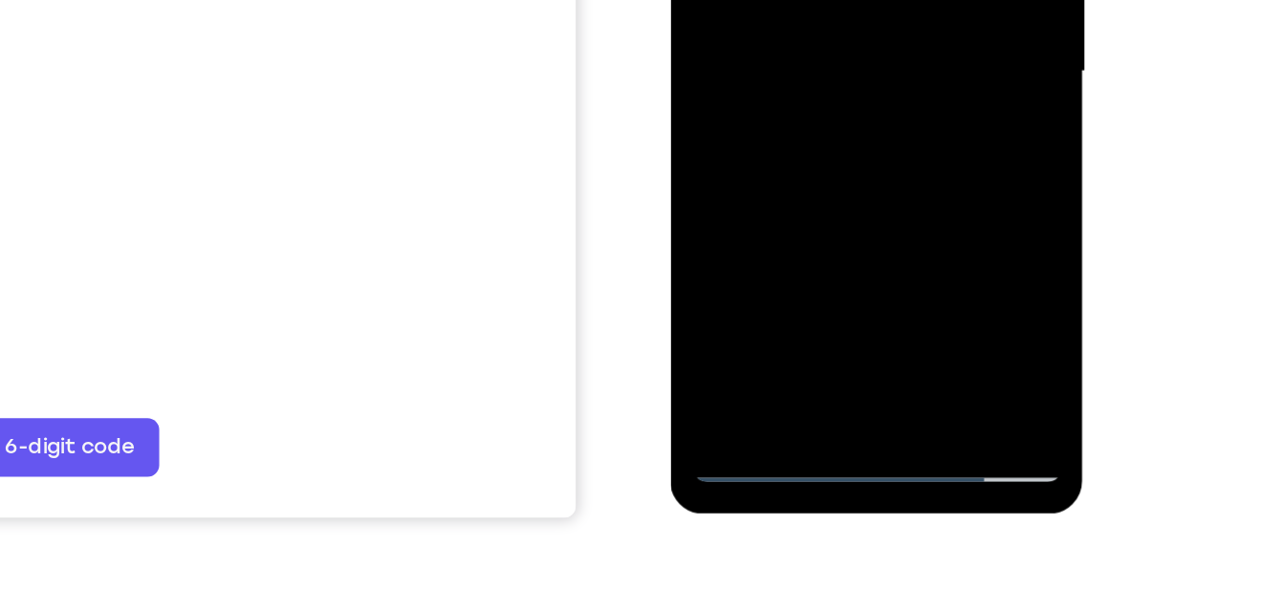
scroll to position [341, 0]
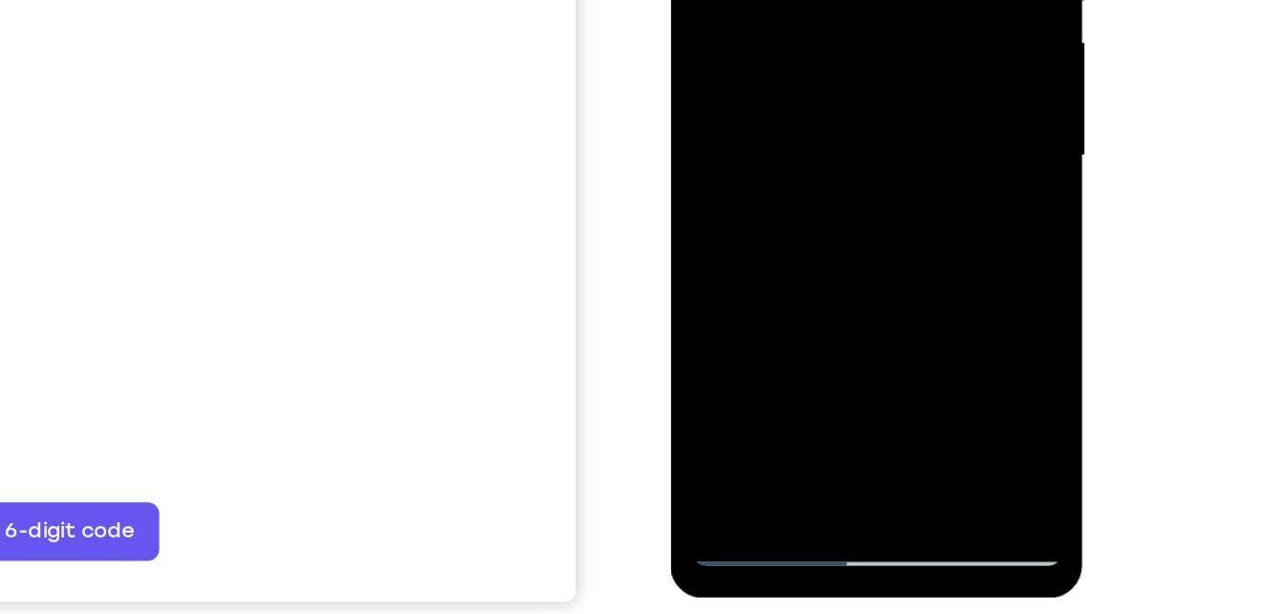
click at [799, 99] on div at bounding box center [805, 8] width 241 height 536
click at [828, 99] on div at bounding box center [805, 8] width 241 height 536
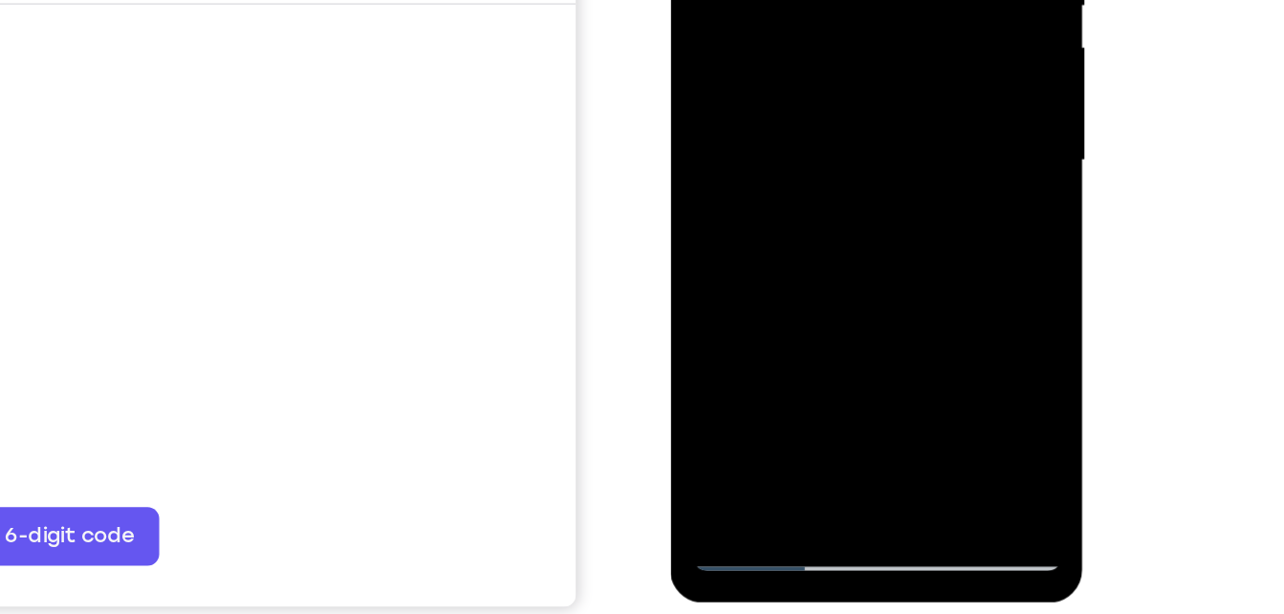
click at [869, 104] on div at bounding box center [805, 12] width 241 height 536
click at [877, 104] on div at bounding box center [805, 12] width 241 height 536
click at [899, 103] on div at bounding box center [805, 12] width 241 height 536
click at [900, 104] on div at bounding box center [805, 12] width 241 height 536
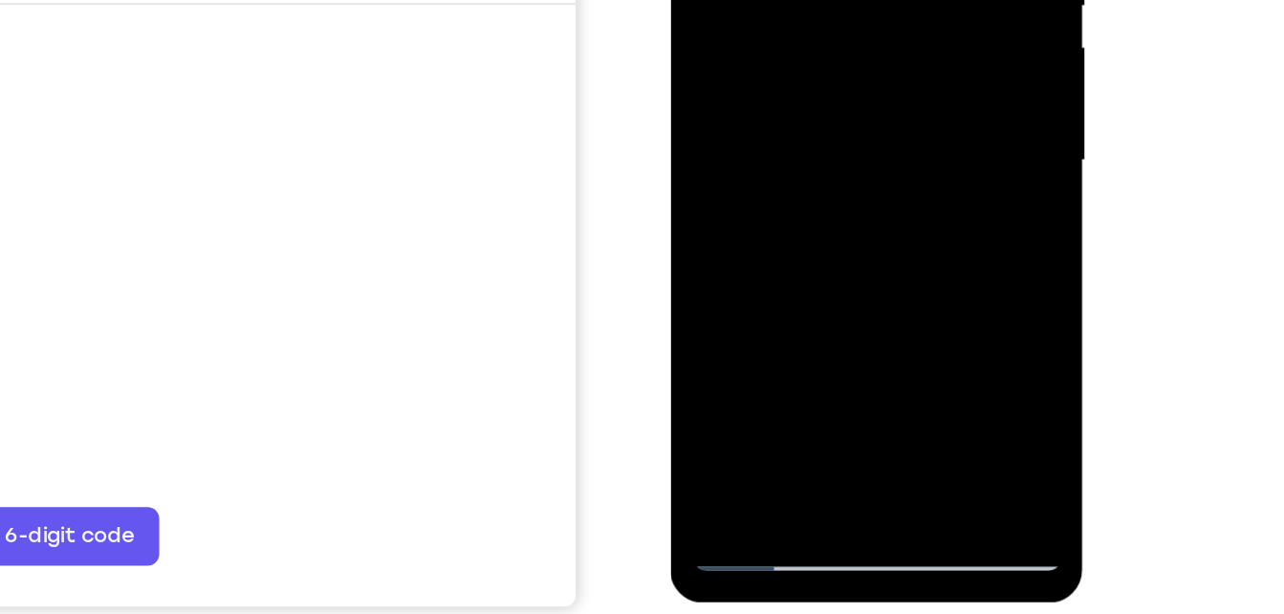
click at [900, 104] on div at bounding box center [805, 12] width 241 height 536
click at [793, 64] on div at bounding box center [805, 12] width 241 height 536
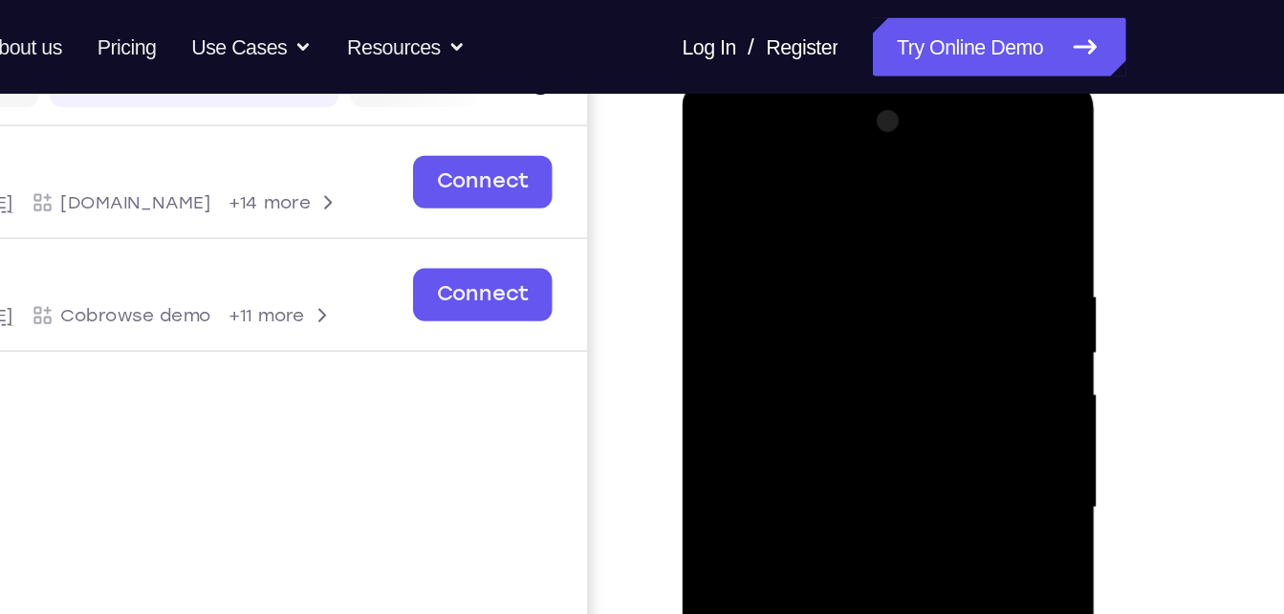
scroll to position [264, 0]
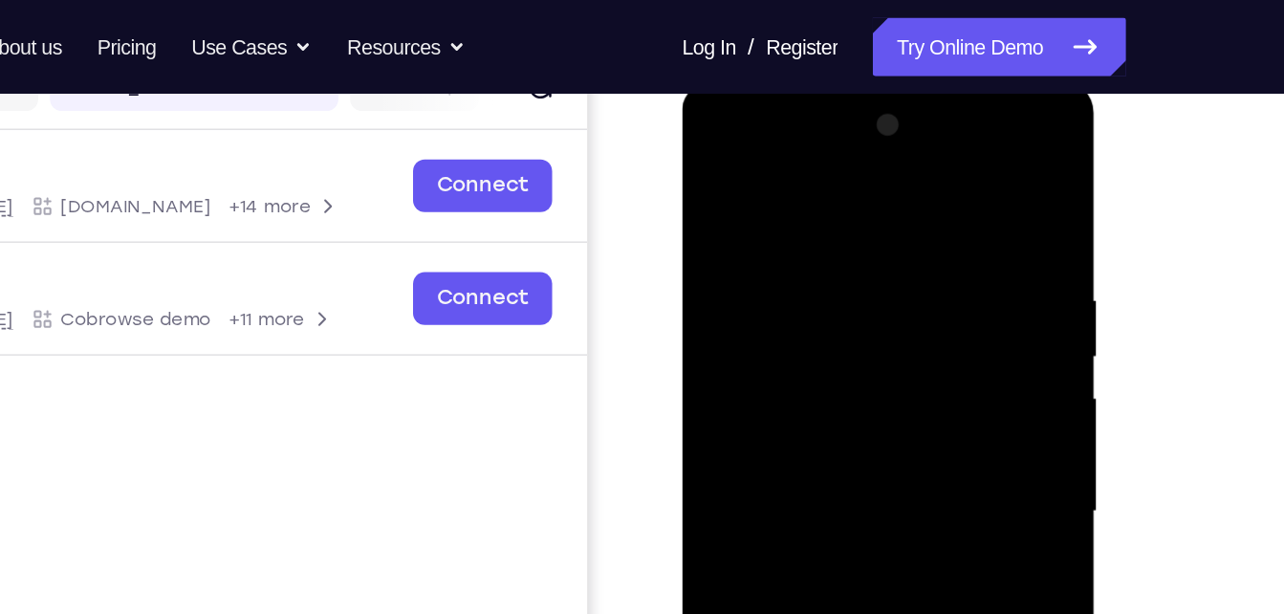
click at [899, 133] on div at bounding box center [816, 363] width 241 height 536
click at [788, 173] on div at bounding box center [816, 363] width 241 height 536
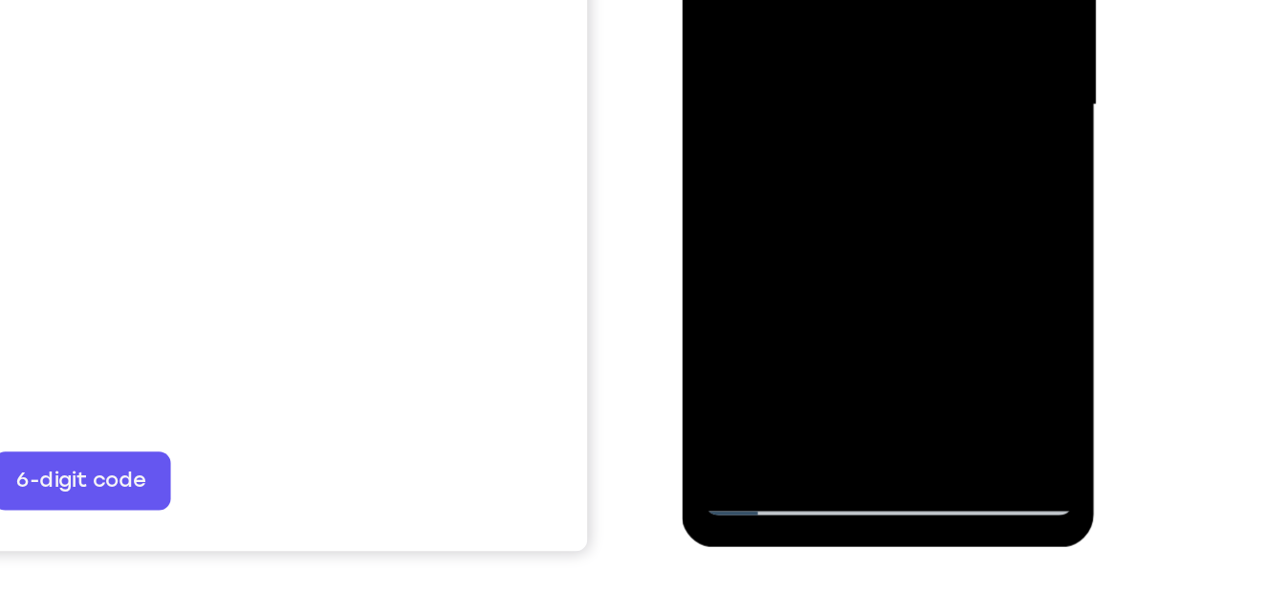
scroll to position [314, 0]
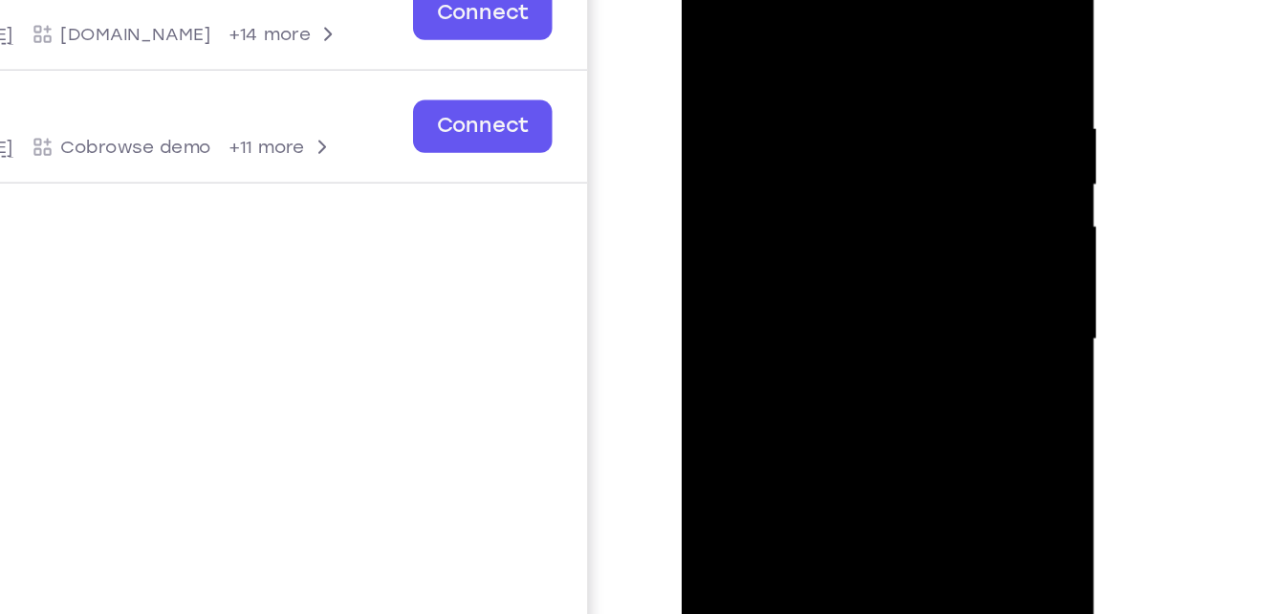
click at [878, 102] on div at bounding box center [816, 191] width 241 height 536
click at [794, 213] on div at bounding box center [816, 191] width 241 height 536
click at [824, 213] on div at bounding box center [816, 191] width 241 height 536
click at [824, 212] on div at bounding box center [816, 191] width 241 height 536
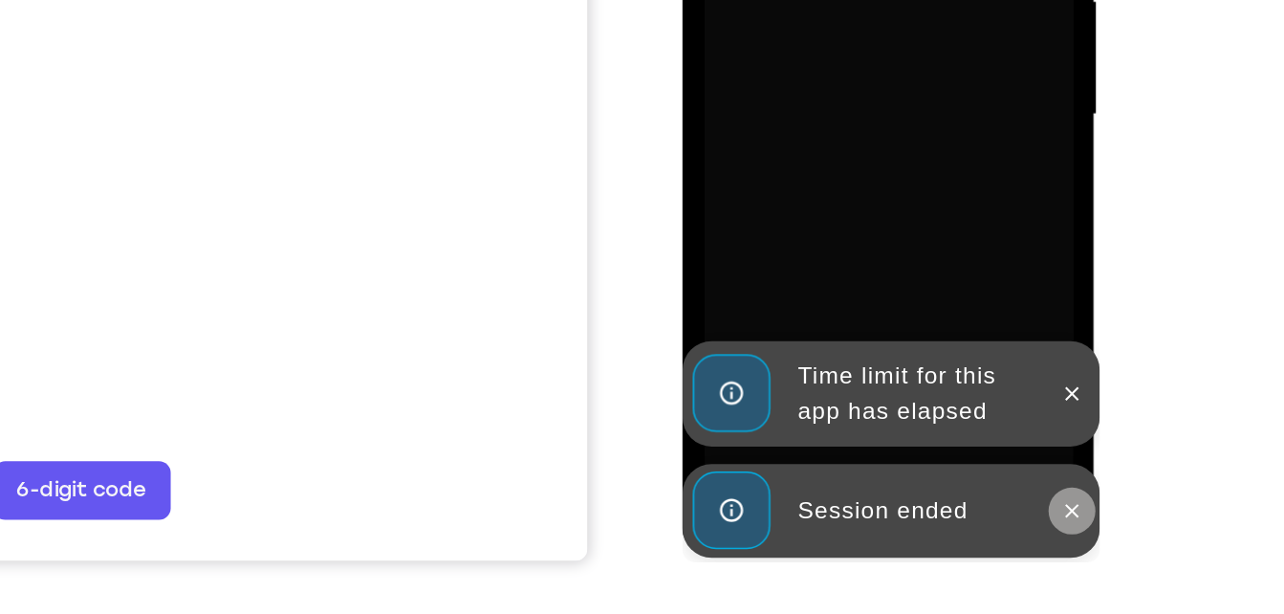
click at [935, 224] on icon at bounding box center [936, 224] width 9 height 9
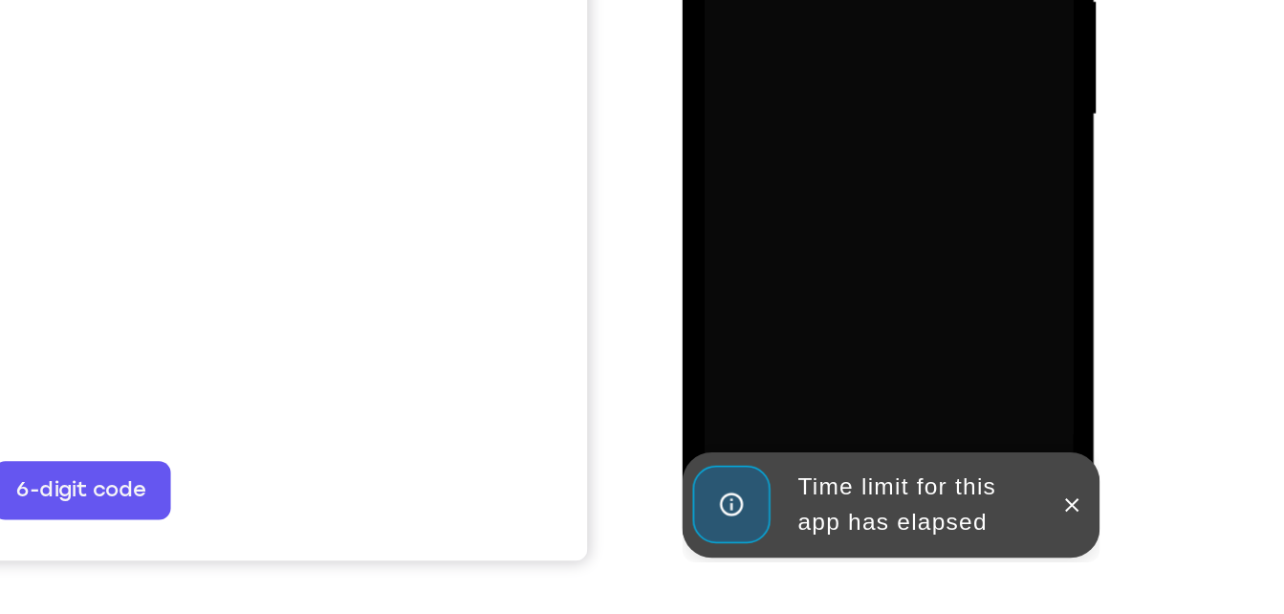
click at [935, 224] on icon at bounding box center [936, 220] width 15 height 15
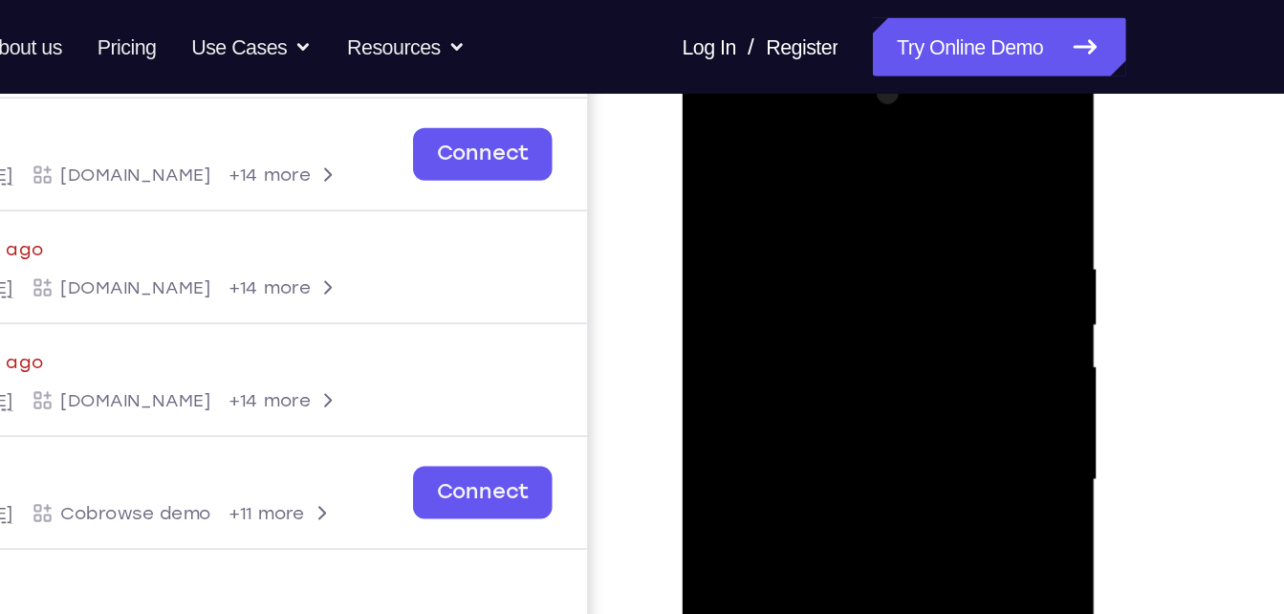
scroll to position [283, 0]
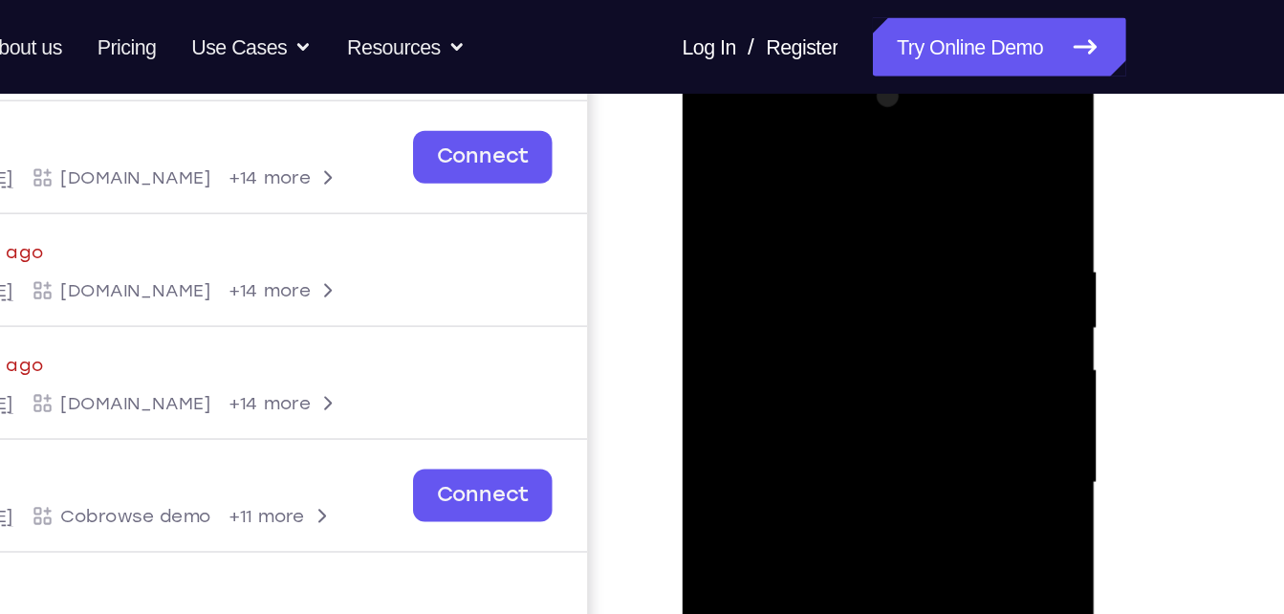
click at [765, 150] on div at bounding box center [816, 333] width 241 height 536
click at [765, 236] on div at bounding box center [816, 333] width 241 height 536
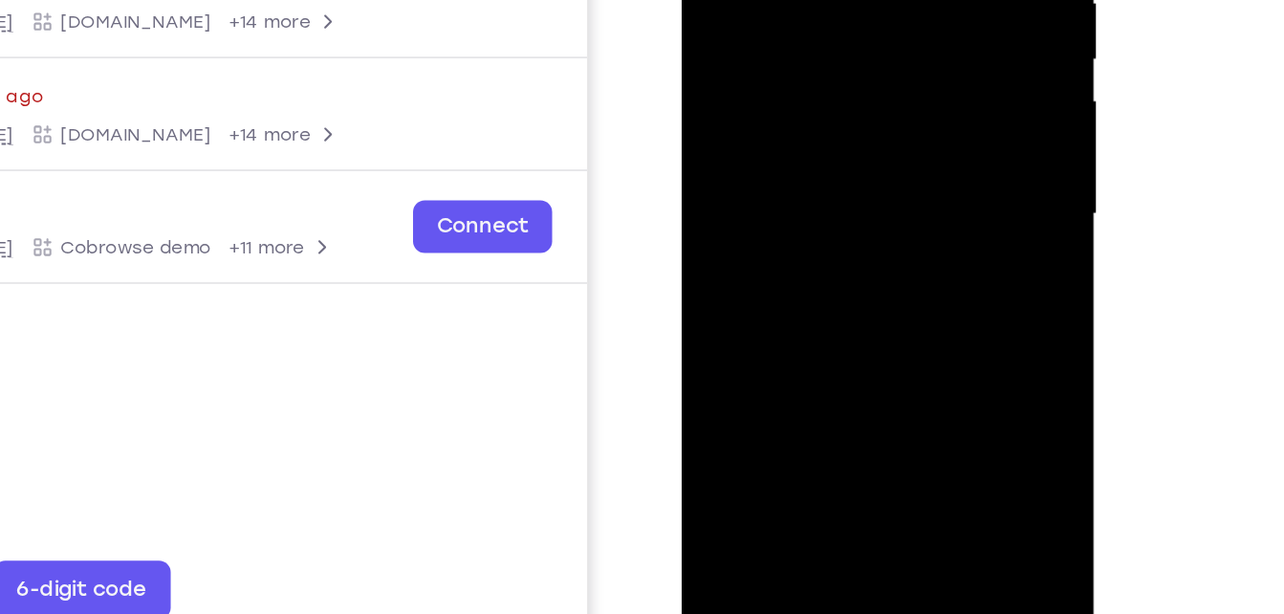
click at [799, 263] on div at bounding box center [816, 66] width 241 height 536
click at [799, 188] on div at bounding box center [816, 66] width 241 height 536
click at [743, 30] on div at bounding box center [816, 66] width 241 height 536
click at [802, 273] on div at bounding box center [816, 66] width 241 height 536
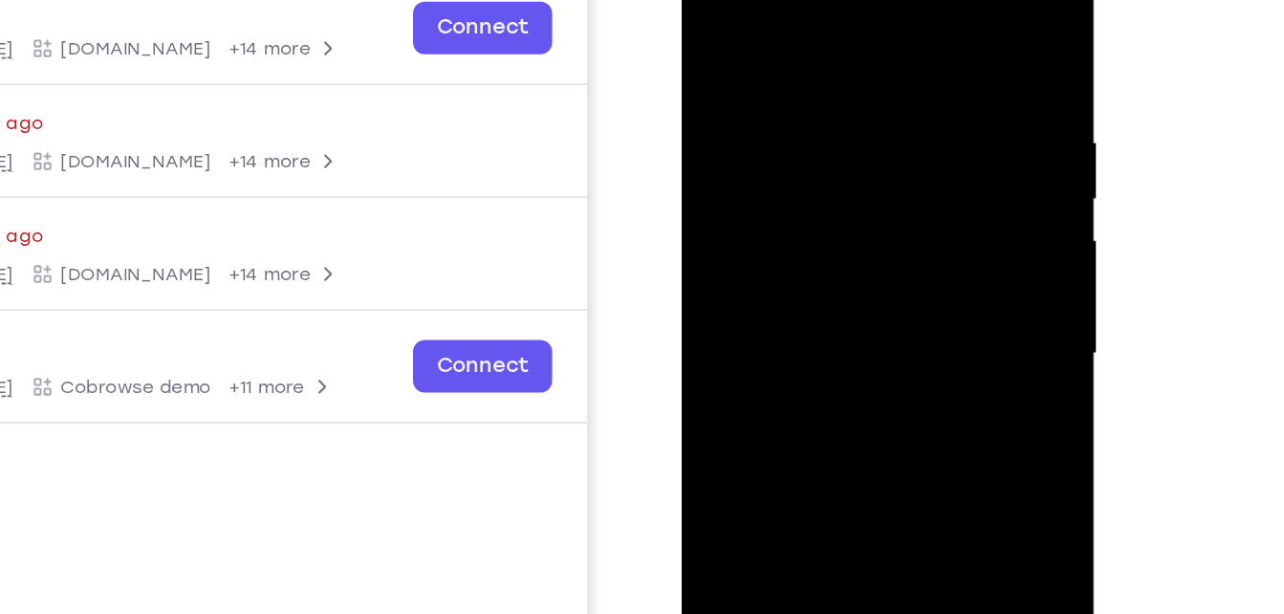
click at [767, 35] on div at bounding box center [816, 205] width 241 height 536
click at [727, 47] on div at bounding box center [816, 205] width 241 height 536
click at [718, 100] on div at bounding box center [816, 205] width 241 height 536
click at [801, 329] on div at bounding box center [816, 205] width 241 height 536
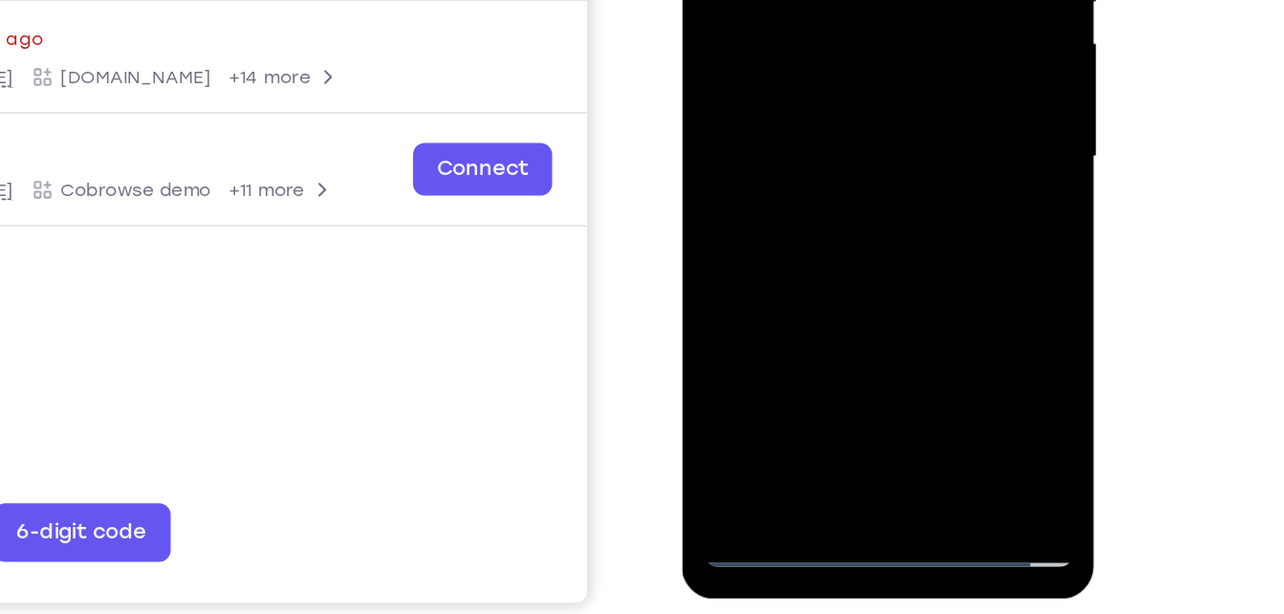
scroll to position [284, 0]
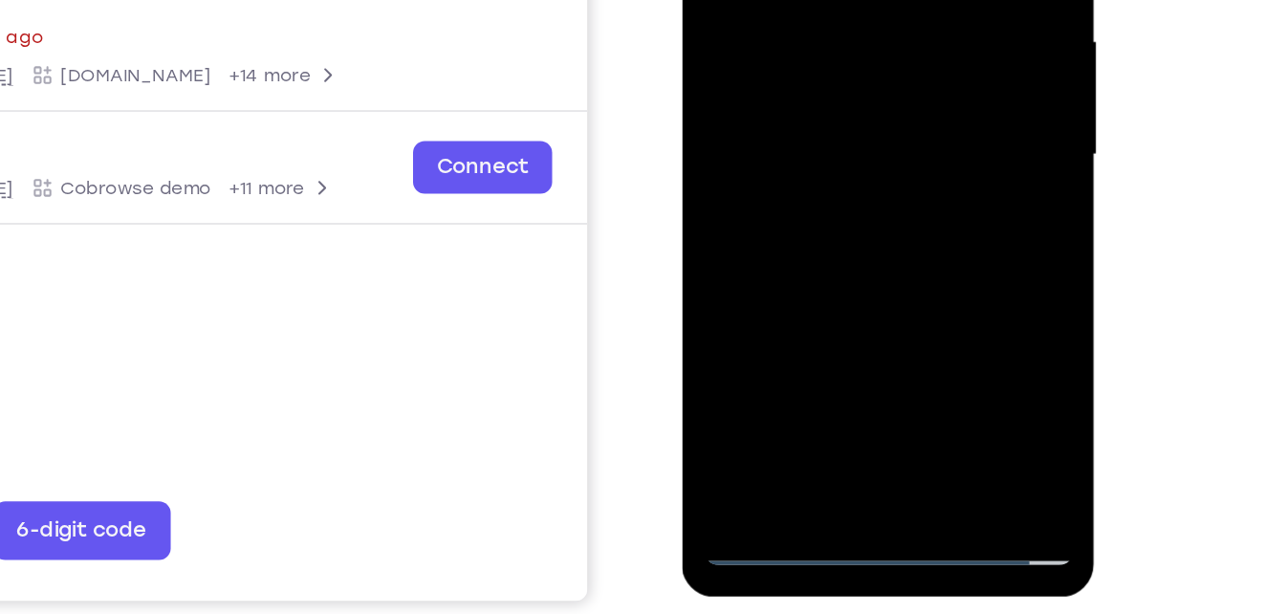
click at [824, 225] on div at bounding box center [816, 7] width 241 height 536
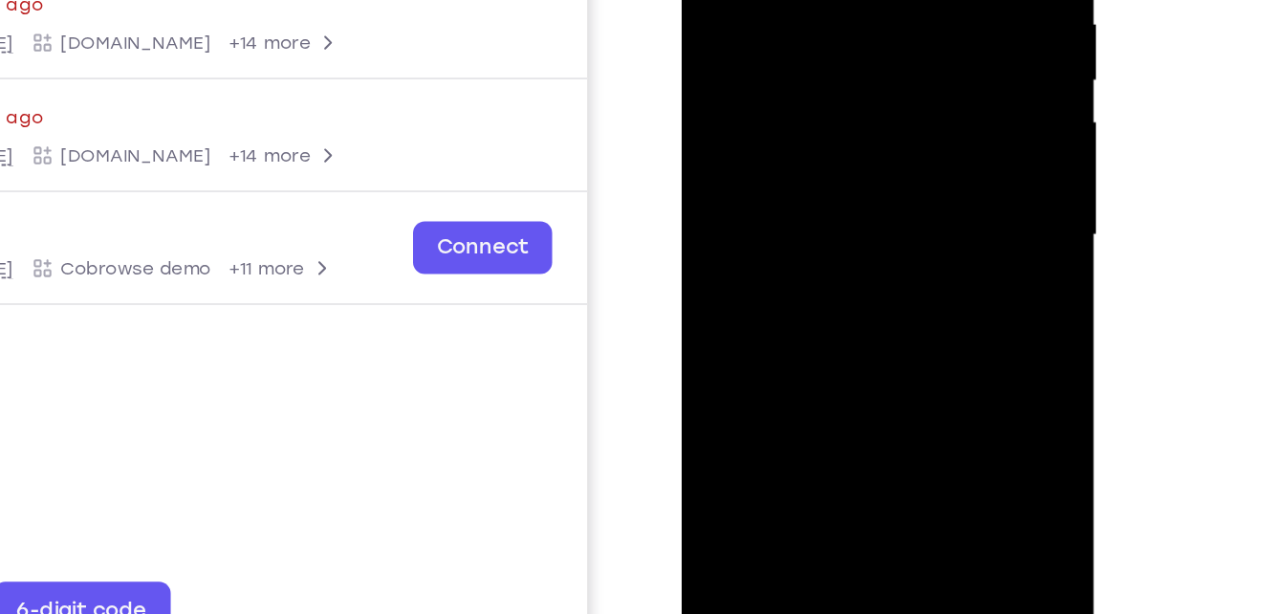
click at [875, 139] on div at bounding box center [816, 86] width 241 height 536
click at [817, 140] on div at bounding box center [816, 86] width 241 height 536
click at [817, 104] on div at bounding box center [816, 86] width 241 height 536
click at [791, 151] on div at bounding box center [816, 86] width 241 height 536
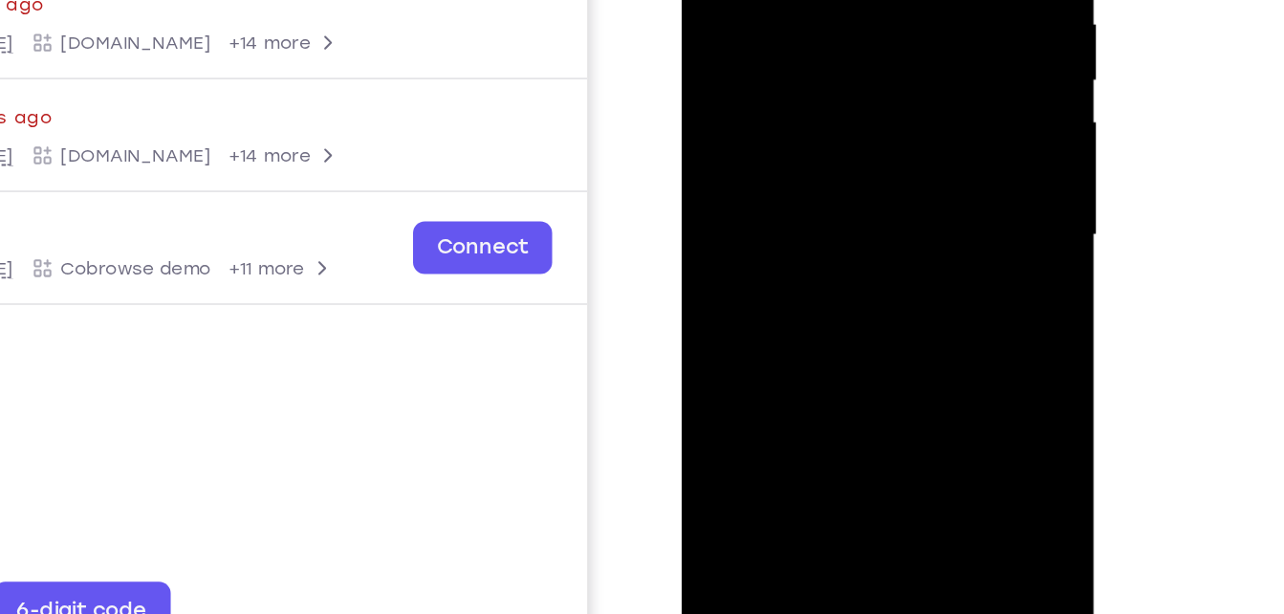
click at [829, 153] on div at bounding box center [816, 86] width 241 height 536
click at [818, 149] on div at bounding box center [816, 86] width 241 height 536
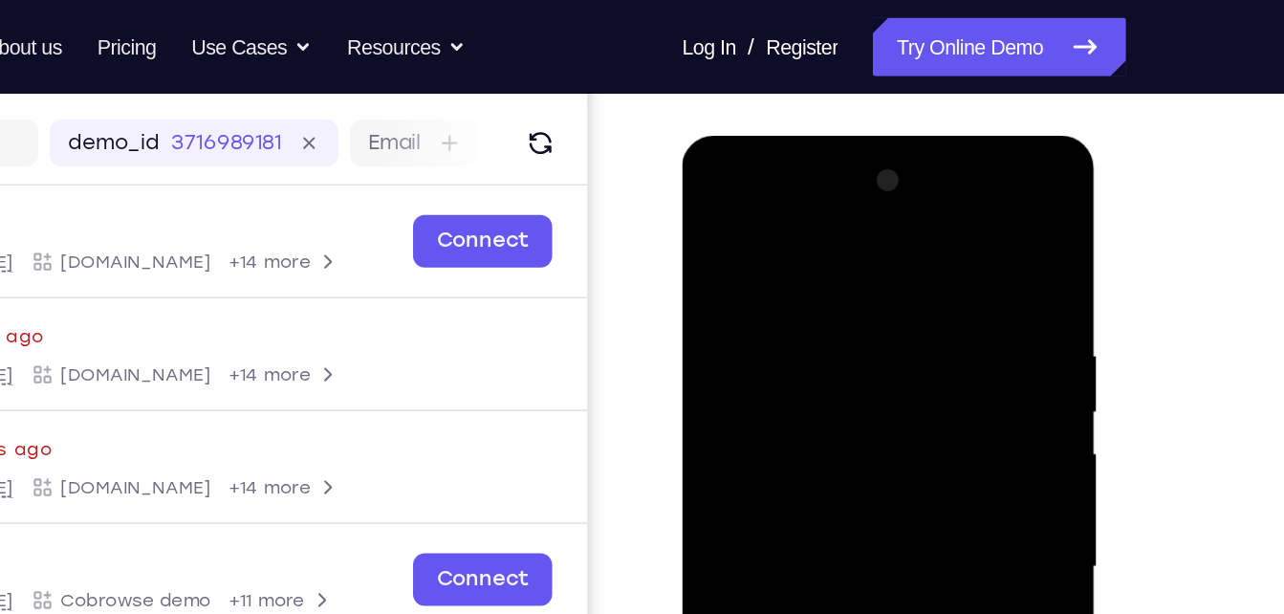
scroll to position [227, 0]
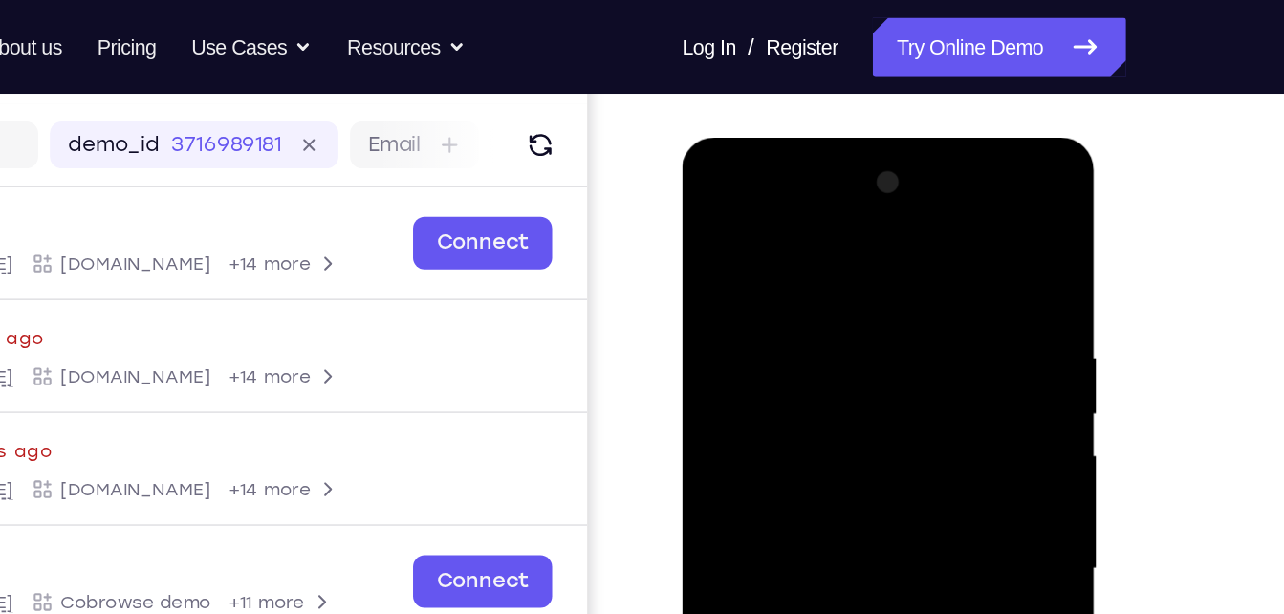
click at [903, 198] on div at bounding box center [816, 419] width 241 height 536
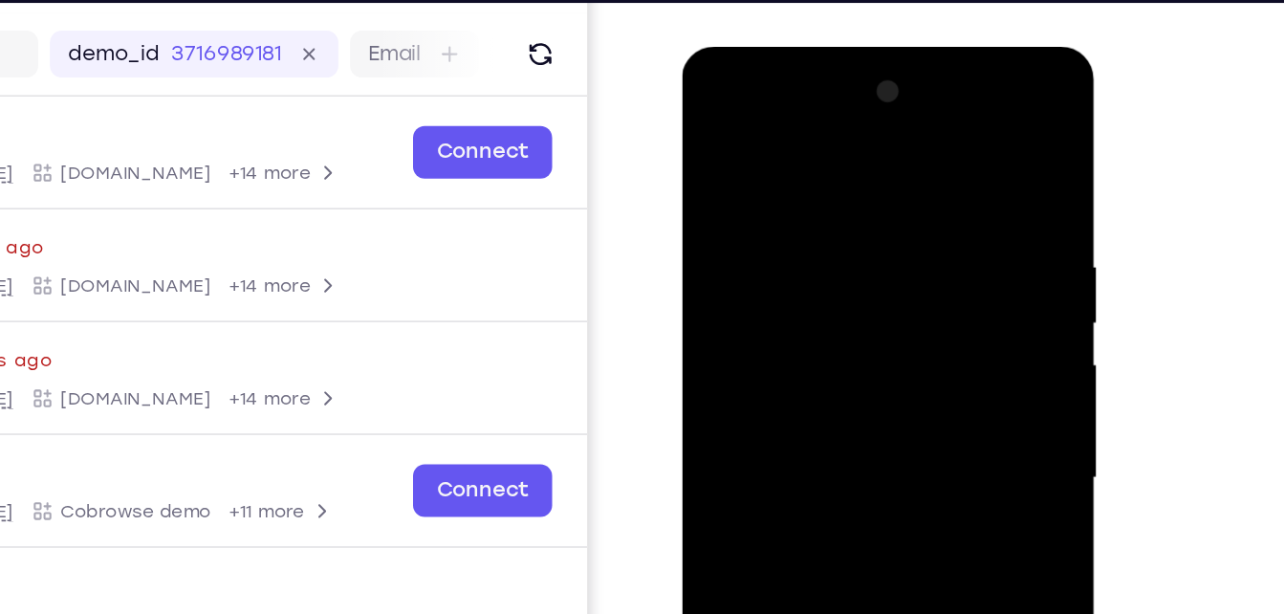
click at [896, 105] on div at bounding box center [816, 329] width 241 height 536
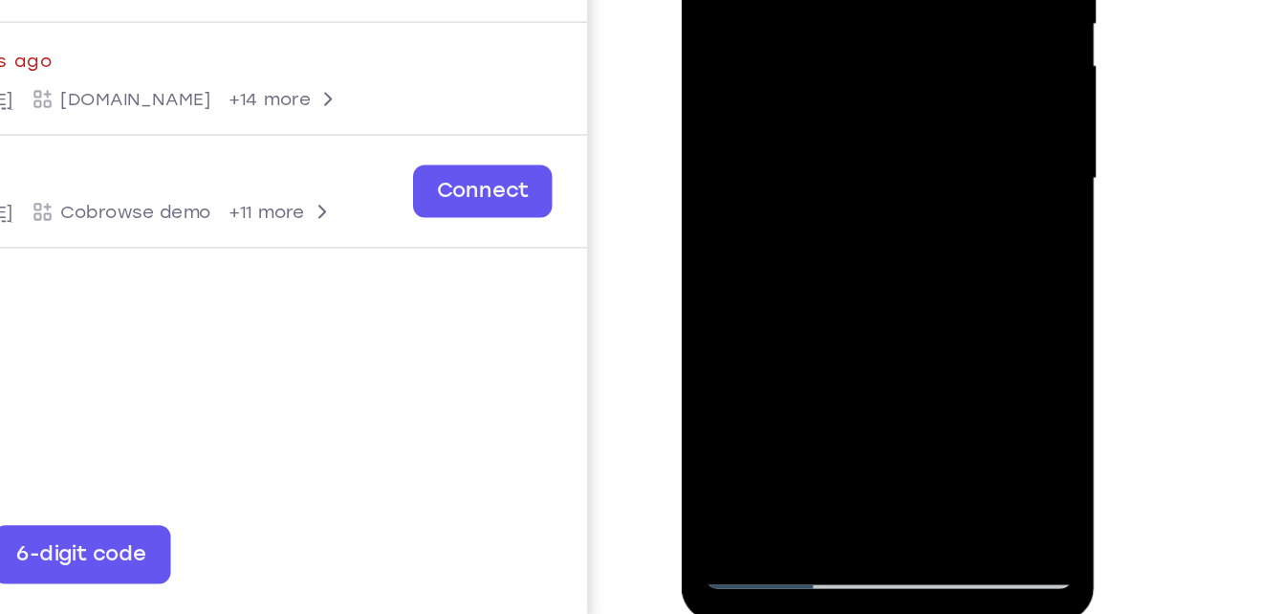
scroll to position [268, 0]
click at [821, 71] on div at bounding box center [816, 32] width 241 height 536
click at [781, 66] on div at bounding box center [816, 32] width 241 height 536
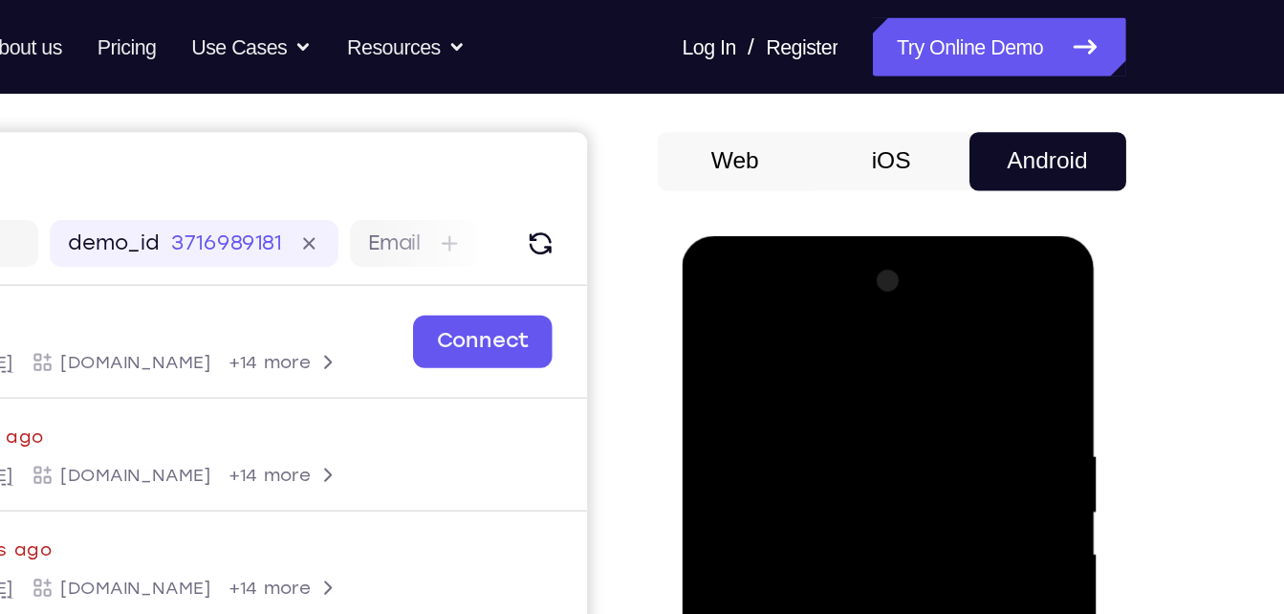
scroll to position [162, 0]
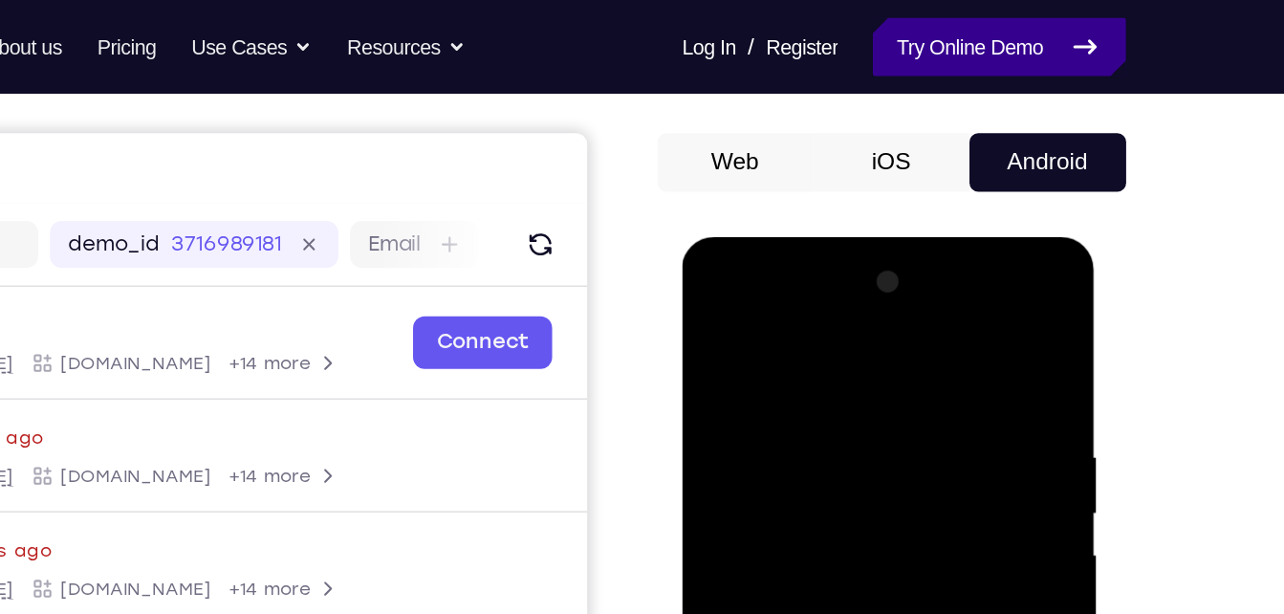
click at [1048, 30] on link "Try Online Demo" at bounding box center [1095, 30] width 164 height 38
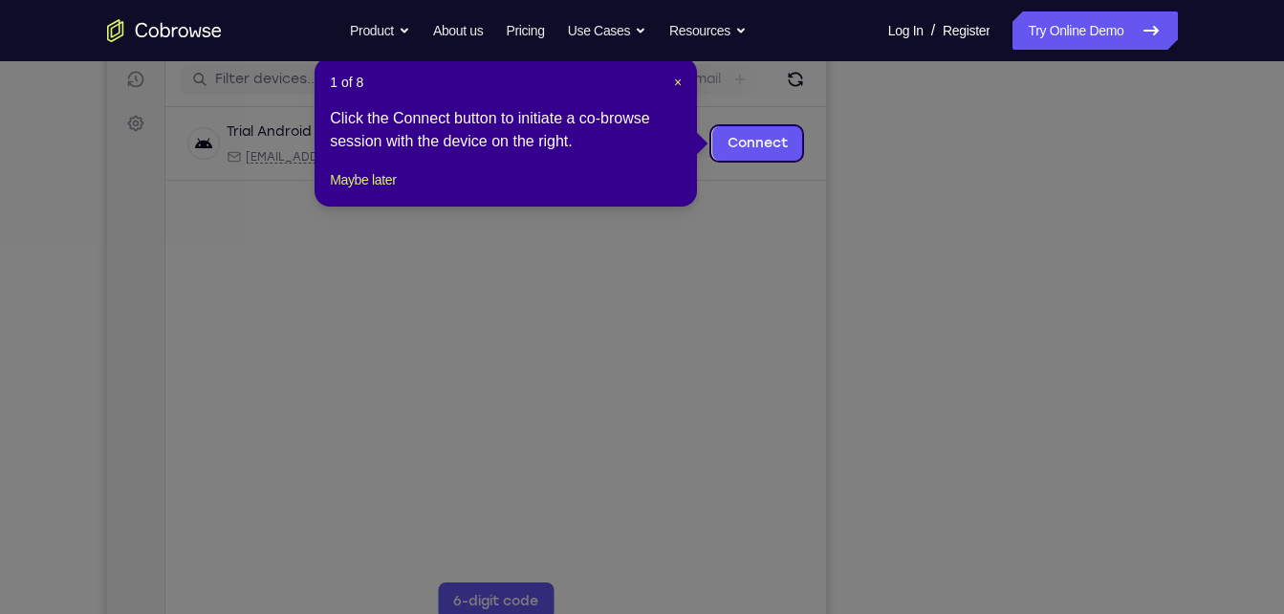
scroll to position [252, 0]
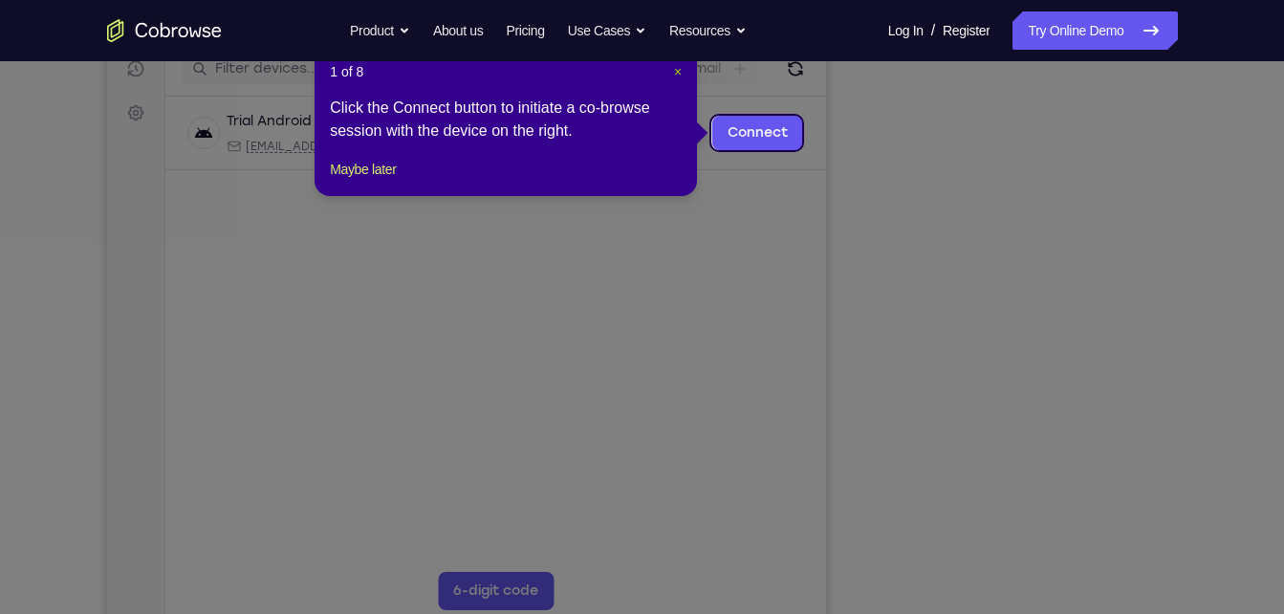
click at [678, 66] on span "×" at bounding box center [678, 71] width 8 height 15
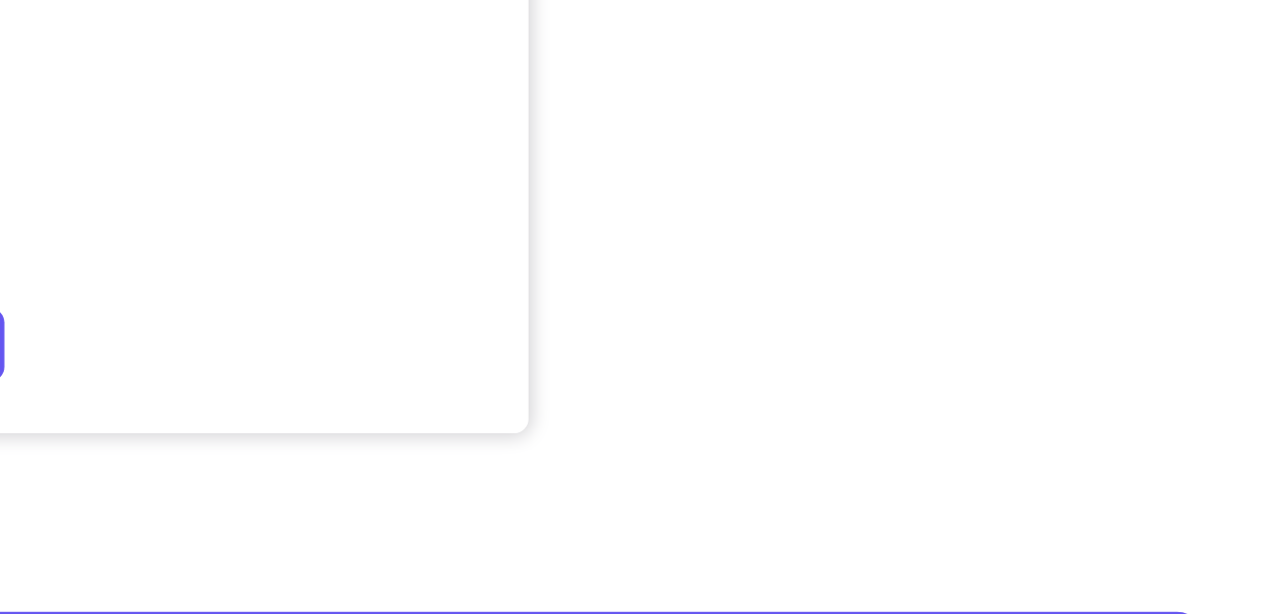
scroll to position [368, 0]
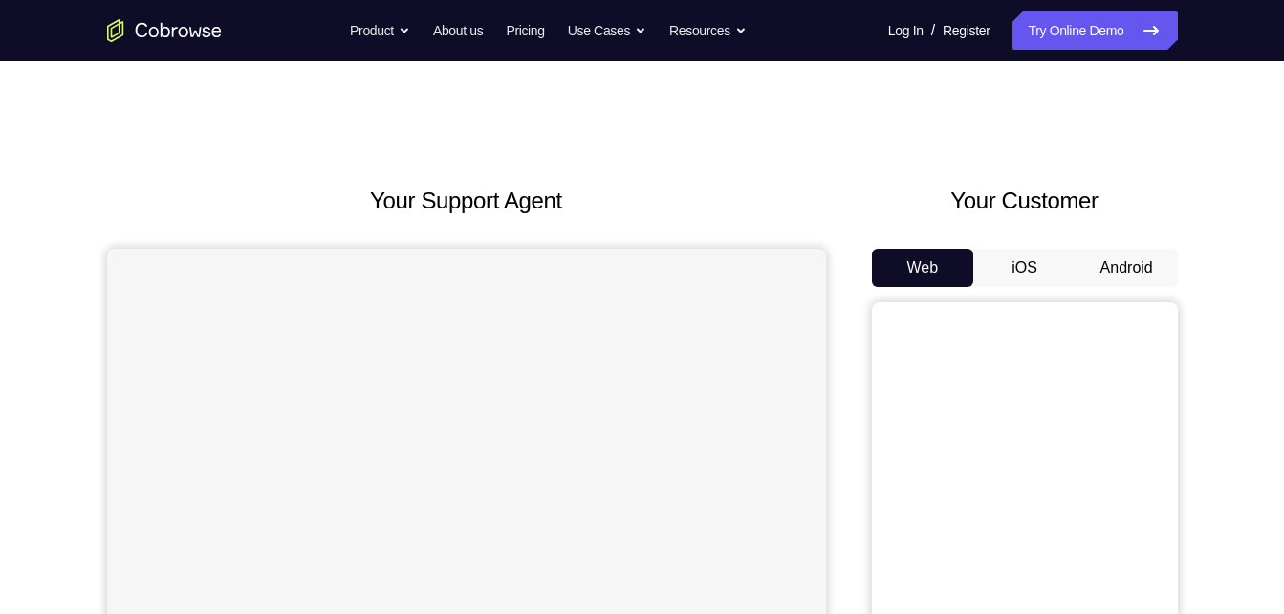
click at [1117, 257] on button "Android" at bounding box center [1127, 268] width 102 height 38
